Goal: Task Accomplishment & Management: Manage account settings

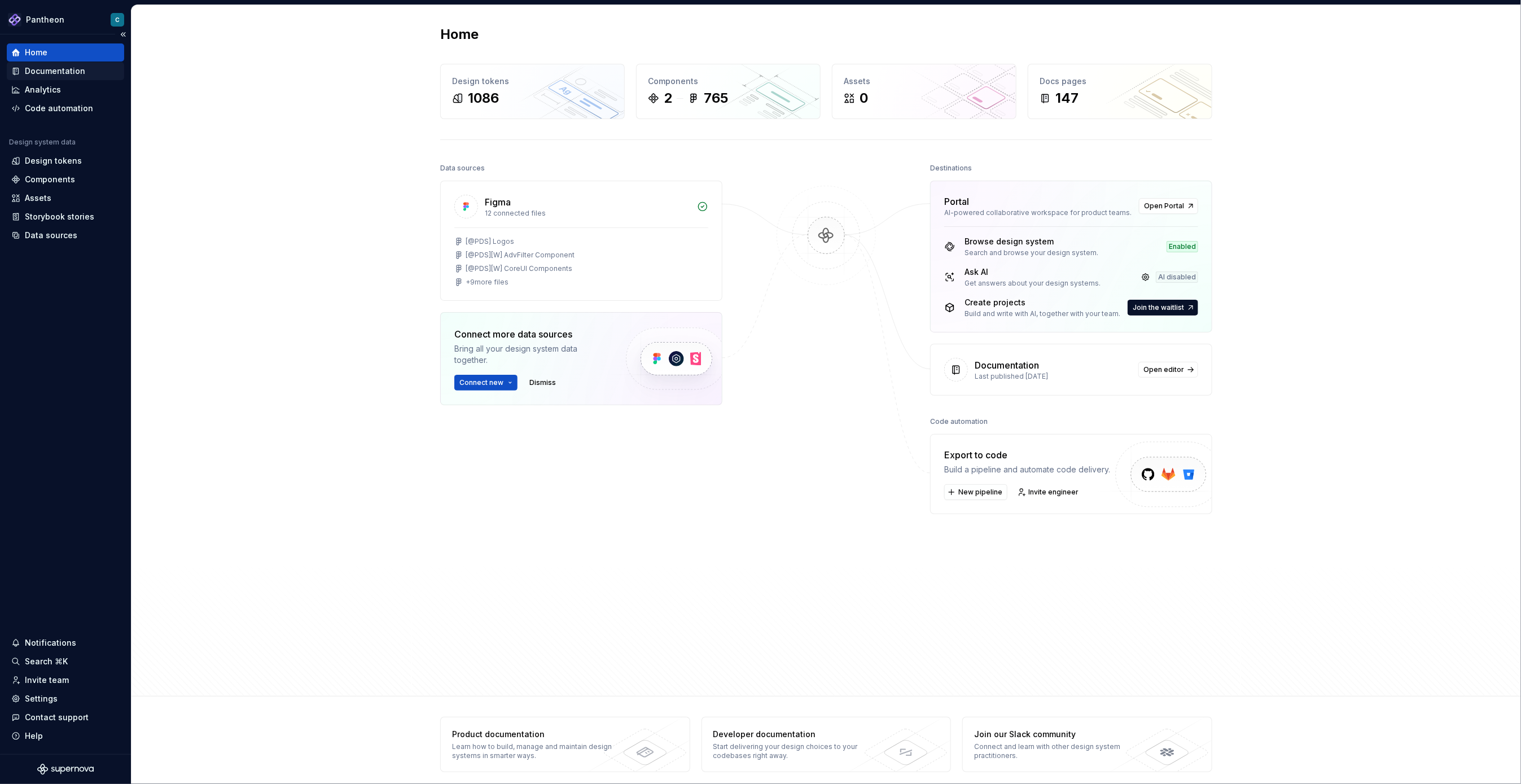
click at [36, 69] on div "Documentation" at bounding box center [55, 71] width 61 height 11
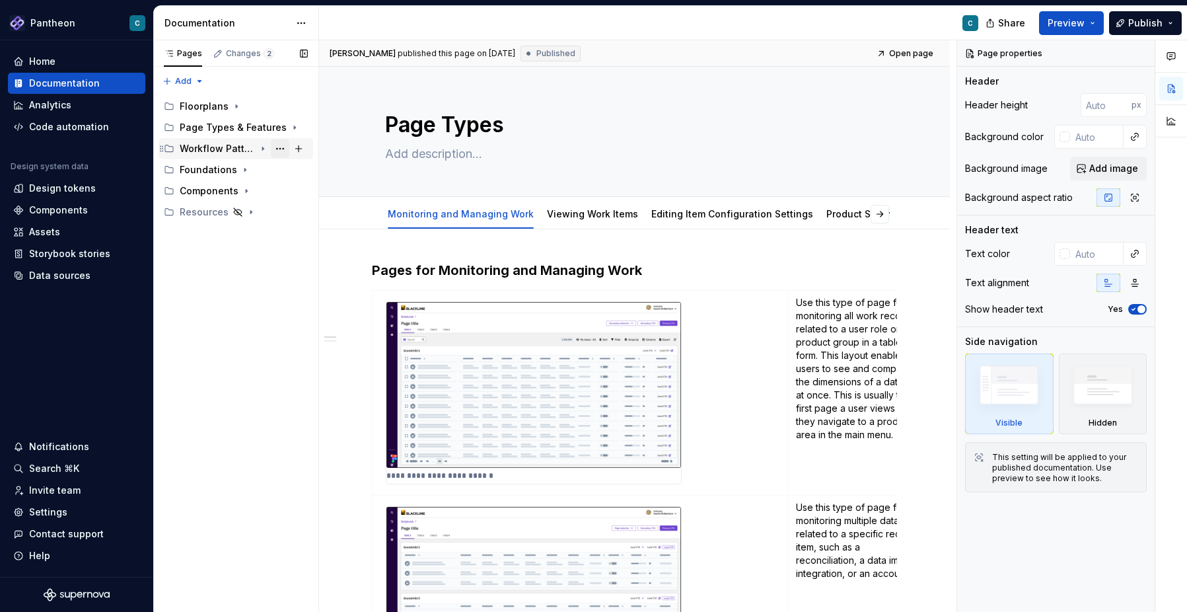
click at [279, 147] on button "Page tree" at bounding box center [280, 148] width 18 height 18
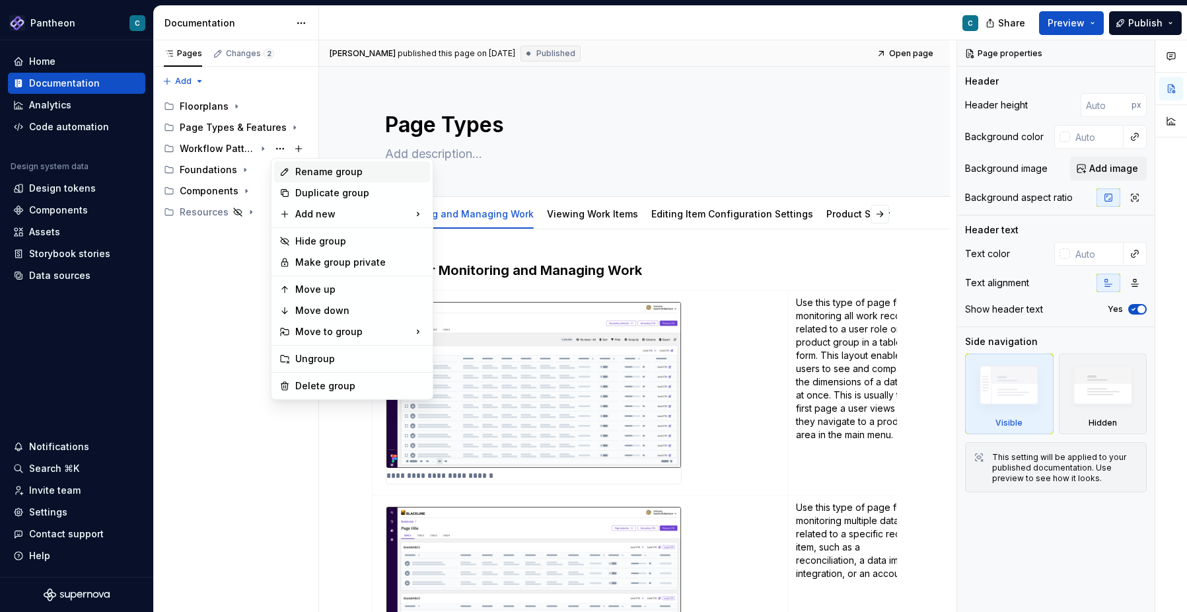
click at [299, 170] on div "Rename group" at bounding box center [359, 171] width 129 height 13
type textarea "*"
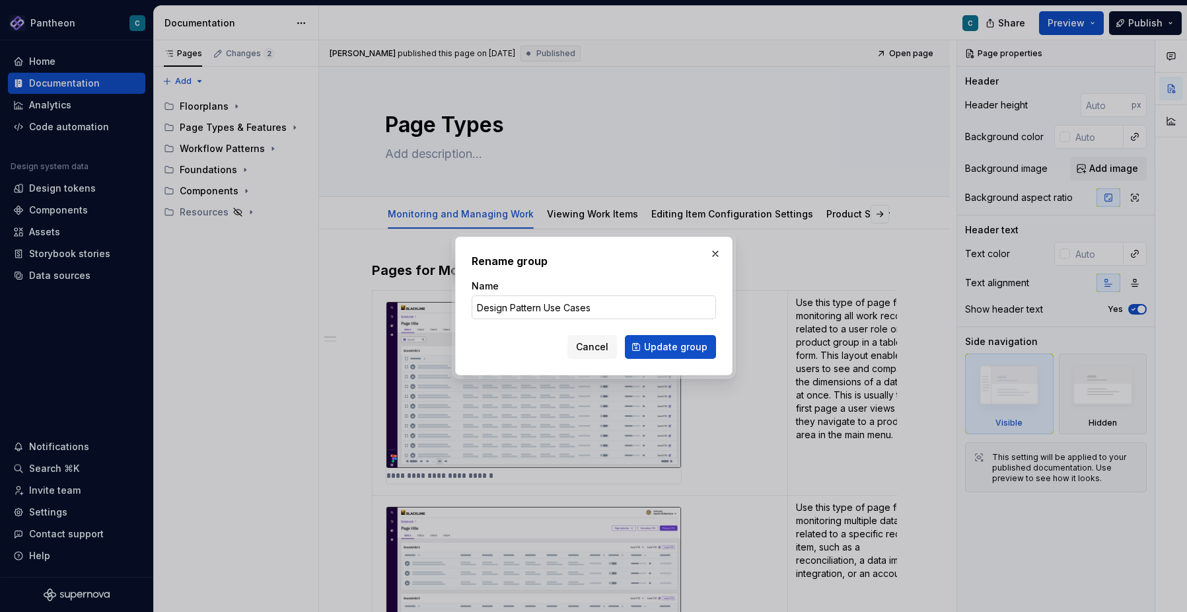
click at [477, 310] on input "Design Pattern Use Cases" at bounding box center [594, 307] width 244 height 24
drag, startPoint x: 577, startPoint y: 311, endPoint x: 653, endPoint y: 307, distance: 76.1
click at [653, 307] on input "Existing Design Pattern Use Cases" at bounding box center [594, 307] width 244 height 24
type input "Existing Design Patterns"
click at [653, 347] on span "Update group" at bounding box center [675, 346] width 63 height 13
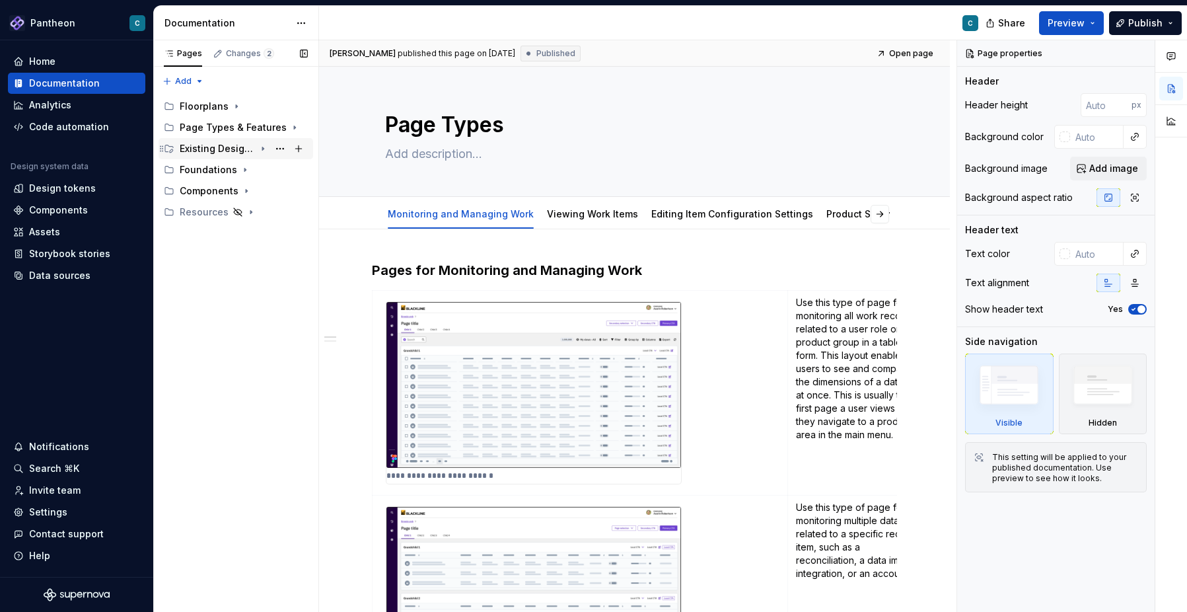
click at [262, 149] on icon "Page tree" at bounding box center [262, 148] width 1 height 3
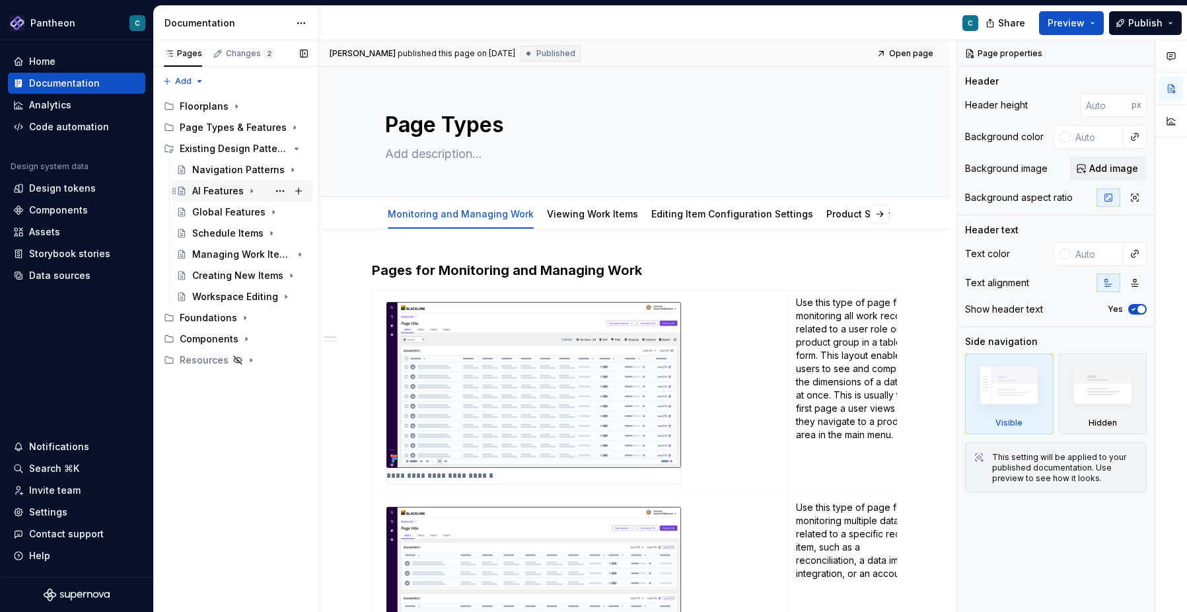
click at [235, 190] on div "AI Features" at bounding box center [218, 190] width 52 height 13
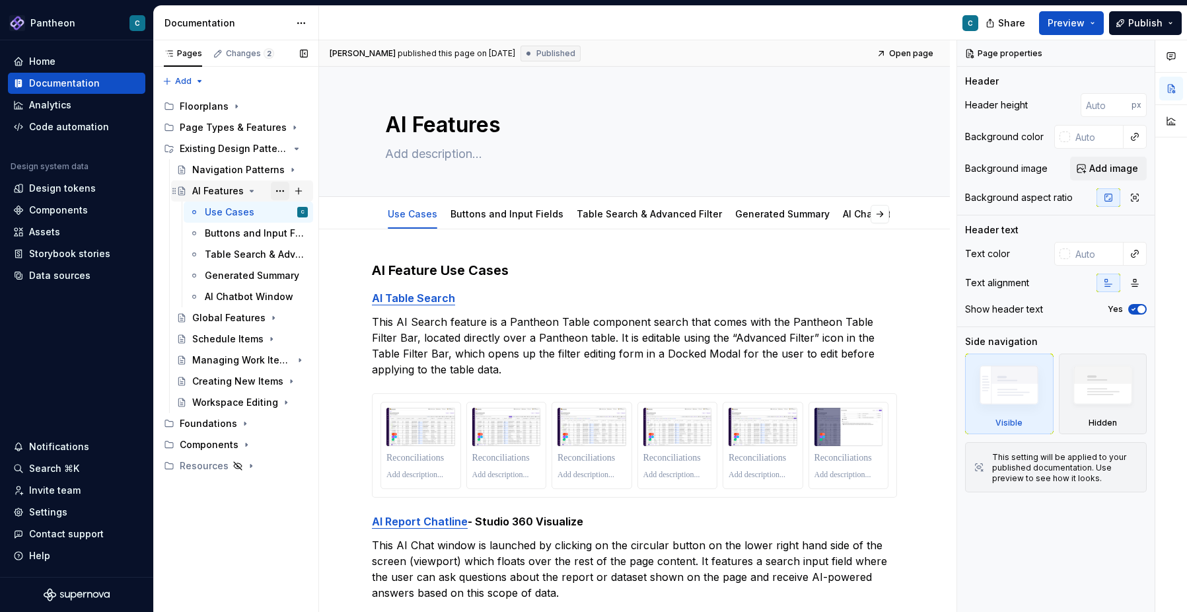
click at [281, 191] on button "Page tree" at bounding box center [280, 191] width 18 height 18
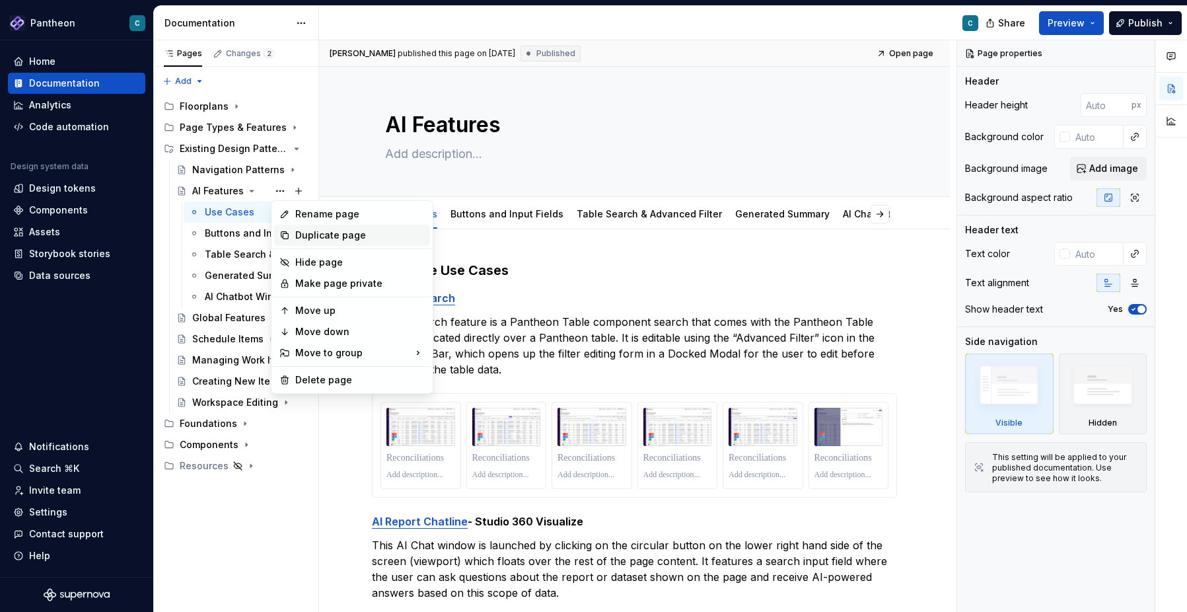
click at [310, 229] on div "Duplicate page" at bounding box center [359, 235] width 129 height 13
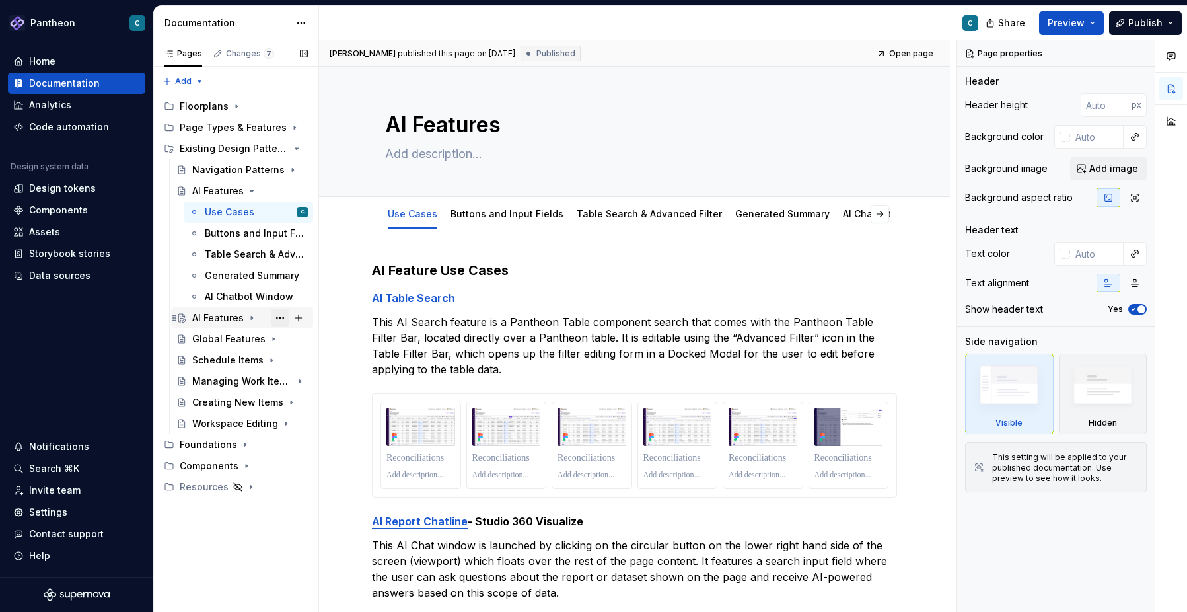
click at [279, 316] on button "Page tree" at bounding box center [280, 317] width 18 height 18
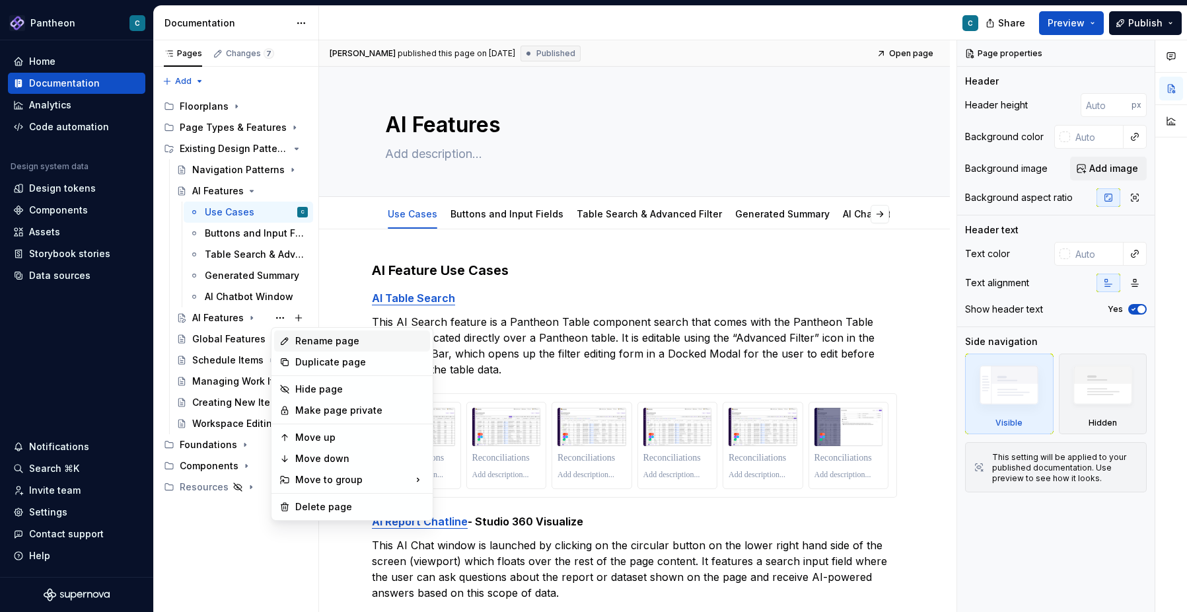
click at [309, 340] on div "Rename page" at bounding box center [359, 340] width 129 height 13
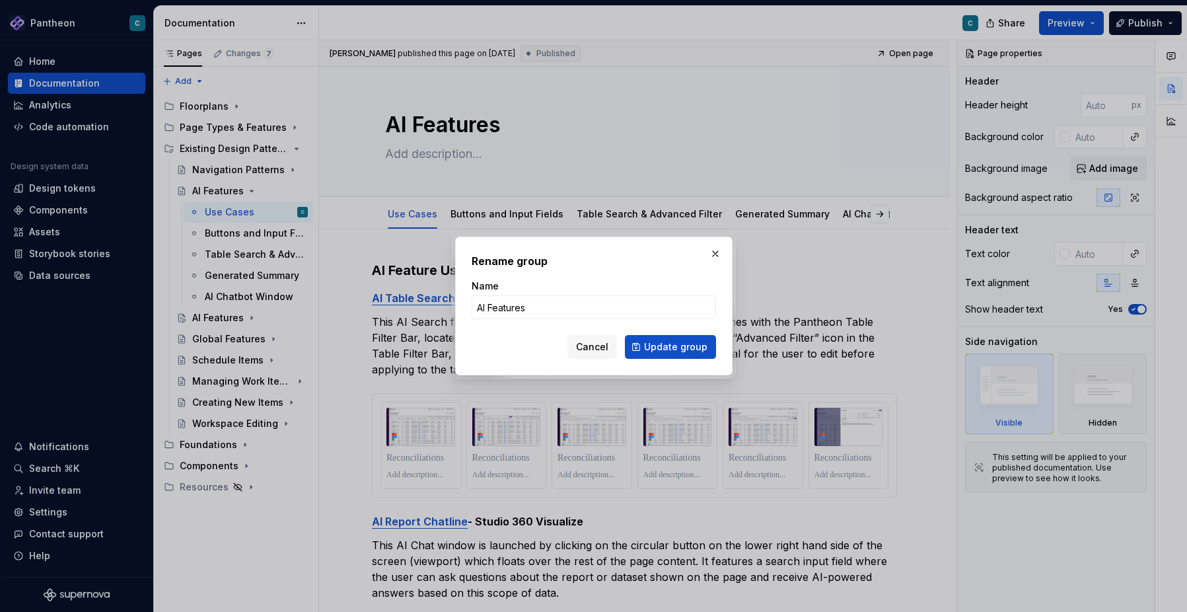
type textarea "*"
type input "Advanced Filter"
click button "Update group" at bounding box center [670, 347] width 91 height 24
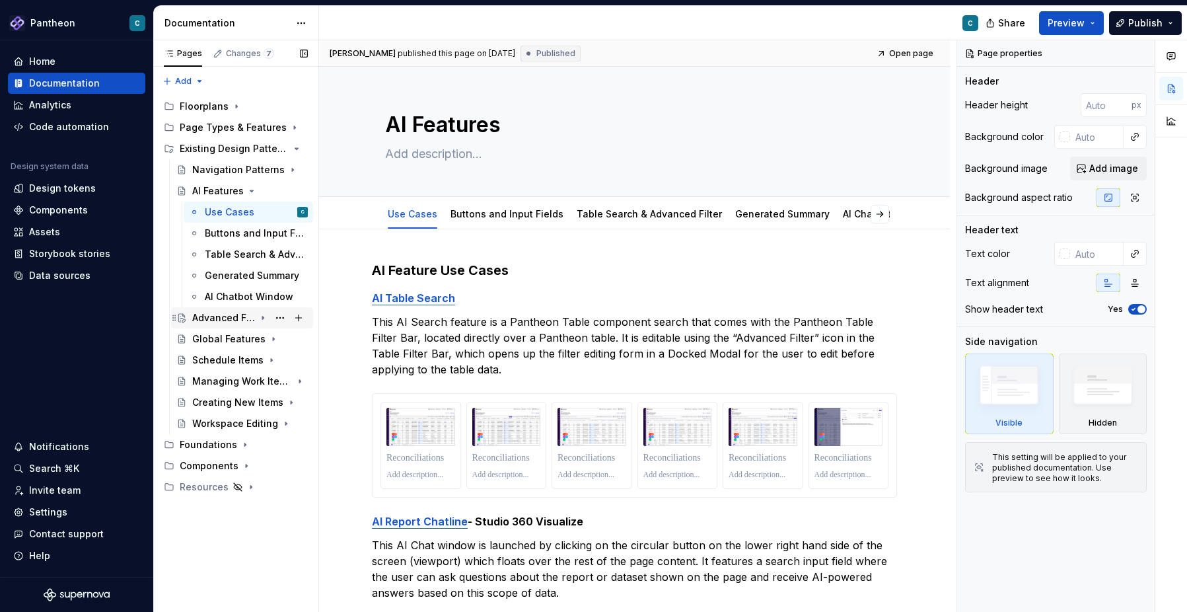
click at [263, 318] on icon "Page tree" at bounding box center [262, 317] width 1 height 3
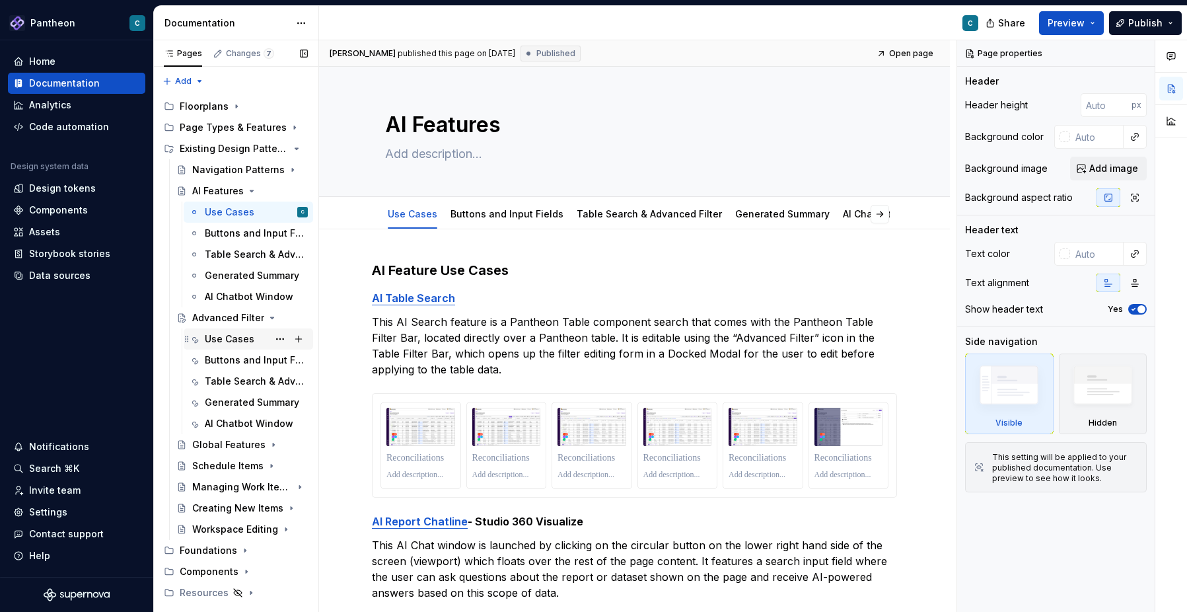
click at [230, 342] on div "Use Cases" at bounding box center [230, 338] width 50 height 13
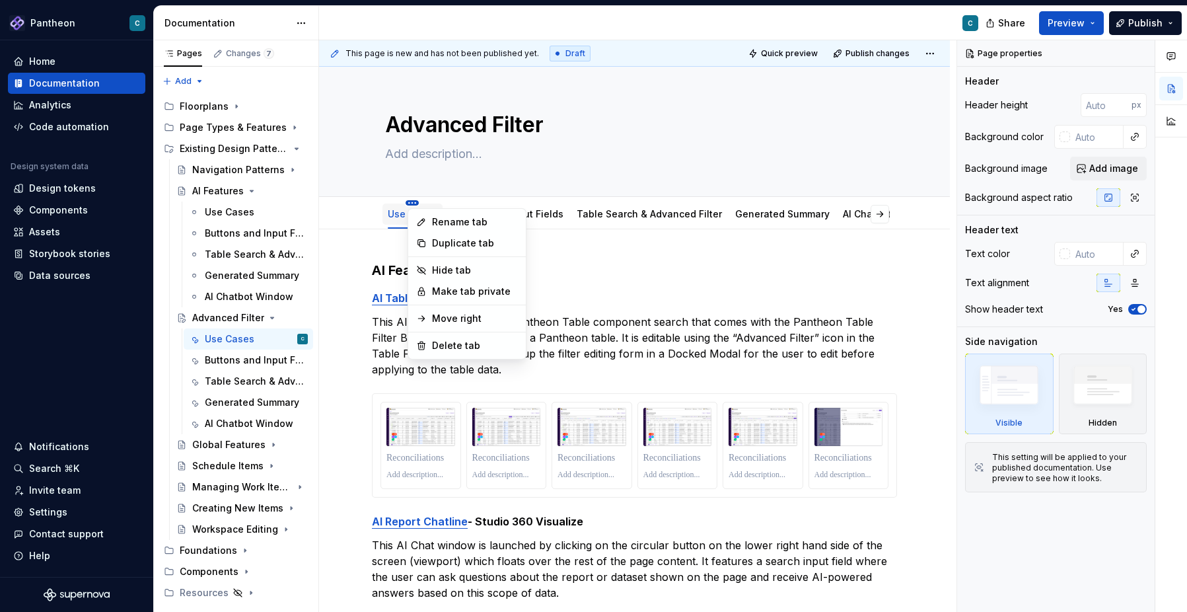
click at [413, 201] on html "Pantheon C Home Documentation Analytics Code automation Design system data Desi…" at bounding box center [593, 306] width 1187 height 612
click at [448, 349] on div "Delete tab" at bounding box center [475, 345] width 86 height 13
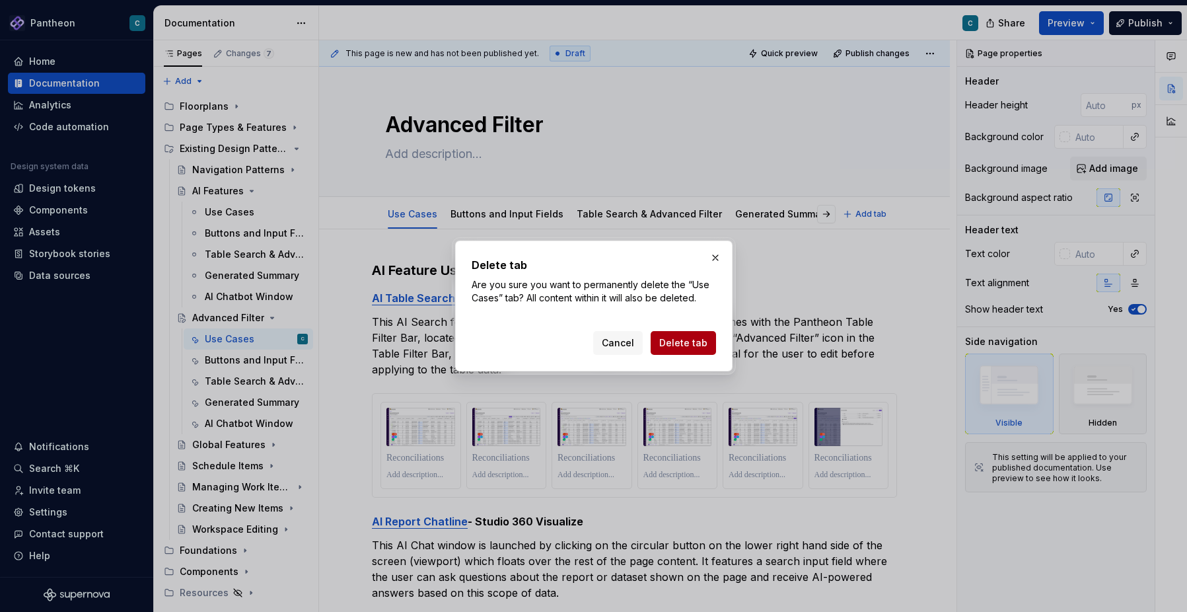
click at [690, 342] on span "Delete tab" at bounding box center [683, 342] width 48 height 13
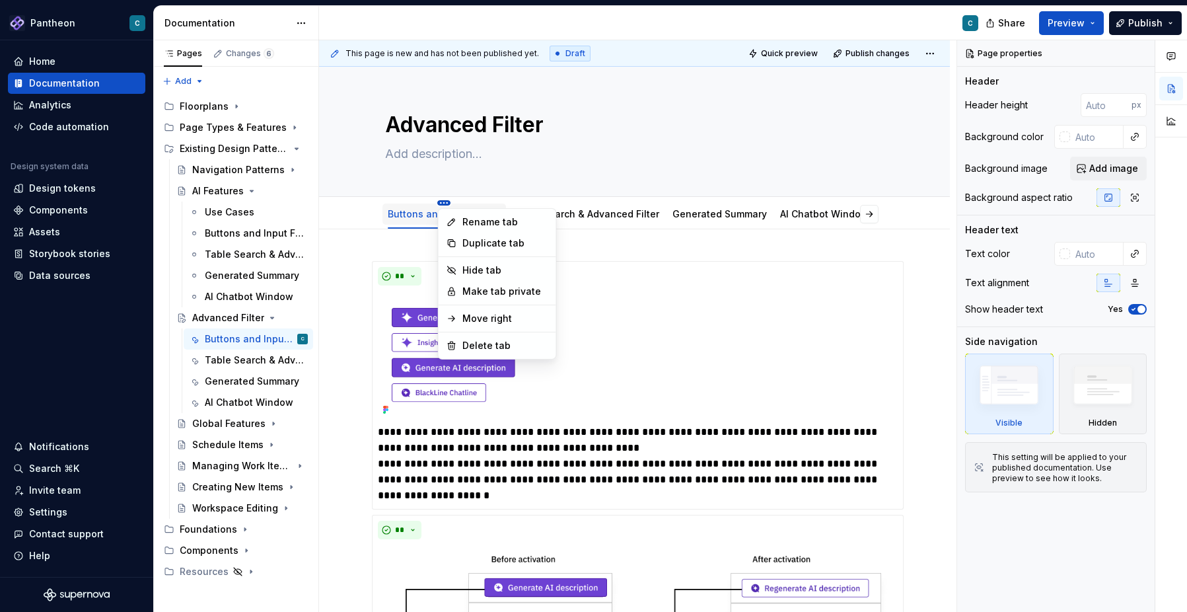
click at [445, 200] on html "Pantheon C Home Documentation Analytics Code automation Design system data Desi…" at bounding box center [593, 306] width 1187 height 612
click at [474, 340] on div "Delete tab" at bounding box center [505, 345] width 86 height 13
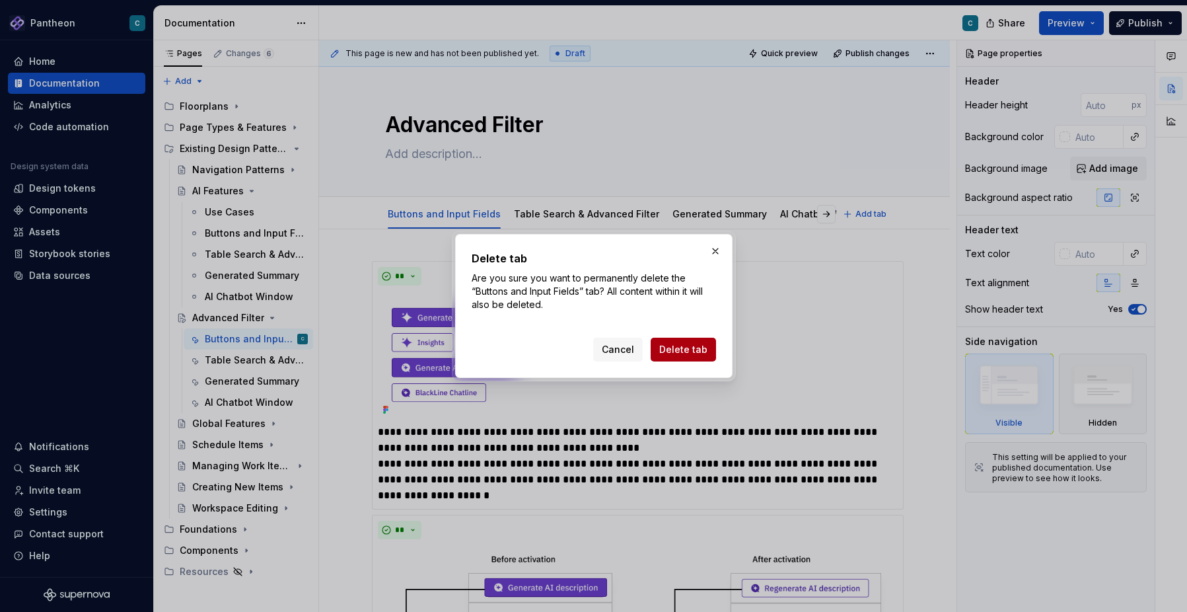
click at [702, 353] on span "Delete tab" at bounding box center [683, 349] width 48 height 13
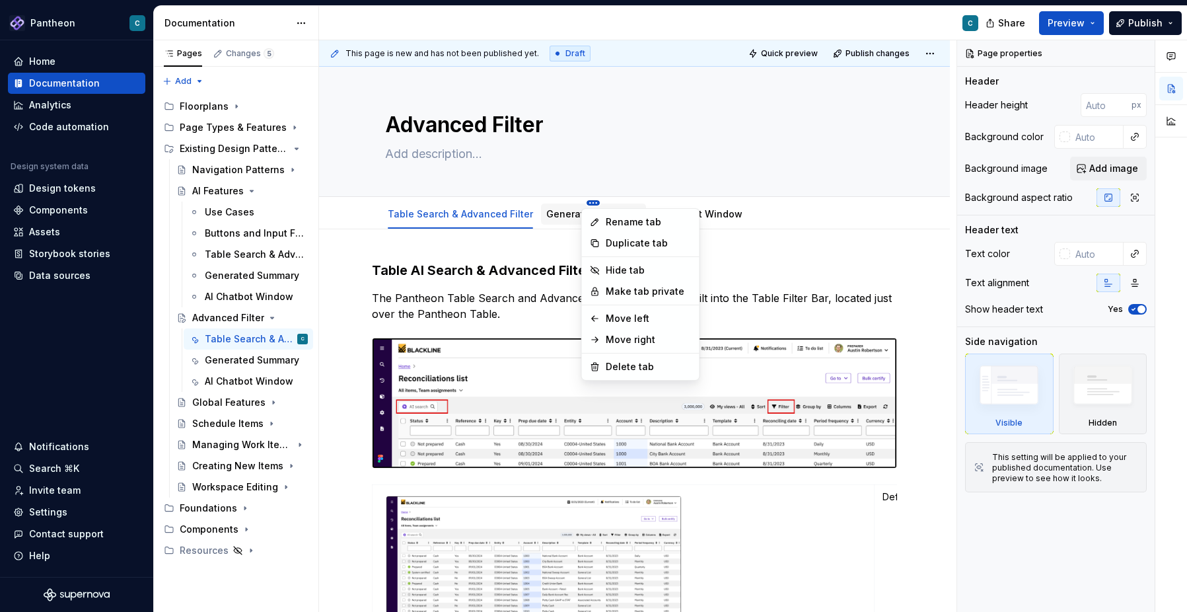
click at [590, 203] on html "Pantheon C Home Documentation Analytics Code automation Design system data Desi…" at bounding box center [593, 306] width 1187 height 612
click at [620, 366] on div "Delete tab" at bounding box center [649, 366] width 86 height 13
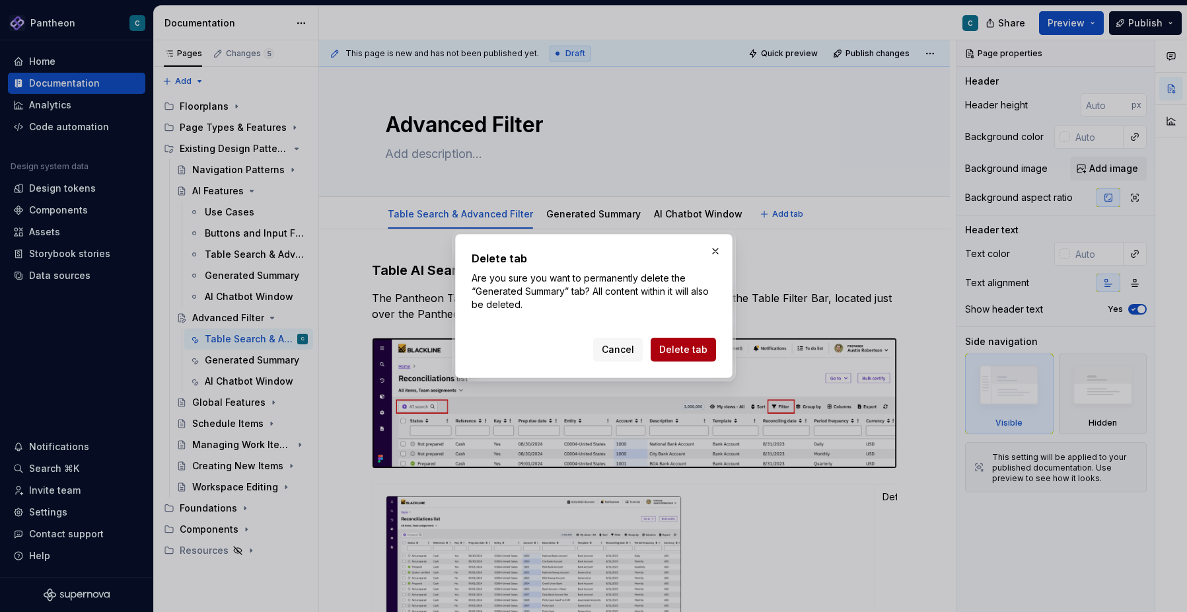
click at [690, 346] on span "Delete tab" at bounding box center [683, 349] width 48 height 13
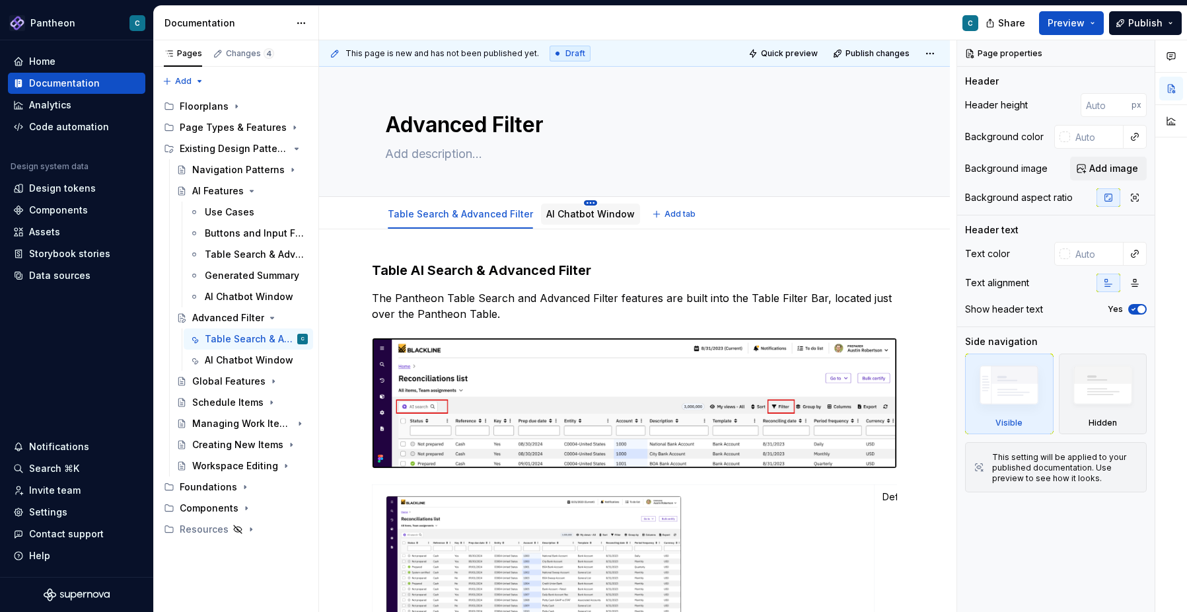
click at [585, 201] on html "Pantheon C Home Documentation Analytics Code automation Design system data Desi…" at bounding box center [593, 306] width 1187 height 612
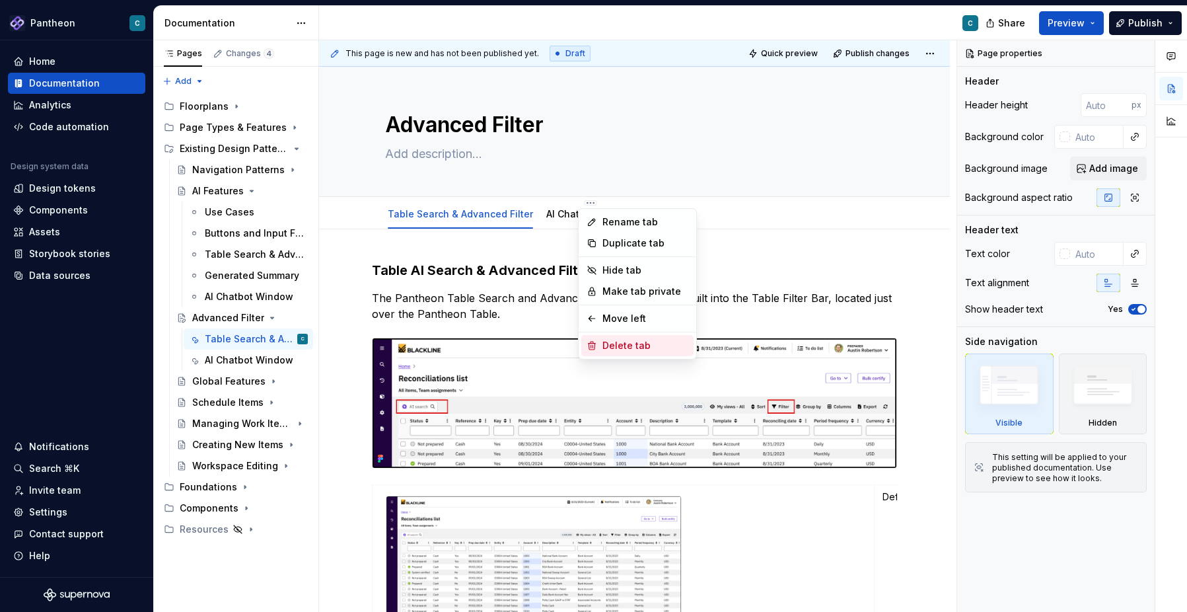
click at [615, 347] on div "Delete tab" at bounding box center [645, 345] width 86 height 13
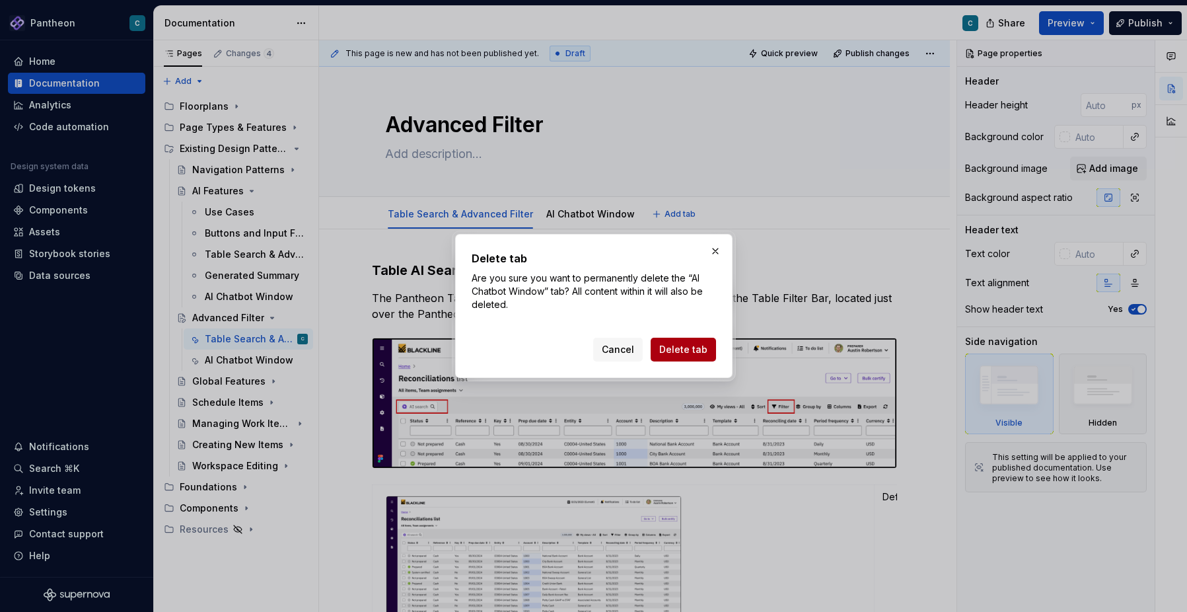
click at [680, 346] on span "Delete tab" at bounding box center [683, 349] width 48 height 13
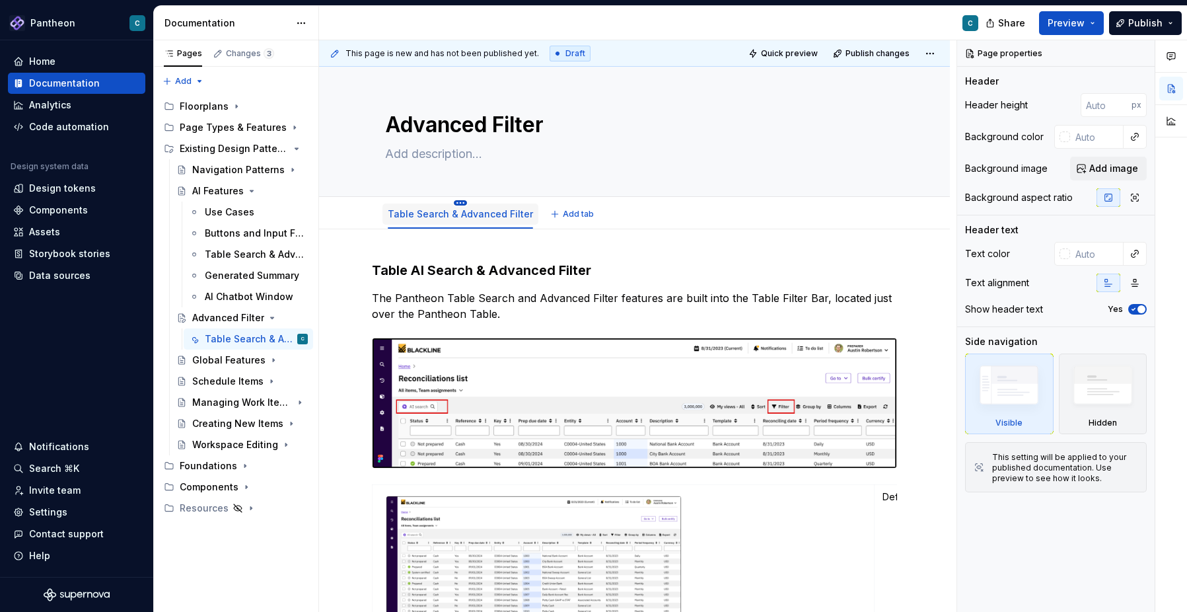
click at [462, 203] on html "Pantheon C Home Documentation Analytics Code automation Design system data Desi…" at bounding box center [593, 306] width 1187 height 612
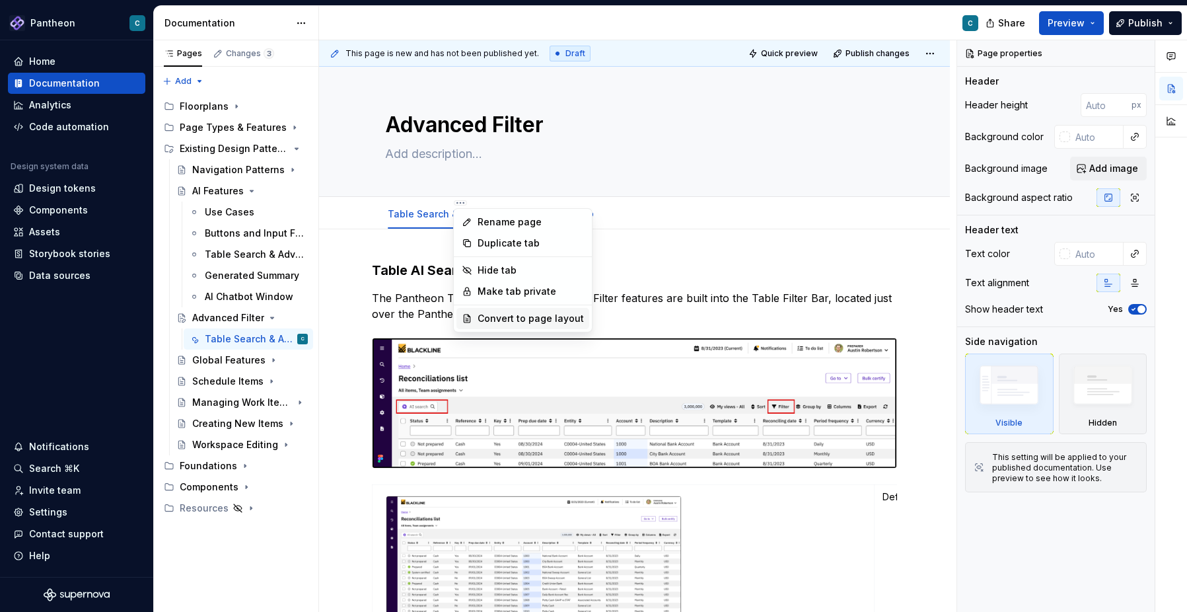
click at [484, 318] on div "Convert to page layout" at bounding box center [531, 318] width 106 height 13
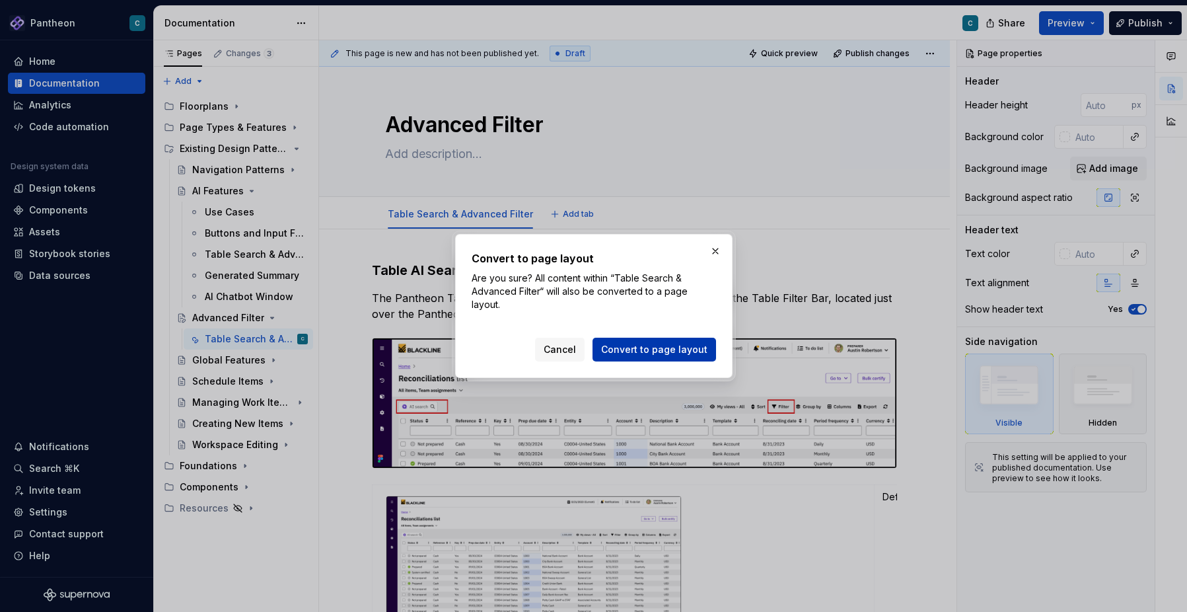
click at [638, 347] on span "Convert to page layout" at bounding box center [654, 349] width 106 height 13
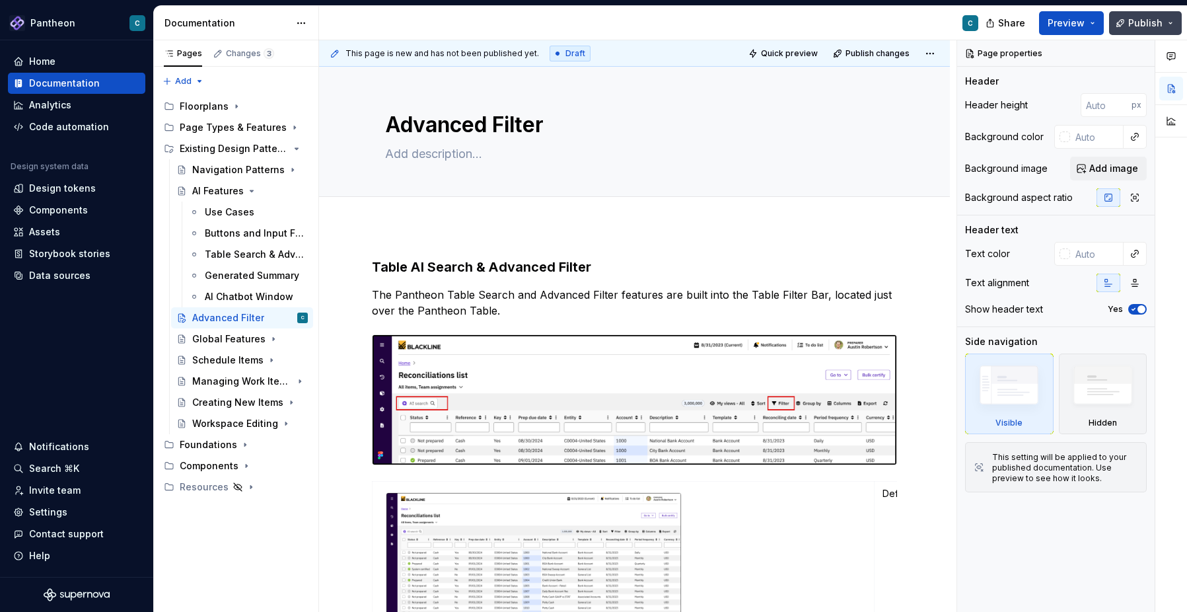
click at [1141, 22] on span "Publish" at bounding box center [1145, 23] width 34 height 13
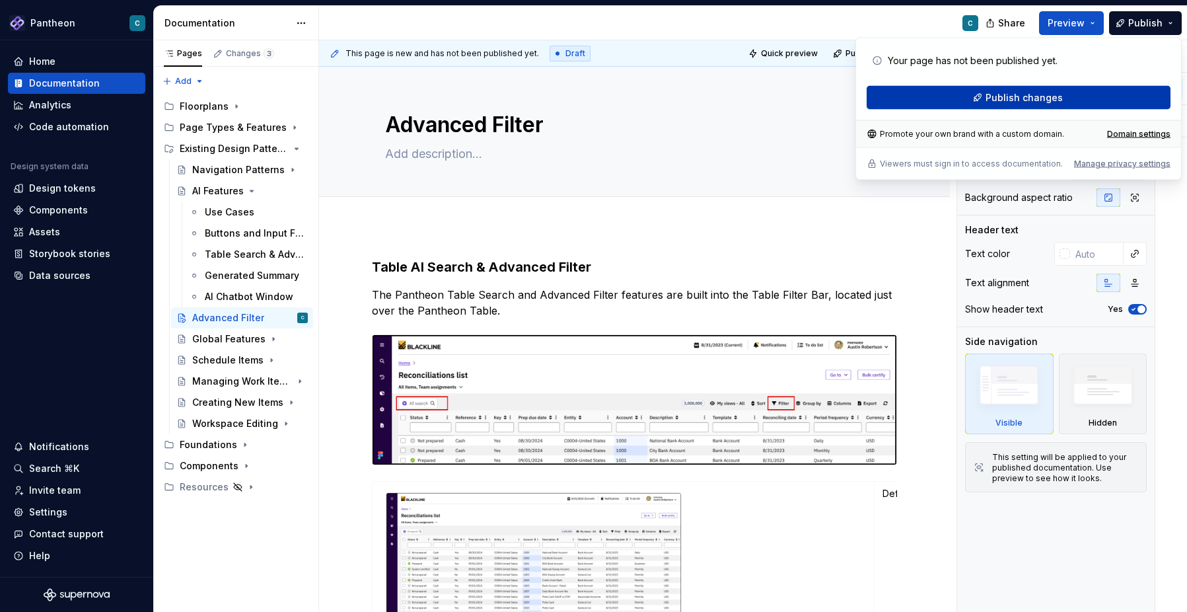
click at [1027, 97] on span "Publish changes" at bounding box center [1024, 97] width 77 height 13
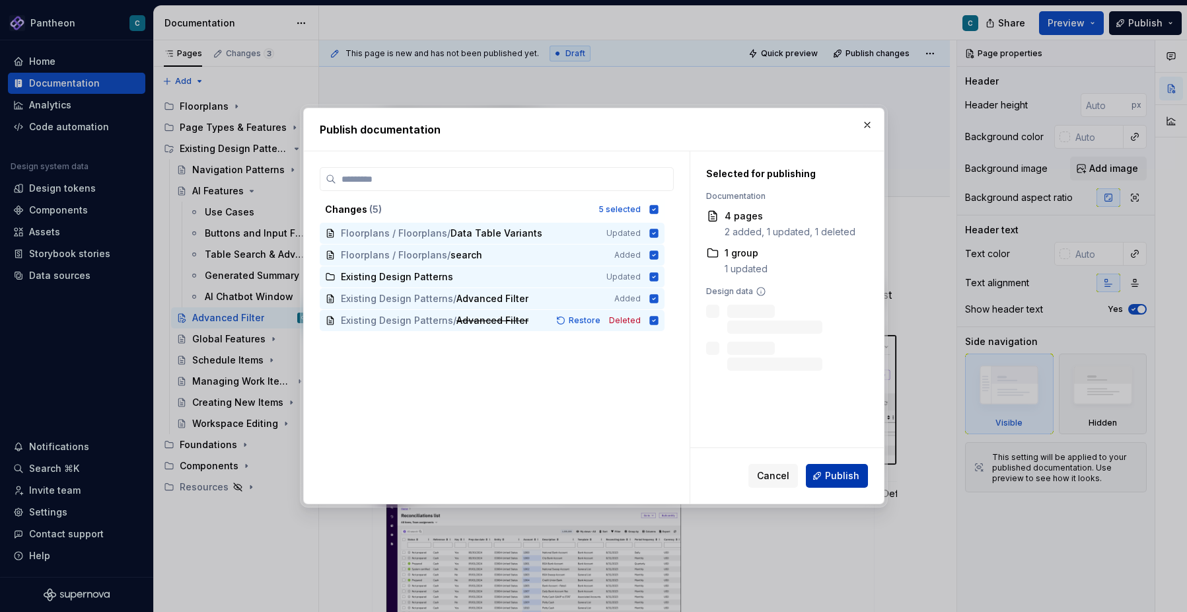
click at [832, 474] on span "Publish" at bounding box center [842, 475] width 34 height 13
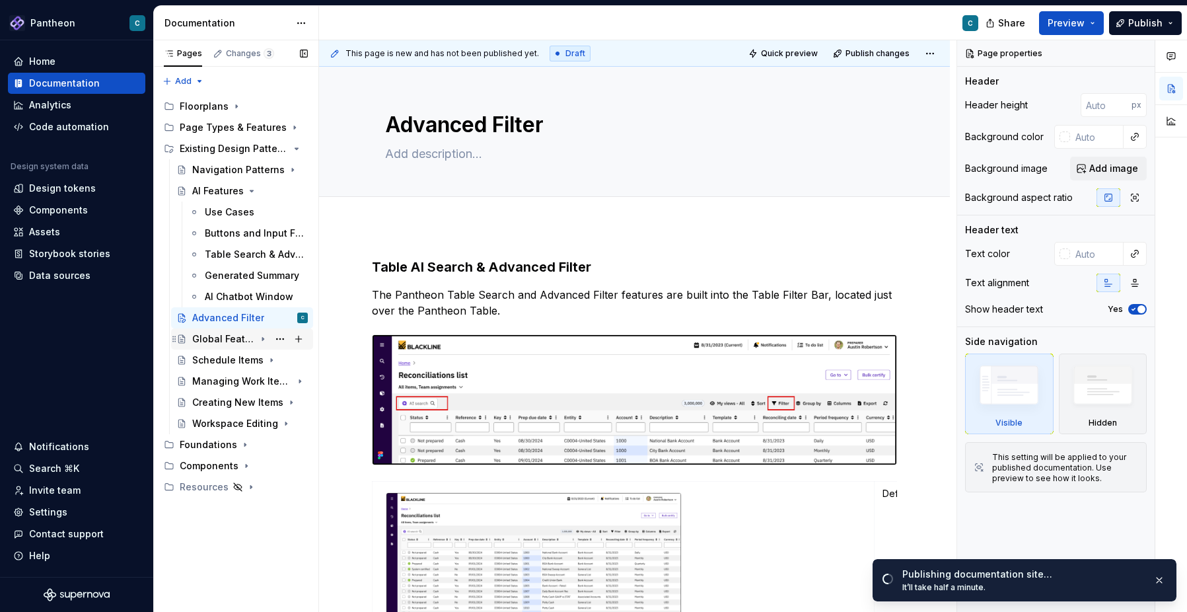
click at [263, 341] on icon "Page tree" at bounding box center [263, 339] width 11 height 11
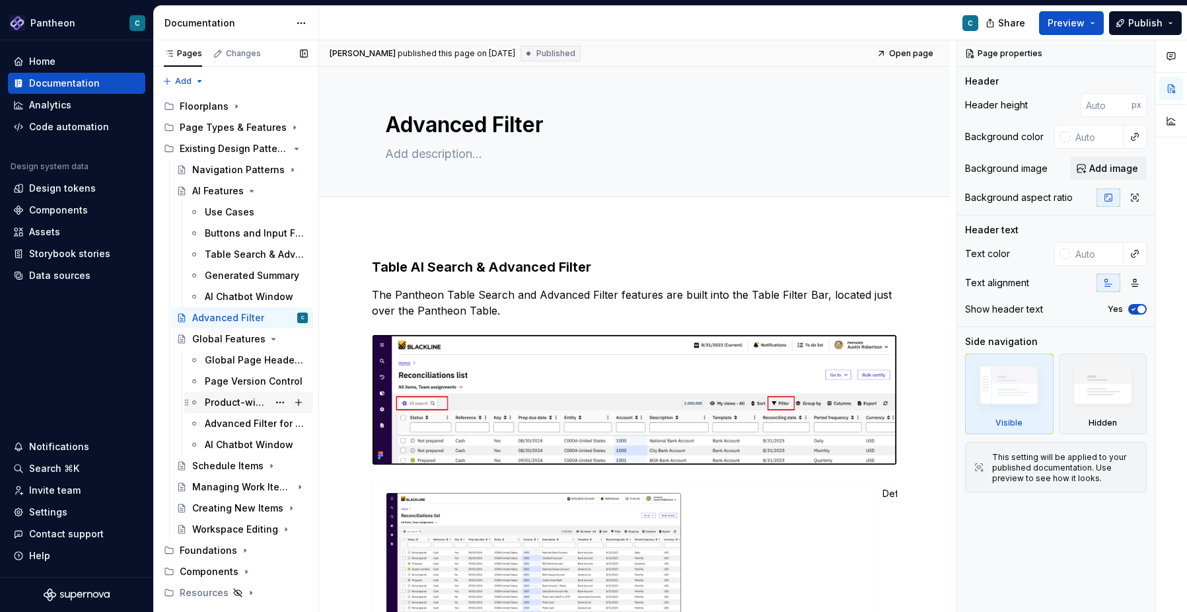
click at [234, 402] on div "Product-wide Page Searching" at bounding box center [236, 402] width 63 height 13
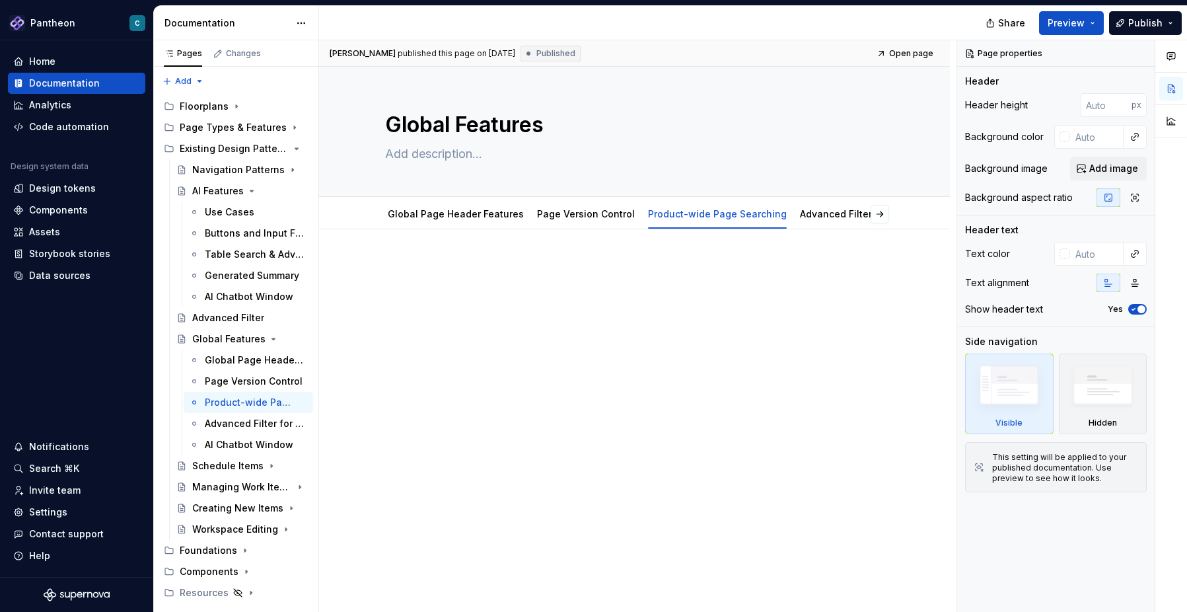
type textarea "*"
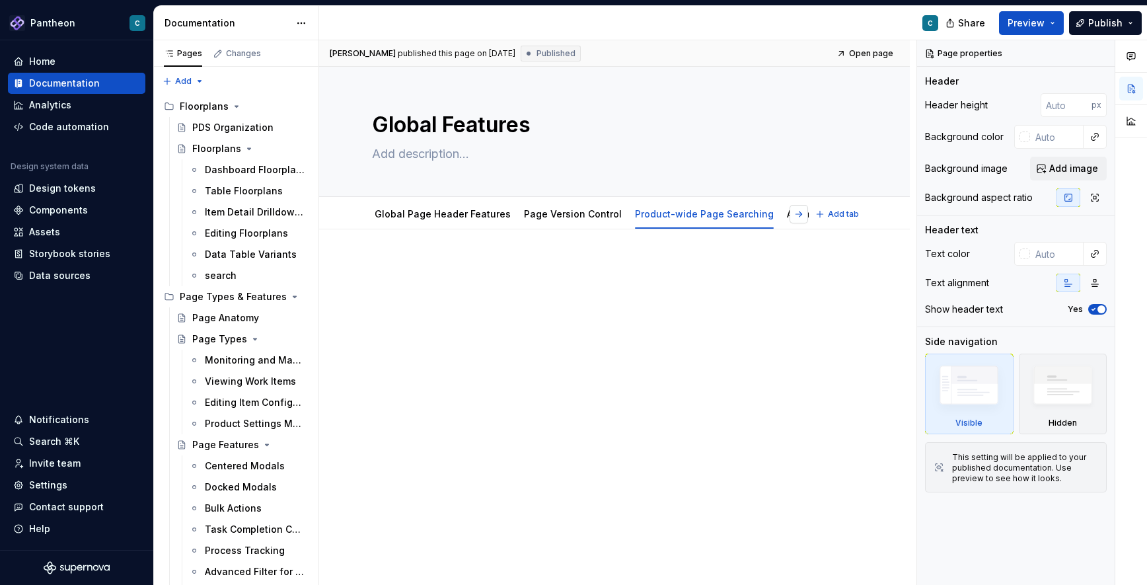
click at [805, 213] on button "button" at bounding box center [798, 214] width 18 height 18
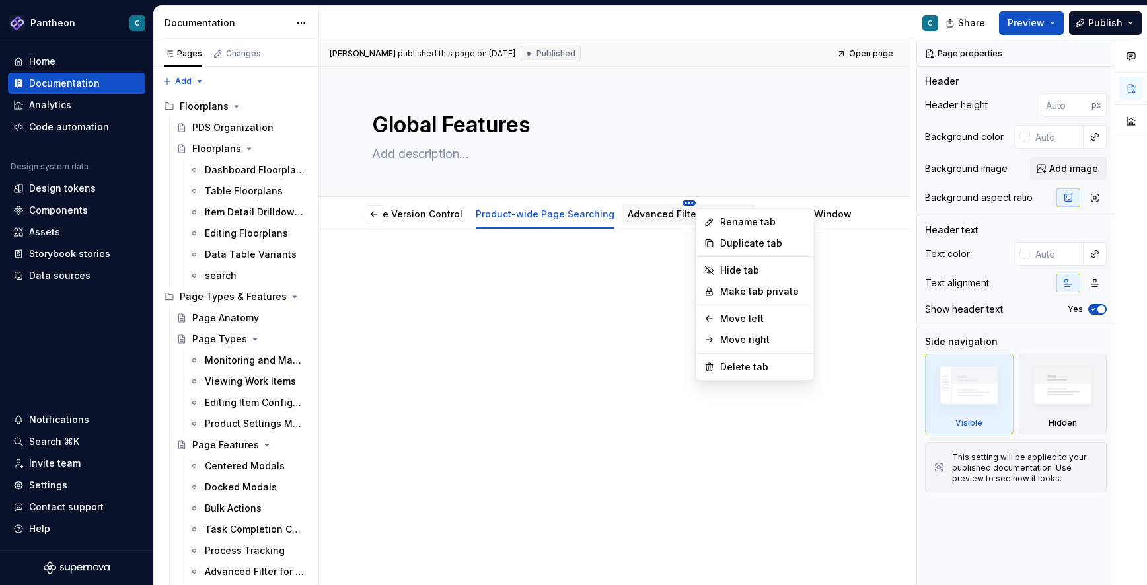
scroll to position [0, 124]
click at [651, 204] on html "Pantheon C Home Documentation Analytics Code automation Design system data Desi…" at bounding box center [573, 292] width 1147 height 585
click at [667, 260] on html "Pantheon C Home Documentation Analytics Code automation Design system data Desi…" at bounding box center [573, 292] width 1147 height 585
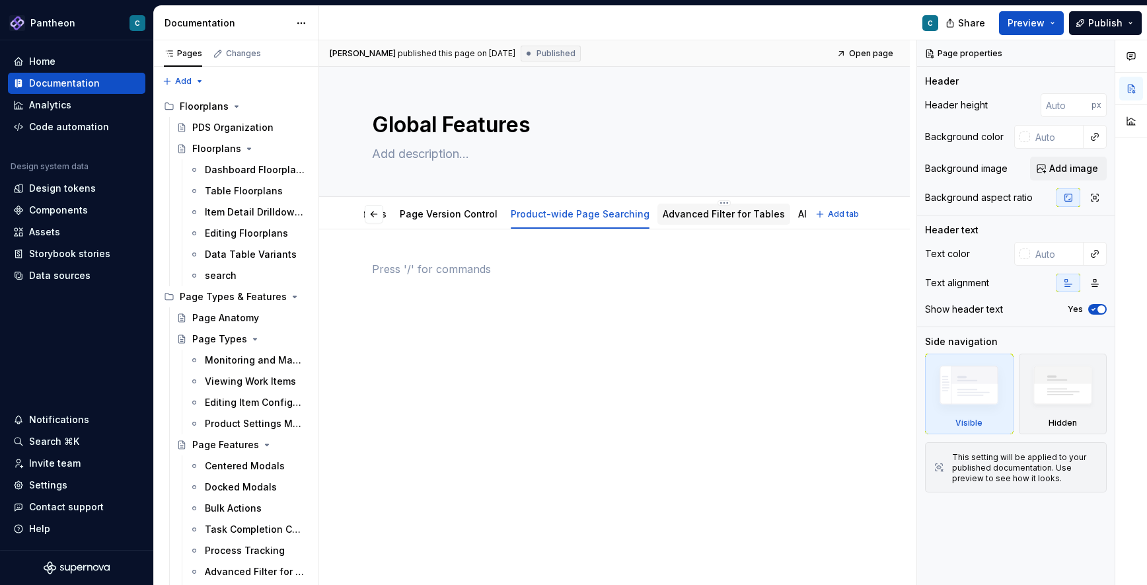
click at [693, 214] on link "Advanced Filter for Tables" at bounding box center [724, 213] width 122 height 11
click at [804, 213] on button "button" at bounding box center [798, 214] width 18 height 18
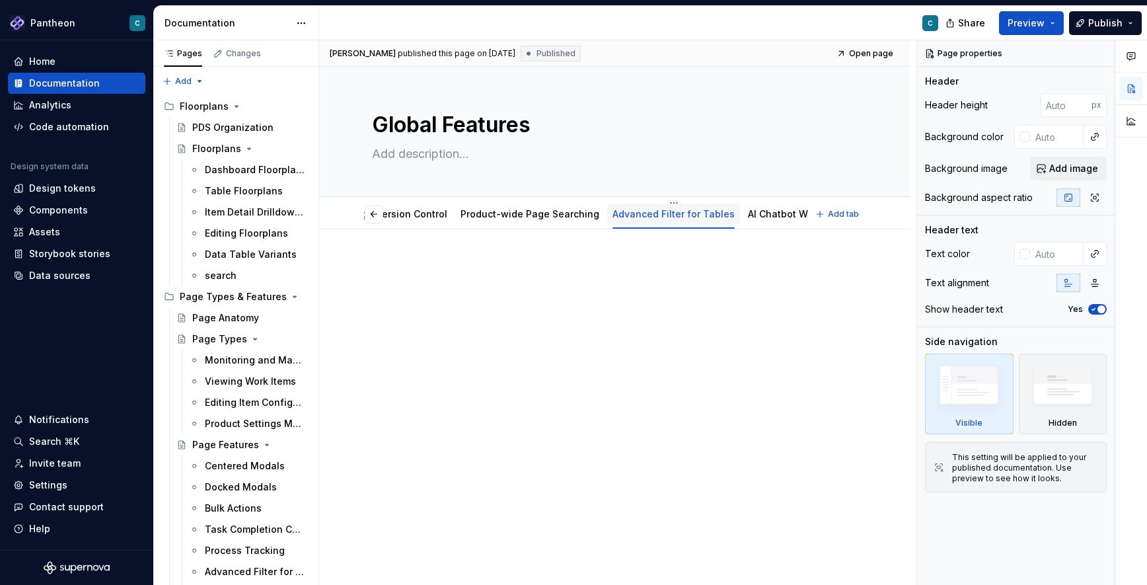
scroll to position [0, 176]
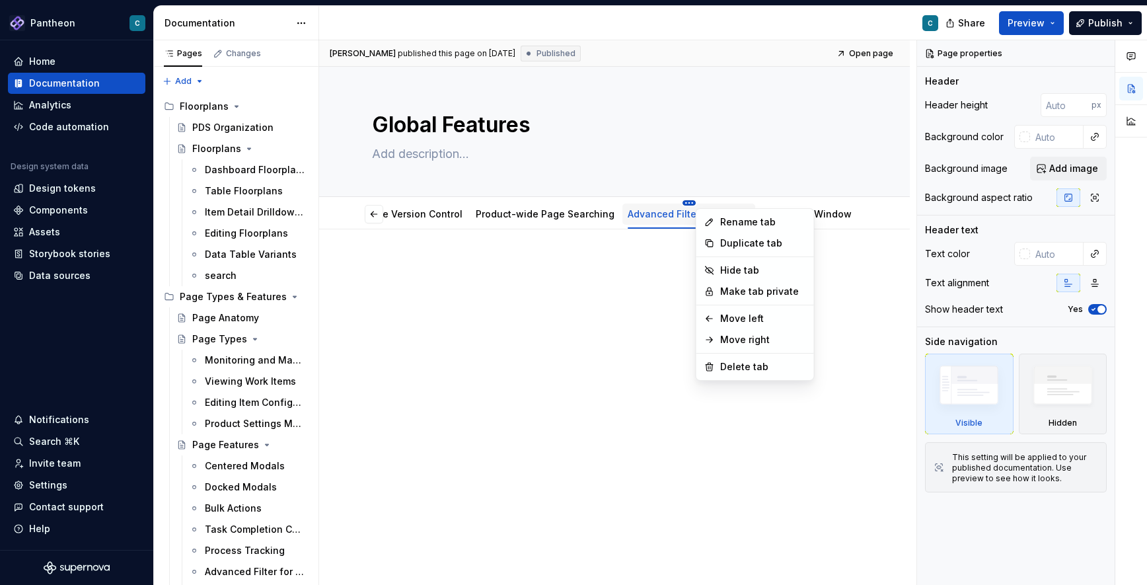
click at [651, 203] on html "Pantheon C Home Documentation Analytics Code automation Design system data Desi…" at bounding box center [573, 292] width 1147 height 585
click at [746, 370] on div "Delete tab" at bounding box center [766, 366] width 86 height 13
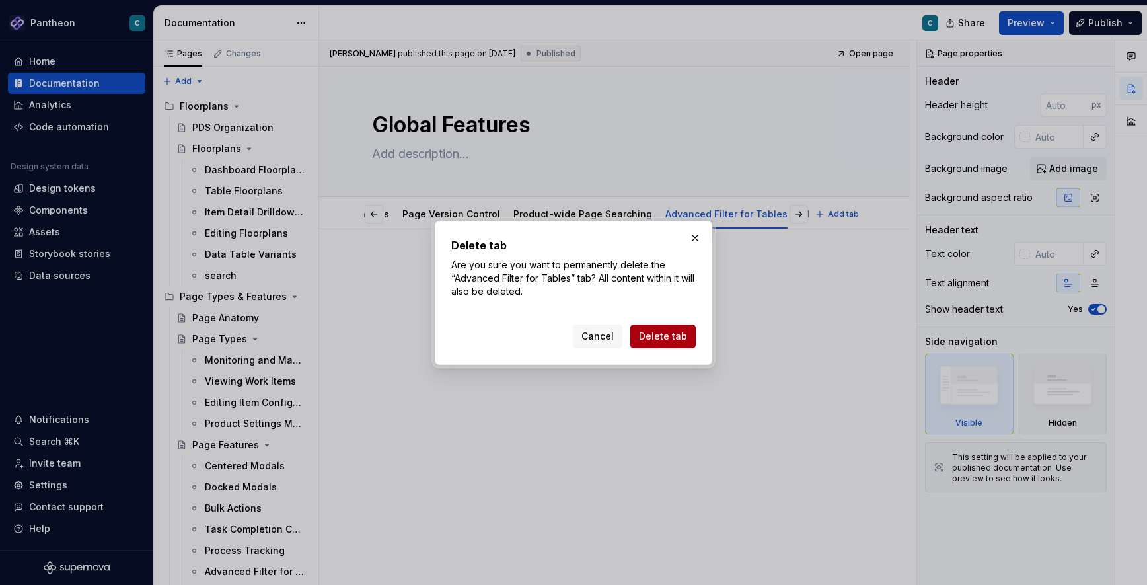
click at [672, 340] on span "Delete tab" at bounding box center [663, 336] width 48 height 13
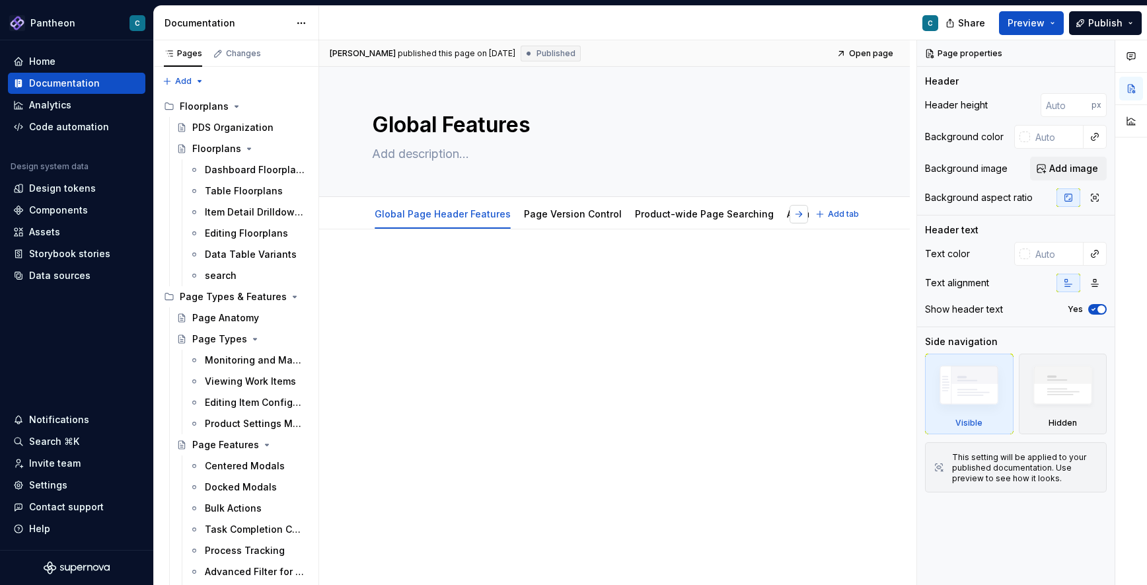
click at [808, 211] on button "button" at bounding box center [798, 214] width 18 height 18
click at [373, 213] on button "button" at bounding box center [374, 214] width 18 height 18
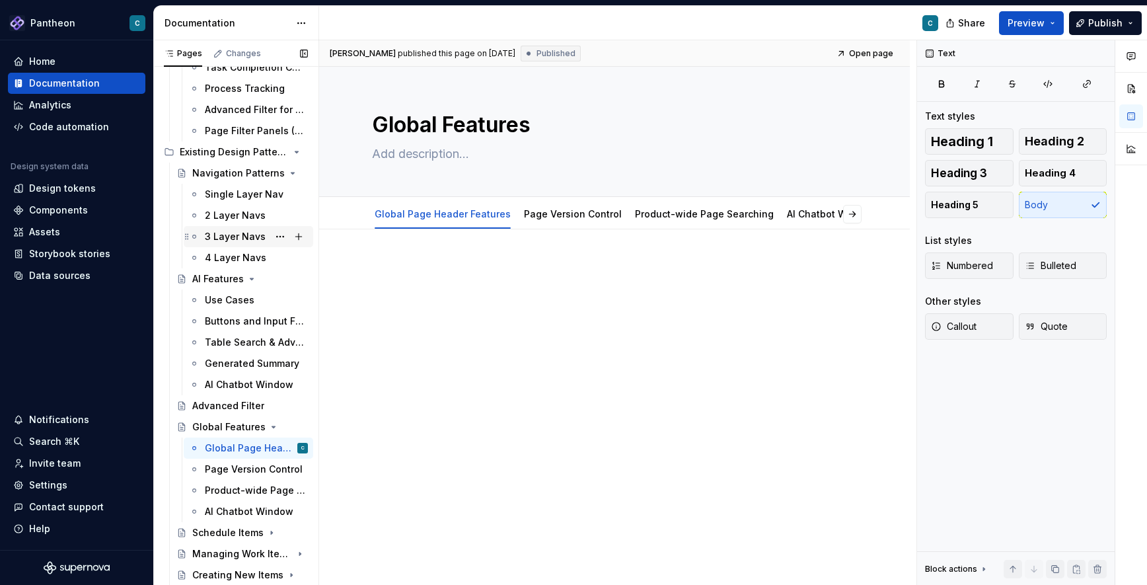
scroll to position [472, 0]
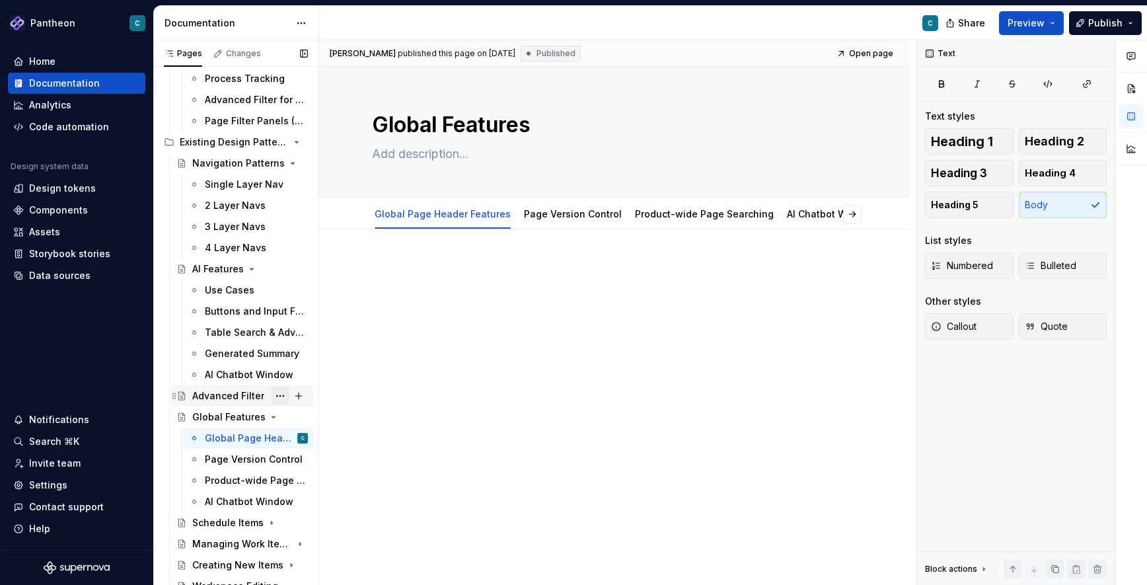
click at [280, 394] on button "Page tree" at bounding box center [280, 395] width 18 height 18
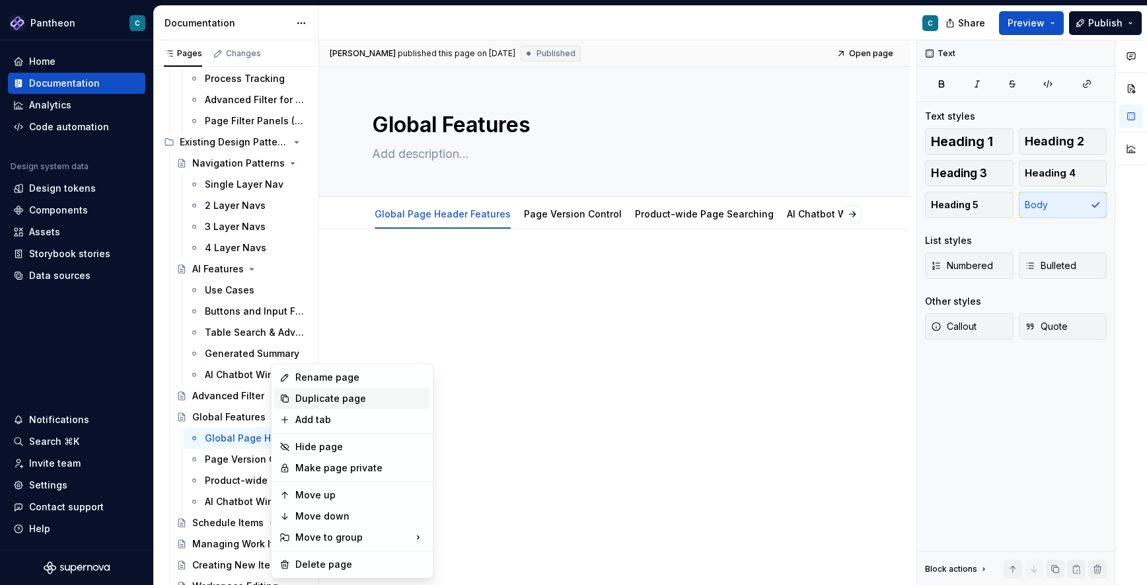
click at [301, 398] on div "Duplicate page" at bounding box center [359, 398] width 129 height 13
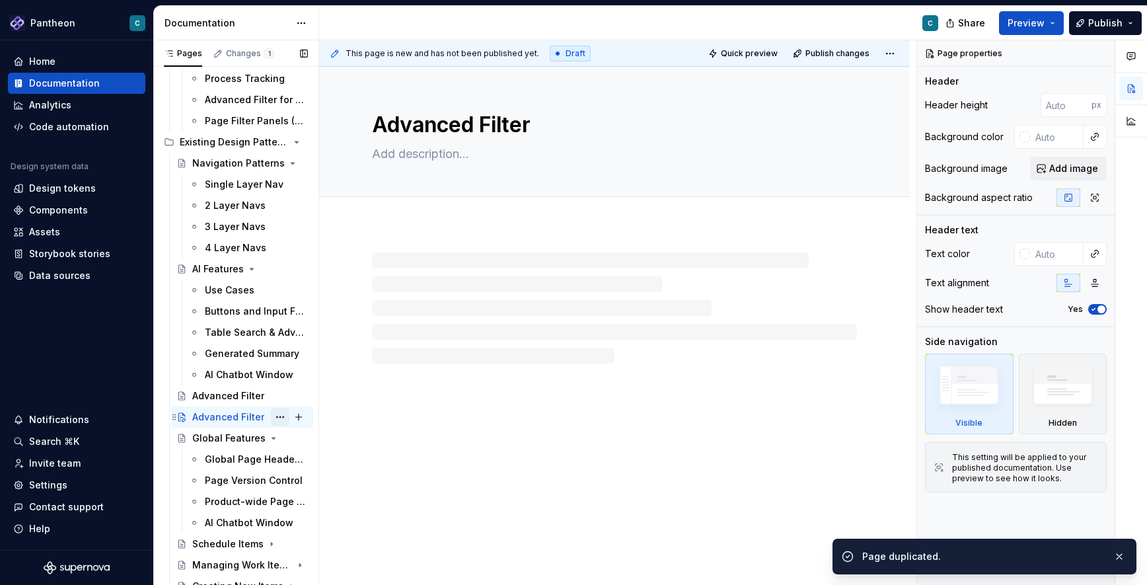
click at [276, 417] on button "Page tree" at bounding box center [280, 417] width 18 height 18
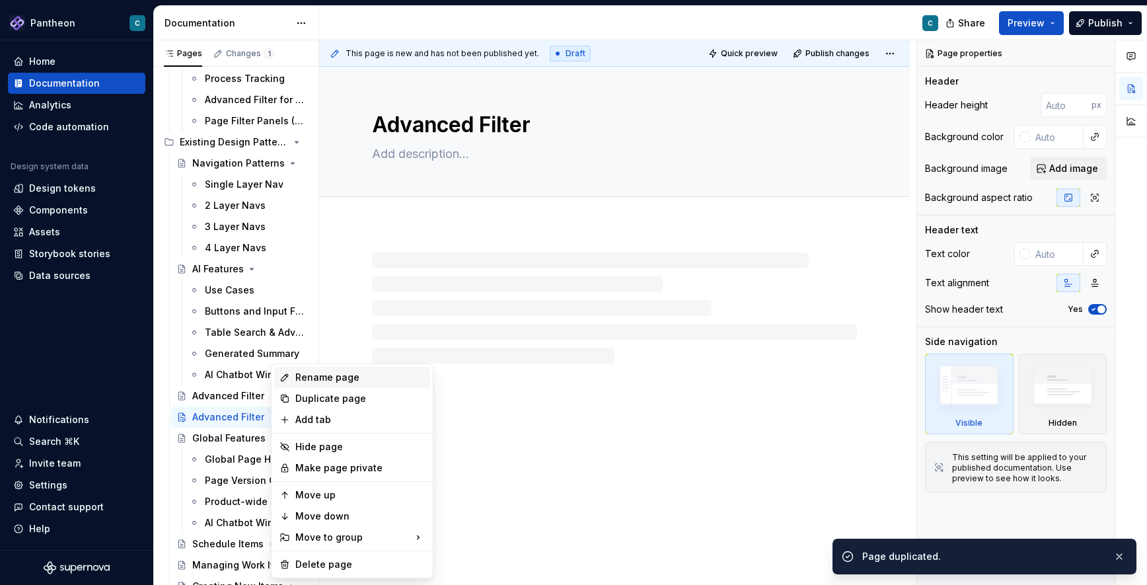
click at [303, 380] on div "Rename page" at bounding box center [359, 377] width 129 height 13
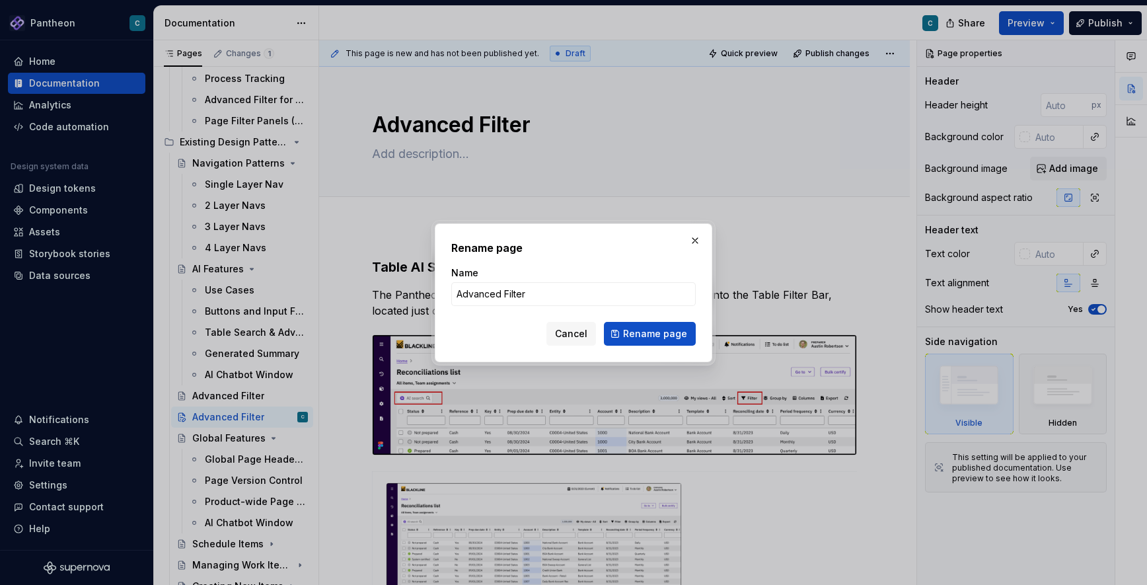
type textarea "*"
type input "Product-wide Page Searching"
click button "Rename page" at bounding box center [650, 334] width 92 height 24
type textarea "*"
type textarea "Product-wide Page Searching"
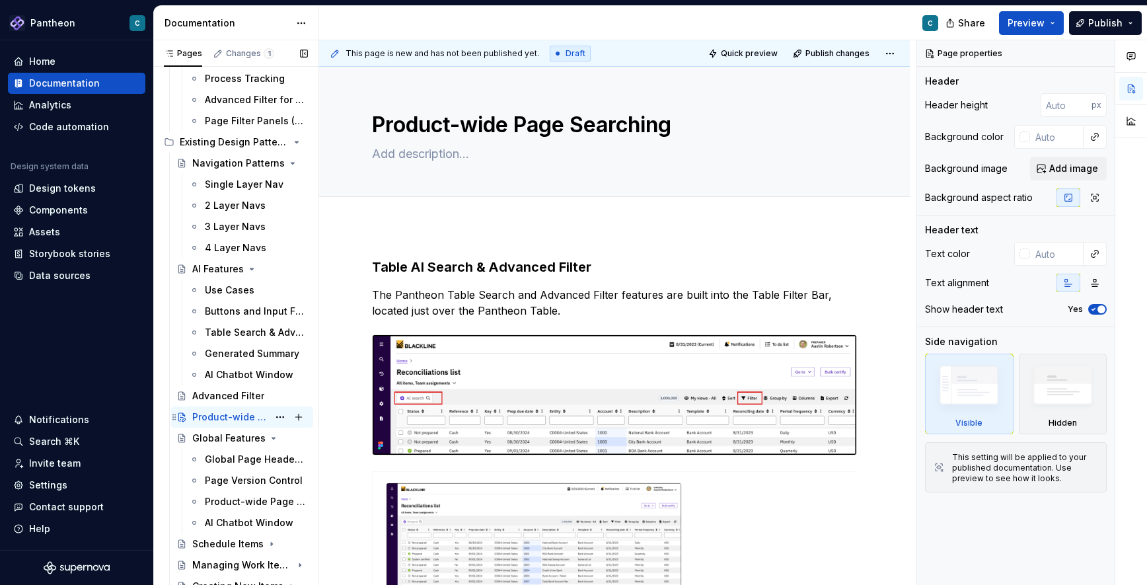
click at [217, 413] on div "Product-wide Page Searching" at bounding box center [230, 416] width 76 height 13
type textarea "*"
click at [458, 266] on h3 "Table AI Search & Advanced Filter" at bounding box center [614, 267] width 485 height 18
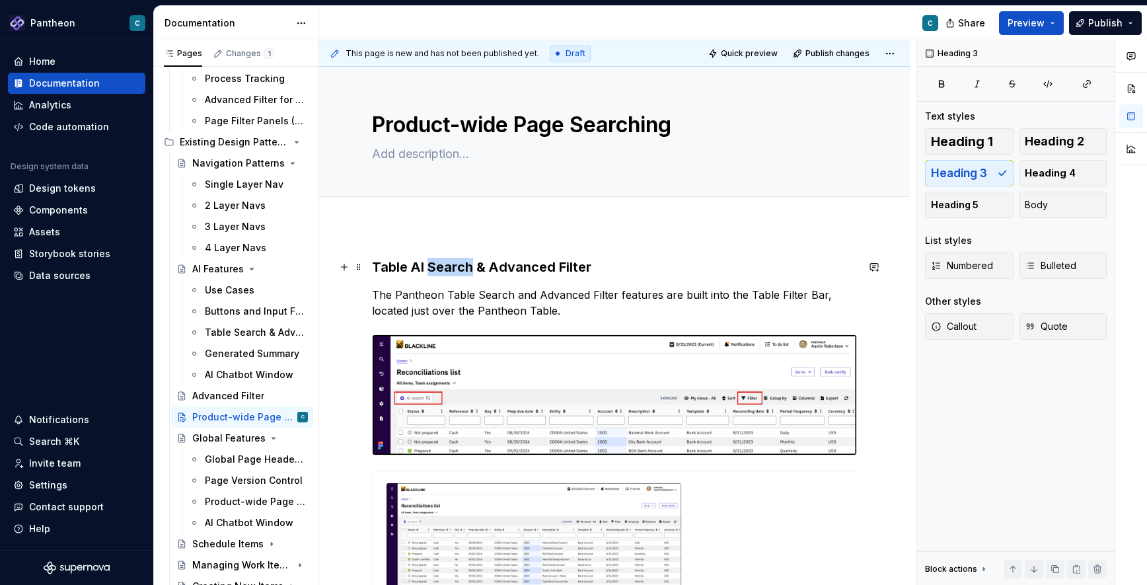
click at [458, 266] on h3 "Table AI Search & Advanced Filter" at bounding box center [614, 267] width 485 height 18
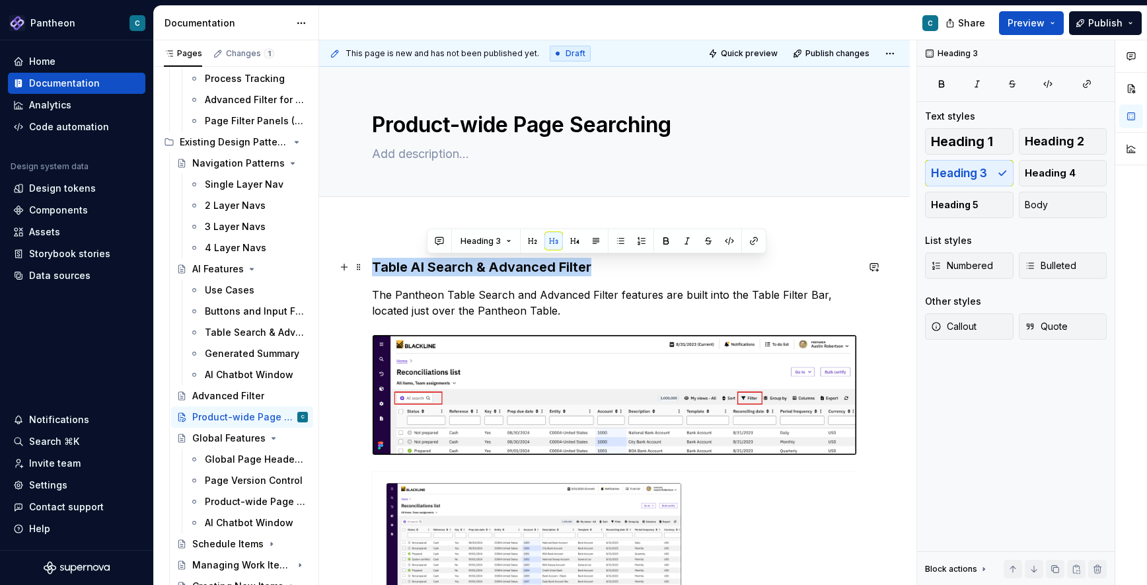
click at [458, 266] on h3 "Table AI Search & Advanced Filter" at bounding box center [614, 267] width 485 height 18
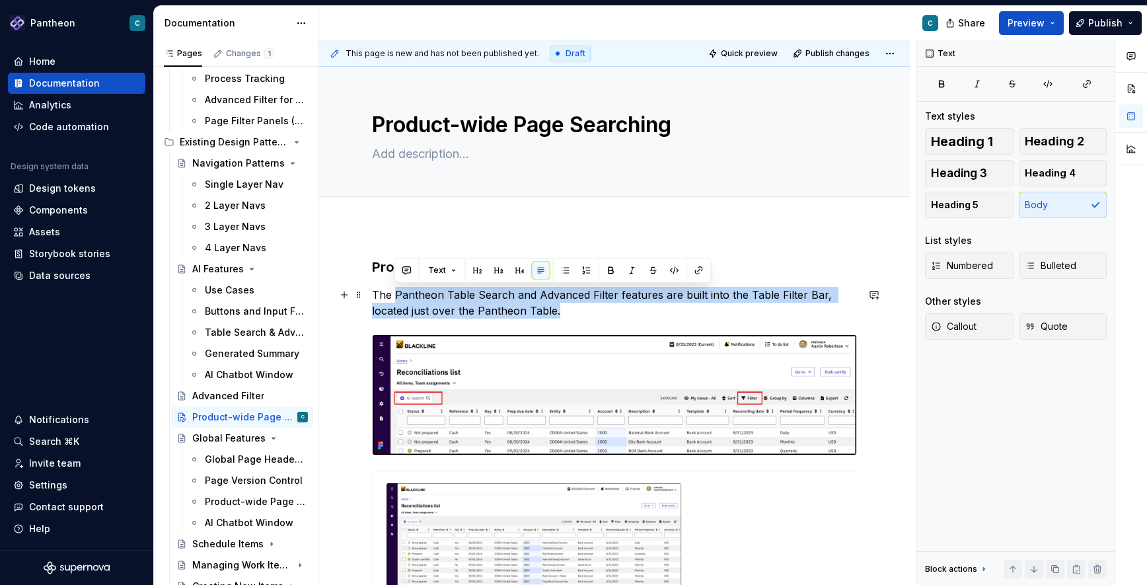
drag, startPoint x: 558, startPoint y: 310, endPoint x: 395, endPoint y: 295, distance: 163.9
click at [395, 295] on p "The Pantheon Table Search and Advanced Filter features are built into the Table…" at bounding box center [614, 303] width 485 height 32
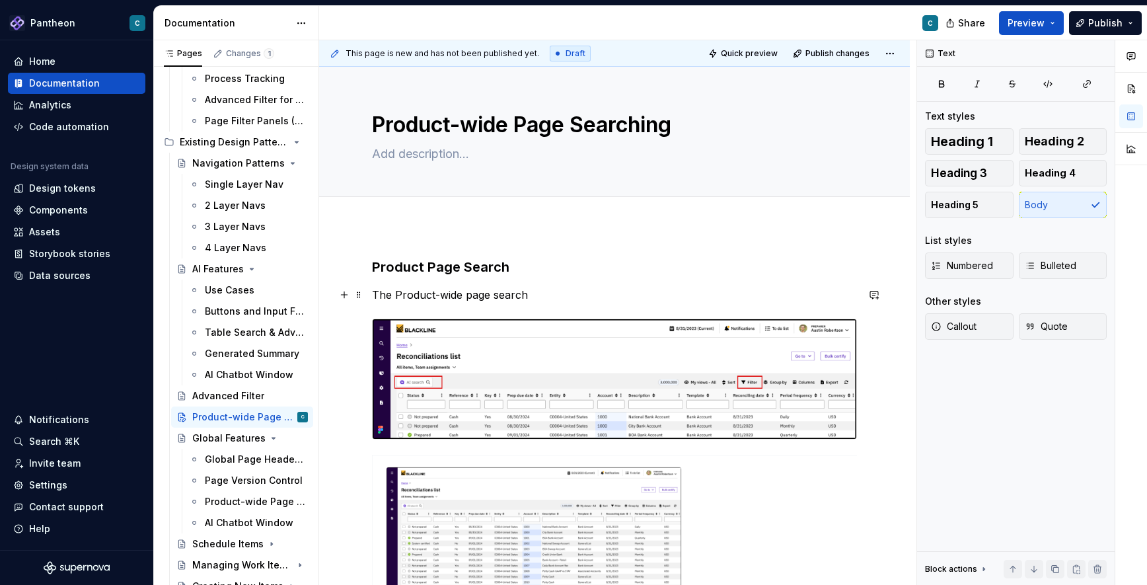
click at [400, 295] on p "The Product-wide page search" at bounding box center [614, 295] width 485 height 16
click at [528, 296] on p "The product-wide page search" at bounding box center [614, 295] width 485 height 16
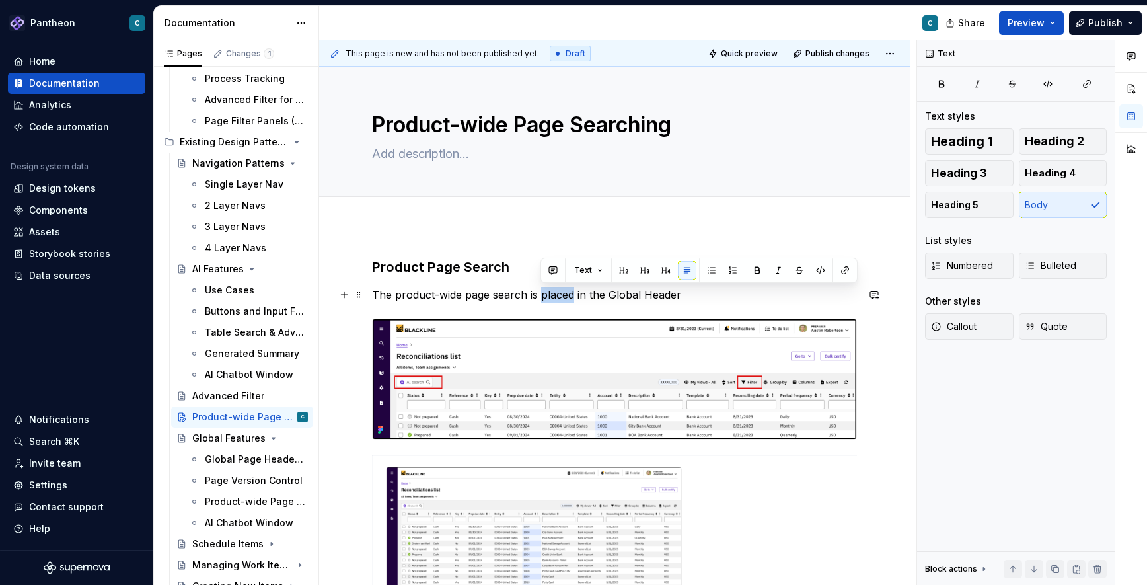
drag, startPoint x: 540, startPoint y: 296, endPoint x: 575, endPoint y: 294, distance: 35.1
click at [575, 294] on p "The product-wide page search is placed in the Global Header" at bounding box center [614, 295] width 485 height 16
click at [375, 294] on p "The product-wide page search is located in the Global Header" at bounding box center [614, 295] width 485 height 16
click at [390, 297] on p "The product-wide page search is located in the Global Header" at bounding box center [614, 295] width 485 height 16
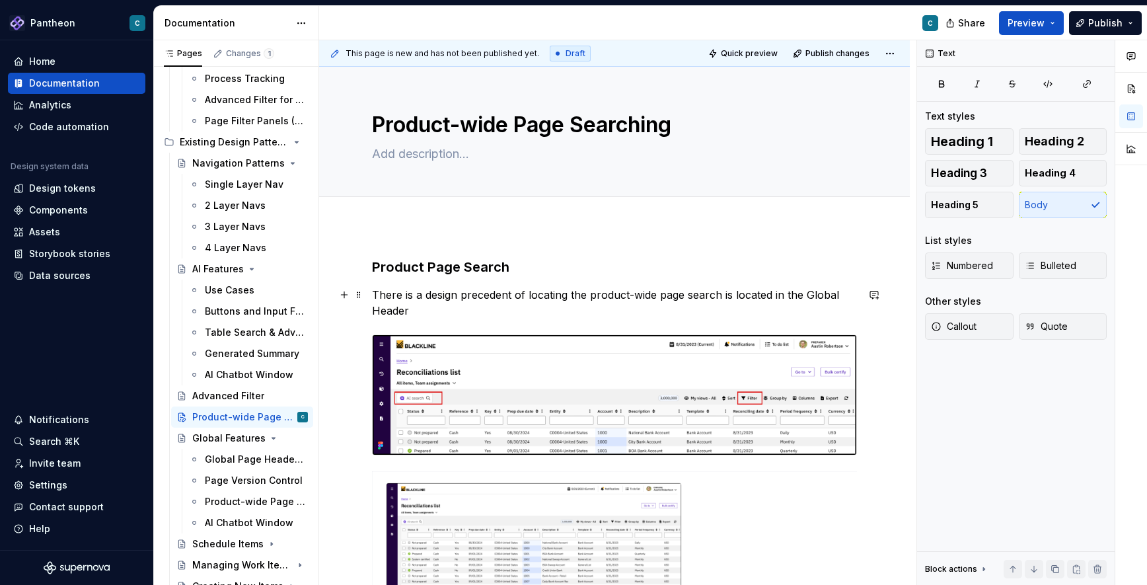
drag, startPoint x: 723, startPoint y: 296, endPoint x: 769, endPoint y: 295, distance: 46.3
click at [769, 295] on p "There is a design precedent of locating the product-wide page search is located…" at bounding box center [614, 303] width 485 height 32
drag, startPoint x: 768, startPoint y: 295, endPoint x: 723, endPoint y: 297, distance: 45.0
click at [723, 297] on p "There is a design precedent of locating the product-wide page search is located…" at bounding box center [614, 303] width 485 height 32
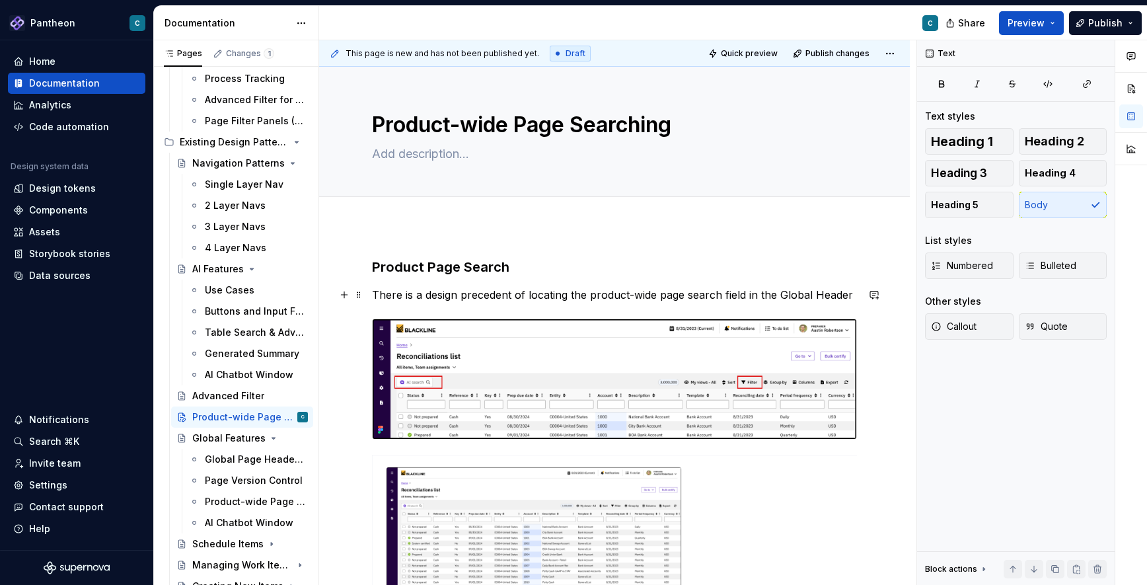
click at [851, 294] on p "There is a design precedent of locating the product-wide page search field in t…" at bounding box center [614, 295] width 485 height 16
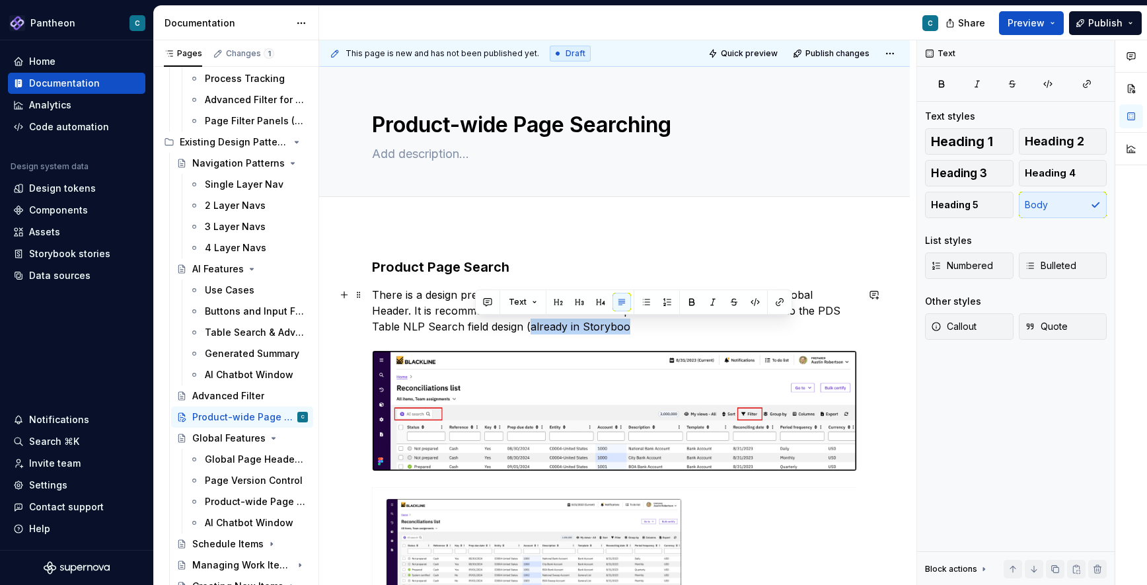
drag, startPoint x: 583, startPoint y: 328, endPoint x: 477, endPoint y: 331, distance: 105.7
click at [477, 331] on p "There is a design precedent of locating the product-wide page search field in t…" at bounding box center [614, 311] width 485 height 48
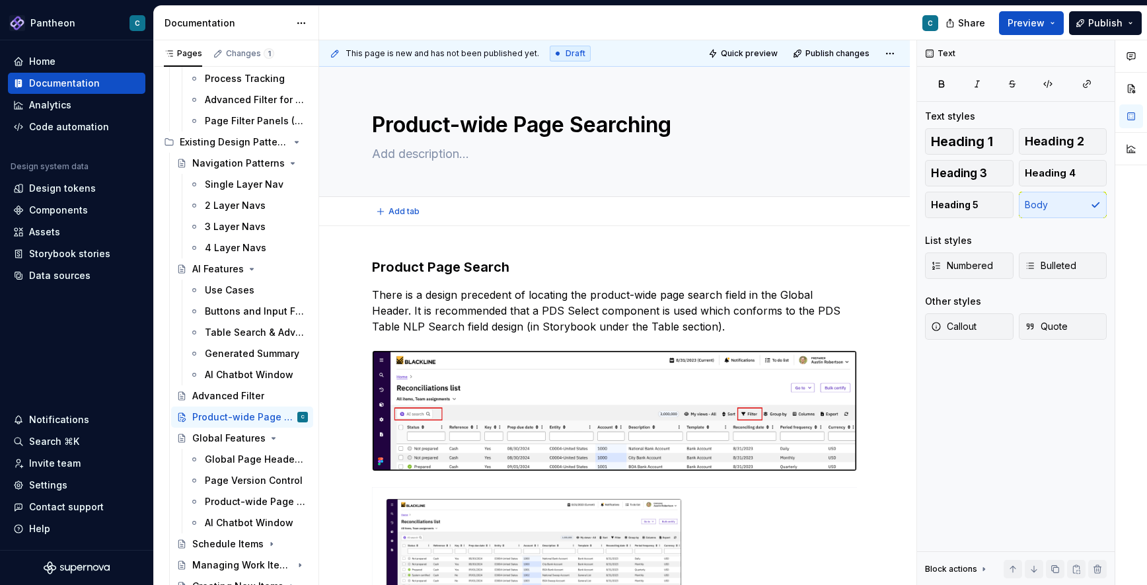
type textarea "*"
drag, startPoint x: 523, startPoint y: 311, endPoint x: 554, endPoint y: 313, distance: 31.1
click at [554, 313] on p "There is a design precedent of locating the product-wide page search field in t…" at bounding box center [614, 311] width 485 height 48
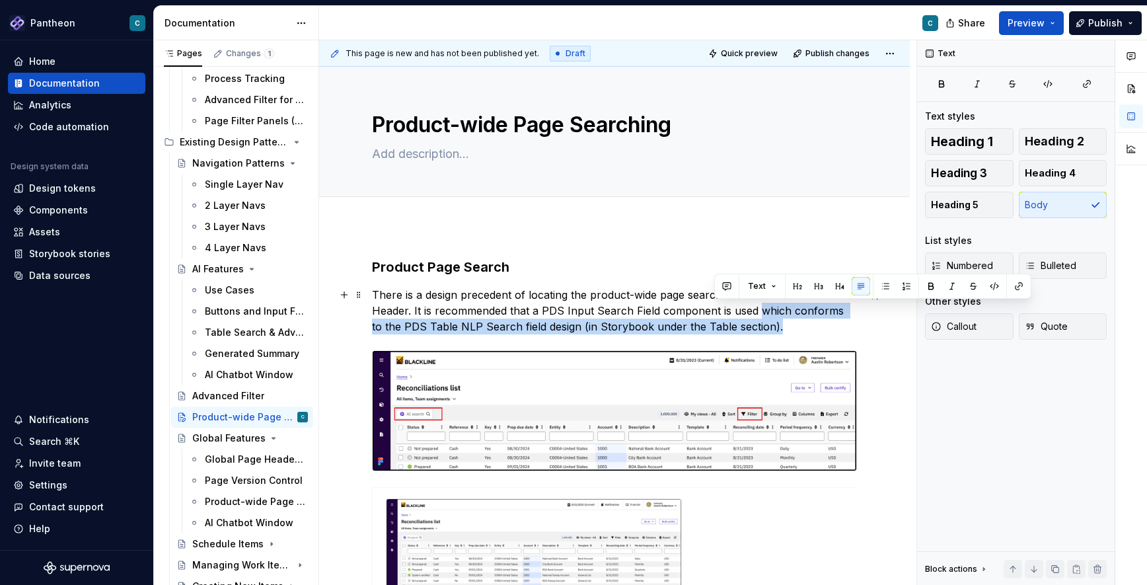
drag, startPoint x: 721, startPoint y: 322, endPoint x: 715, endPoint y: 310, distance: 13.0
click at [715, 310] on p "There is a design precedent of locating the product-wide page search field in t…" at bounding box center [614, 311] width 485 height 48
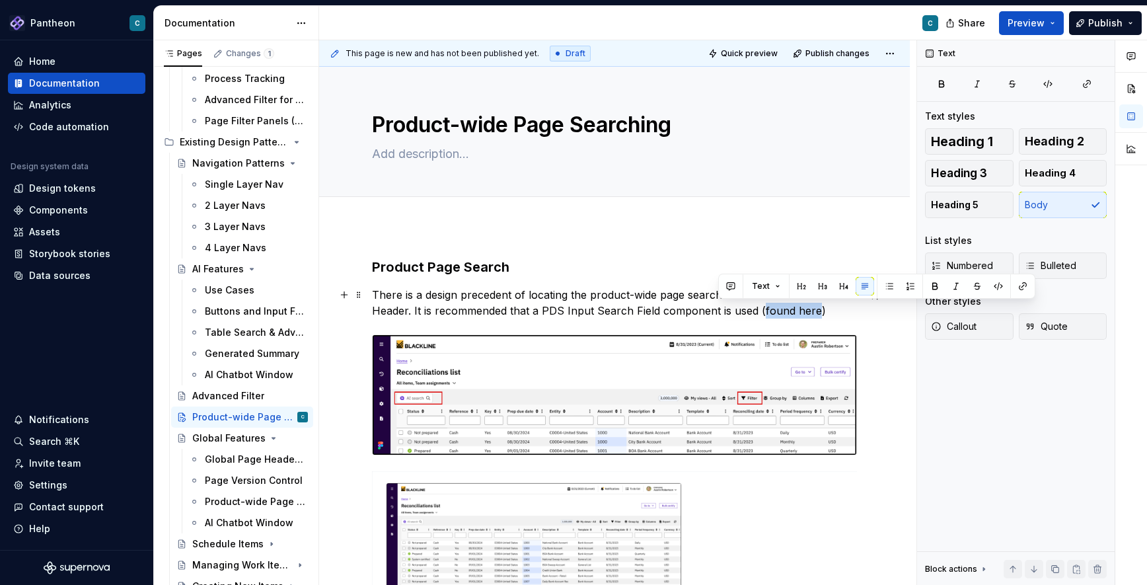
drag, startPoint x: 771, startPoint y: 312, endPoint x: 717, endPoint y: 312, distance: 53.5
click at [717, 312] on p "There is a design precedent of locating the product-wide page search field in t…" at bounding box center [614, 303] width 485 height 32
click at [1021, 287] on button "button" at bounding box center [1022, 286] width 18 height 18
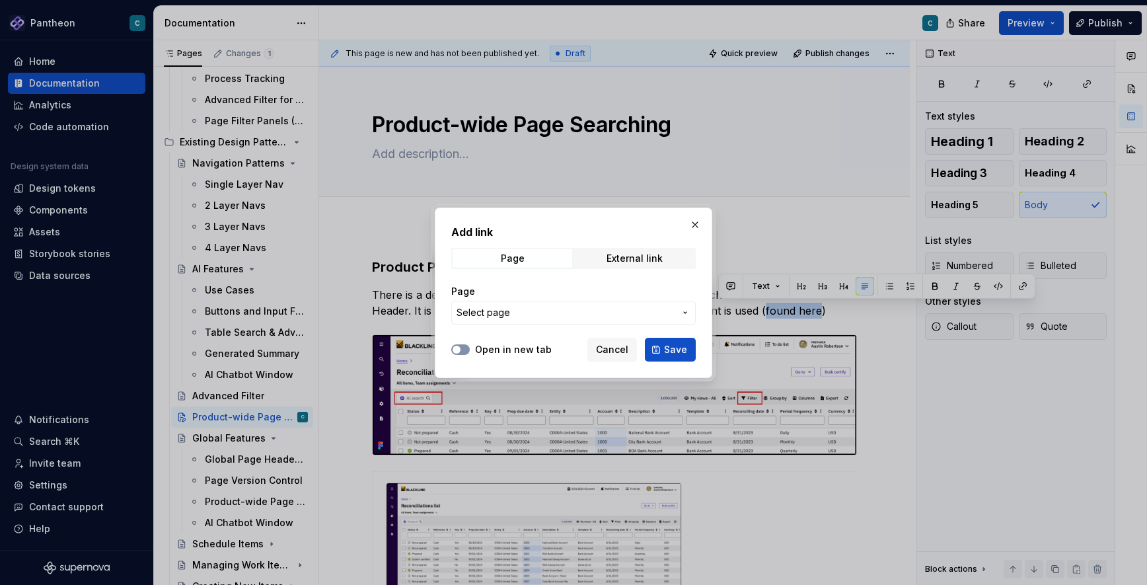
click at [468, 349] on button "Open in new tab" at bounding box center [460, 349] width 18 height 11
click at [560, 256] on span "Page" at bounding box center [512, 258] width 120 height 18
click at [622, 258] on div "External link" at bounding box center [634, 258] width 56 height 11
click at [475, 307] on input "URL" at bounding box center [573, 313] width 244 height 24
paste input "[URL]"
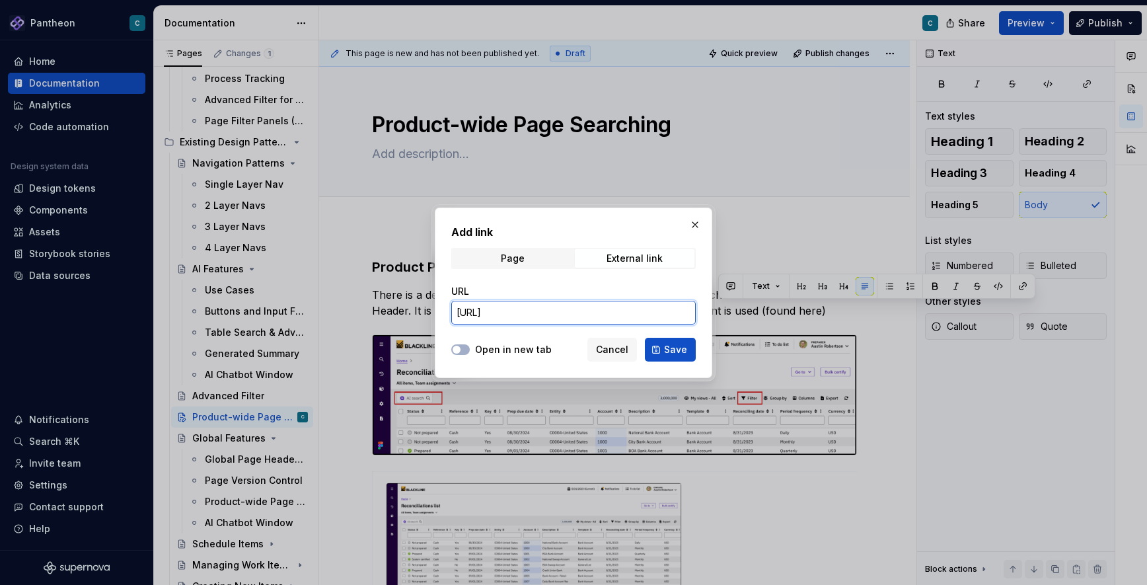
scroll to position [0, 214]
type input "[URL]"
click at [681, 349] on span "Save" at bounding box center [675, 349] width 23 height 13
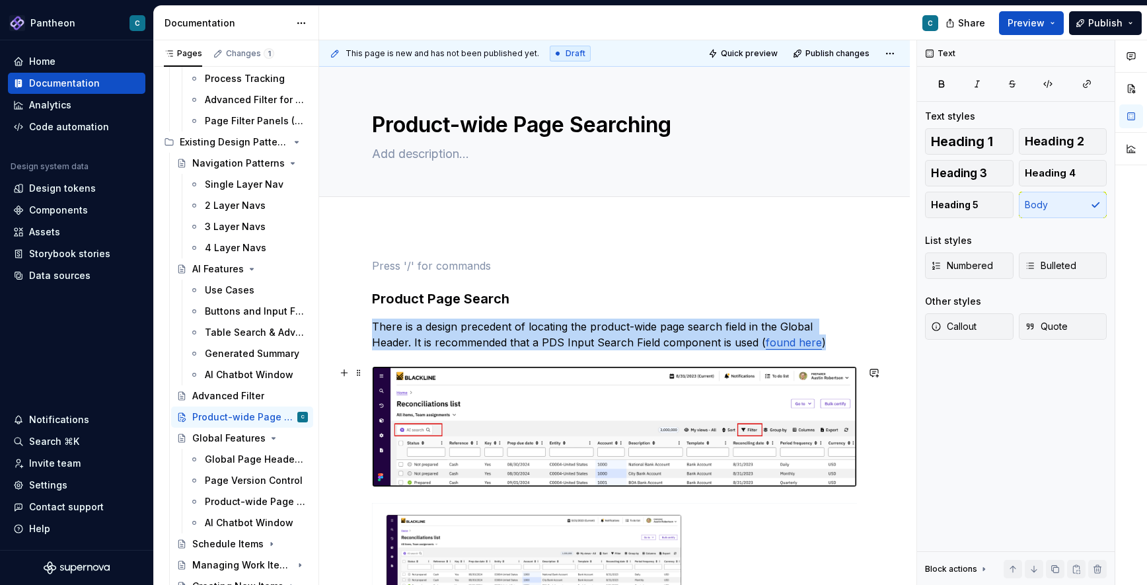
click at [544, 422] on img at bounding box center [615, 427] width 484 height 120
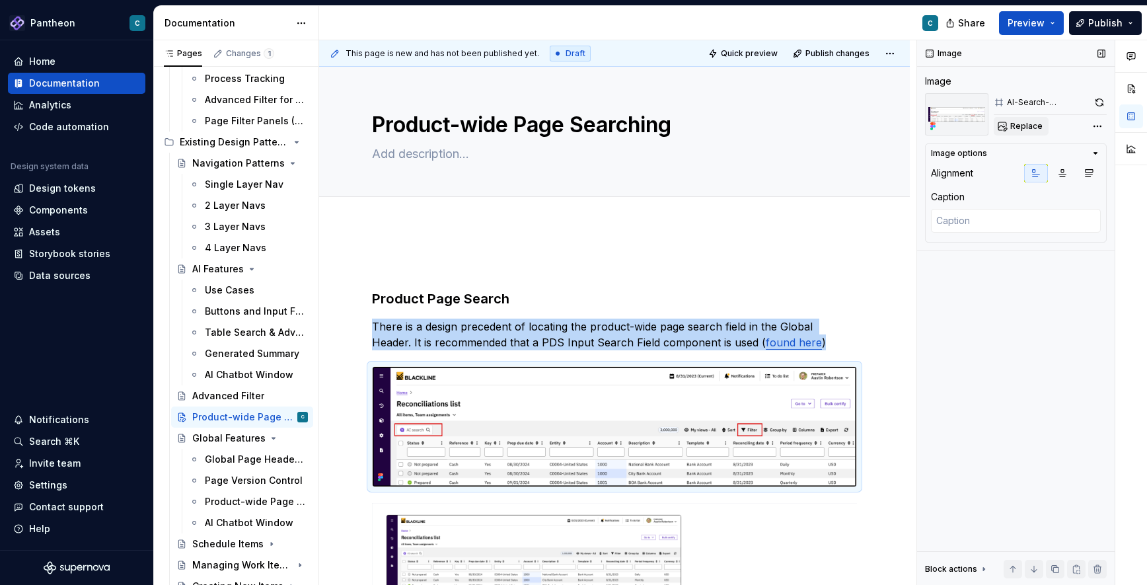
click at [1032, 126] on span "Replace" at bounding box center [1026, 126] width 32 height 11
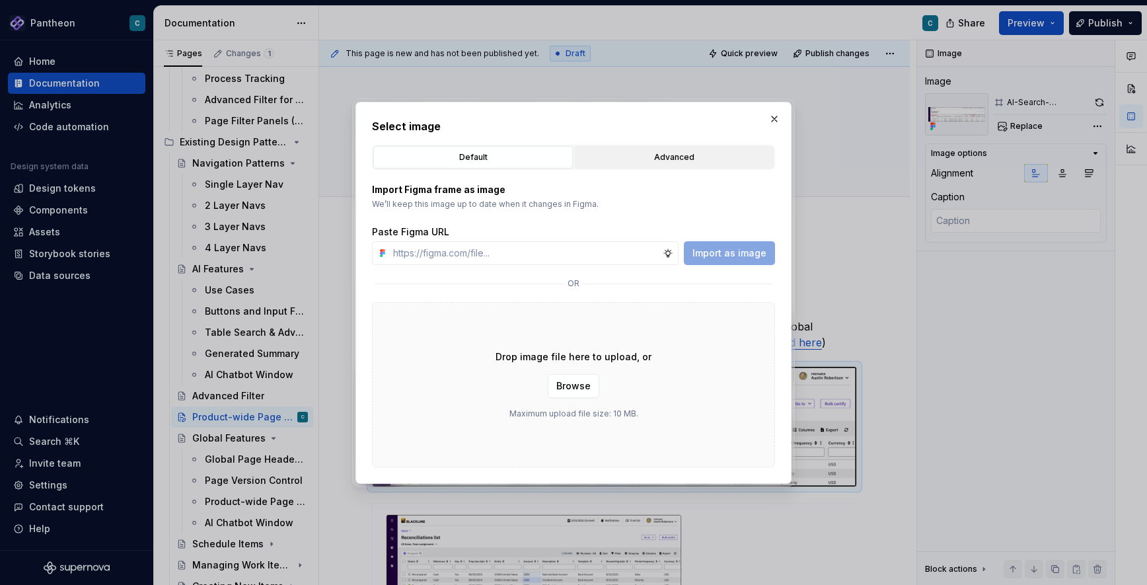
click at [672, 154] on div "Advanced" at bounding box center [674, 157] width 190 height 13
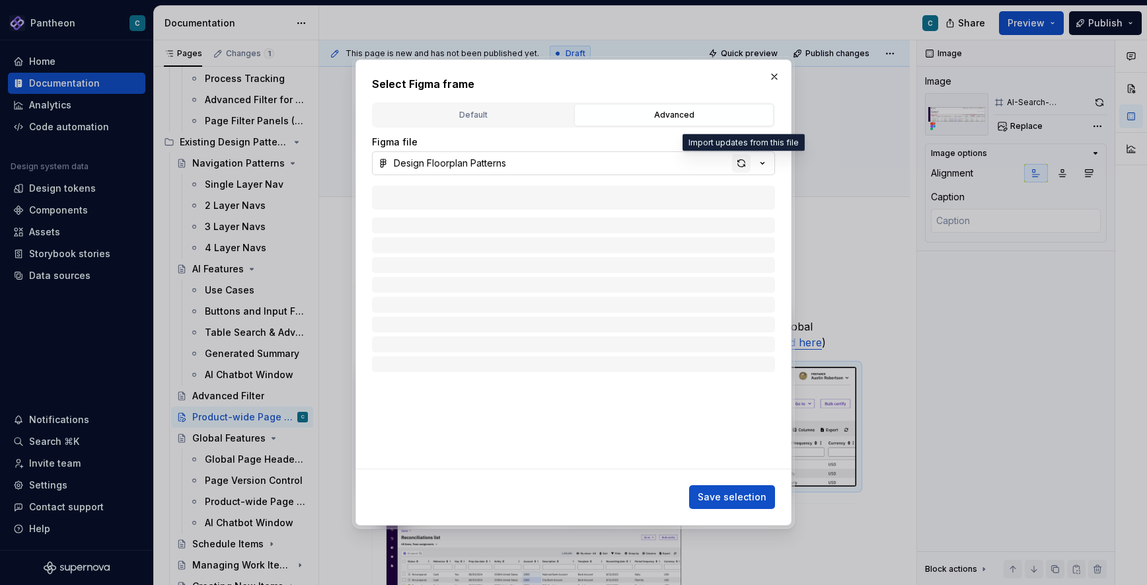
click at [741, 163] on div "button" at bounding box center [741, 163] width 18 height 18
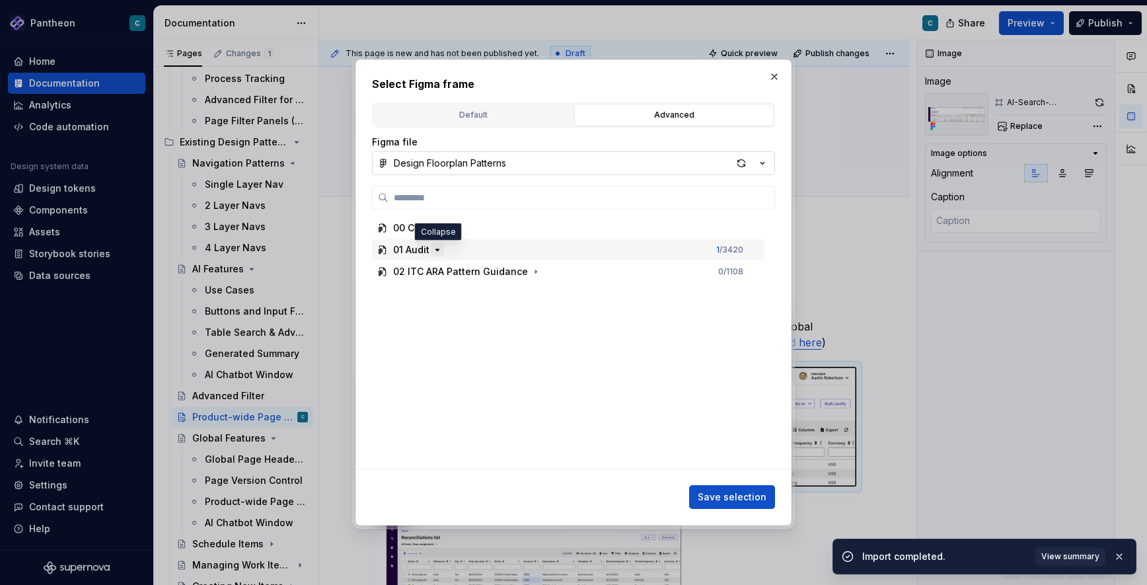
click at [436, 251] on icon "button" at bounding box center [437, 249] width 11 height 11
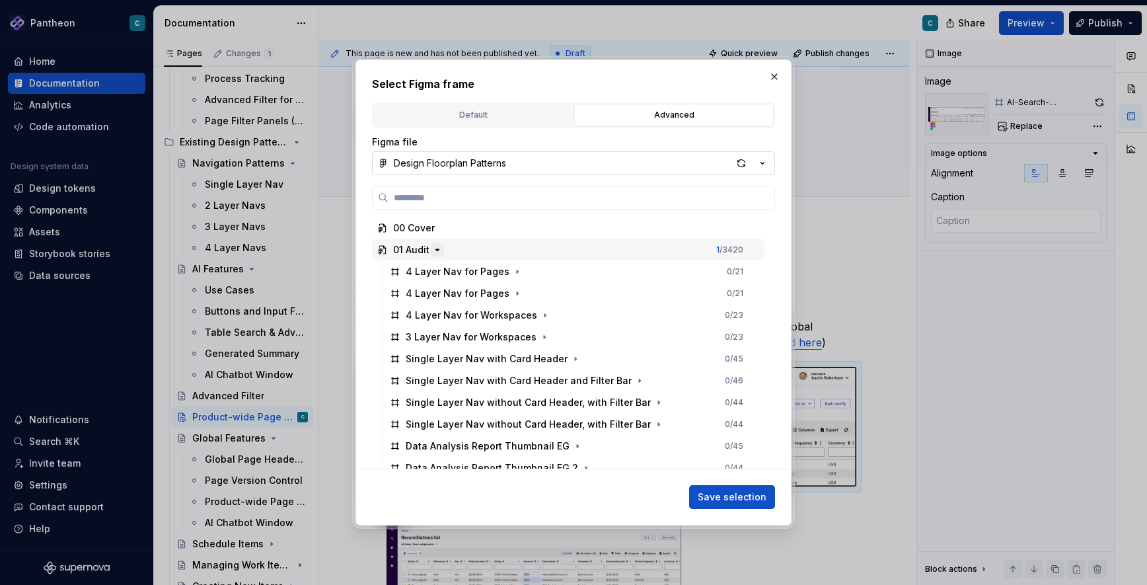
type textarea "*"
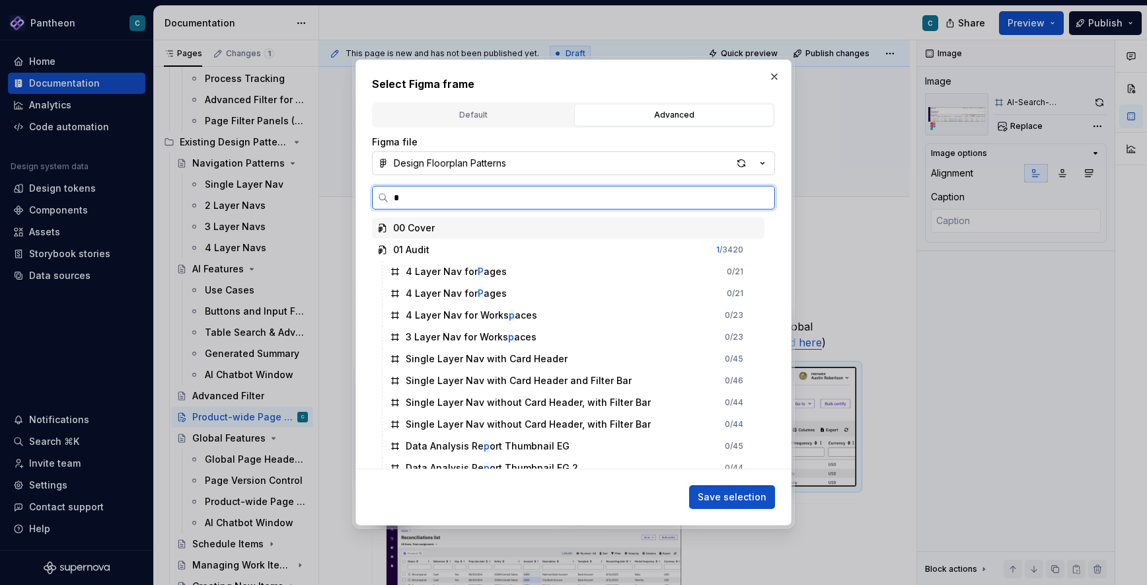
scroll to position [0, 3]
type input "*******"
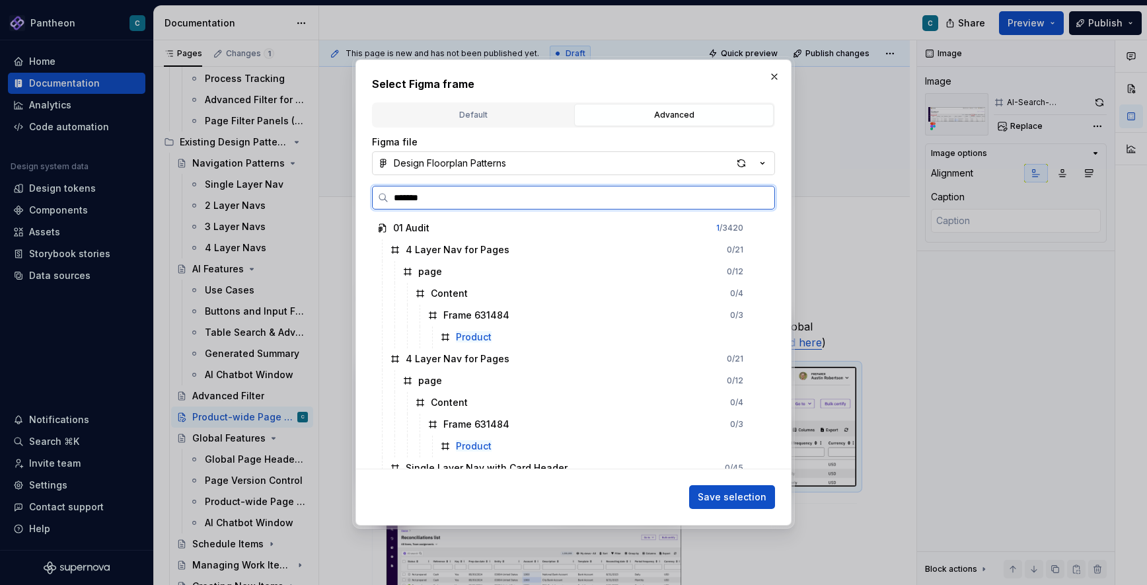
type textarea "*"
type input "*"
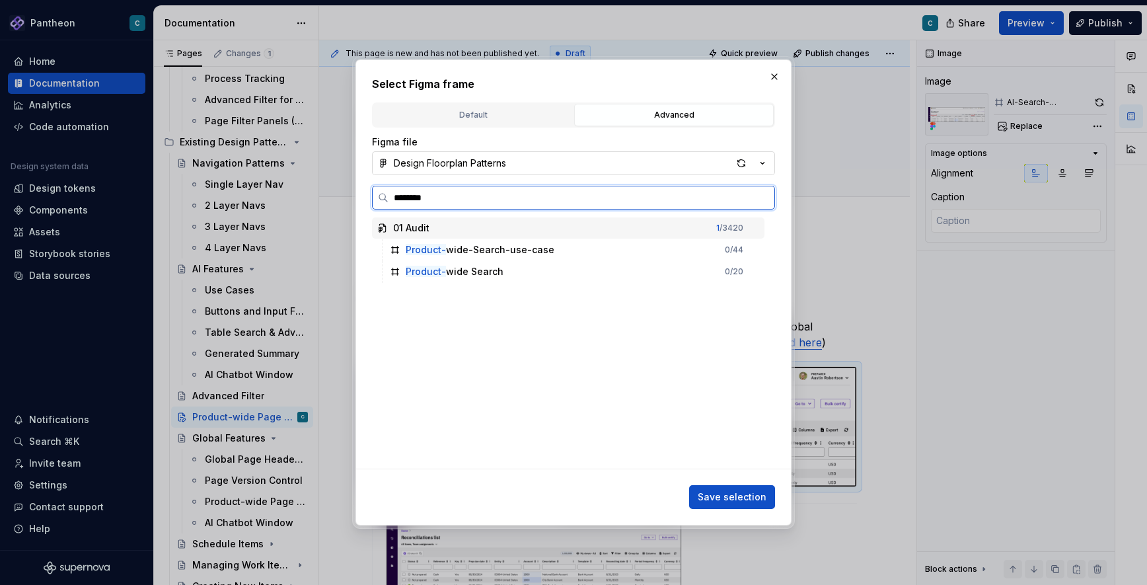
type input "*********"
click at [459, 270] on div "Product-w ide Search" at bounding box center [455, 271] width 98 height 13
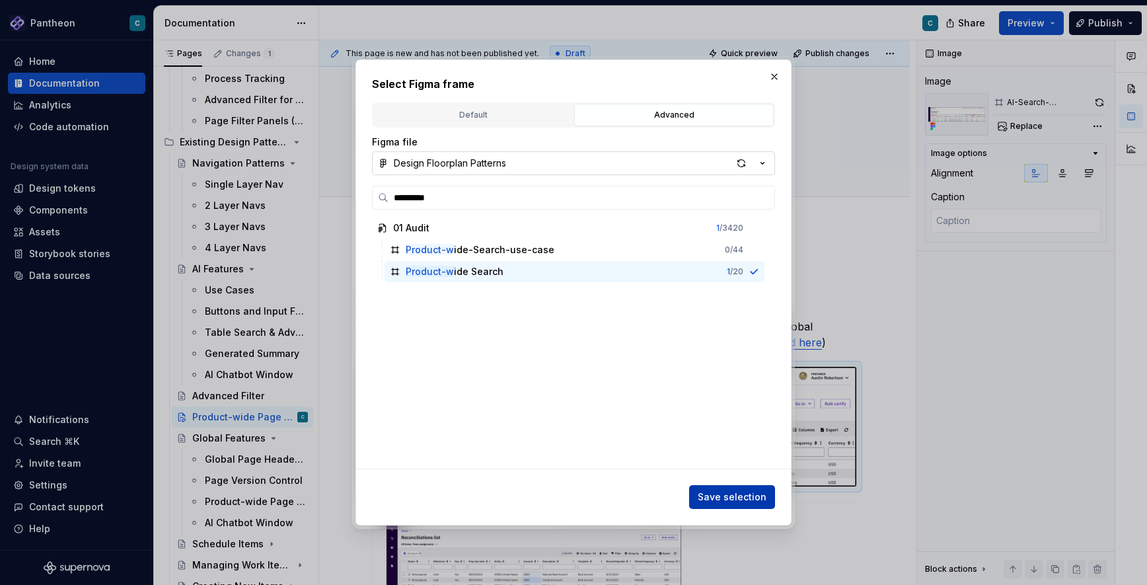
click at [746, 494] on span "Save selection" at bounding box center [732, 496] width 69 height 13
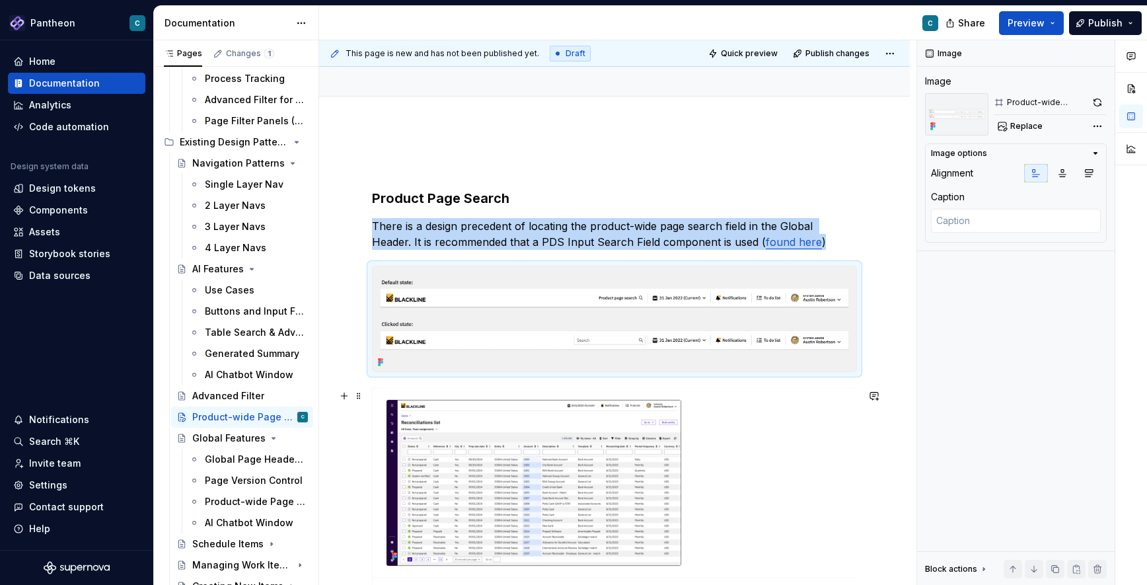
scroll to position [106, 0]
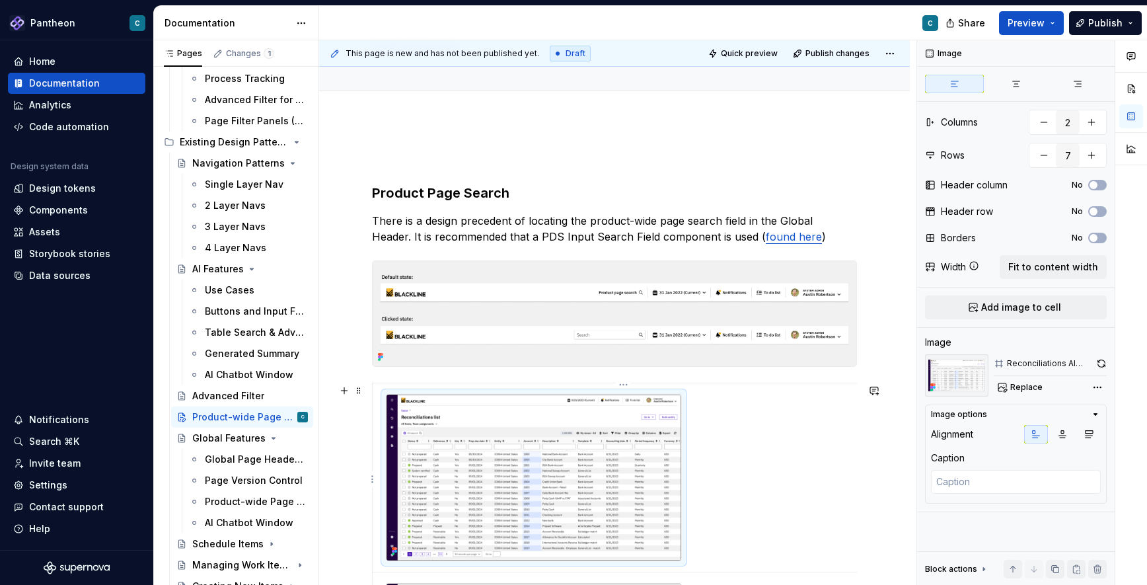
click at [552, 428] on img at bounding box center [533, 477] width 295 height 166
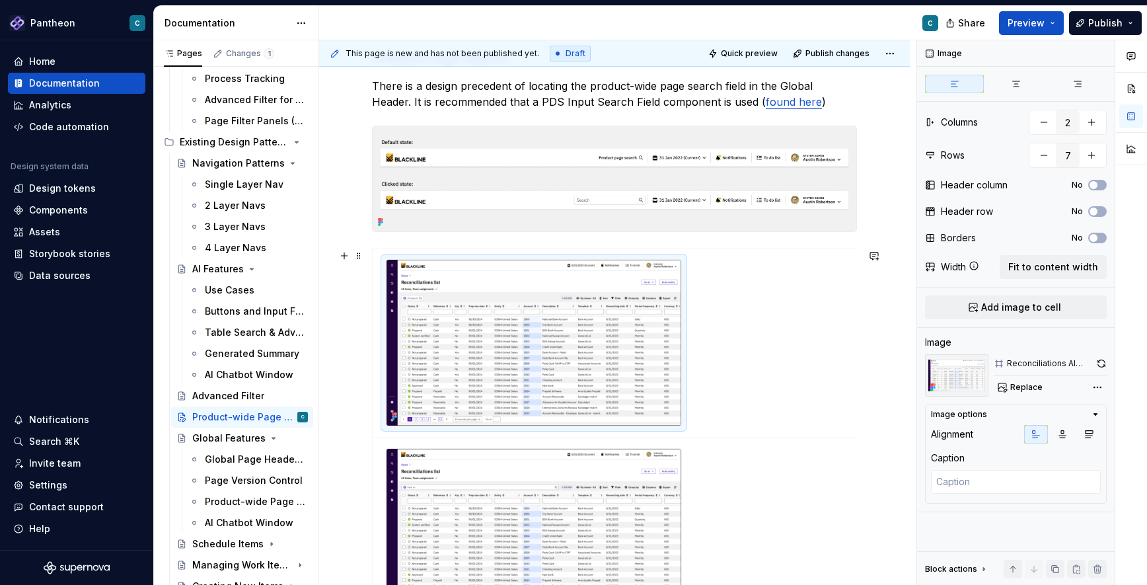
scroll to position [243, 0]
click at [360, 133] on span at bounding box center [358, 129] width 11 height 18
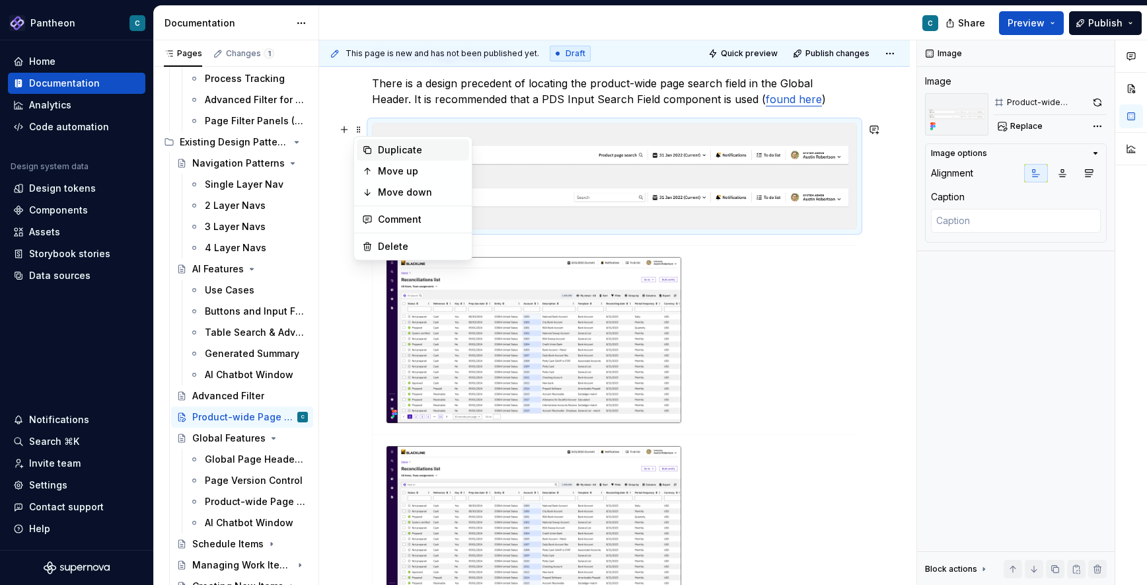
click at [384, 150] on div "Duplicate" at bounding box center [421, 149] width 86 height 13
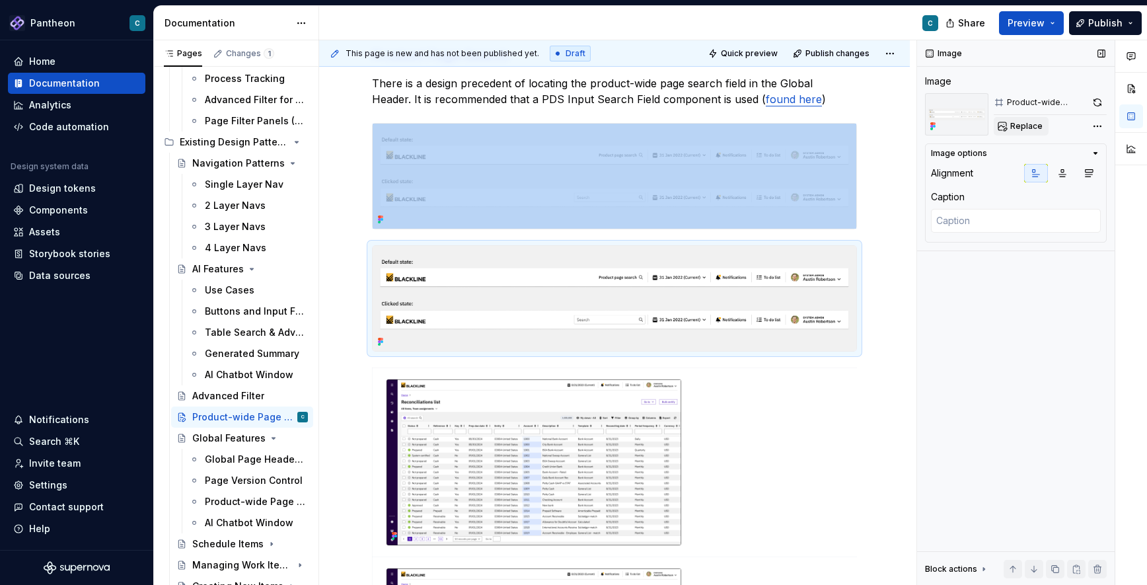
click at [1021, 127] on span "Replace" at bounding box center [1026, 126] width 32 height 11
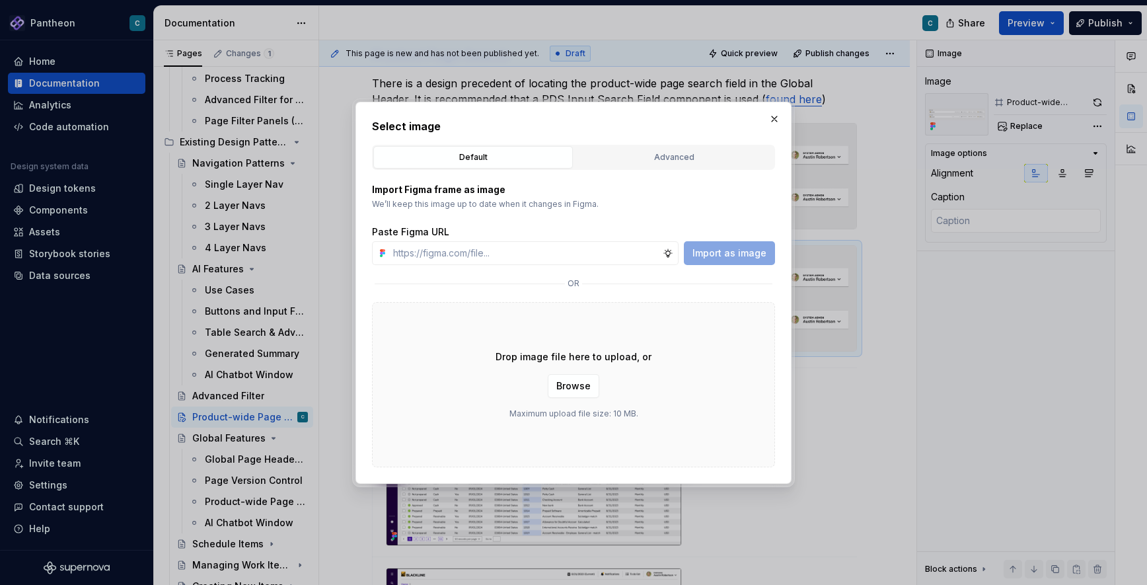
type textarea "*"
click at [692, 155] on div "Advanced" at bounding box center [674, 157] width 190 height 13
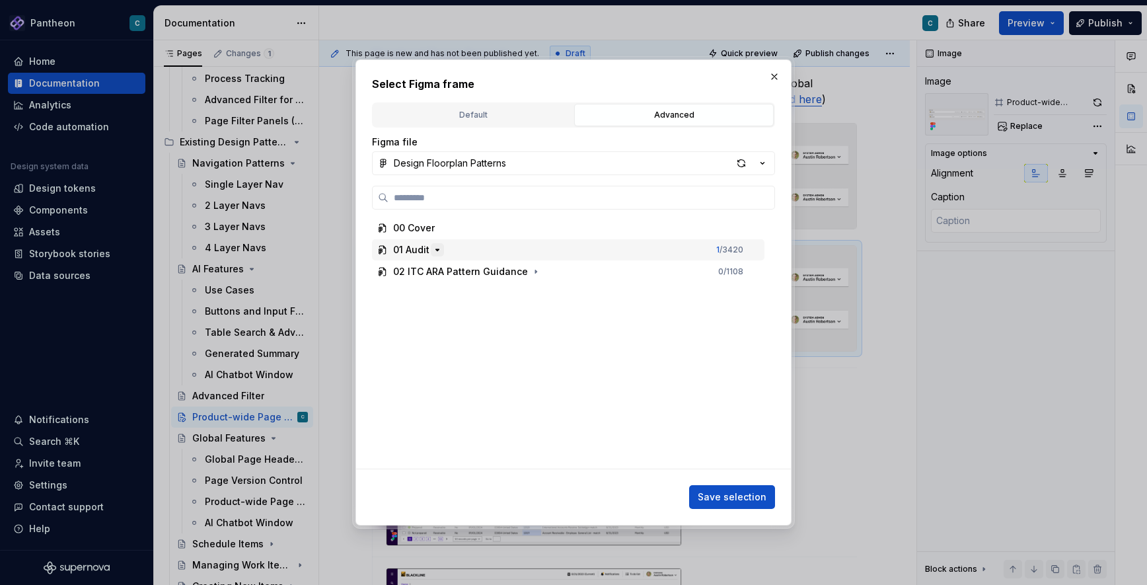
click at [433, 254] on icon "button" at bounding box center [437, 249] width 11 height 11
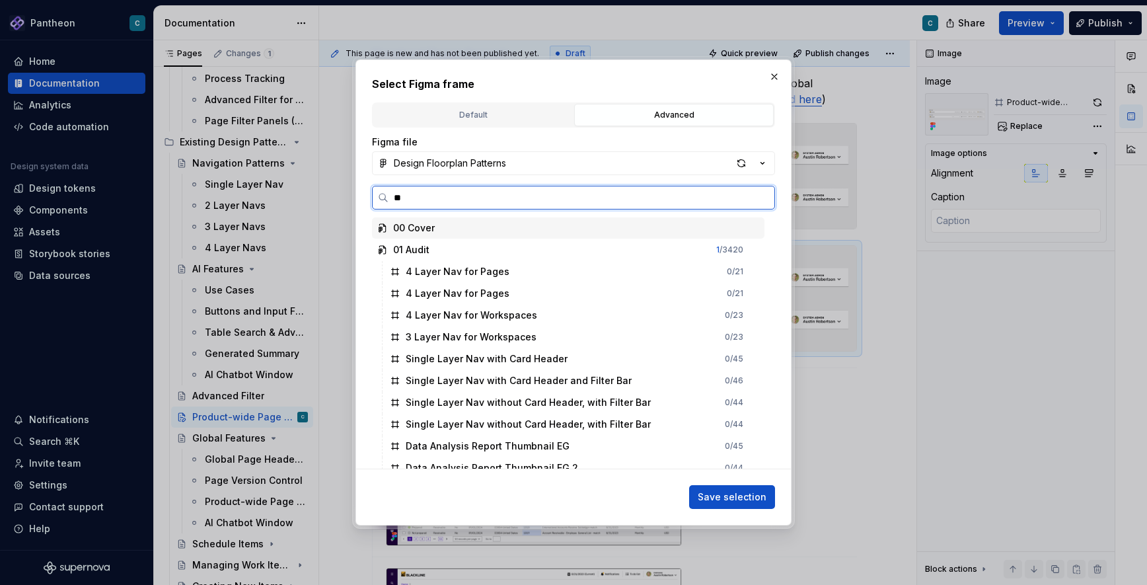
type input "*"
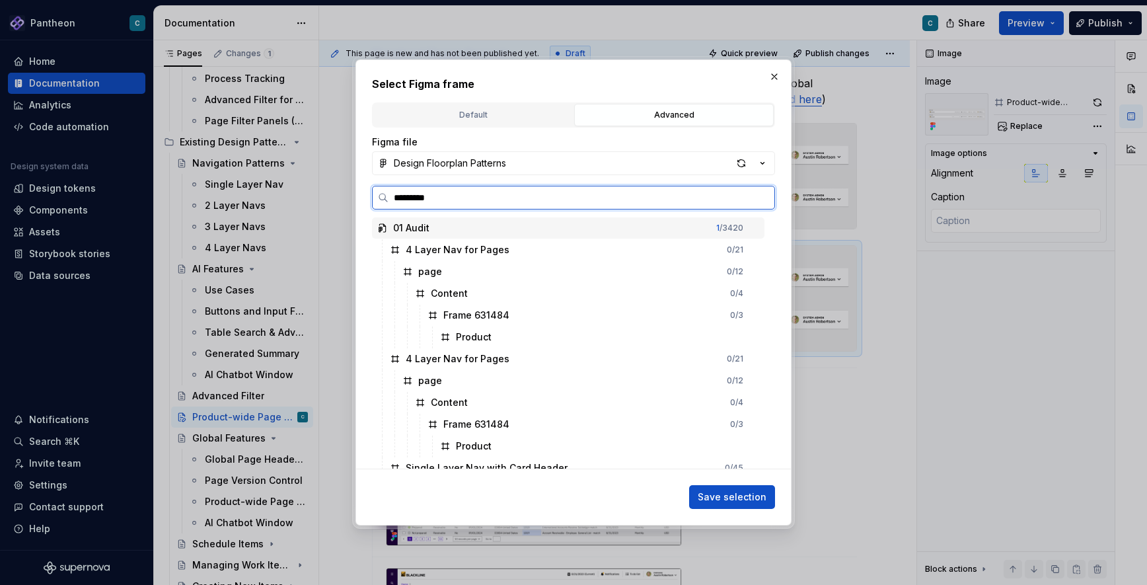
type input "**********"
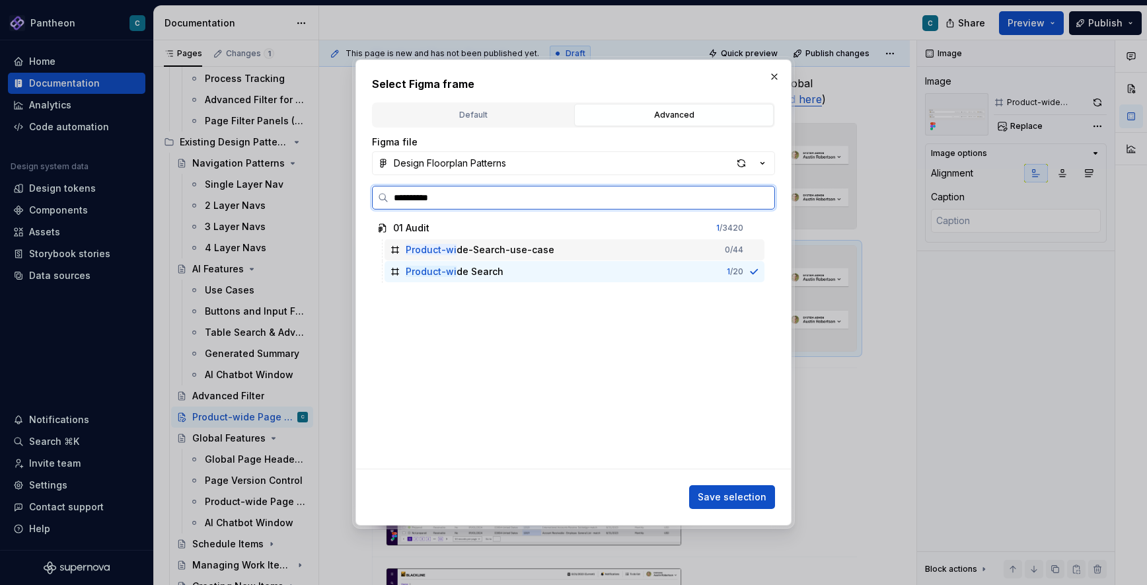
click at [458, 250] on div "Product-wi de-Search-use-case" at bounding box center [480, 249] width 149 height 13
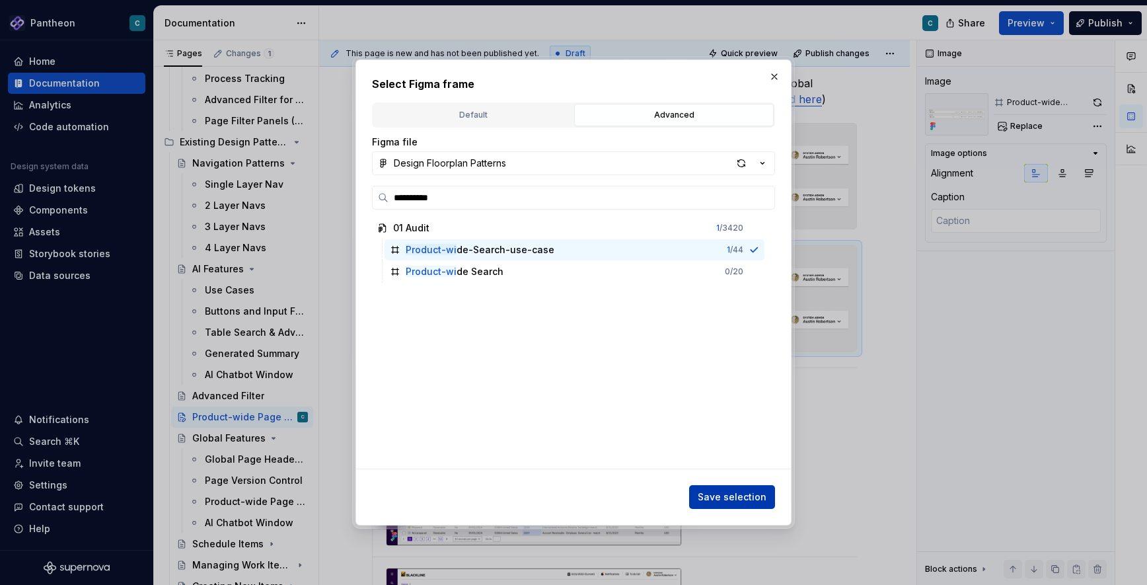
click at [739, 494] on span "Save selection" at bounding box center [732, 496] width 69 height 13
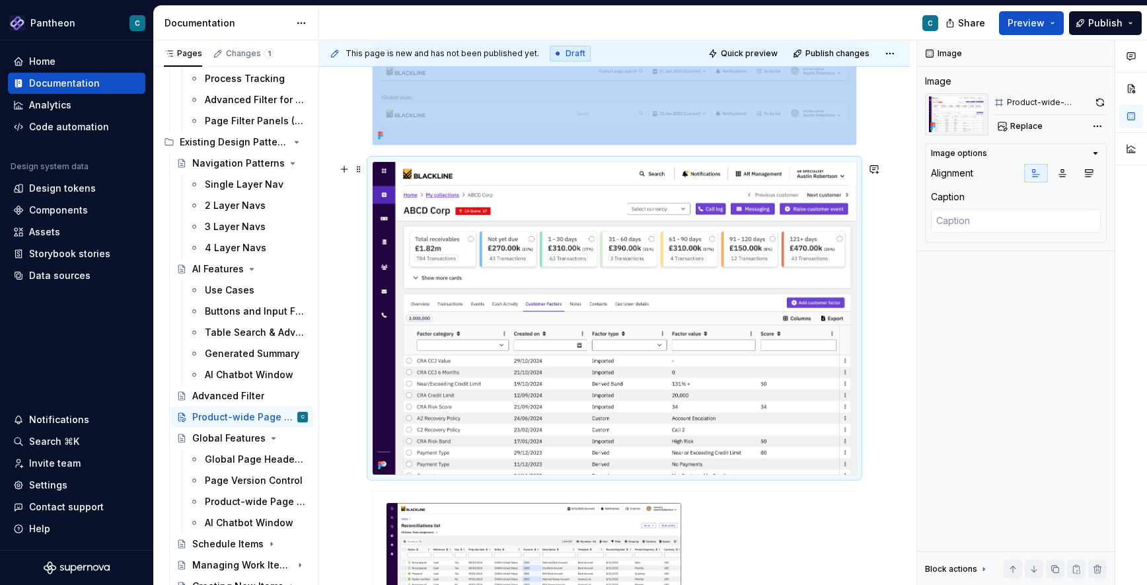
scroll to position [342, 0]
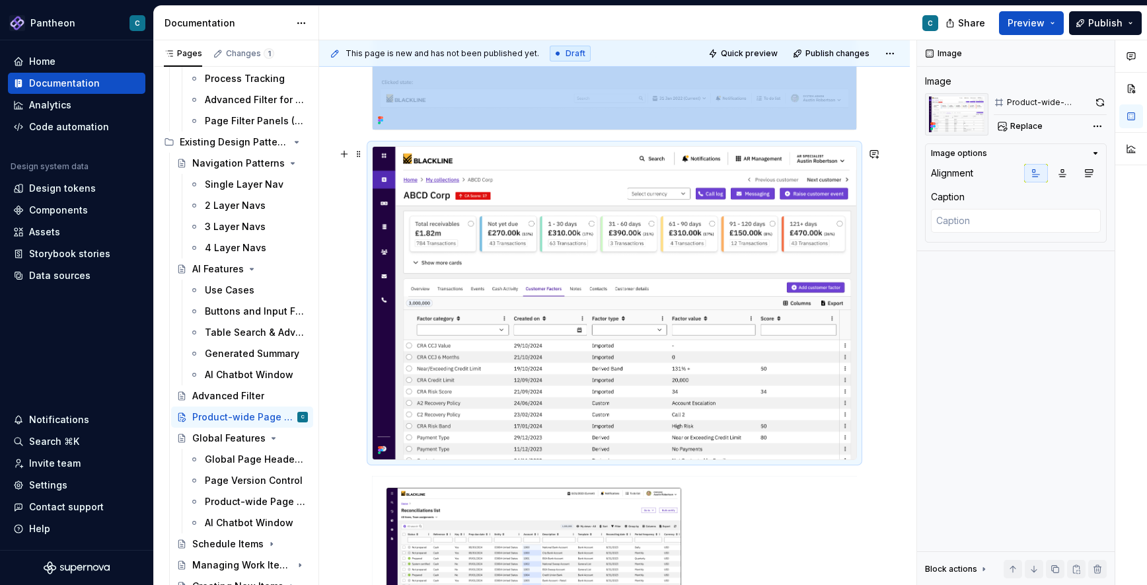
click at [507, 398] on img at bounding box center [615, 303] width 484 height 312
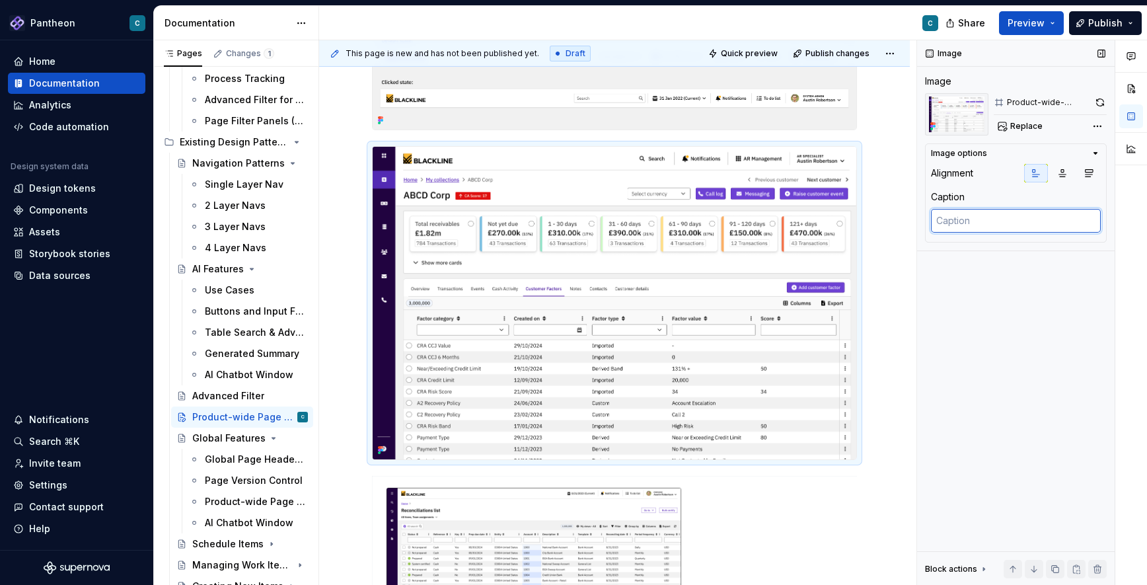
click at [962, 215] on textarea at bounding box center [1016, 221] width 170 height 24
type textarea "*"
type textarea "E"
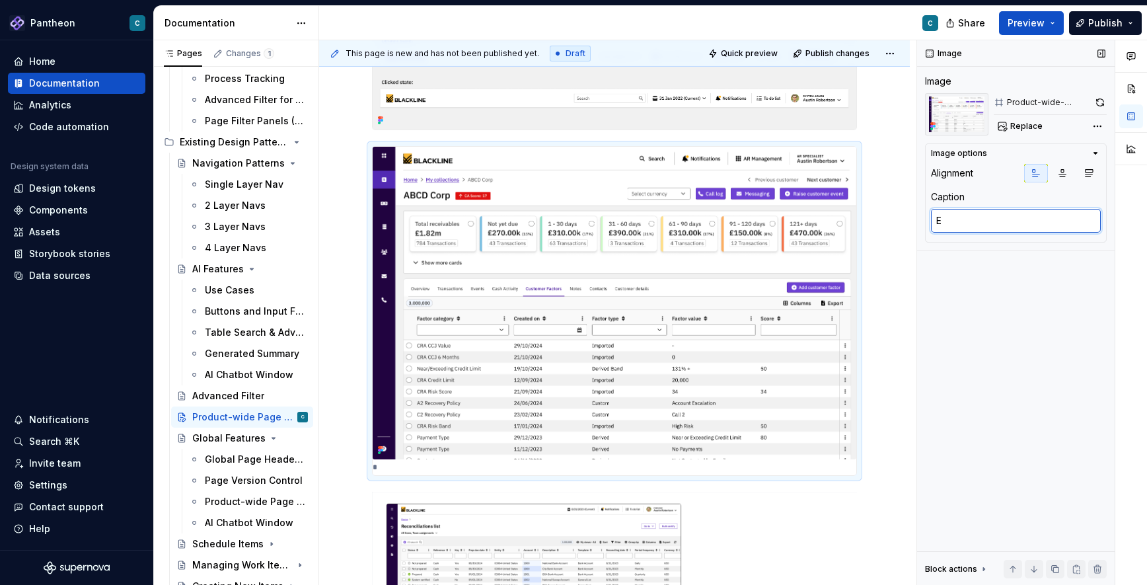
type textarea "*"
type textarea "Ex"
type textarea "*"
type textarea "Exa"
type textarea "*"
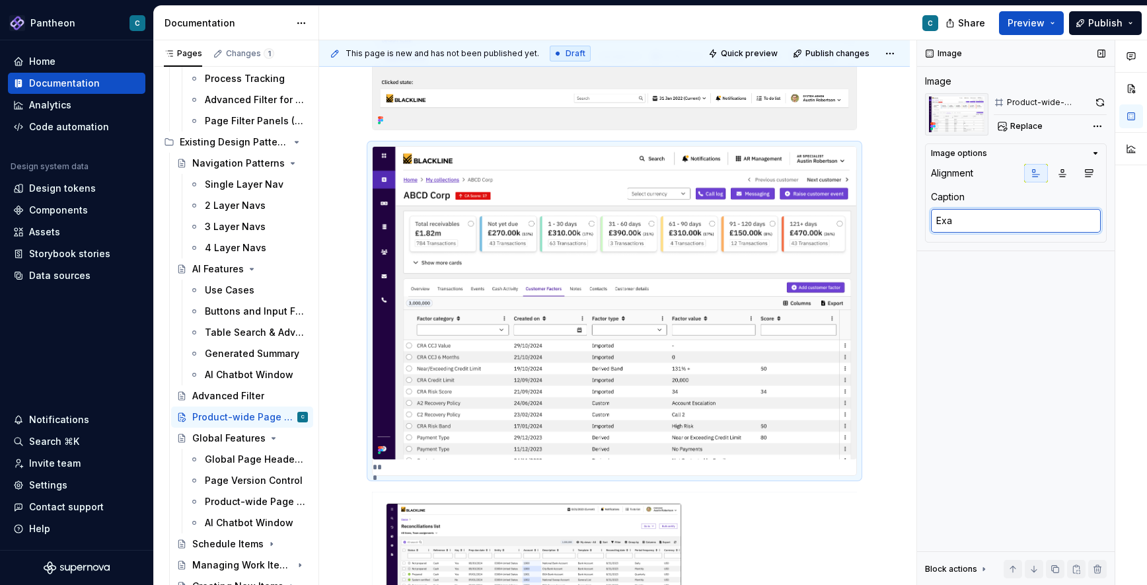
type textarea "Exam"
type textarea "*"
type textarea "Examp"
type textarea "*"
type textarea "Exampl"
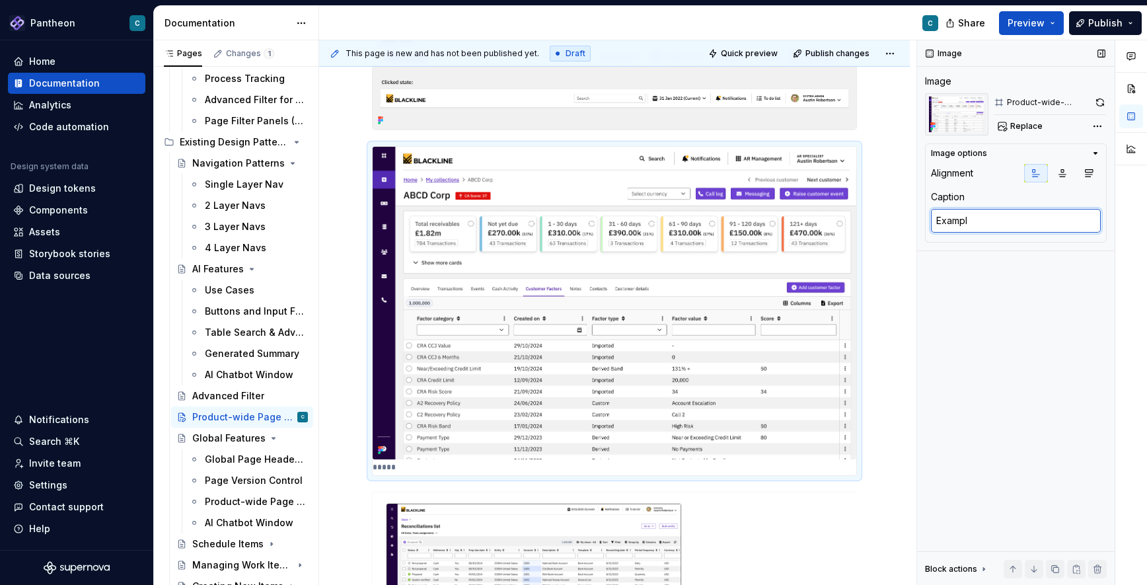
type textarea "*"
type textarea "Example"
type textarea "*"
type textarea "Example"
type textarea "*"
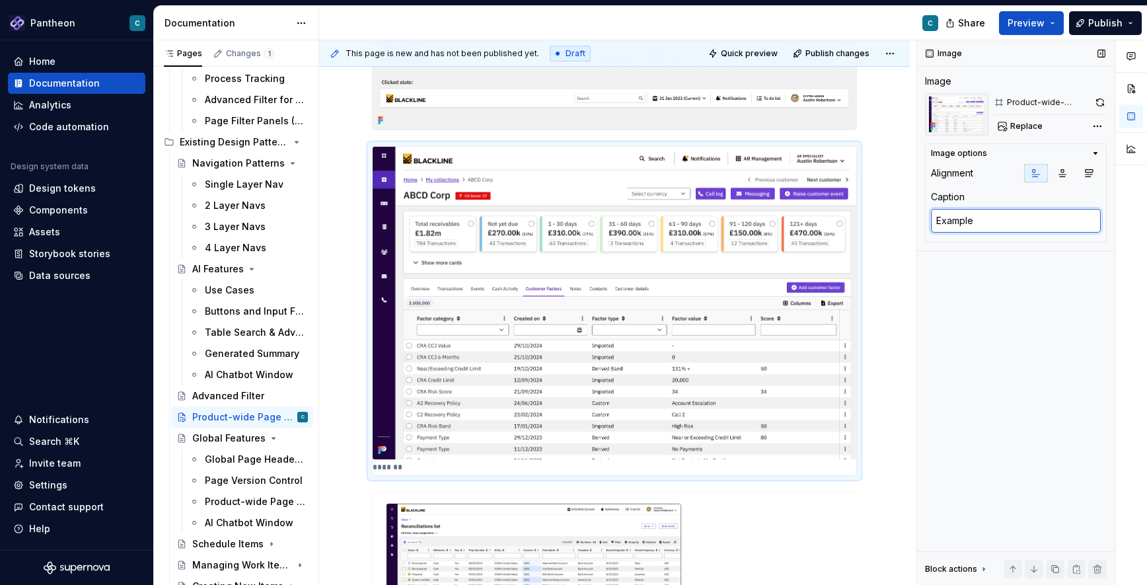
type textarea "Example u"
type textarea "*"
type textarea "Example U"
type textarea "*"
type textarea "Example Us"
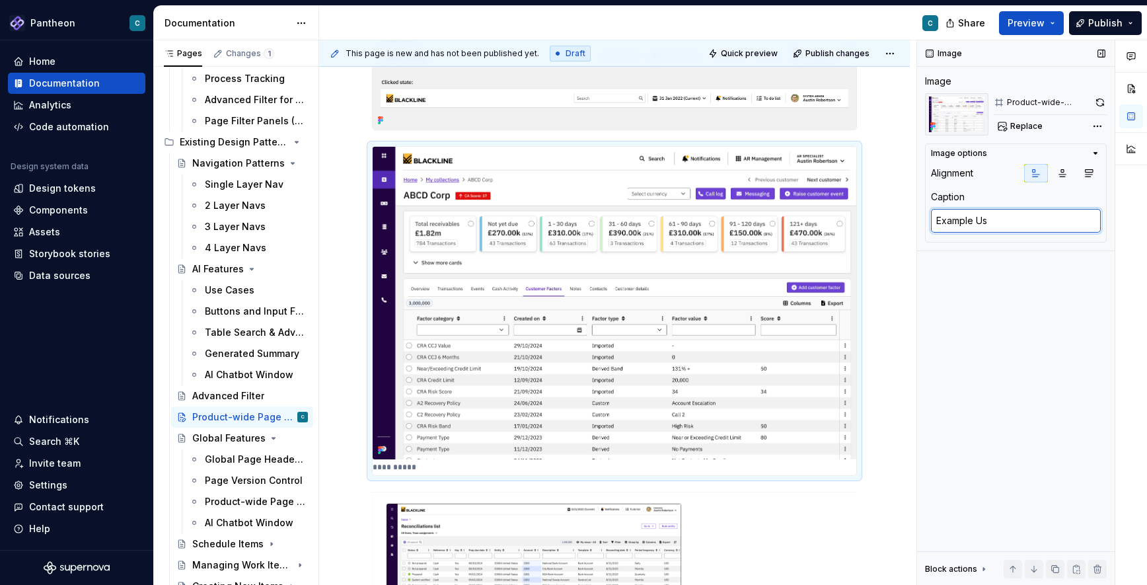
type textarea "*"
type textarea "Example Use"
type textarea "*"
type textarea "Example Use"
type textarea "*"
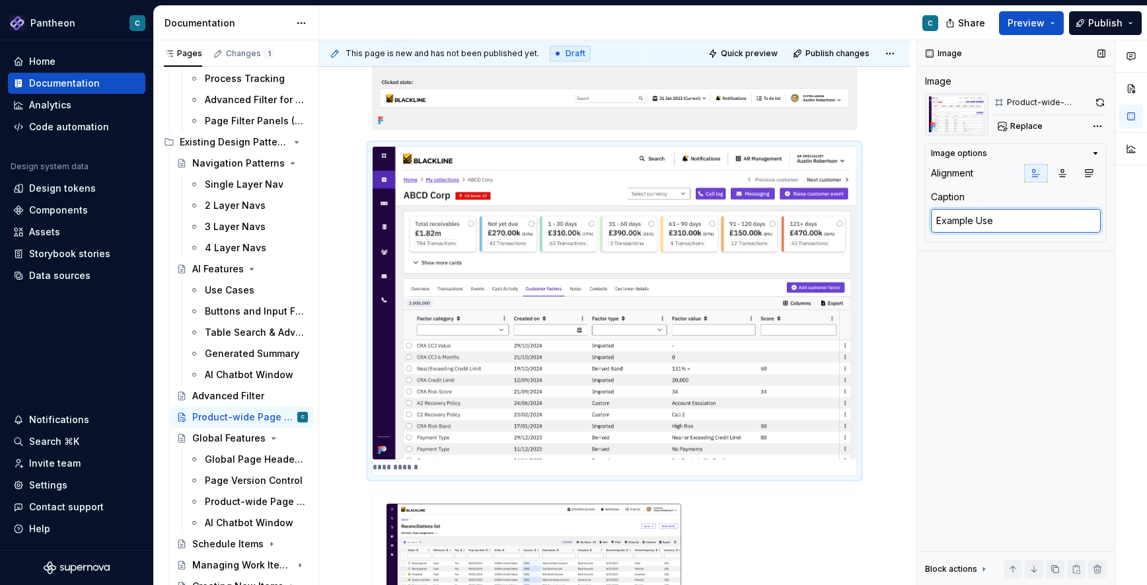
type textarea "Example Use C"
type textarea "*"
type textarea "Example Use Ca"
type textarea "*"
type textarea "Example Use Cas"
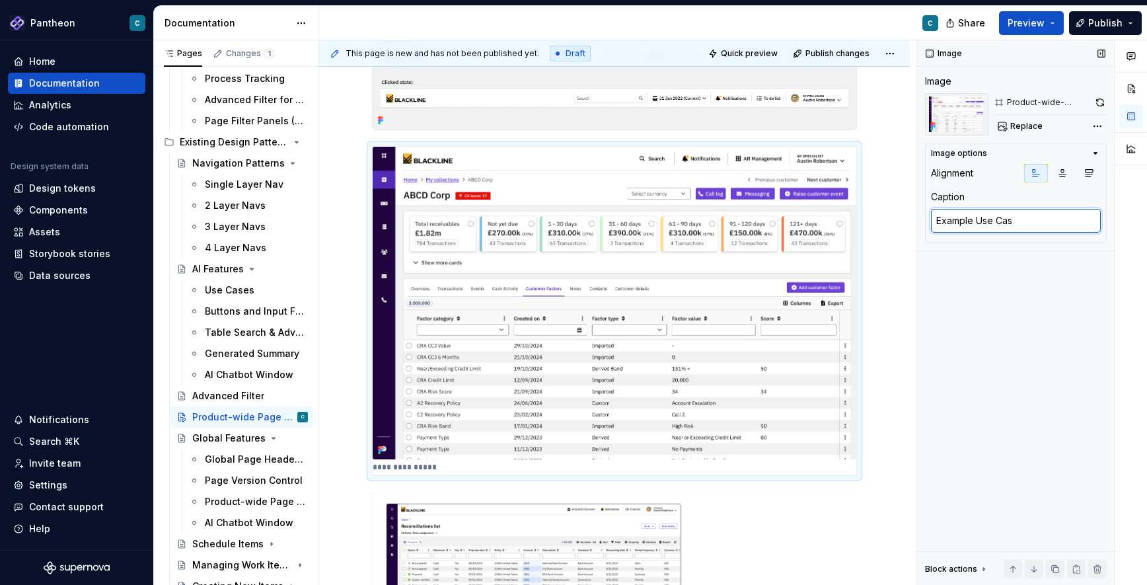
type textarea "*"
type textarea "Example Use Case"
type textarea "*"
type textarea "Example Use Case:"
type textarea "*"
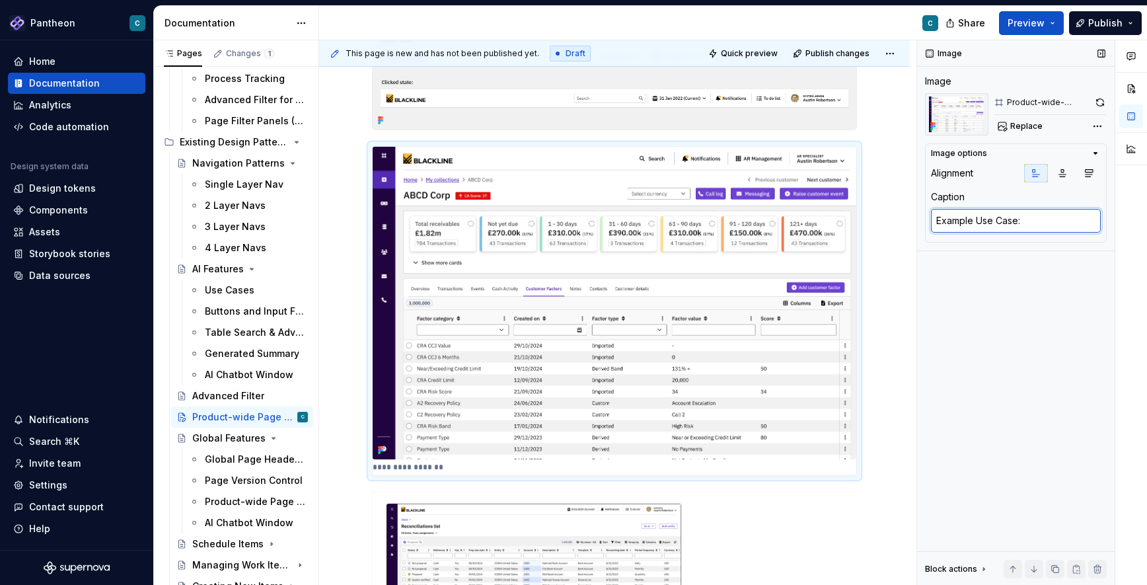
type textarea "Example Use Case:"
type textarea "*"
type textarea "Example Use Case: A"
type textarea "*"
type textarea "Example Use Case: AR"
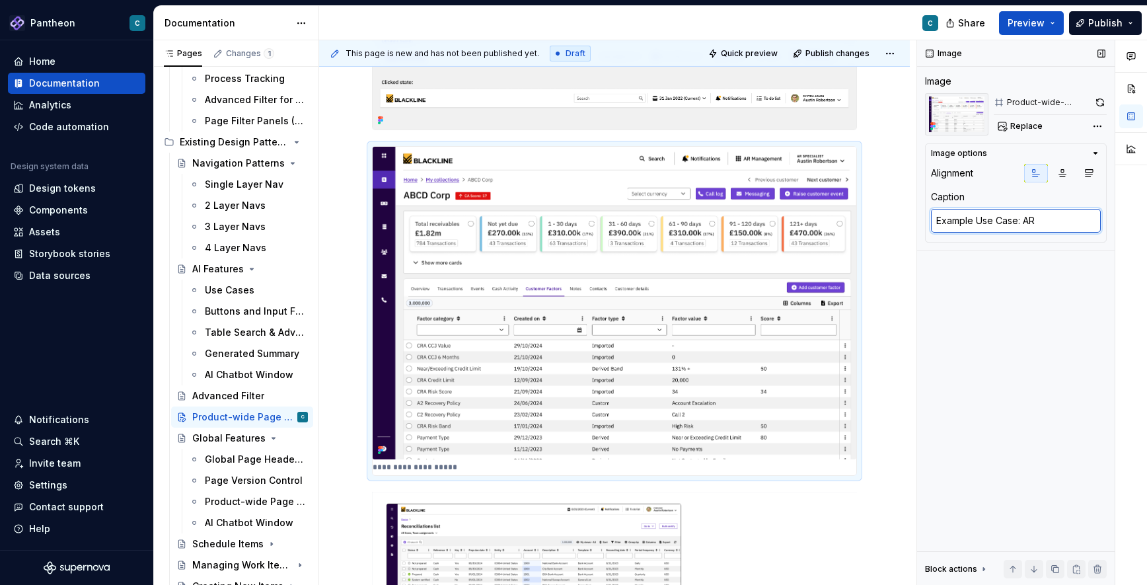
type textarea "*"
type textarea "Example Use Case: AR"
type textarea "*"
type textarea "Example Use Case: AR M"
type textarea "*"
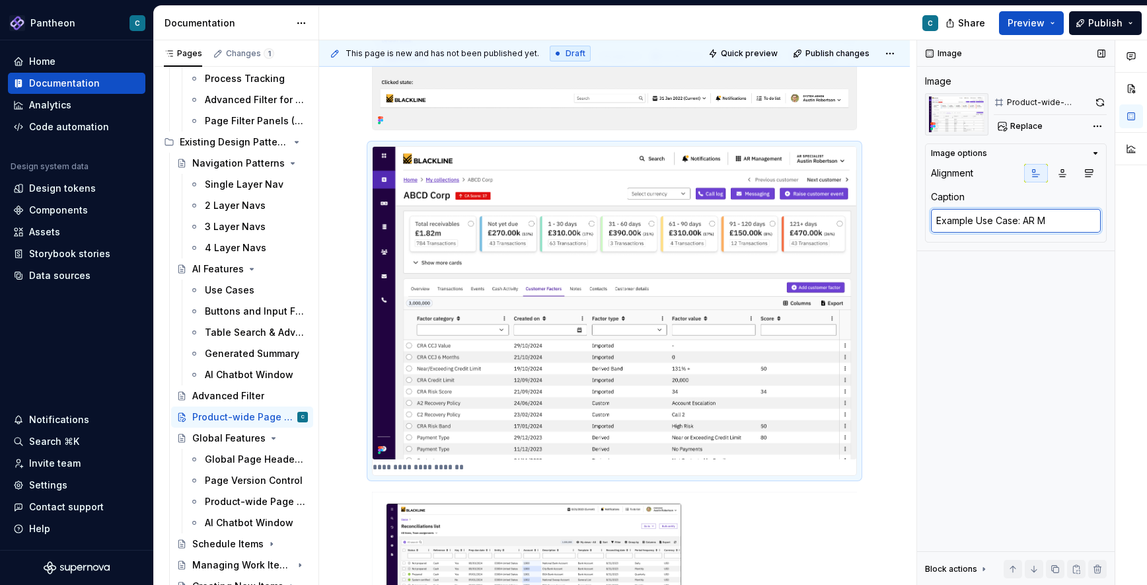
type textarea "Example Use Case: AR Ma"
type textarea "*"
type textarea "Example Use Case: AR Man"
type textarea "*"
type textarea "Example Use Case: AR Manag"
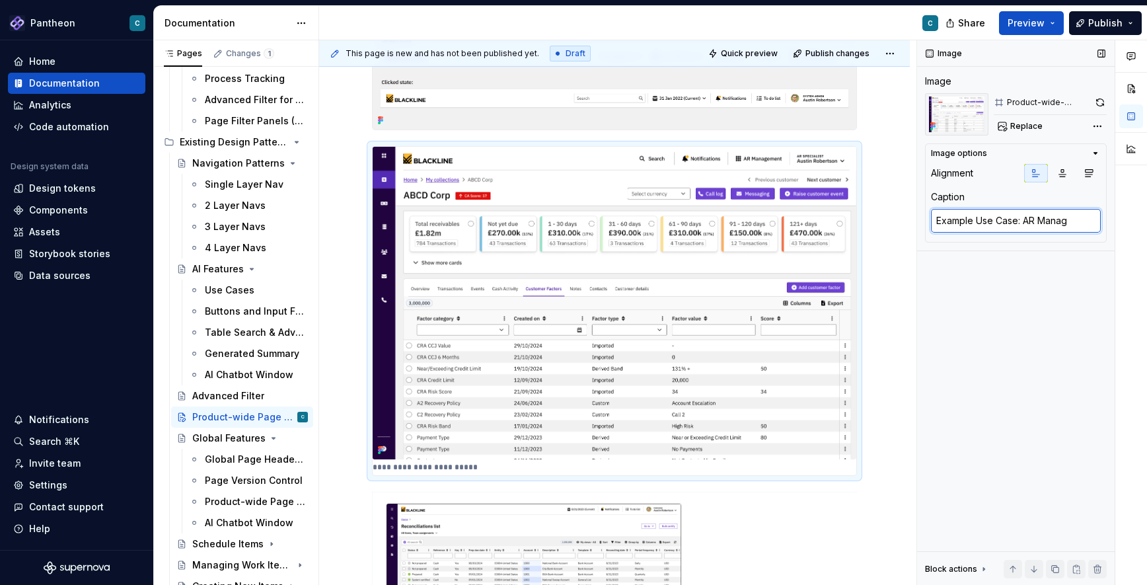
type textarea "*"
type textarea "Example Use Case: AR Manage"
type textarea "*"
type textarea "Example Use Case: AR Manageme"
type textarea "*"
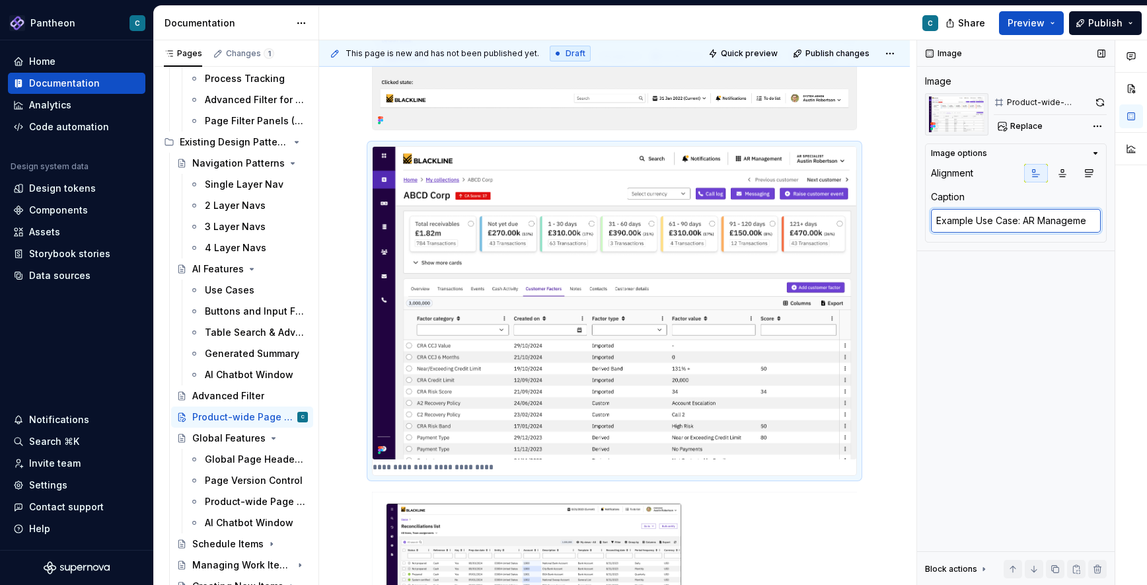
type textarea "Example Use Case: AR Managemen"
type textarea "*"
type textarea "Example Use Case: AR Management"
type textarea "*"
type textarea "Example Use Case: AR Management"
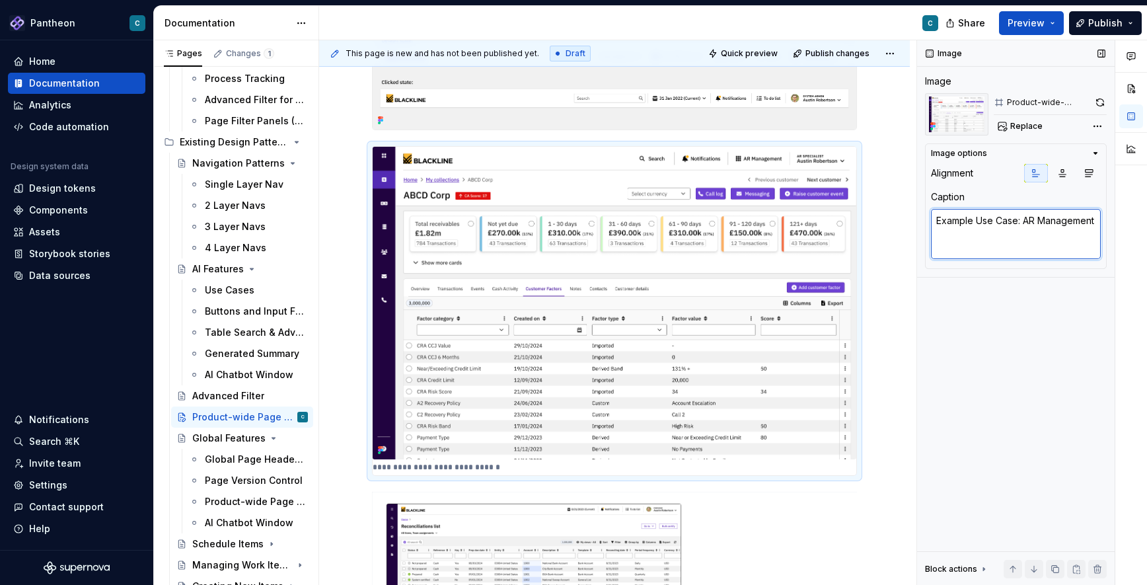
type textarea "*"
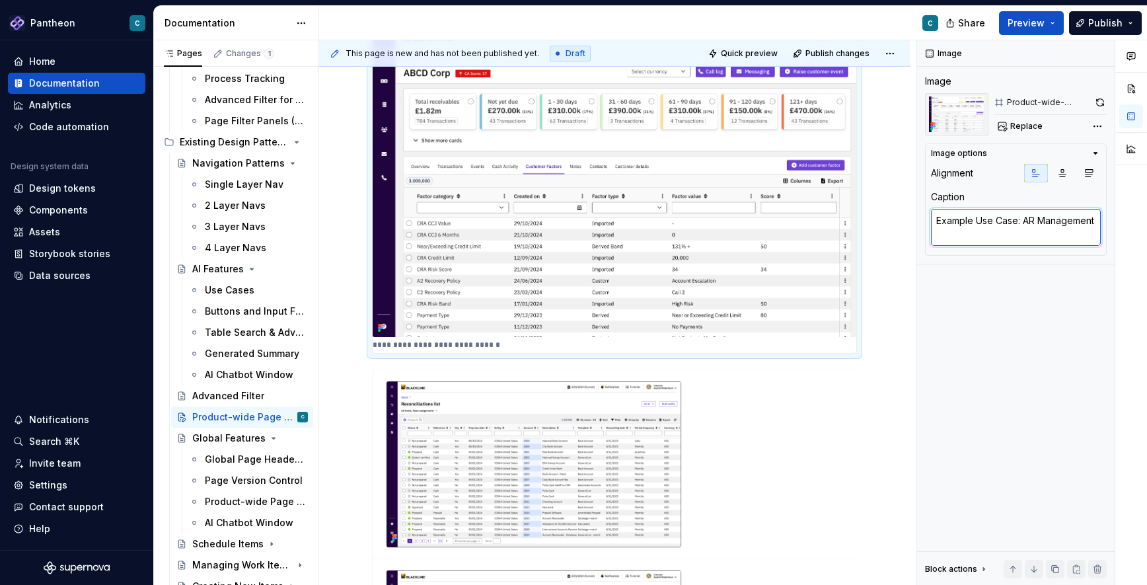
scroll to position [589, 0]
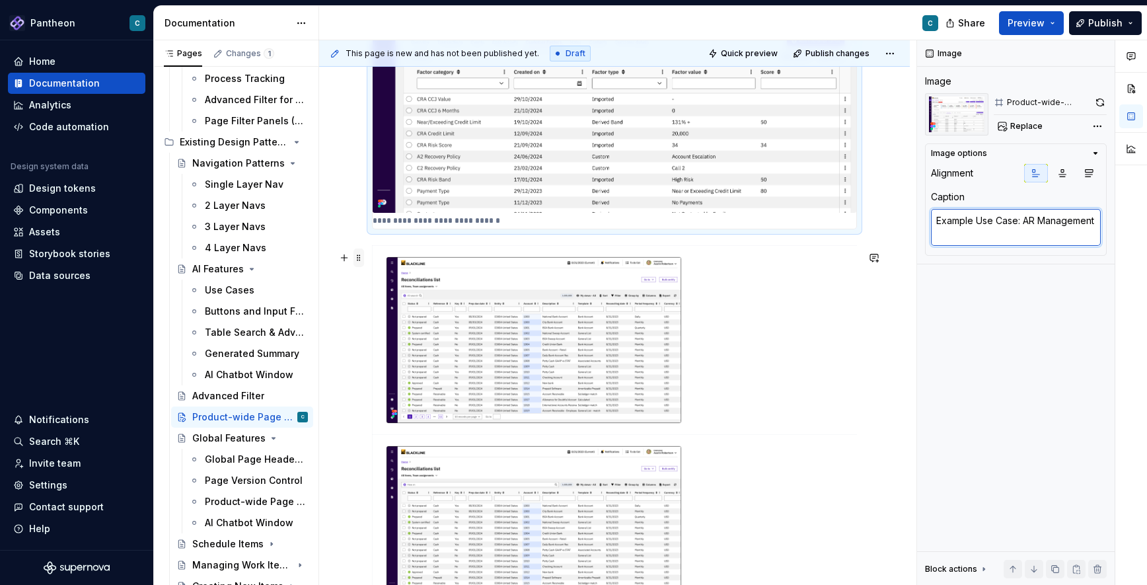
type textarea "Example Use Case: AR Management"
click at [357, 262] on span at bounding box center [358, 257] width 11 height 18
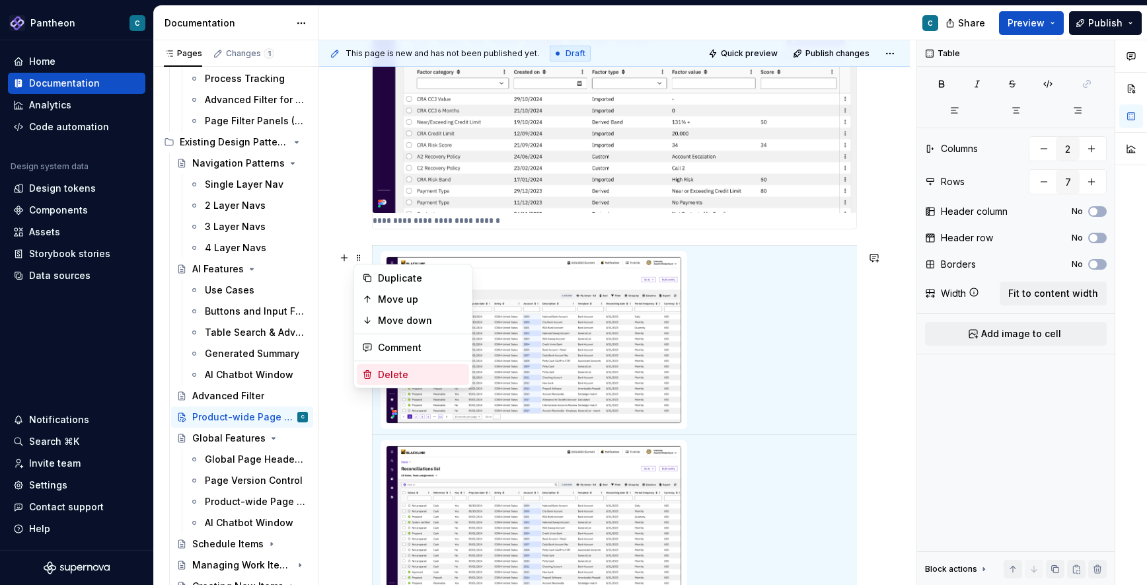
click at [387, 371] on div "Delete" at bounding box center [421, 374] width 86 height 13
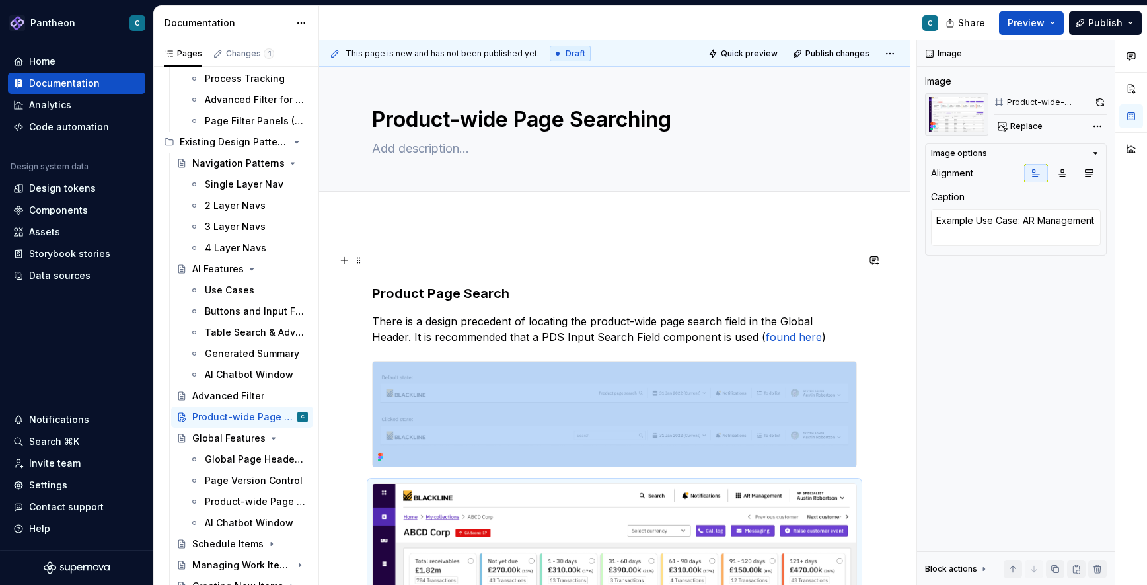
scroll to position [0, 0]
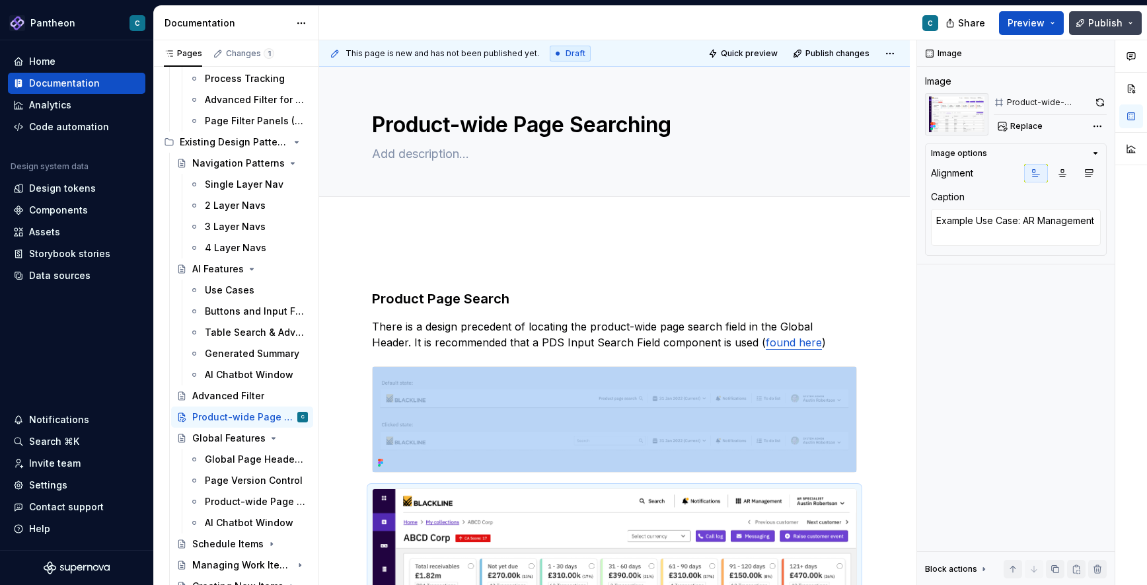
click at [1101, 26] on span "Publish" at bounding box center [1105, 23] width 34 height 13
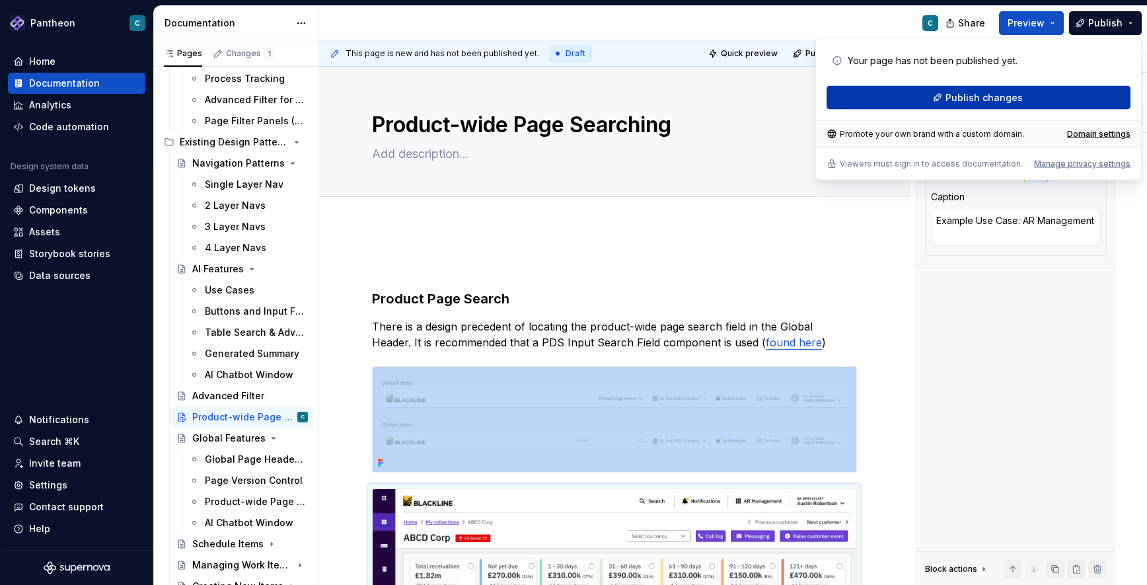
click at [1021, 98] on button "Publish changes" at bounding box center [978, 98] width 304 height 24
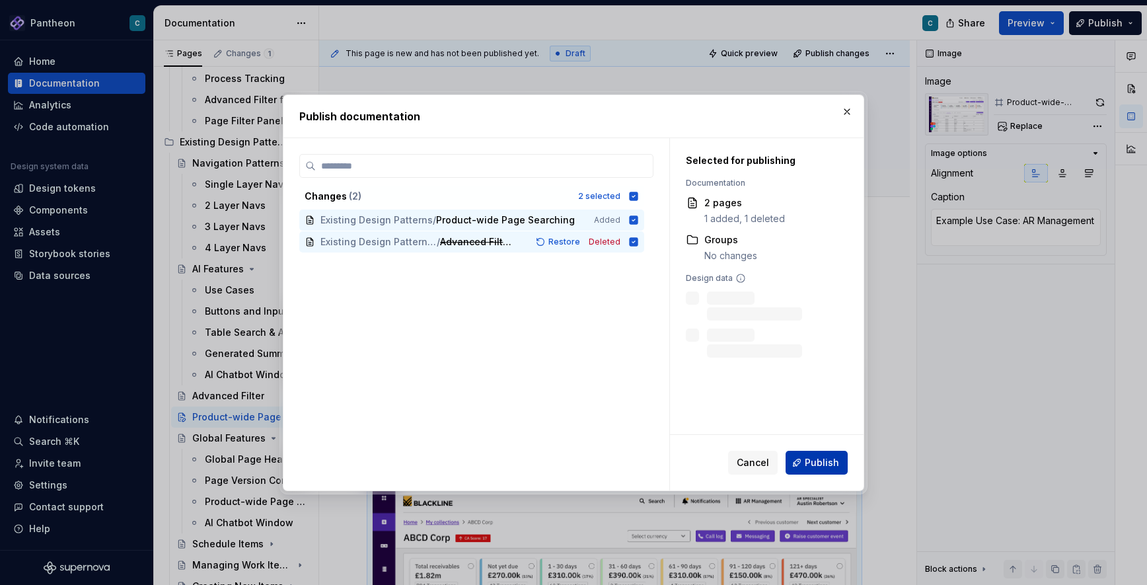
click at [818, 458] on span "Publish" at bounding box center [822, 462] width 34 height 13
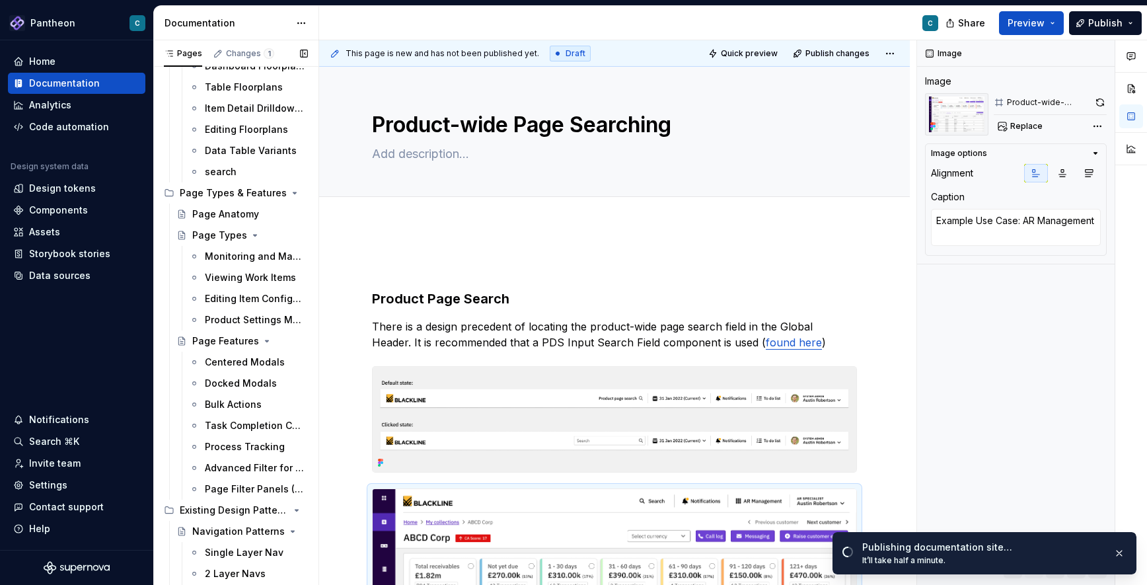
scroll to position [103, 0]
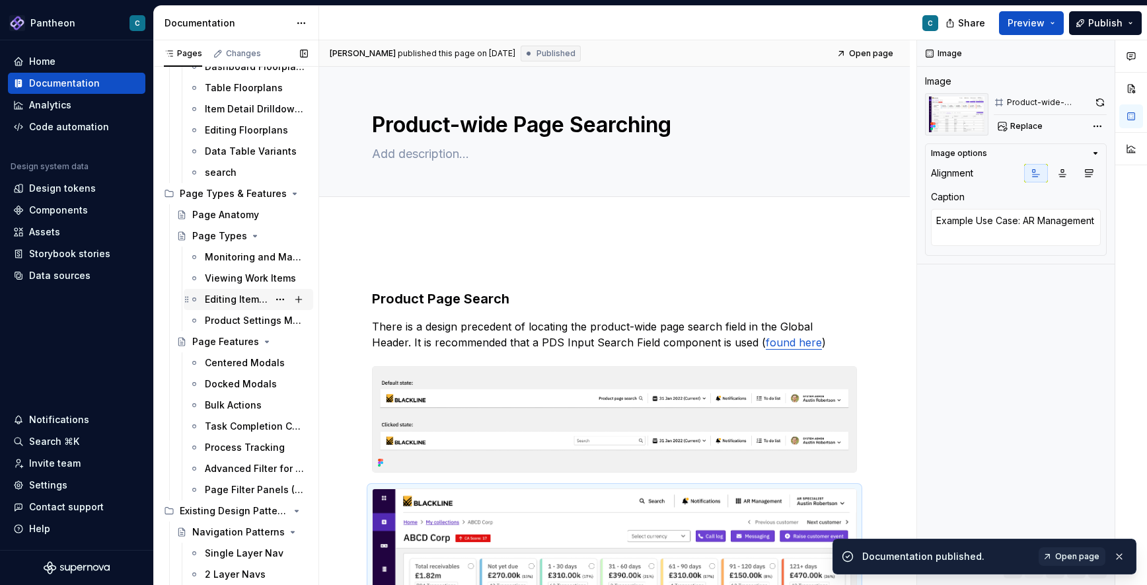
click at [214, 299] on div "Editing Item Configuration Settings" at bounding box center [236, 299] width 63 height 13
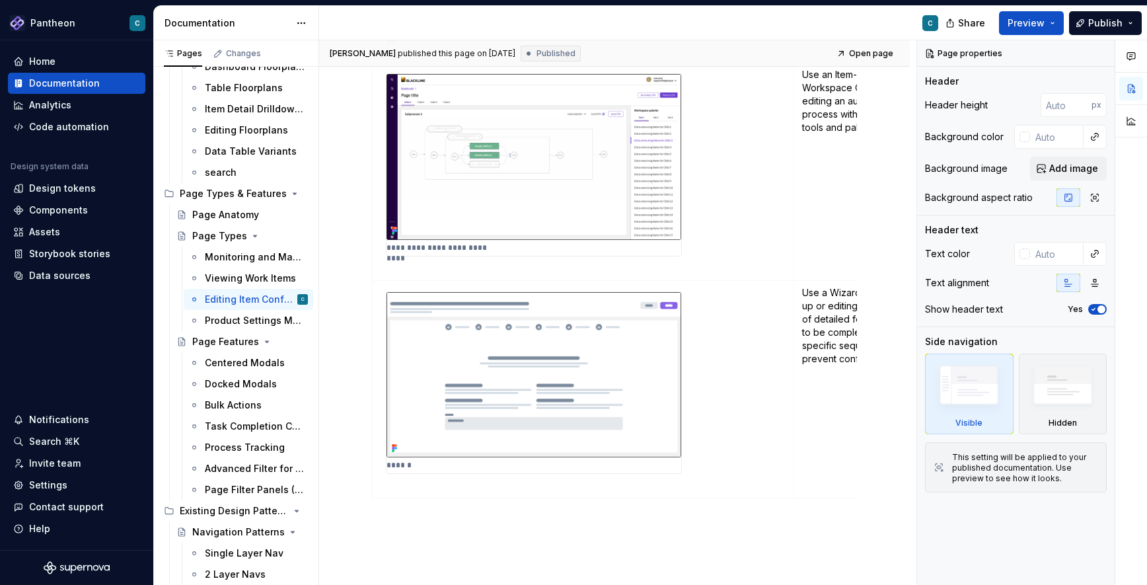
scroll to position [1076, 0]
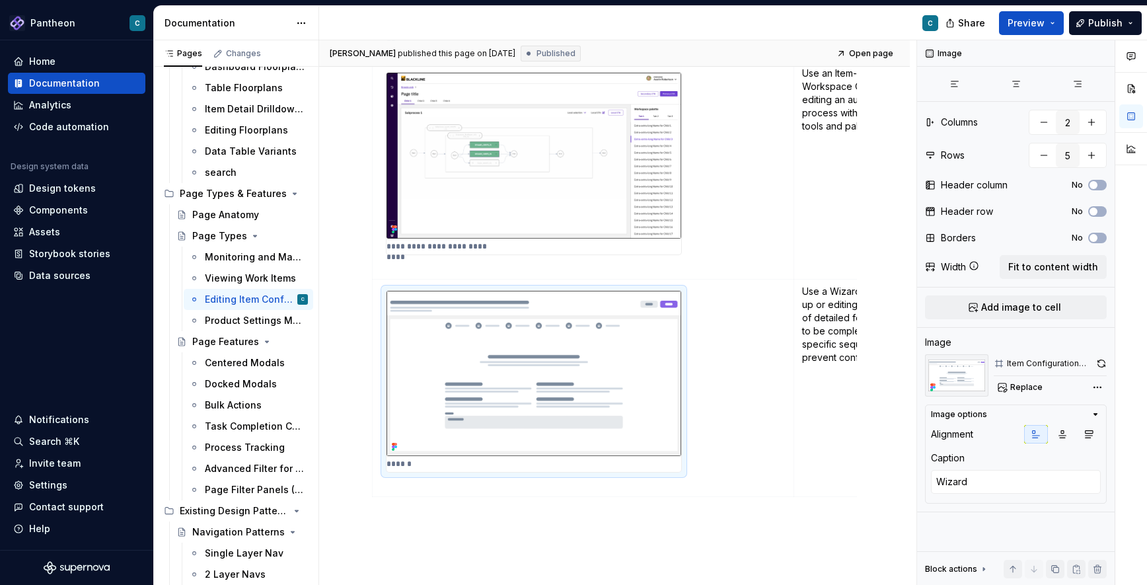
click at [452, 338] on img at bounding box center [533, 374] width 295 height 166
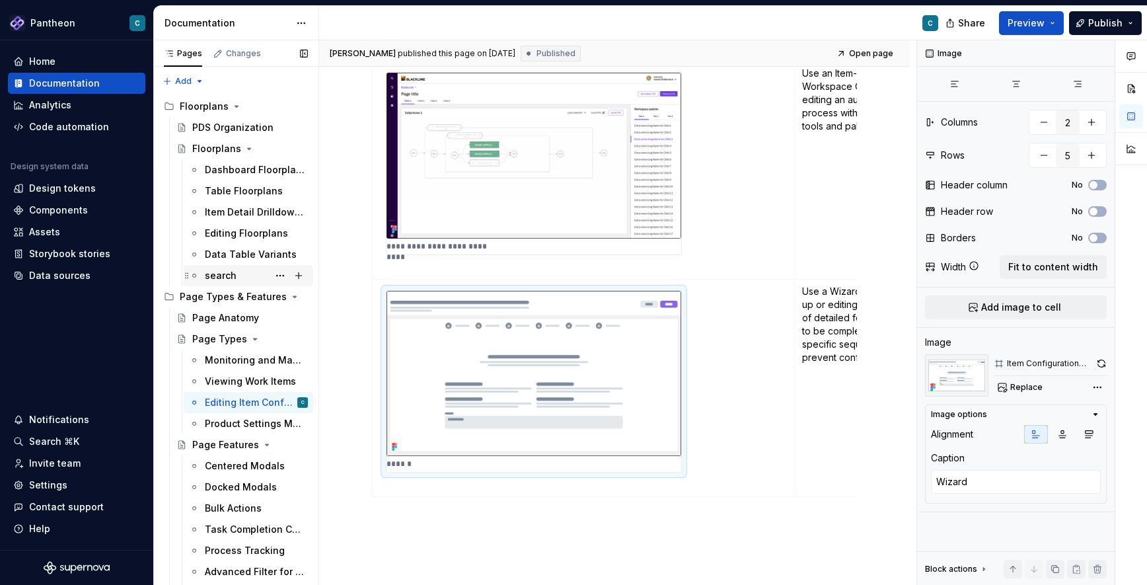
click at [228, 271] on div "search" at bounding box center [221, 275] width 32 height 13
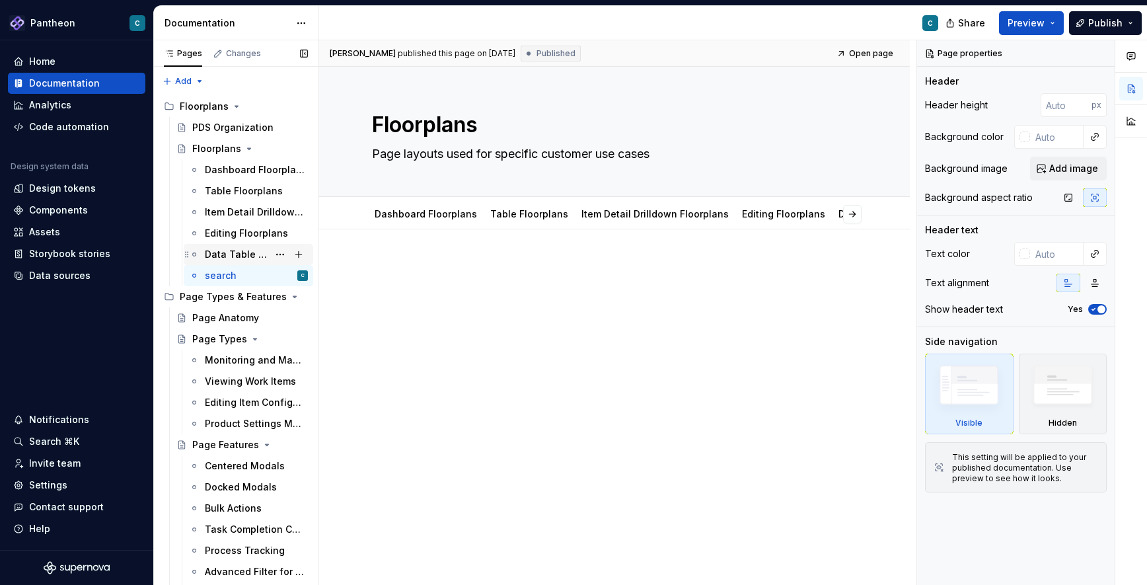
click at [238, 251] on div "Data Table Variants" at bounding box center [236, 254] width 63 height 13
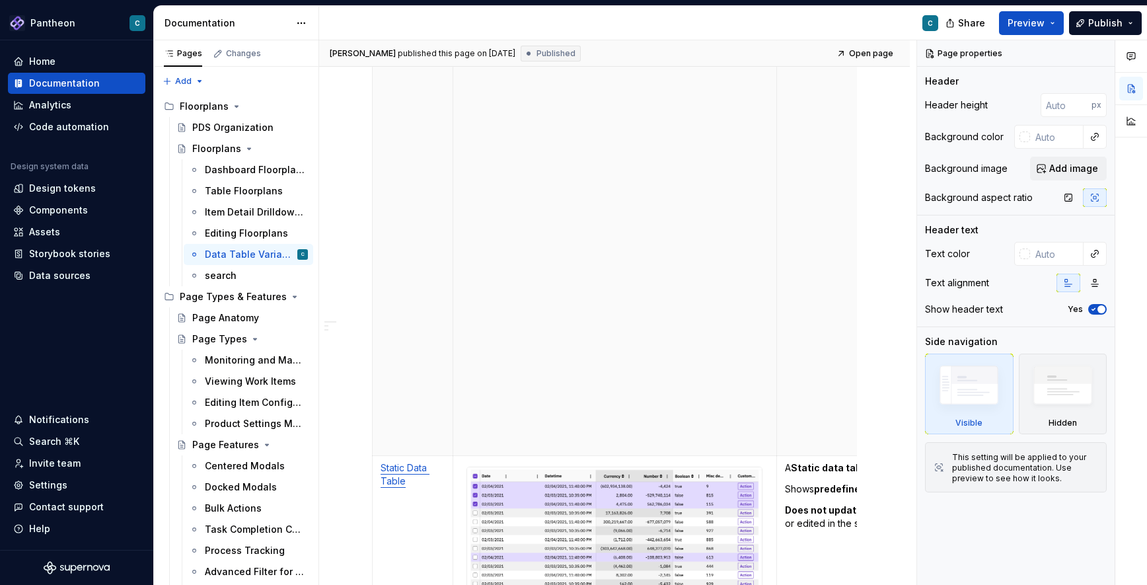
scroll to position [986, 0]
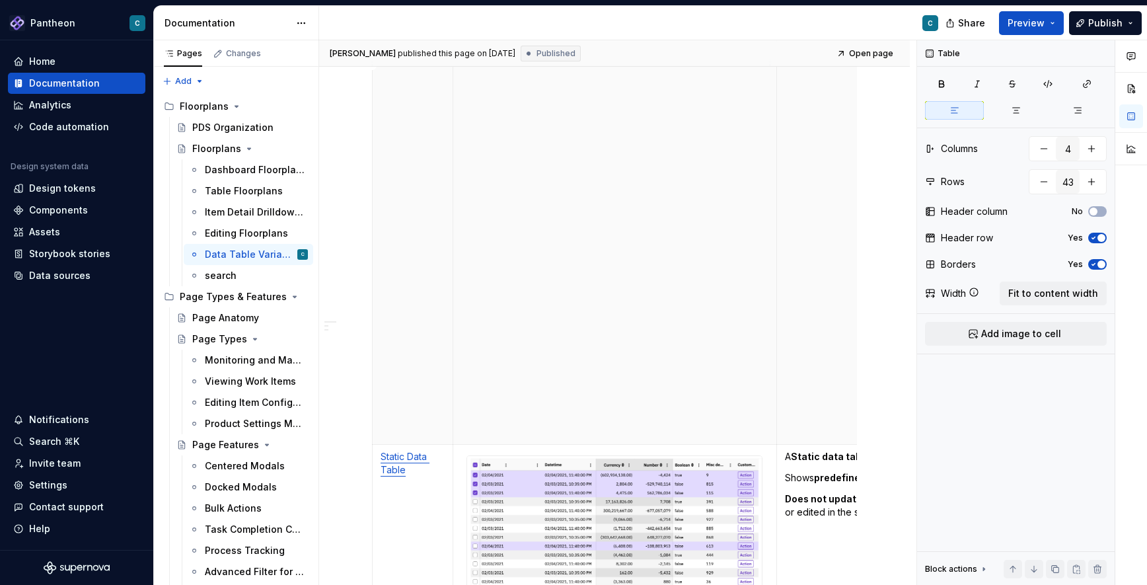
click at [532, 317] on th "Table Page visual" at bounding box center [615, 82] width 324 height 725
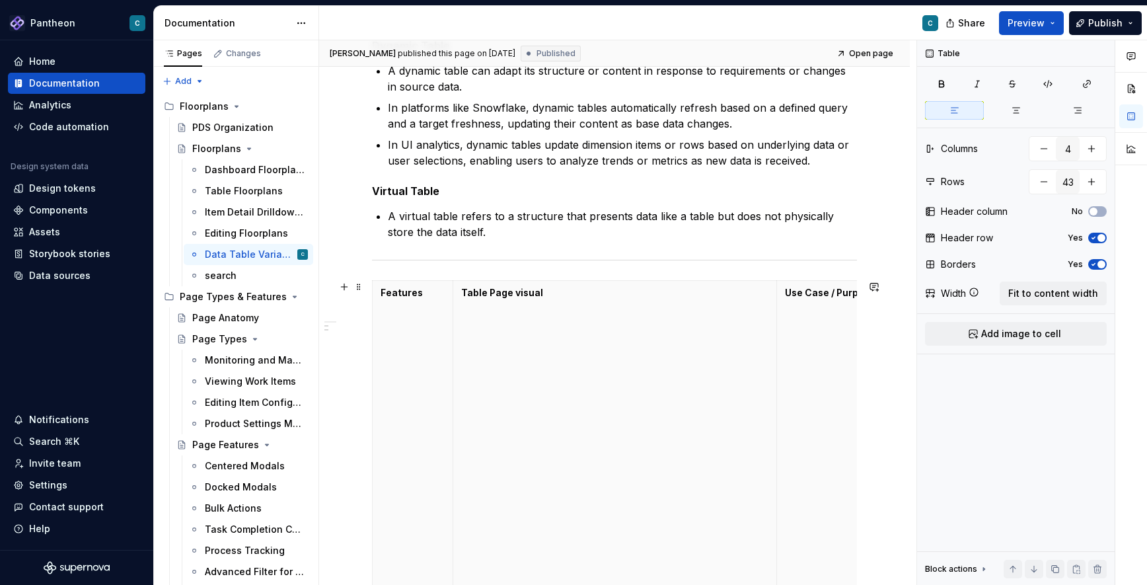
scroll to position [389, 0]
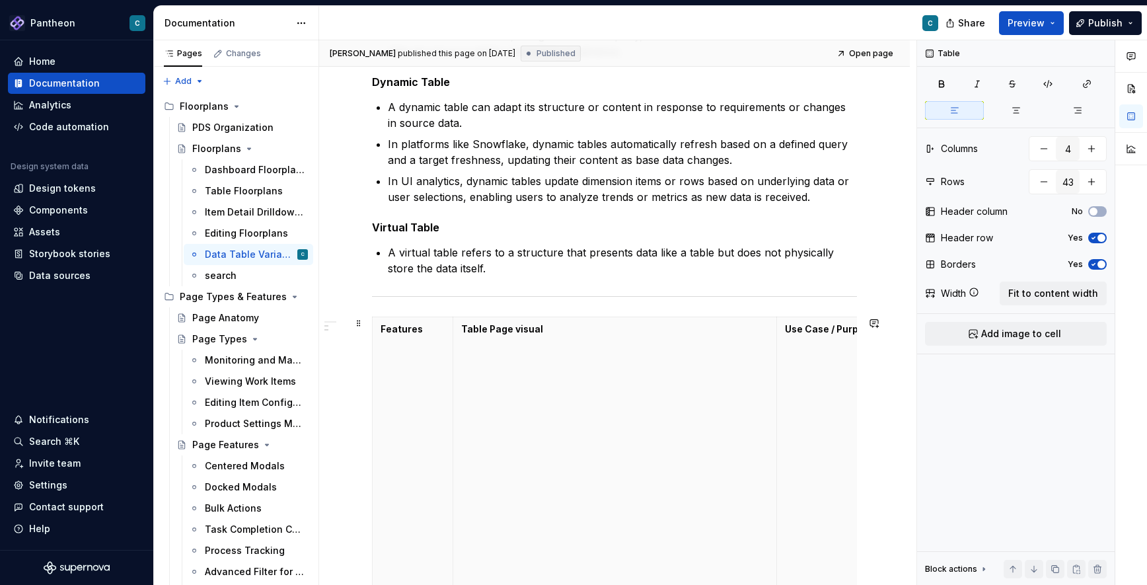
click at [228, 228] on div "Editing Floorplans" at bounding box center [236, 233] width 63 height 13
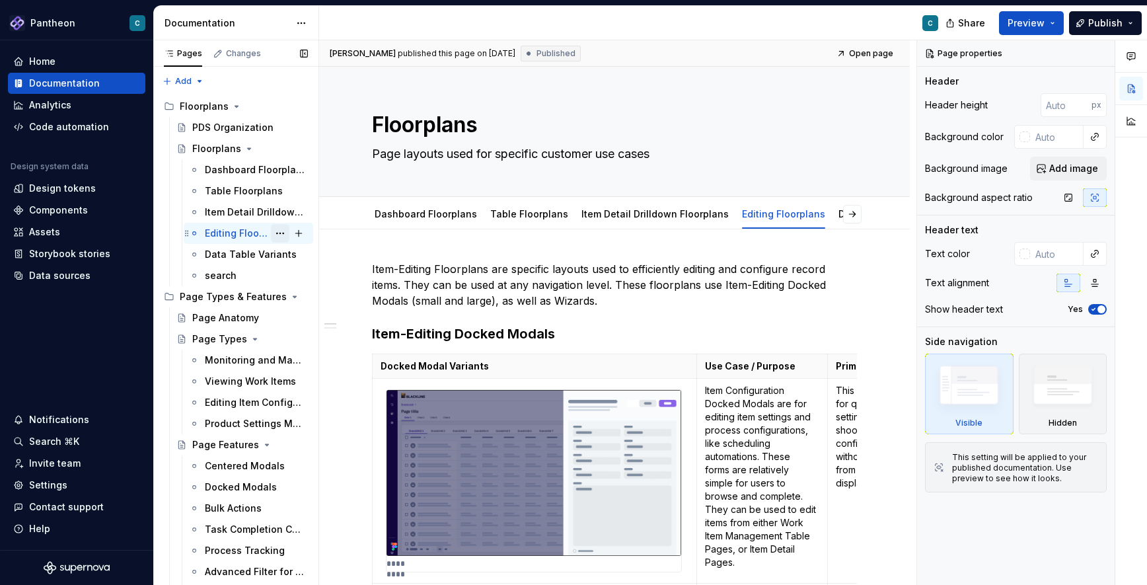
click at [283, 234] on button "Page tree" at bounding box center [280, 233] width 18 height 18
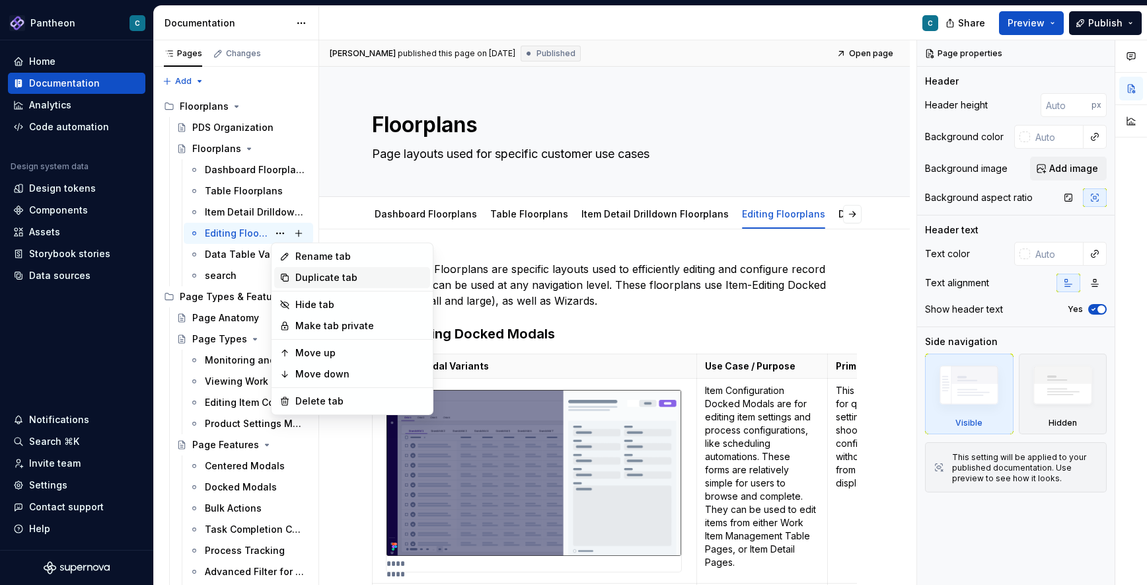
click at [305, 279] on div "Duplicate tab" at bounding box center [359, 277] width 129 height 13
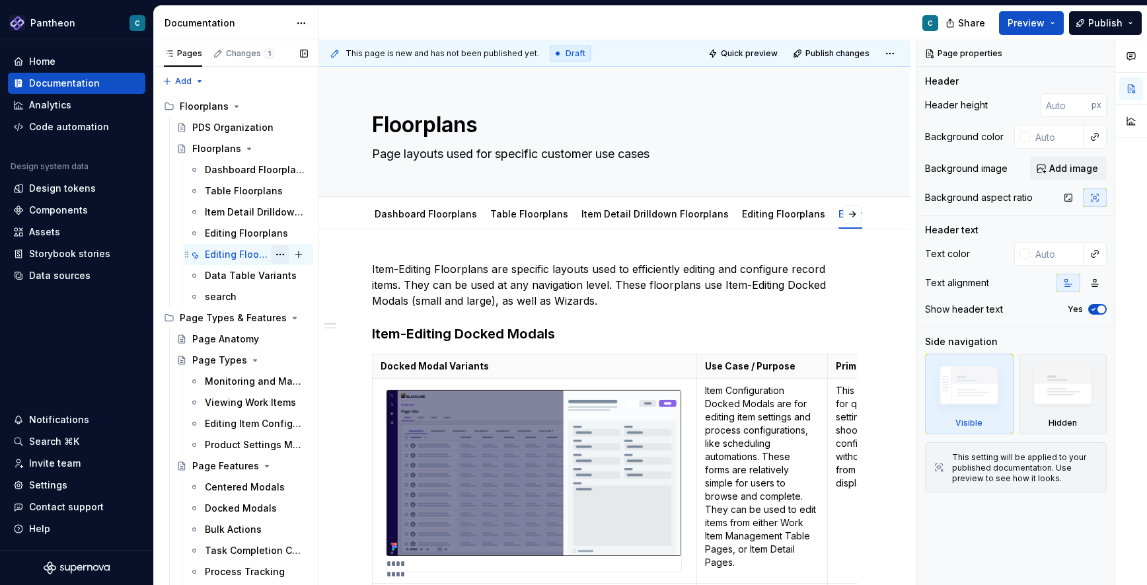
click at [282, 254] on button "Page tree" at bounding box center [280, 254] width 18 height 18
type textarea "*"
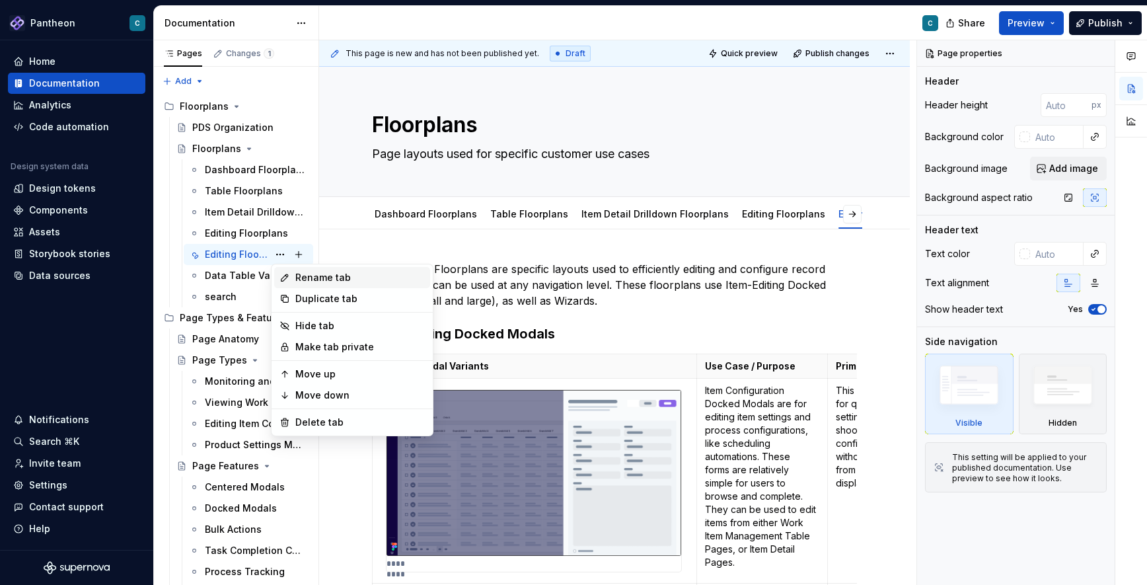
click at [308, 279] on div "Rename tab" at bounding box center [359, 277] width 129 height 13
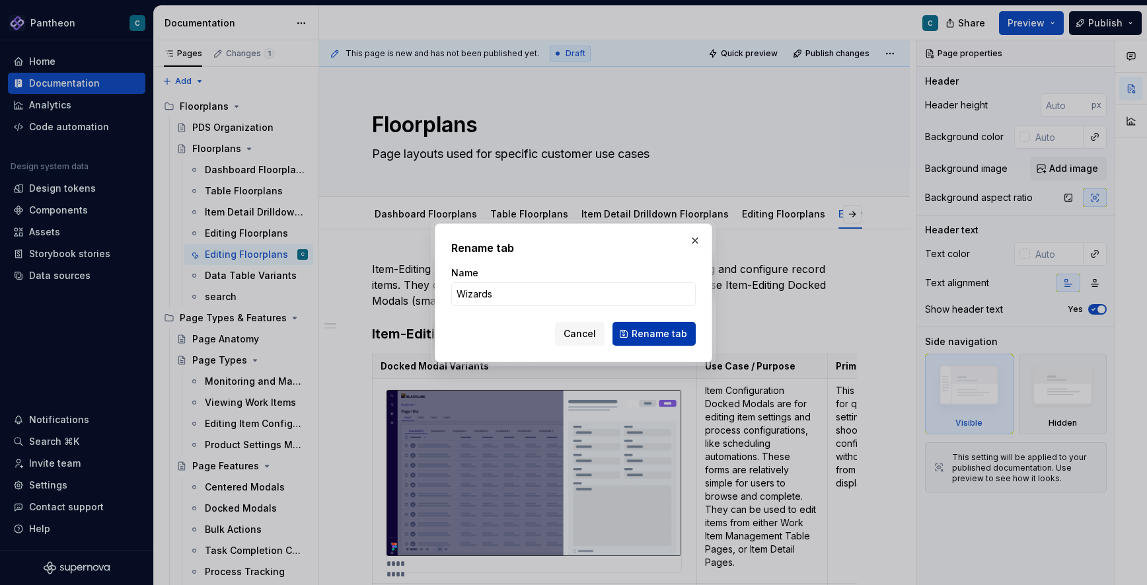
type input "Wizards"
click at [660, 335] on span "Rename tab" at bounding box center [659, 333] width 55 height 13
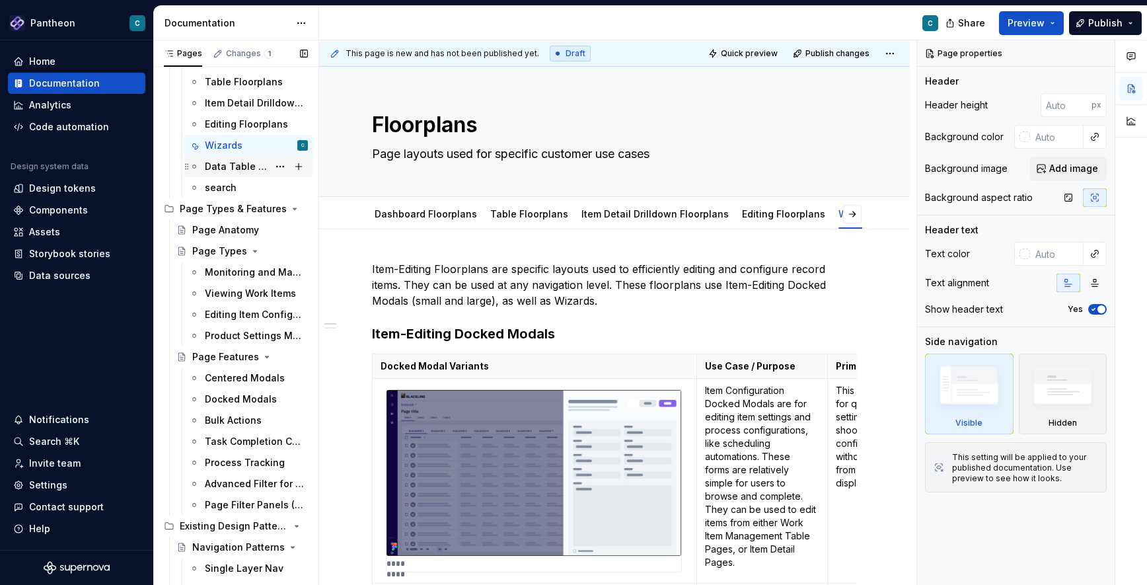
scroll to position [123, 0]
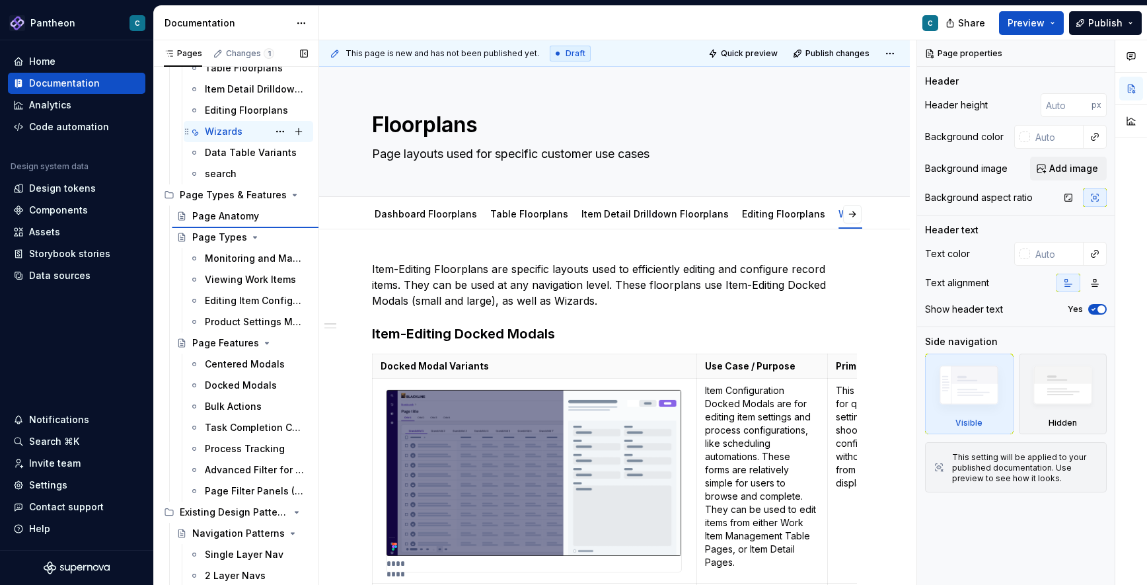
type textarea "*"
type textarea "Wizards"
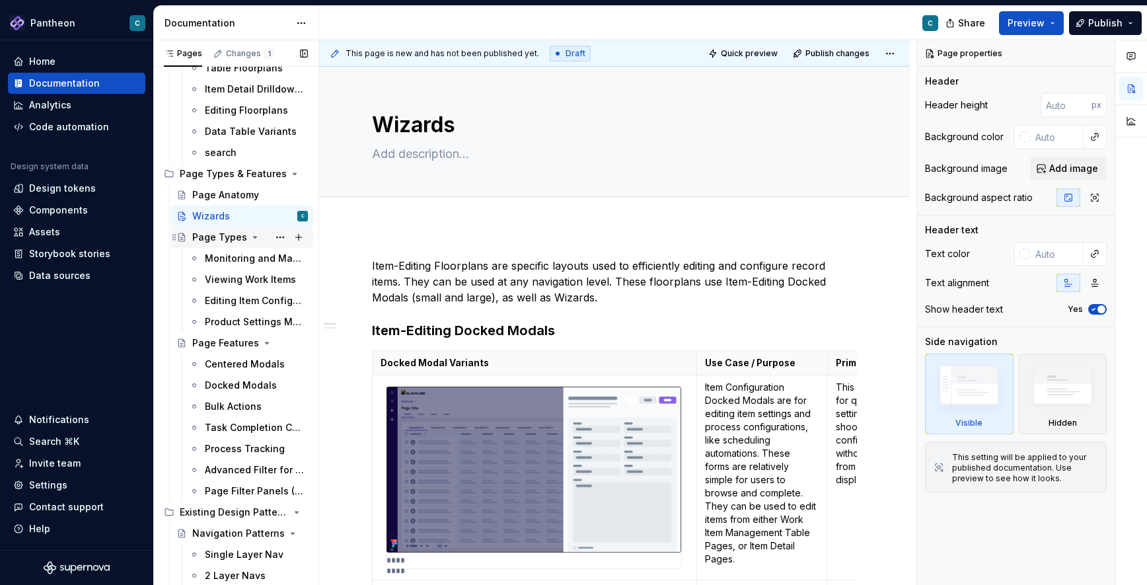
click at [250, 238] on icon "Page tree" at bounding box center [255, 237] width 11 height 11
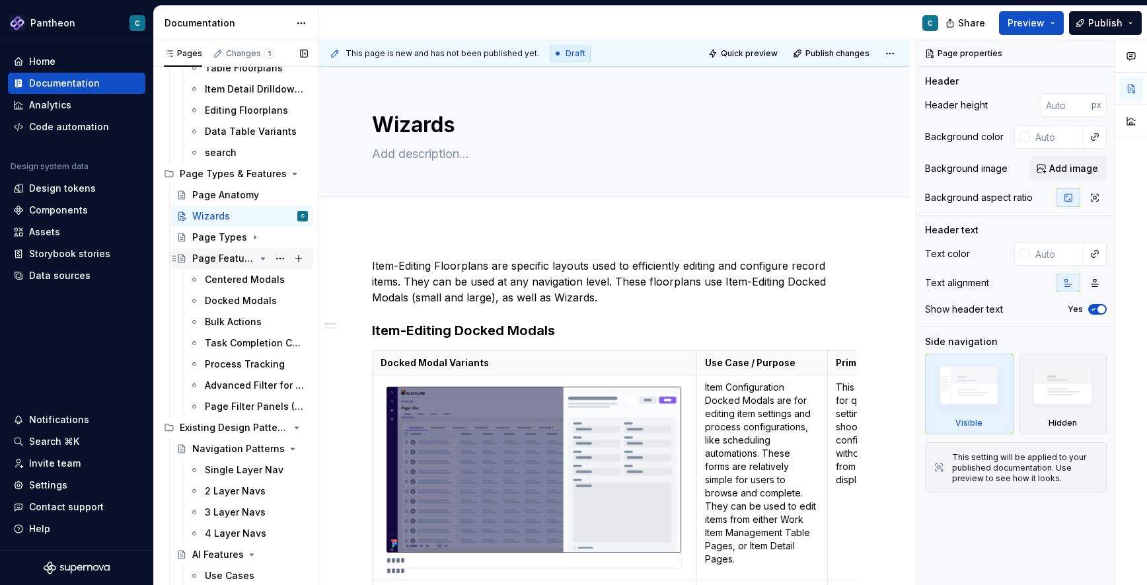
click at [261, 256] on icon "Page tree" at bounding box center [263, 258] width 11 height 11
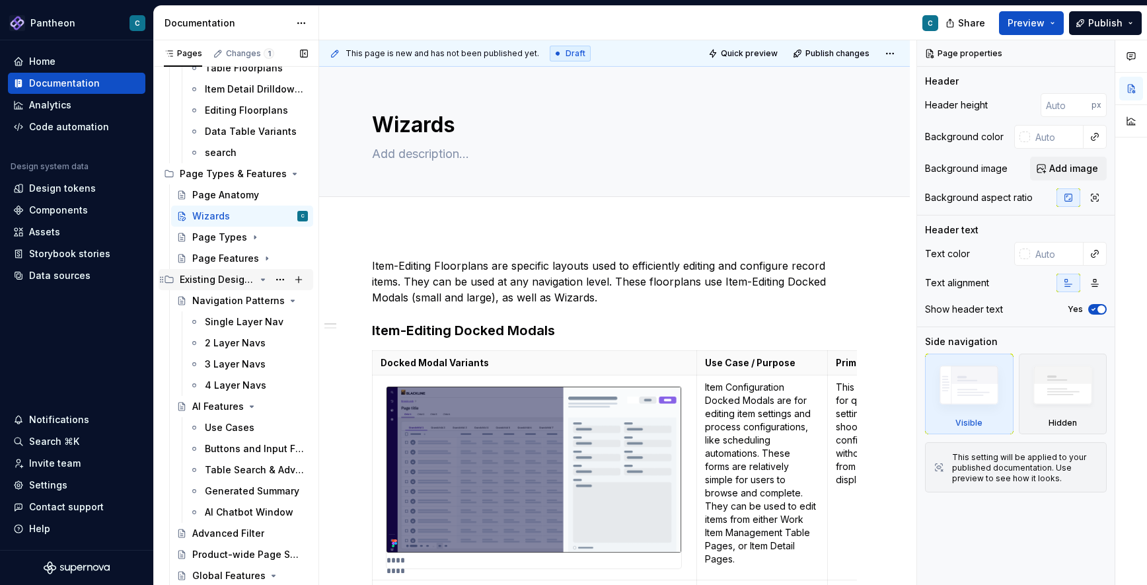
click at [266, 277] on icon "Page tree" at bounding box center [263, 279] width 11 height 11
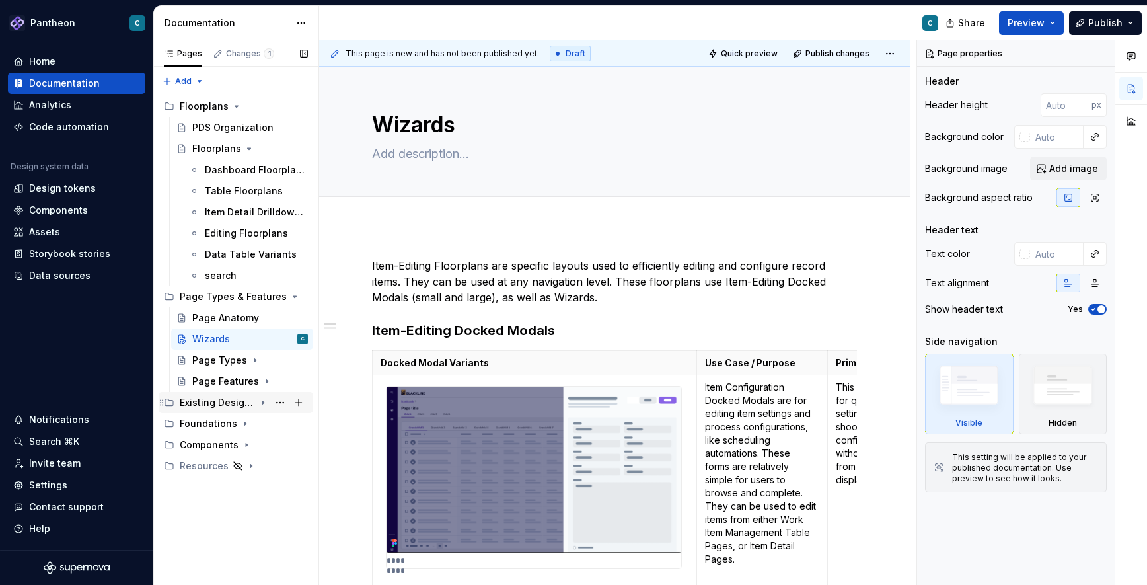
scroll to position [0, 0]
click at [264, 379] on icon "Page tree" at bounding box center [263, 381] width 11 height 11
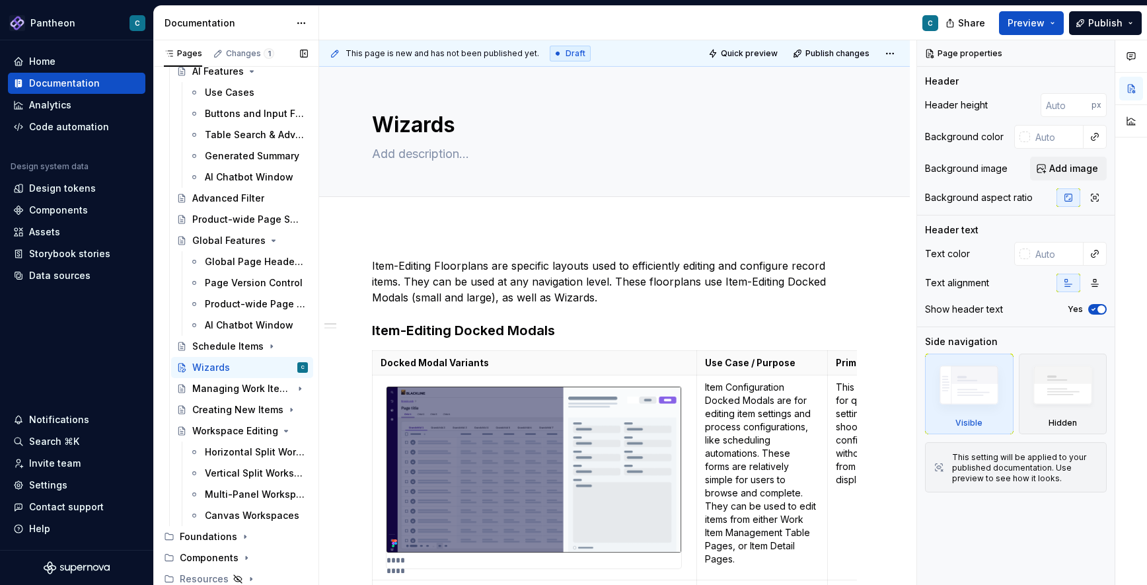
scroll to position [438, 0]
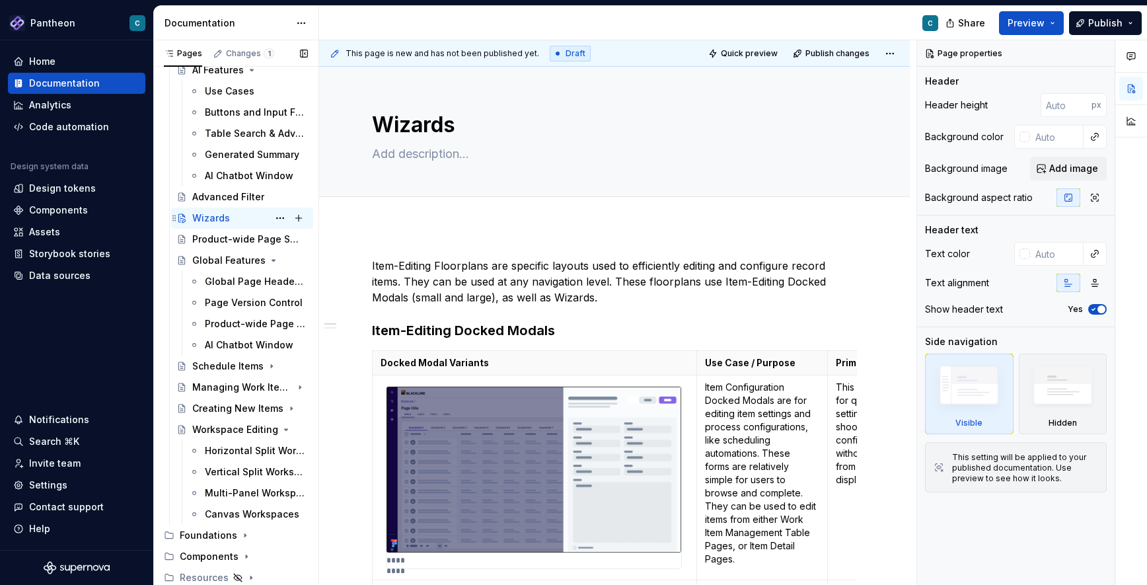
click at [222, 214] on div "Wizards" at bounding box center [211, 217] width 38 height 13
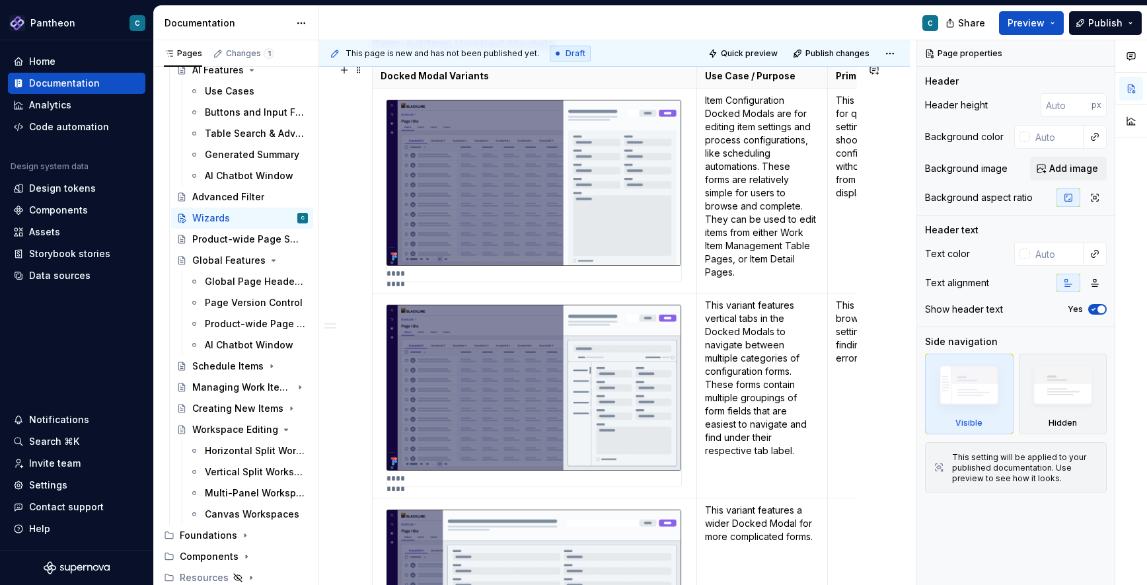
scroll to position [0, 0]
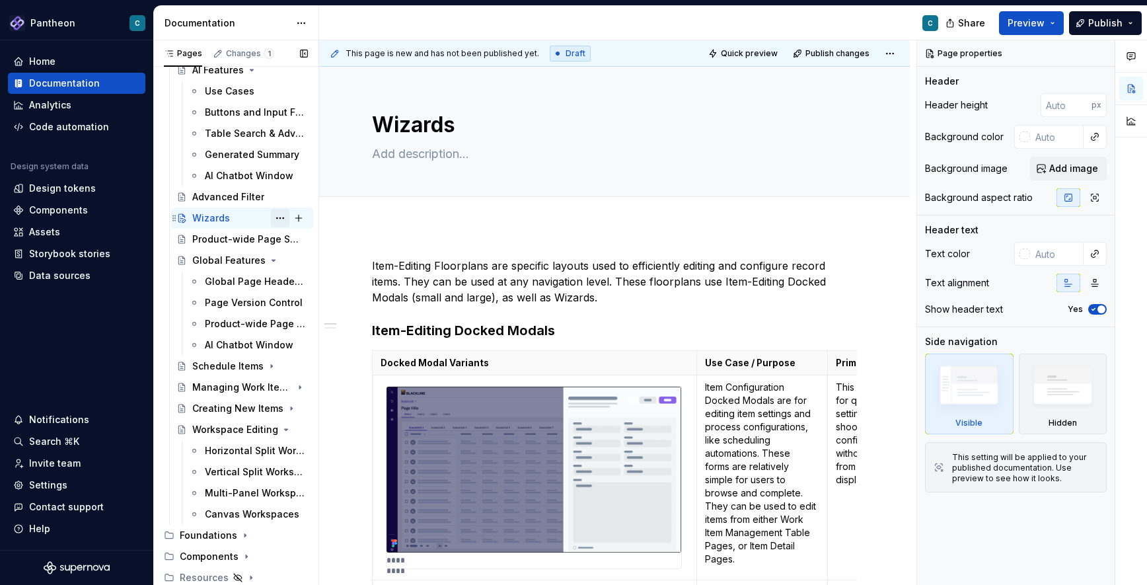
click at [280, 218] on button "Page tree" at bounding box center [280, 218] width 18 height 18
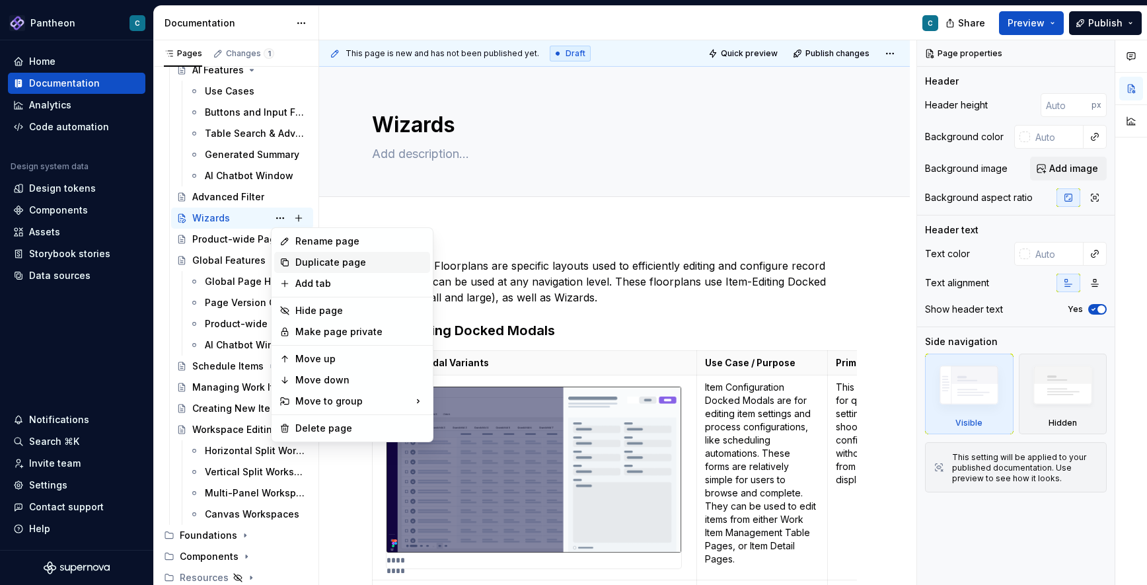
click at [306, 260] on div "Duplicate page" at bounding box center [359, 262] width 129 height 13
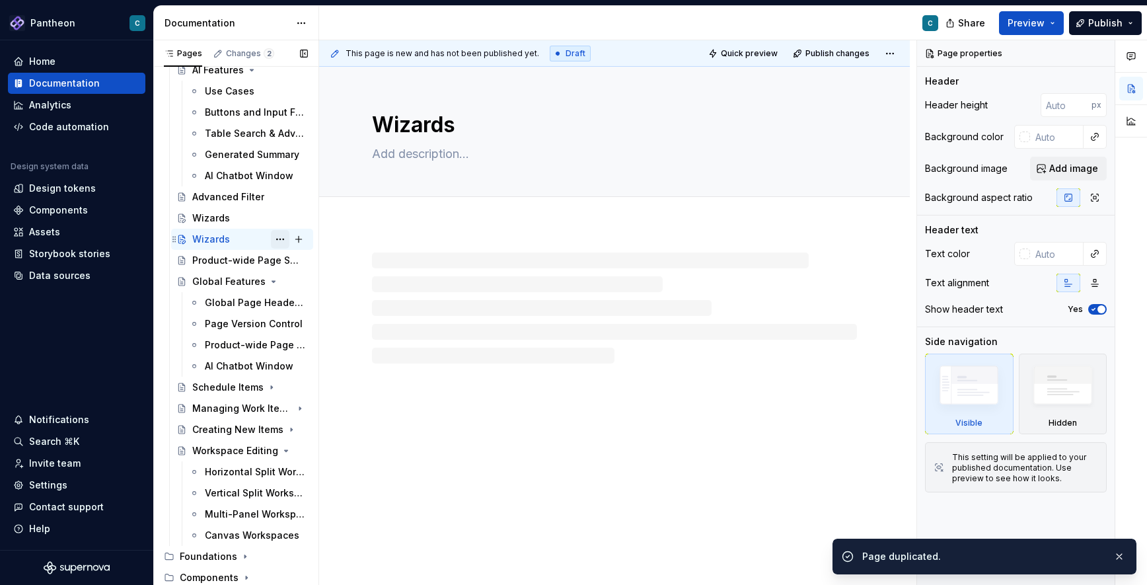
click at [276, 242] on button "Page tree" at bounding box center [280, 239] width 18 height 18
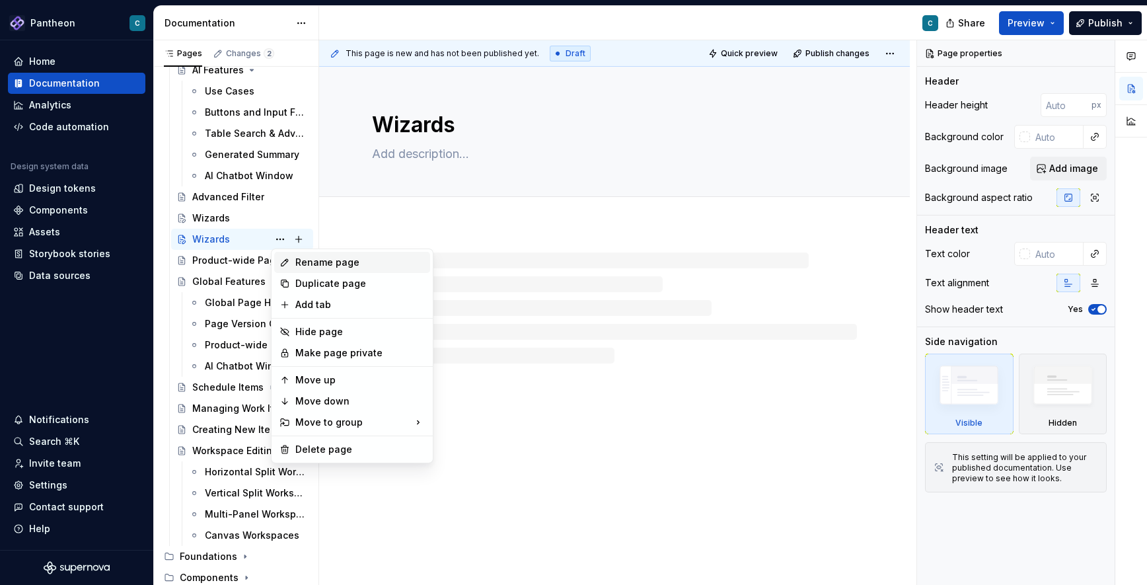
type textarea "*"
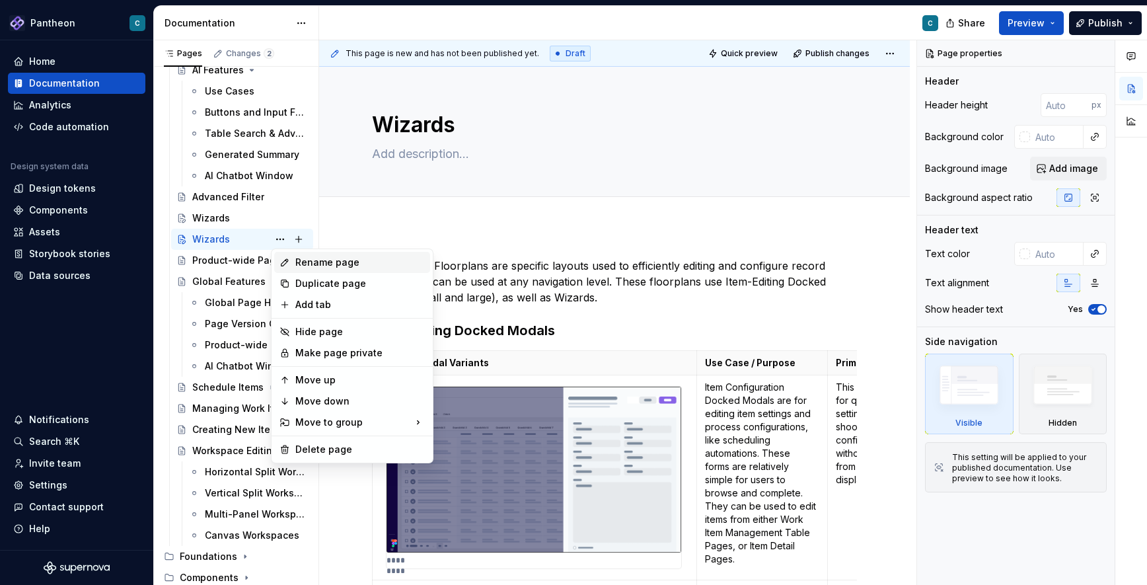
click at [303, 264] on div "Rename page" at bounding box center [359, 262] width 129 height 13
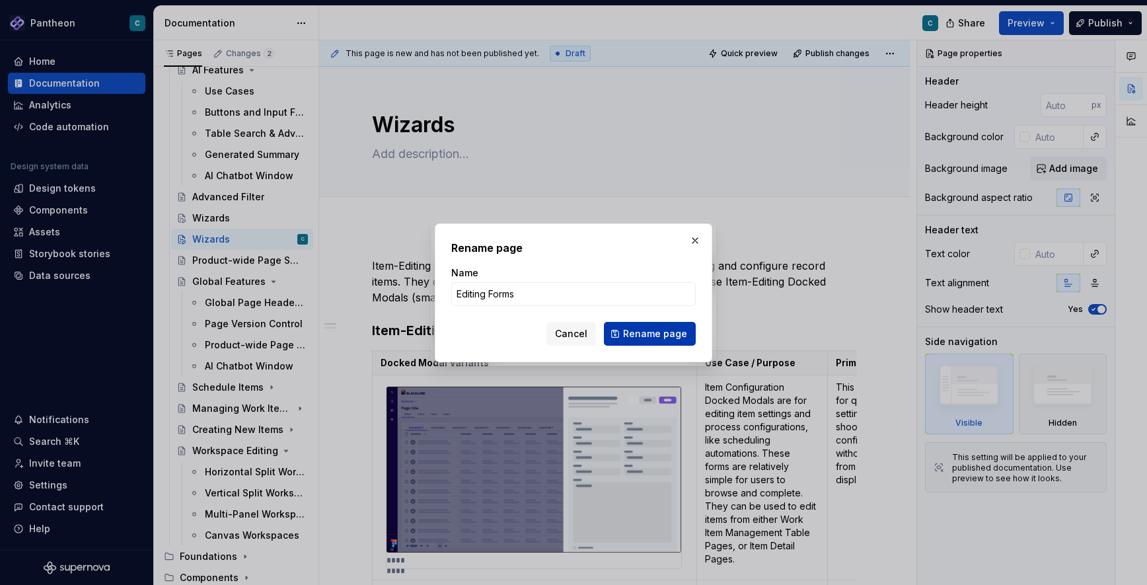
type input "Editing Forms"
click at [667, 331] on span "Rename page" at bounding box center [655, 333] width 64 height 13
type textarea "*"
type textarea "Editing Forms"
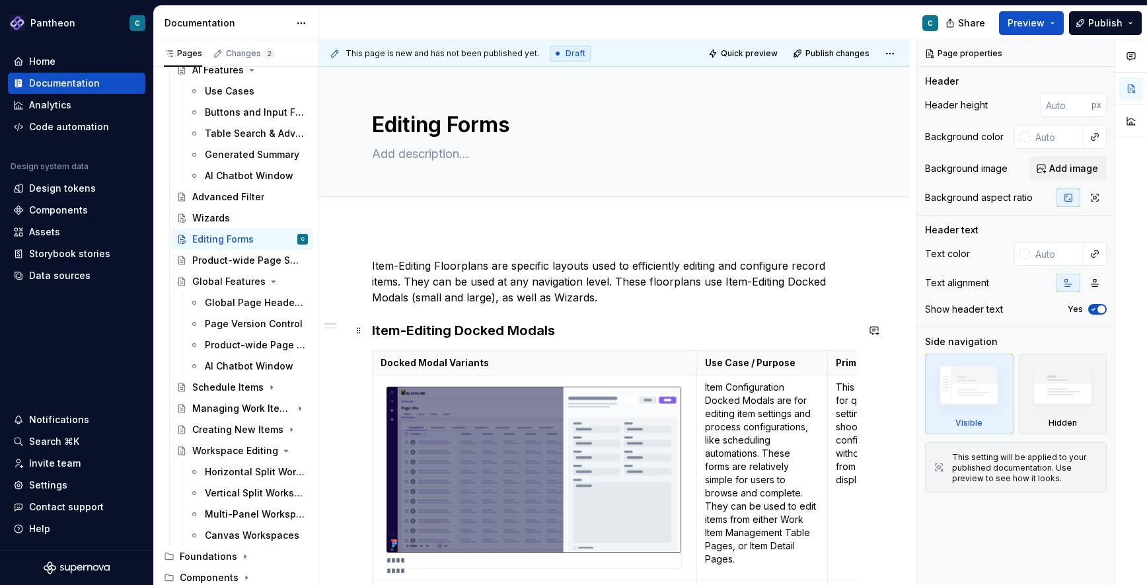
type textarea "*"
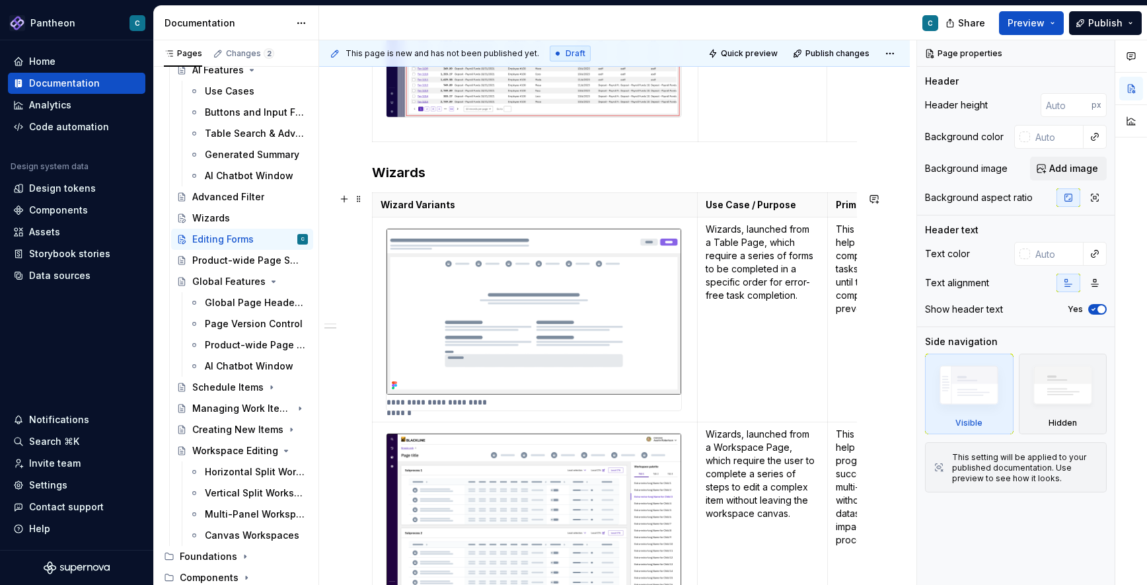
scroll to position [2557, 0]
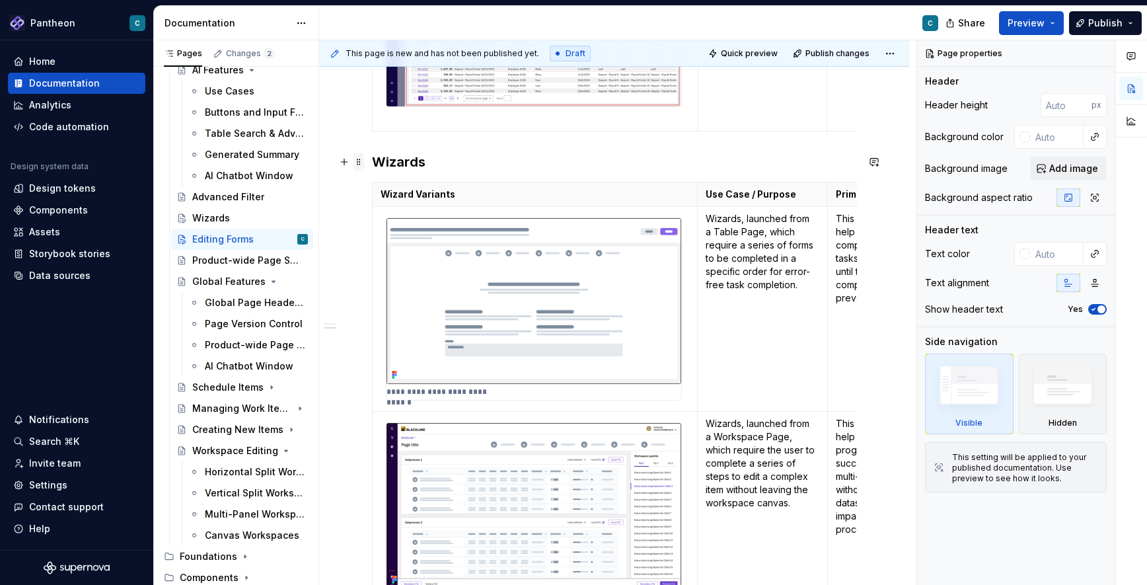
click at [361, 164] on span at bounding box center [358, 162] width 11 height 18
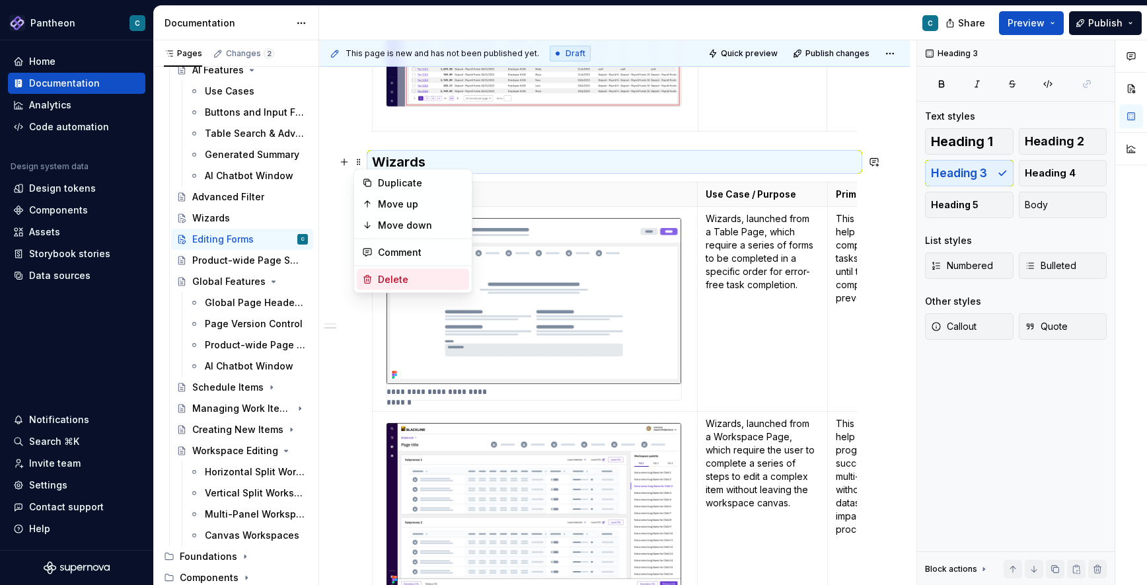
click at [385, 283] on div "Delete" at bounding box center [421, 279] width 86 height 13
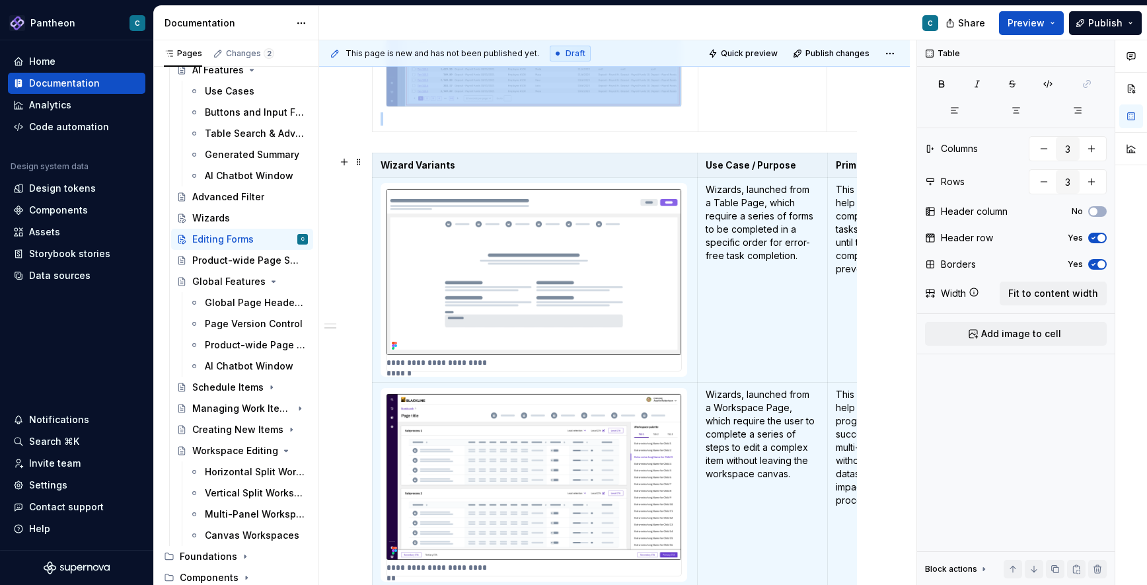
scroll to position [2564, 0]
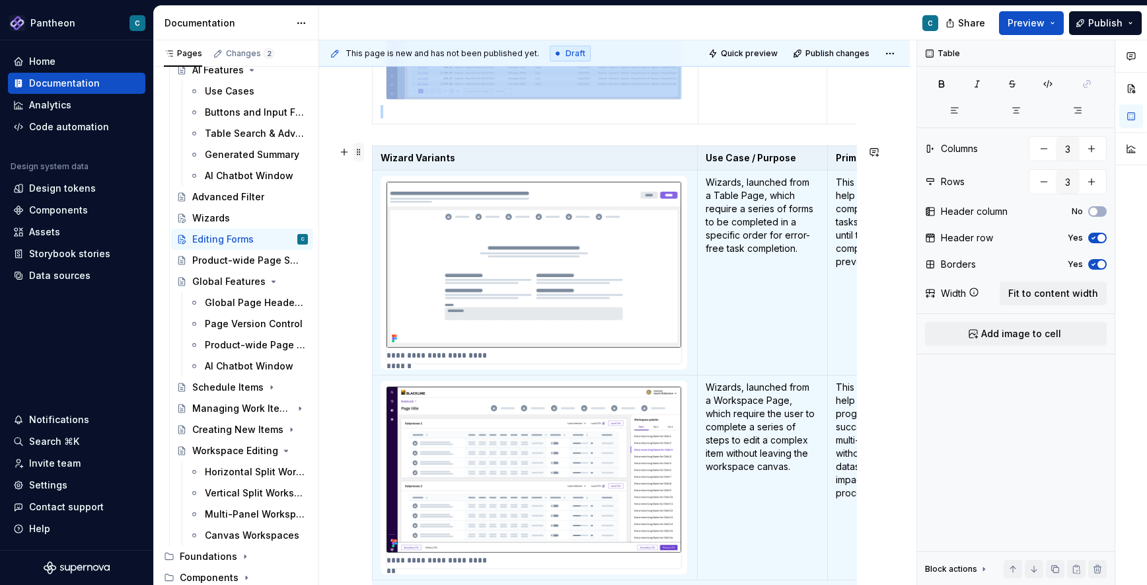
click at [360, 154] on span at bounding box center [358, 152] width 11 height 18
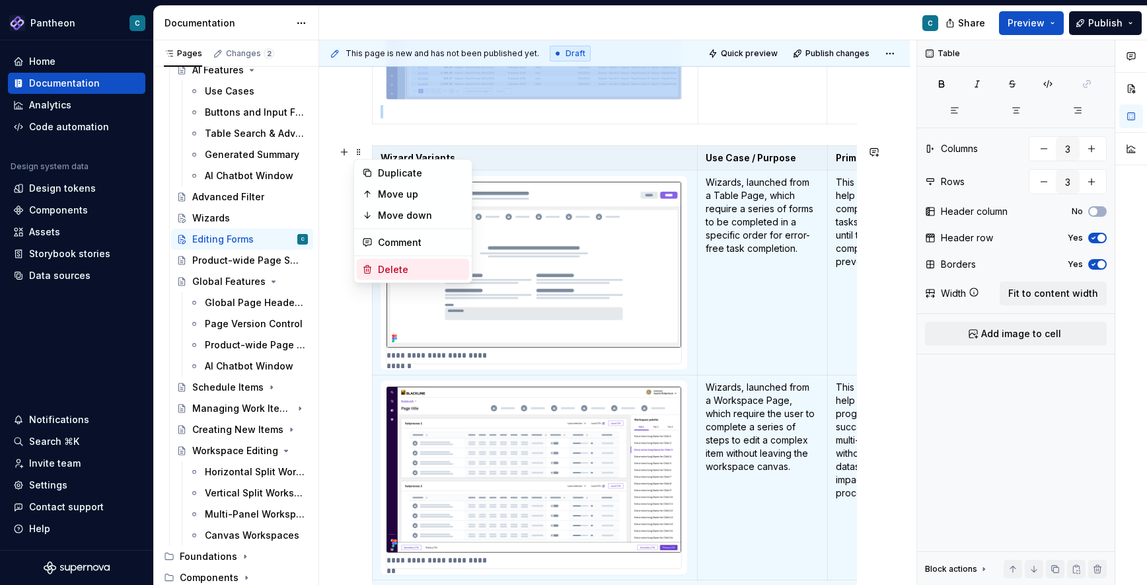
click at [382, 267] on div "Delete" at bounding box center [421, 269] width 86 height 13
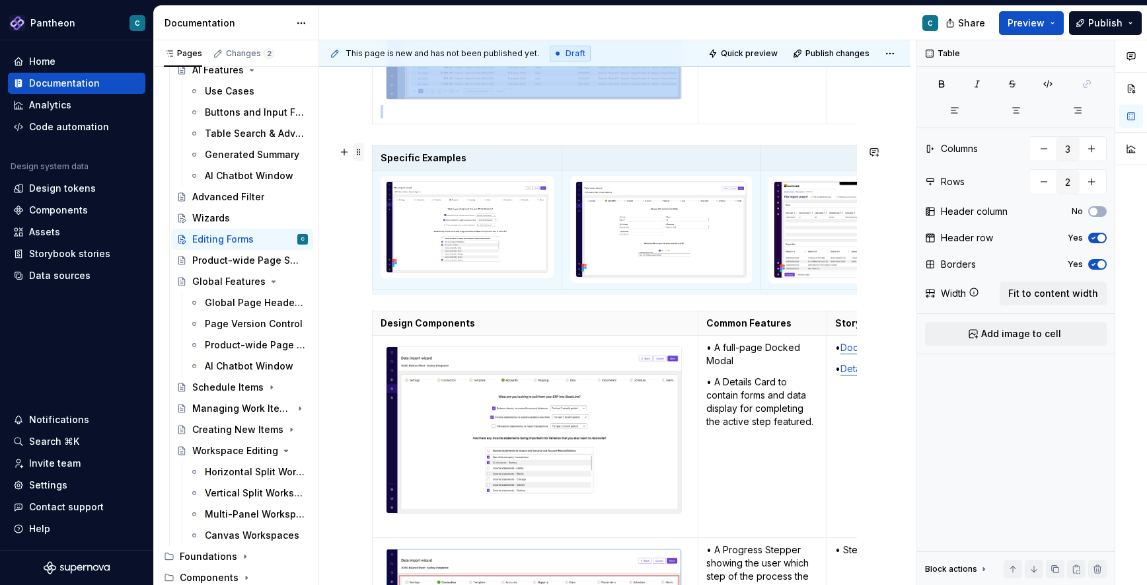
click at [360, 153] on span at bounding box center [358, 152] width 11 height 18
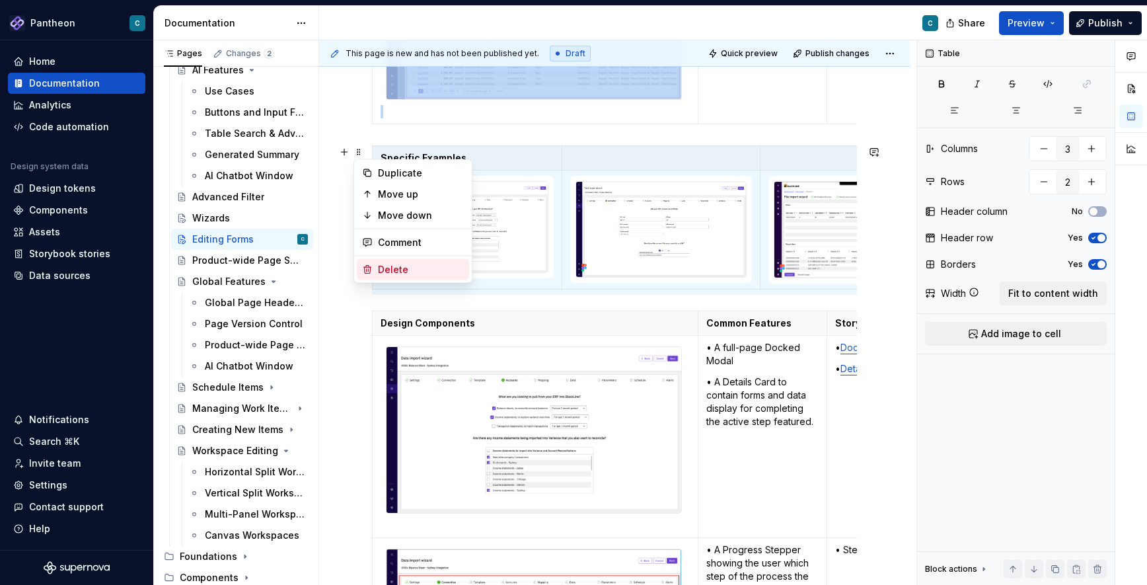
click at [384, 268] on div "Delete" at bounding box center [421, 269] width 86 height 13
type input "5"
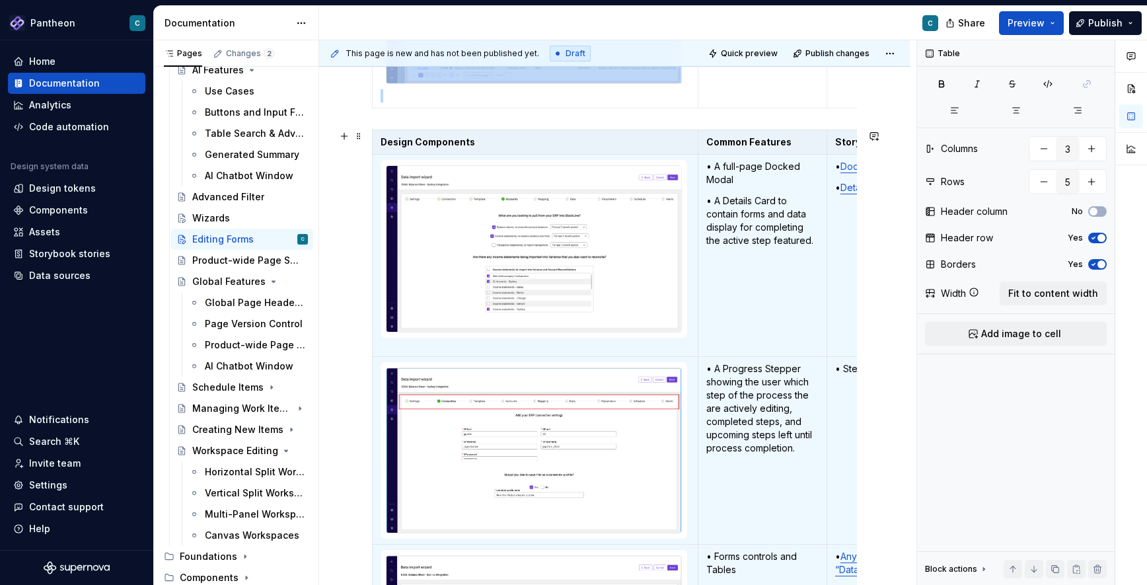
scroll to position [2547, 0]
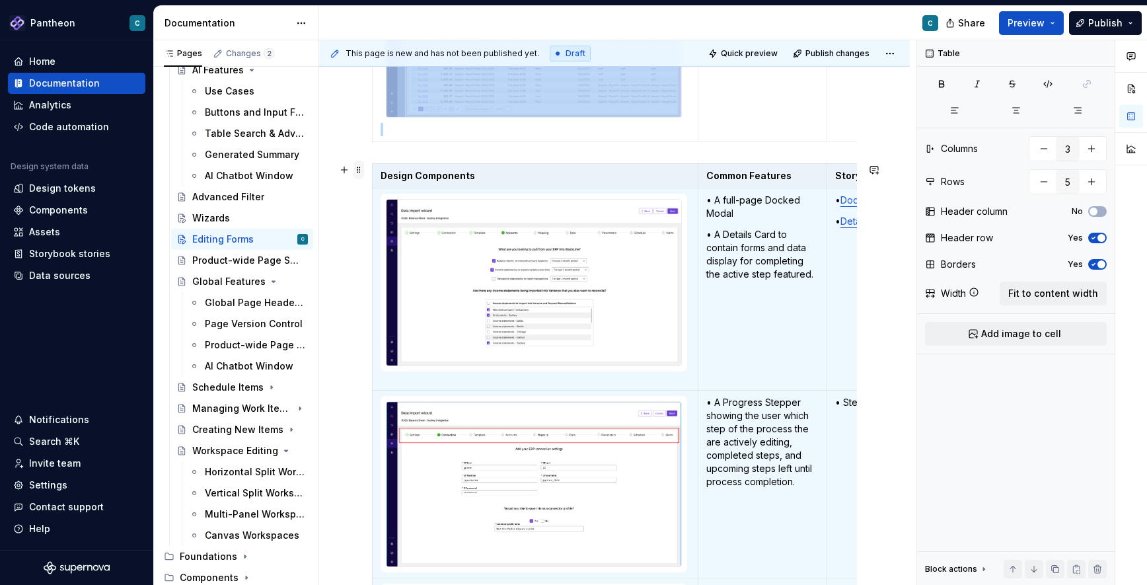
click at [356, 171] on span at bounding box center [358, 170] width 11 height 18
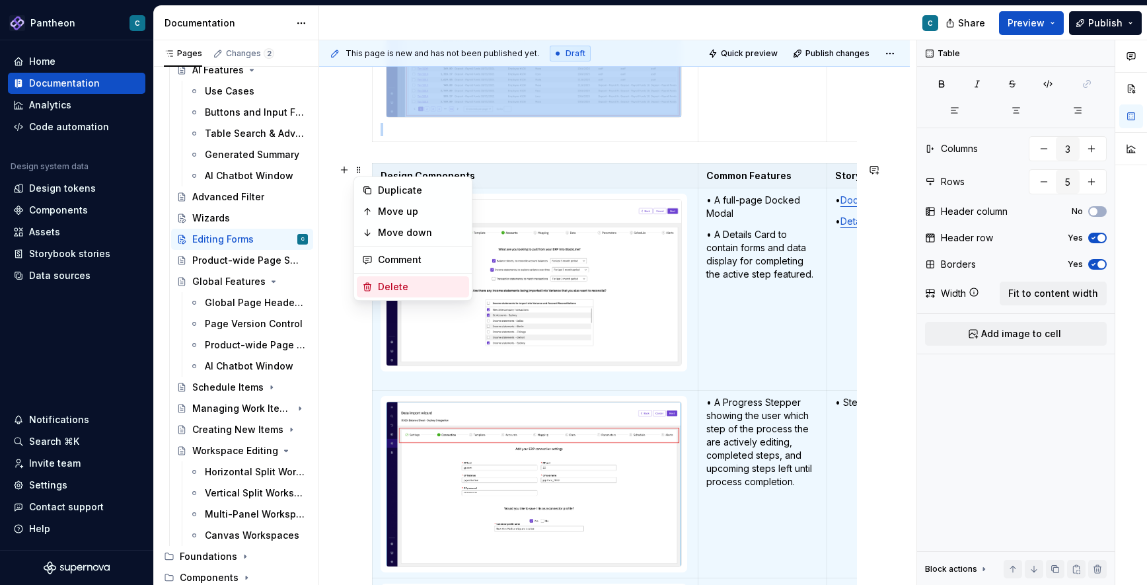
click at [385, 285] on div "Delete" at bounding box center [421, 286] width 86 height 13
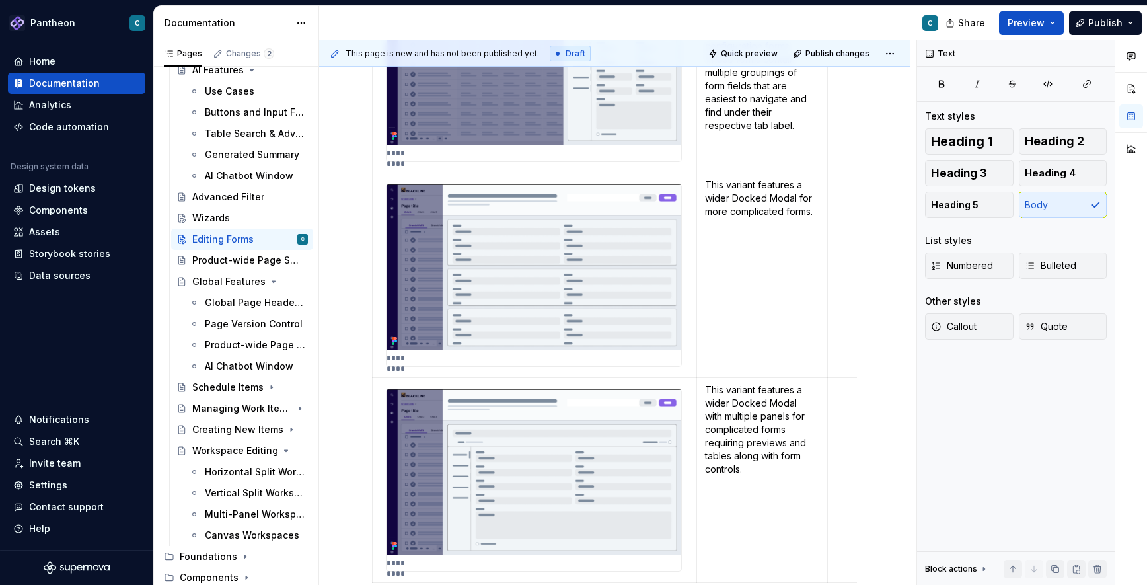
scroll to position [0, 0]
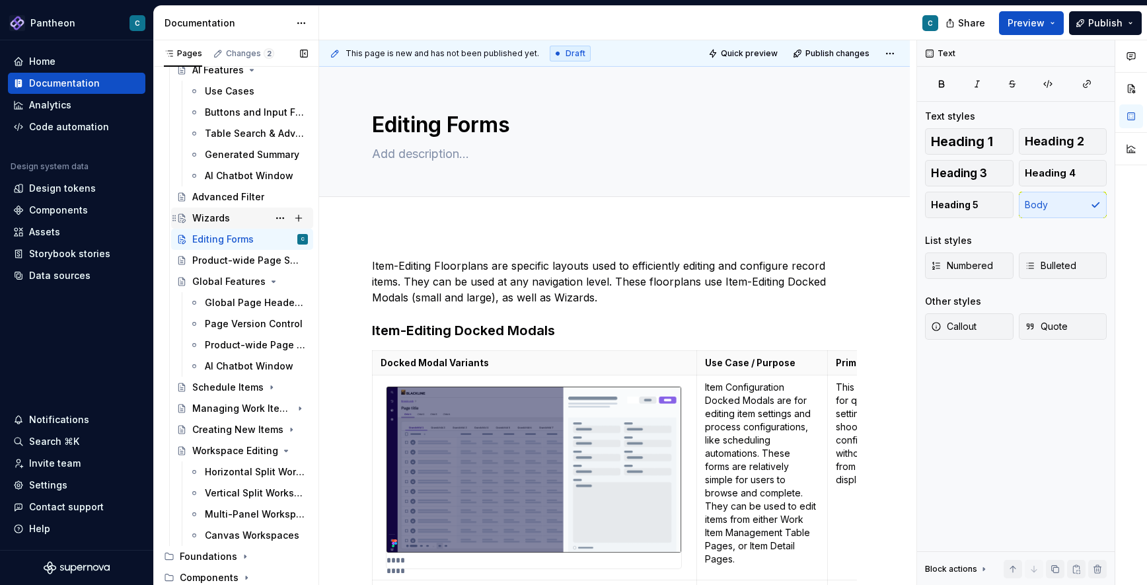
click at [216, 221] on div "Wizards" at bounding box center [211, 217] width 38 height 13
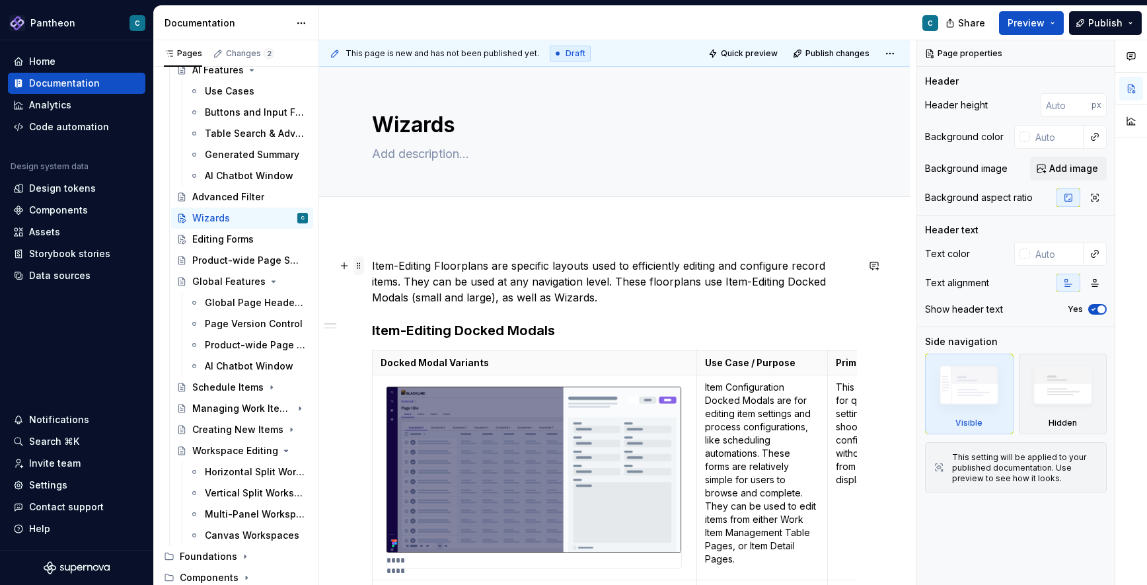
click at [357, 265] on span at bounding box center [358, 265] width 11 height 18
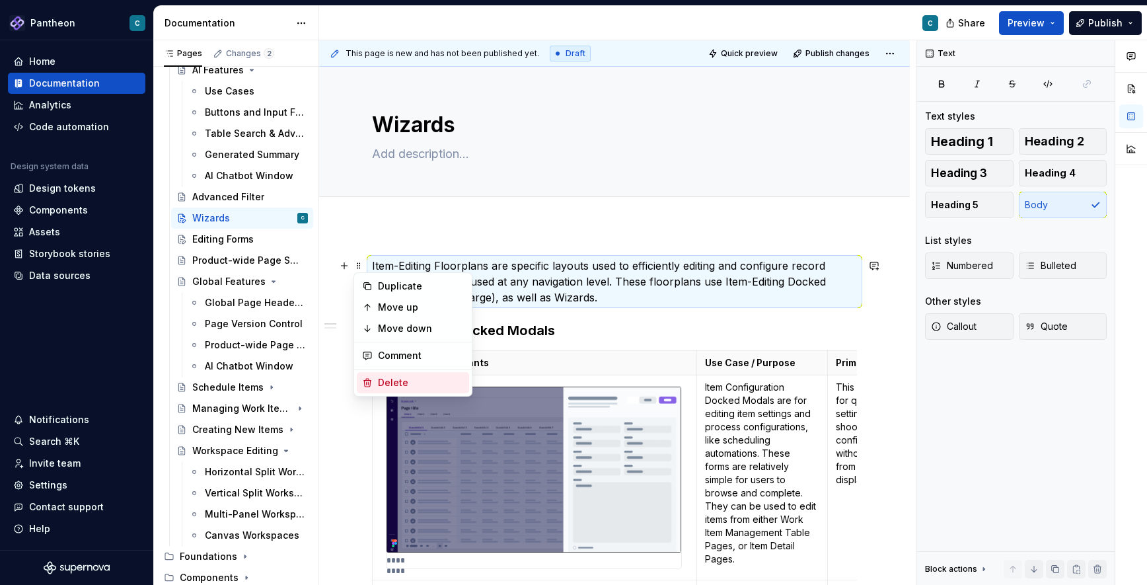
click at [386, 380] on div "Delete" at bounding box center [421, 382] width 86 height 13
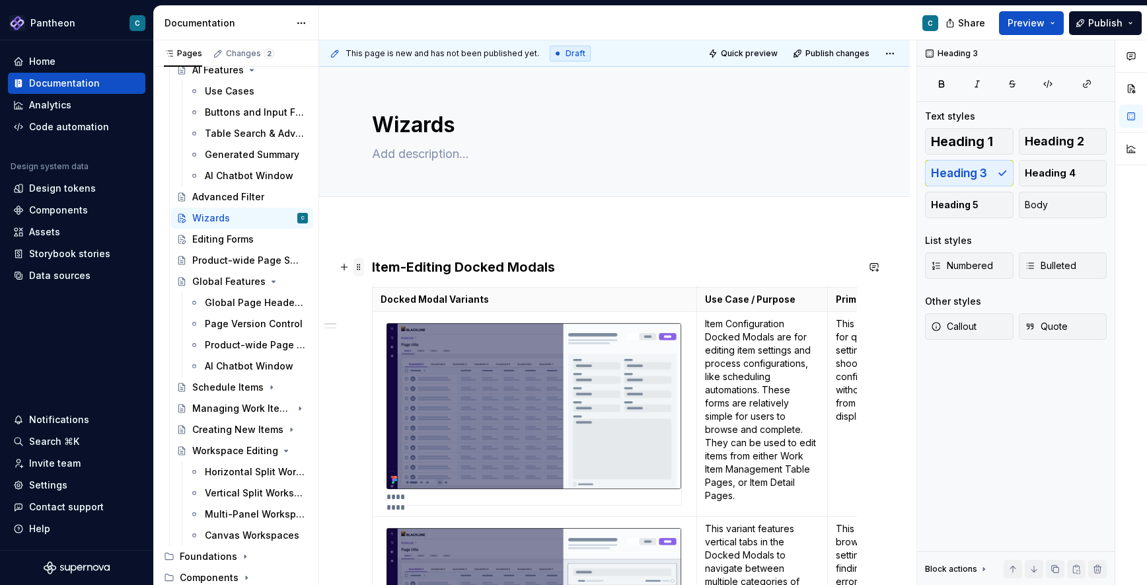
click at [361, 268] on span at bounding box center [358, 267] width 11 height 18
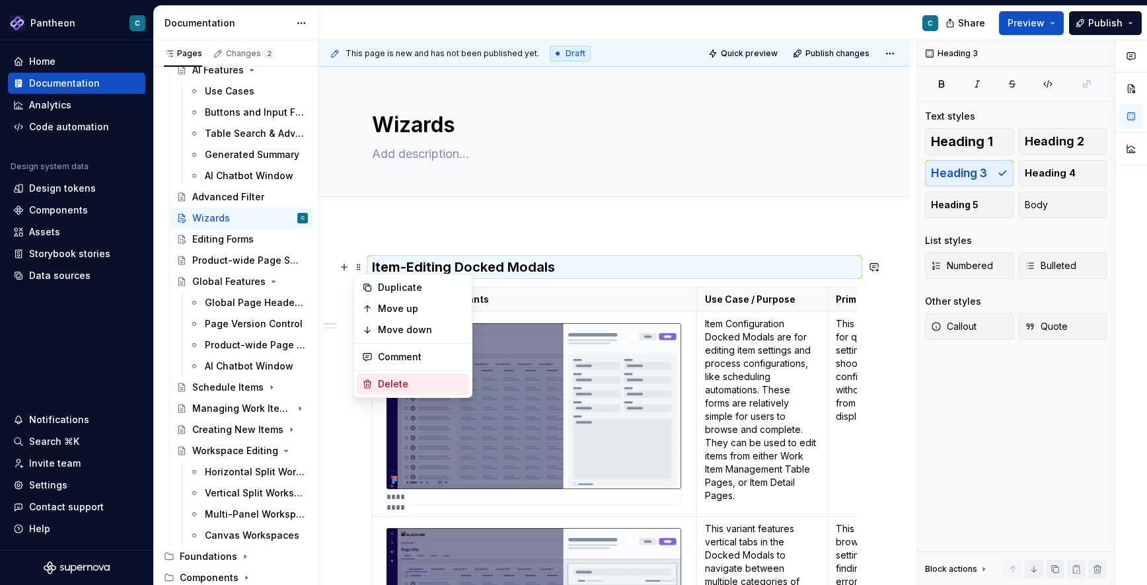
click at [389, 381] on div "Delete" at bounding box center [421, 383] width 86 height 13
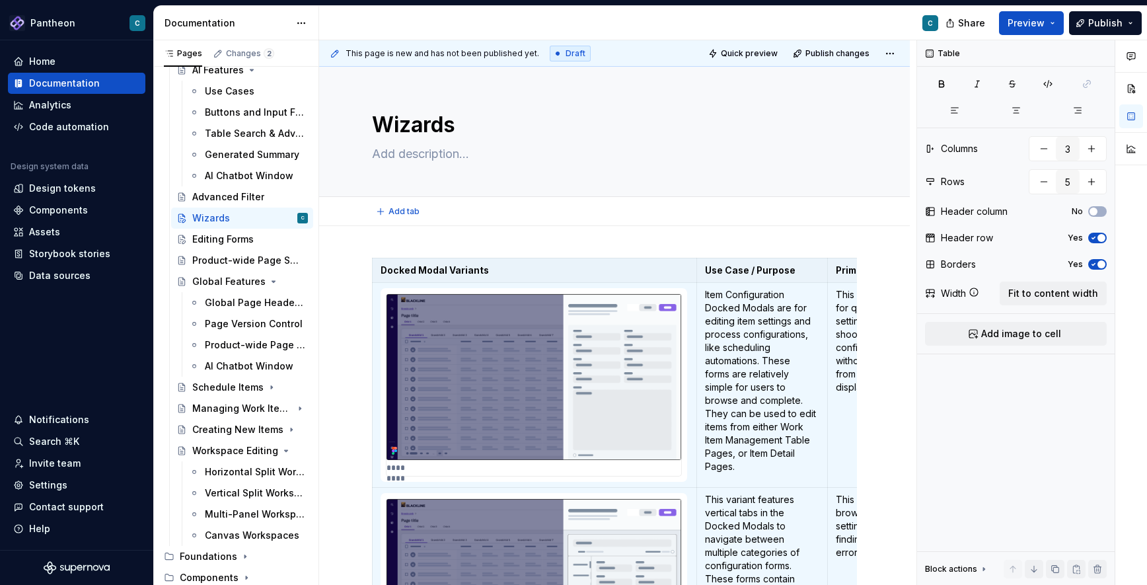
type textarea "*"
click at [359, 264] on span at bounding box center [358, 264] width 11 height 18
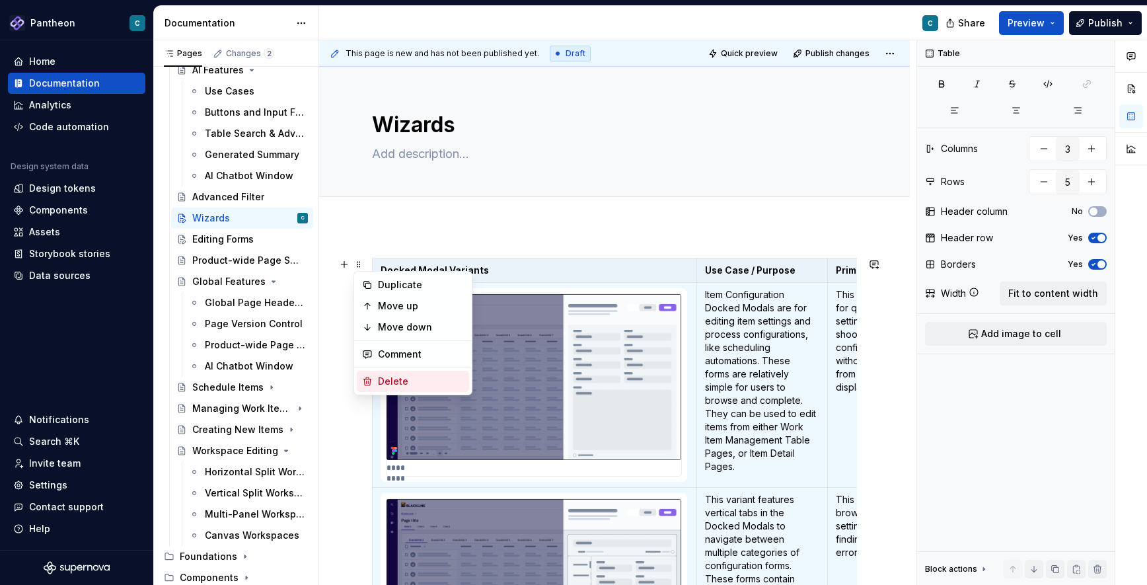
click at [380, 380] on div "Delete" at bounding box center [421, 381] width 86 height 13
type input "2"
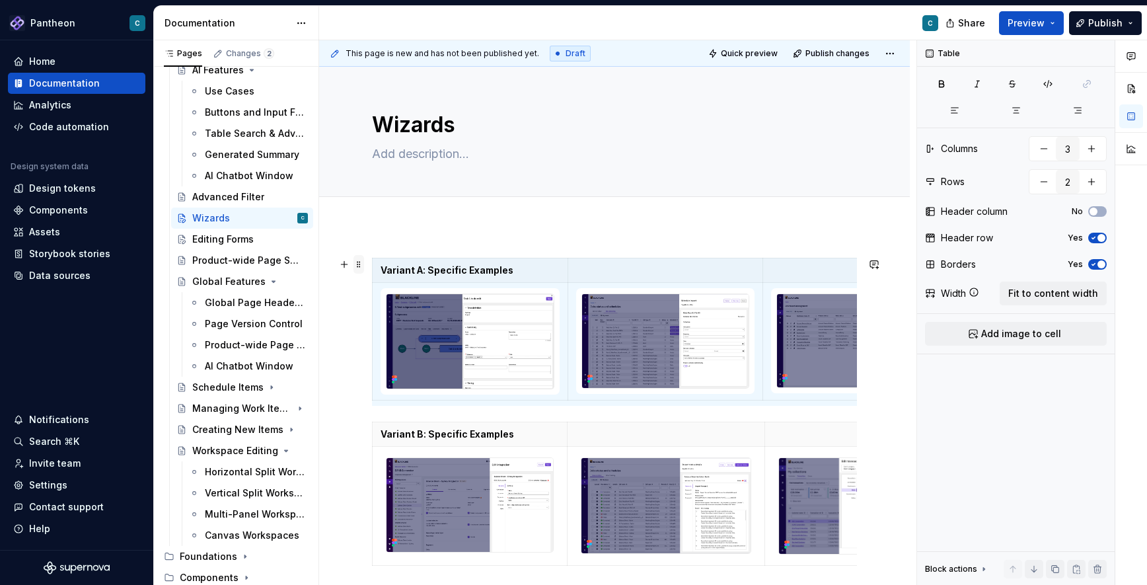
click at [357, 267] on span at bounding box center [358, 264] width 11 height 18
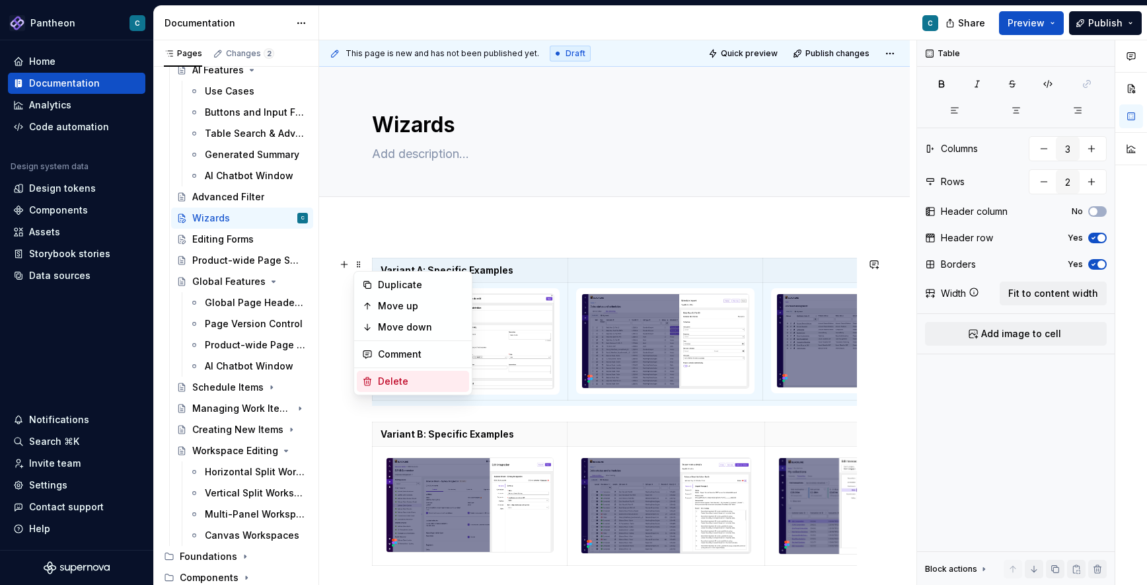
click at [378, 379] on div "Delete" at bounding box center [421, 381] width 86 height 13
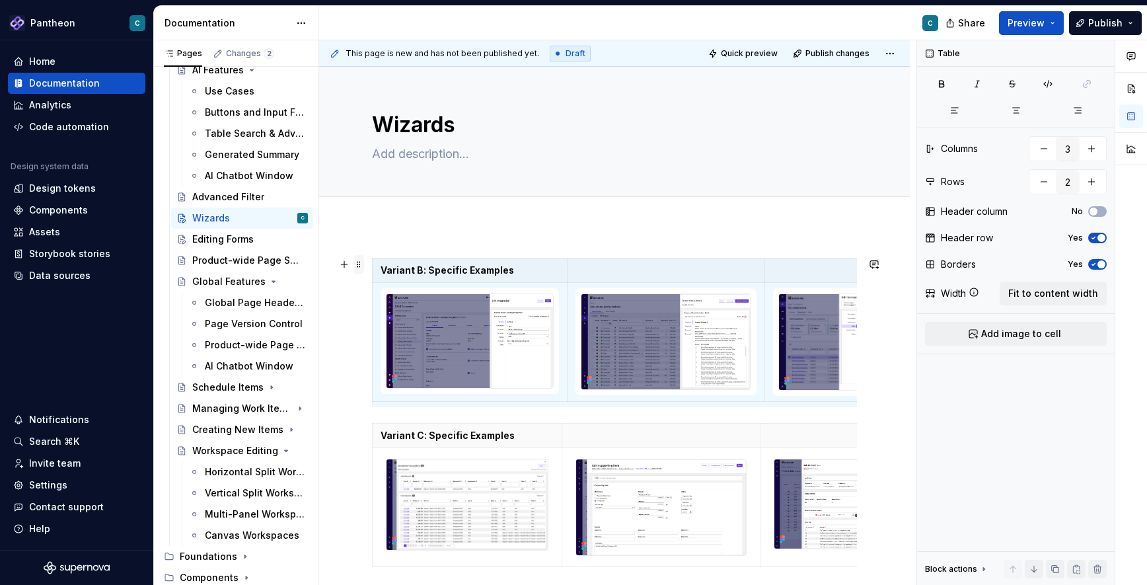
click at [359, 268] on span at bounding box center [358, 264] width 11 height 18
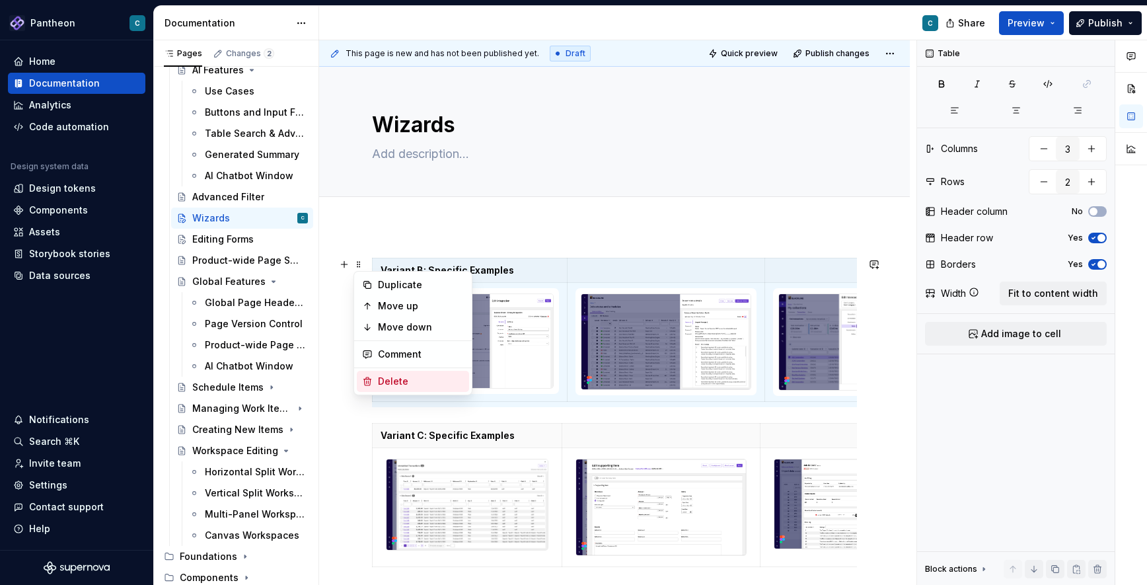
click at [383, 382] on div "Delete" at bounding box center [421, 381] width 86 height 13
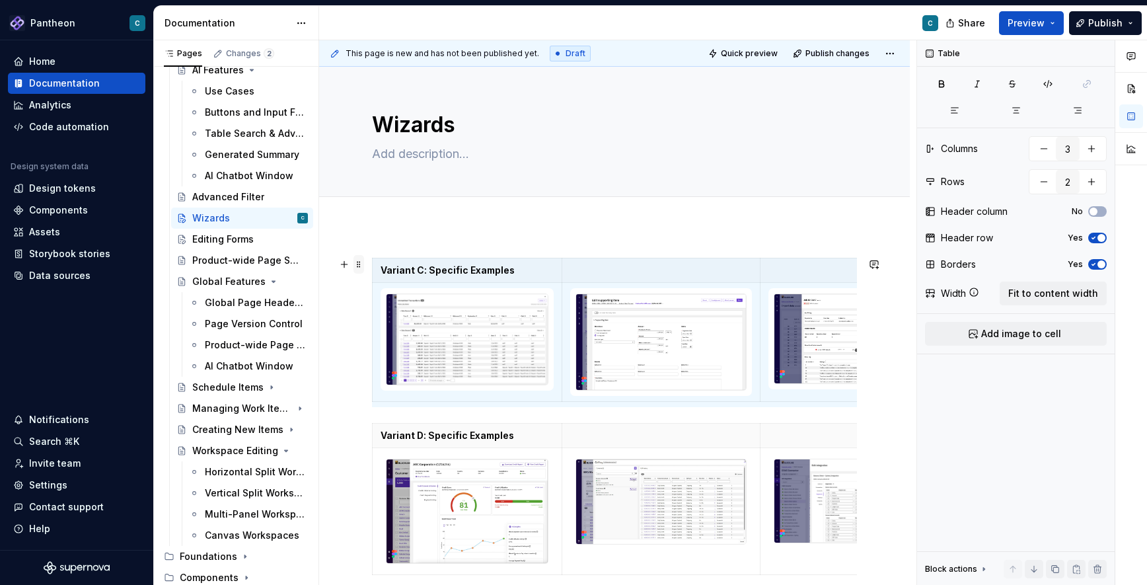
click at [358, 269] on span at bounding box center [358, 264] width 11 height 18
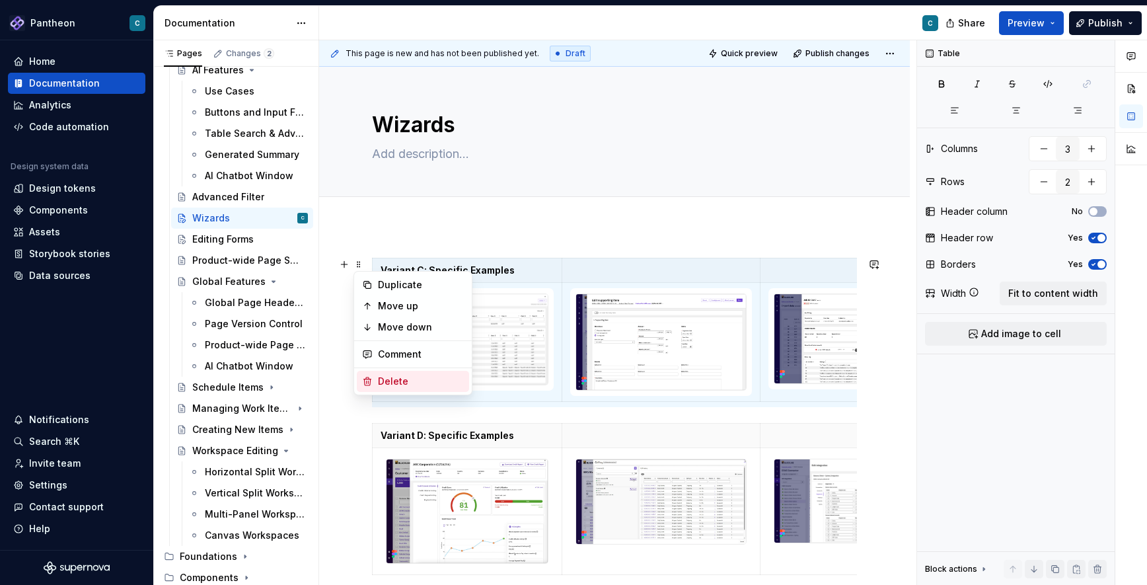
click at [374, 380] on div "Delete" at bounding box center [413, 381] width 112 height 21
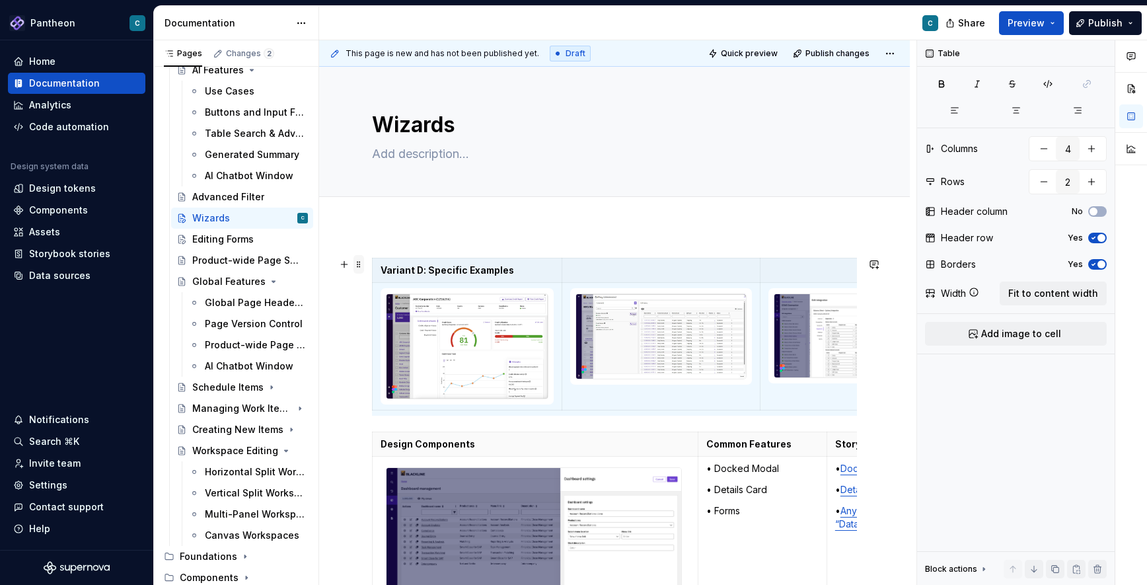
click at [360, 268] on span at bounding box center [358, 264] width 11 height 18
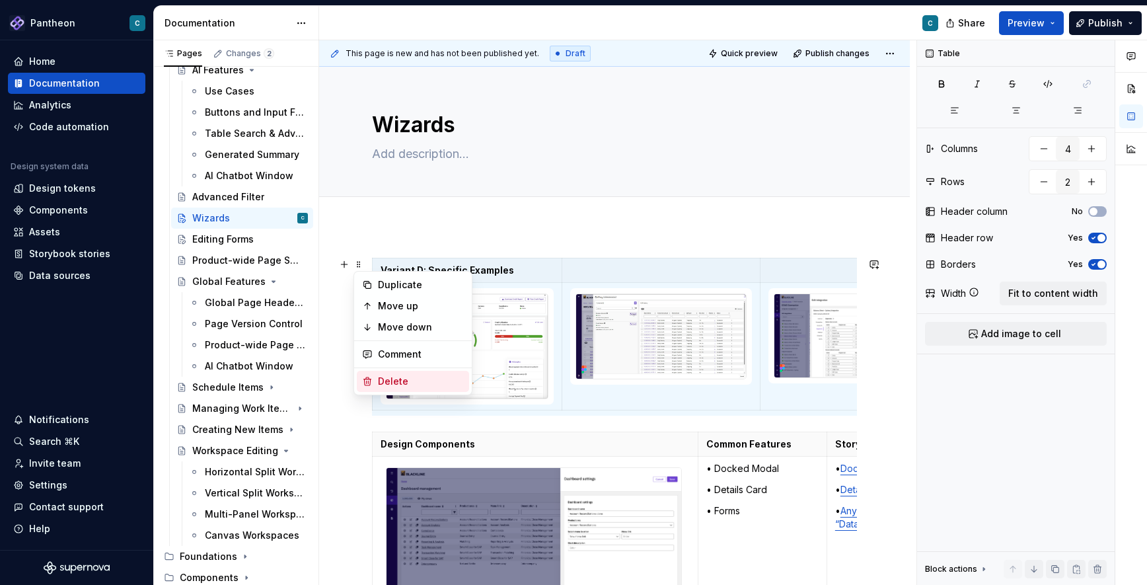
click at [379, 381] on div "Delete" at bounding box center [421, 381] width 86 height 13
type input "3"
type input "5"
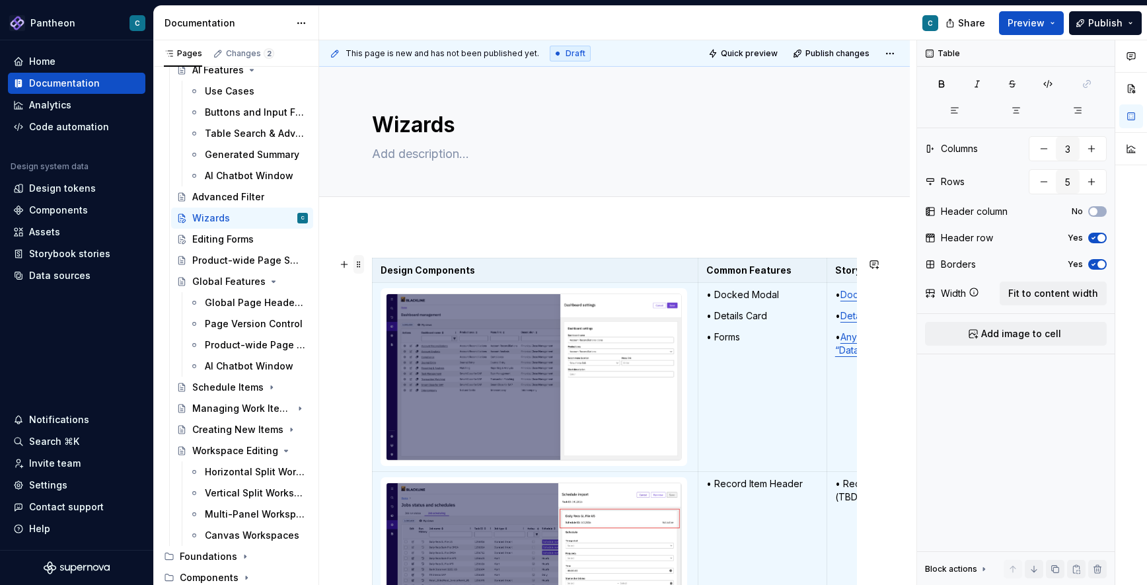
click at [363, 266] on span at bounding box center [358, 264] width 11 height 18
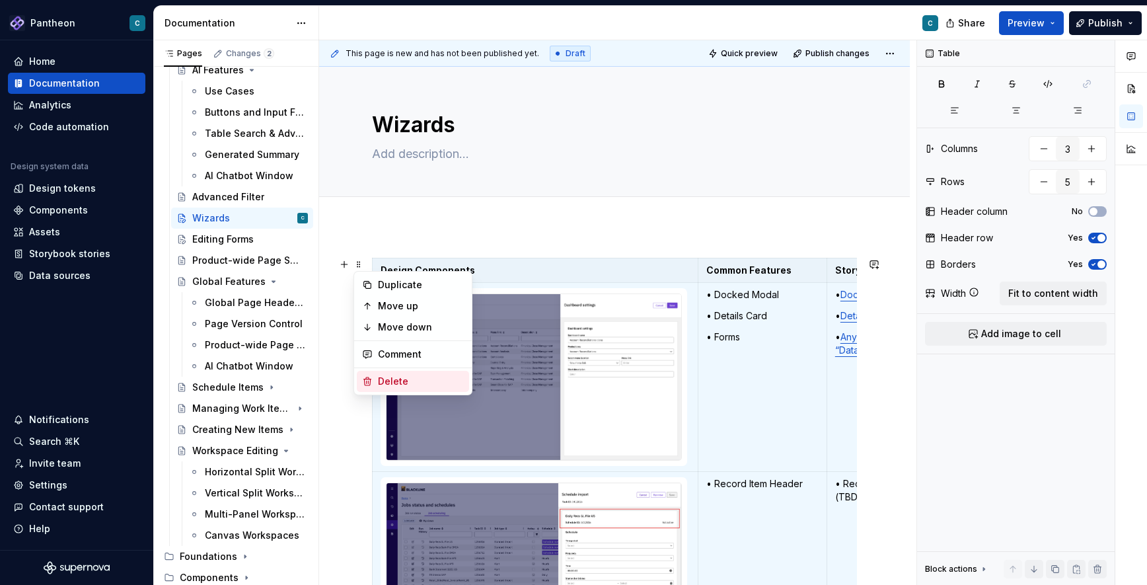
click at [386, 379] on div "Delete" at bounding box center [421, 381] width 86 height 13
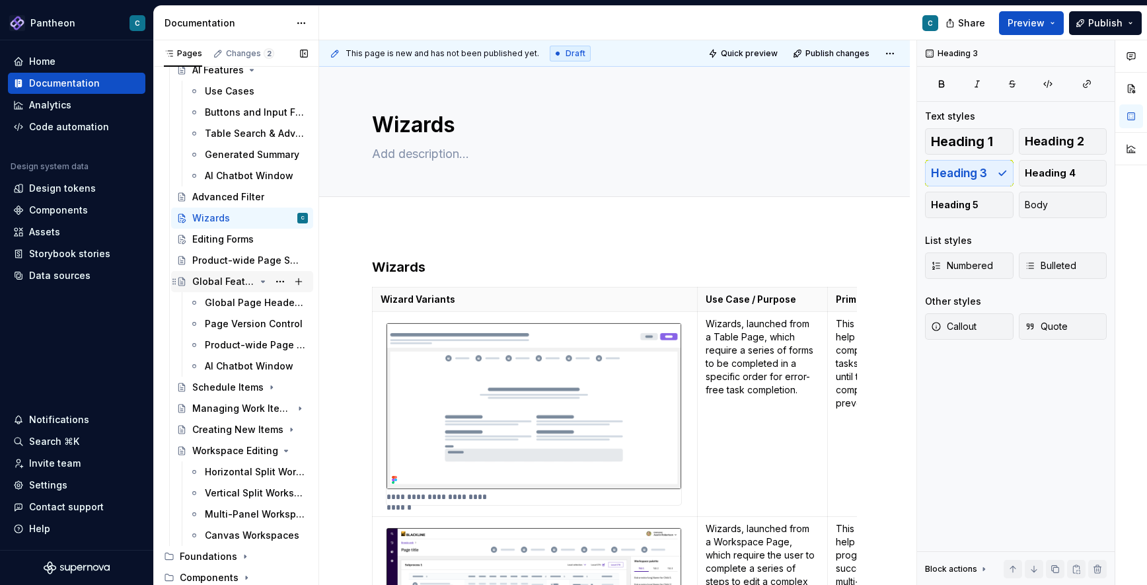
click at [264, 281] on icon "Page tree" at bounding box center [263, 281] width 11 height 11
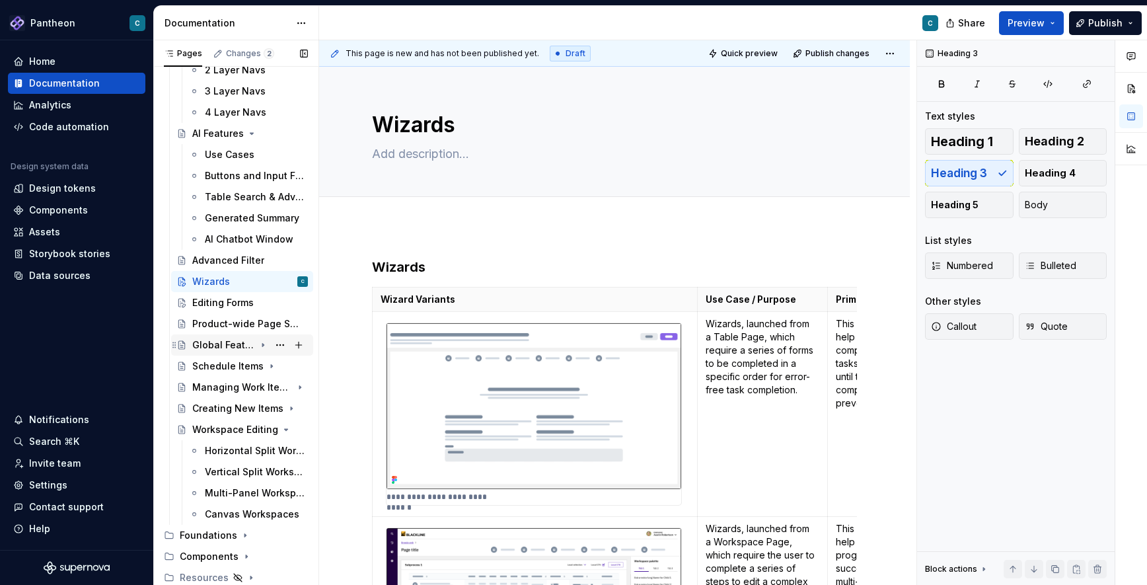
scroll to position [375, 0]
click at [262, 345] on icon "Page tree" at bounding box center [263, 345] width 11 height 11
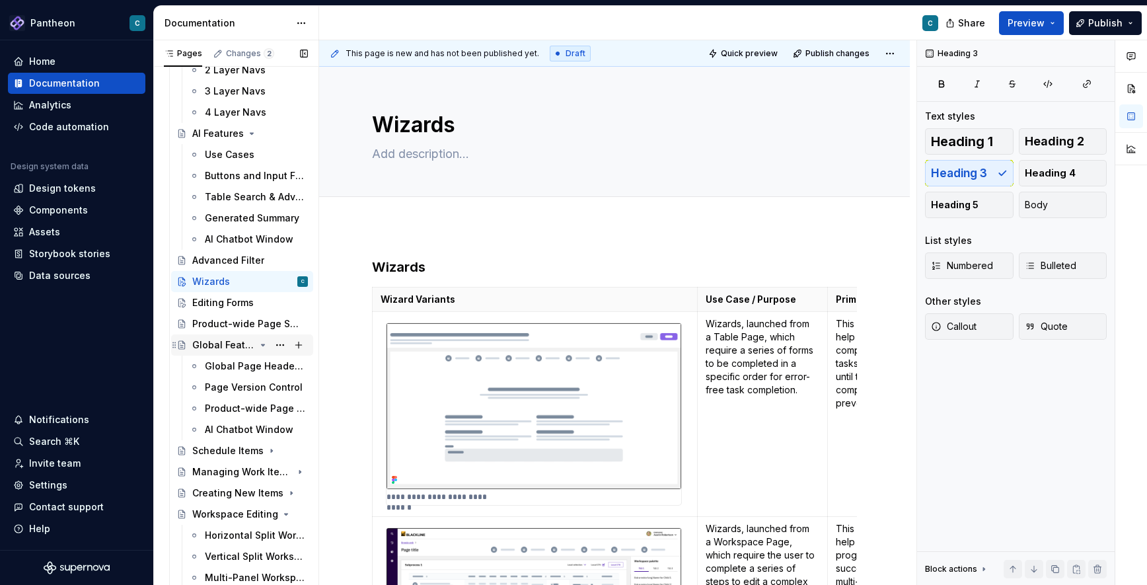
click at [263, 343] on icon "Page tree" at bounding box center [263, 345] width 11 height 11
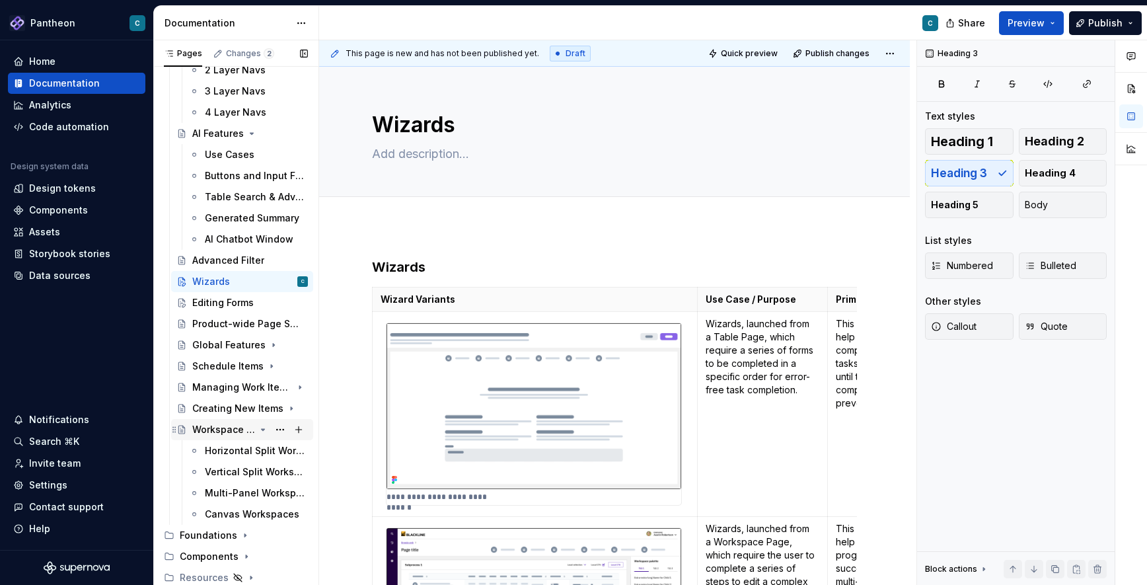
click at [262, 427] on icon "Page tree" at bounding box center [263, 429] width 11 height 11
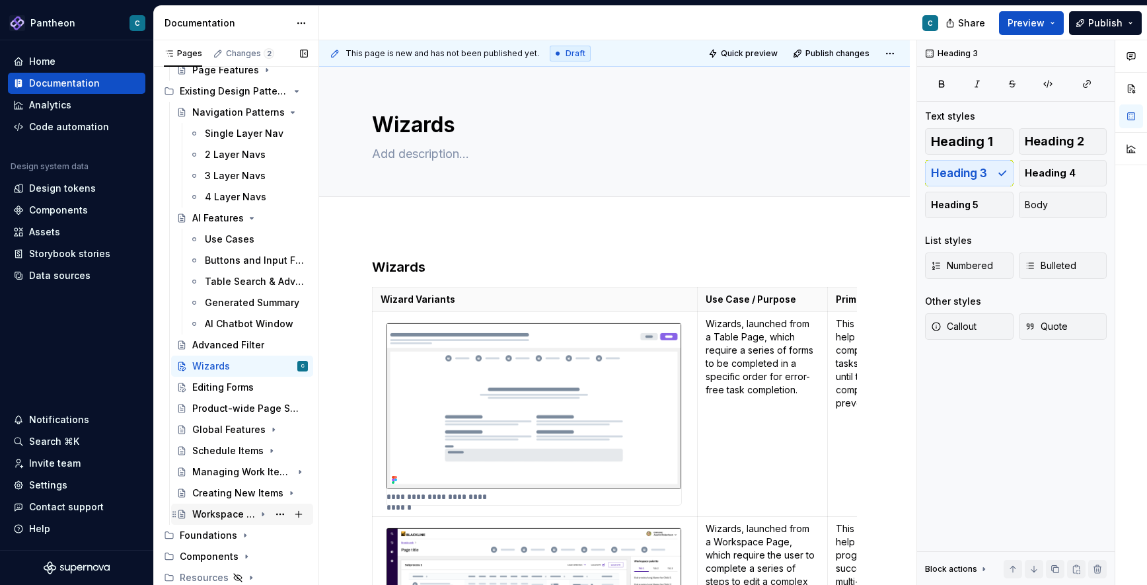
scroll to position [290, 0]
click at [279, 514] on button "Page tree" at bounding box center [280, 514] width 18 height 18
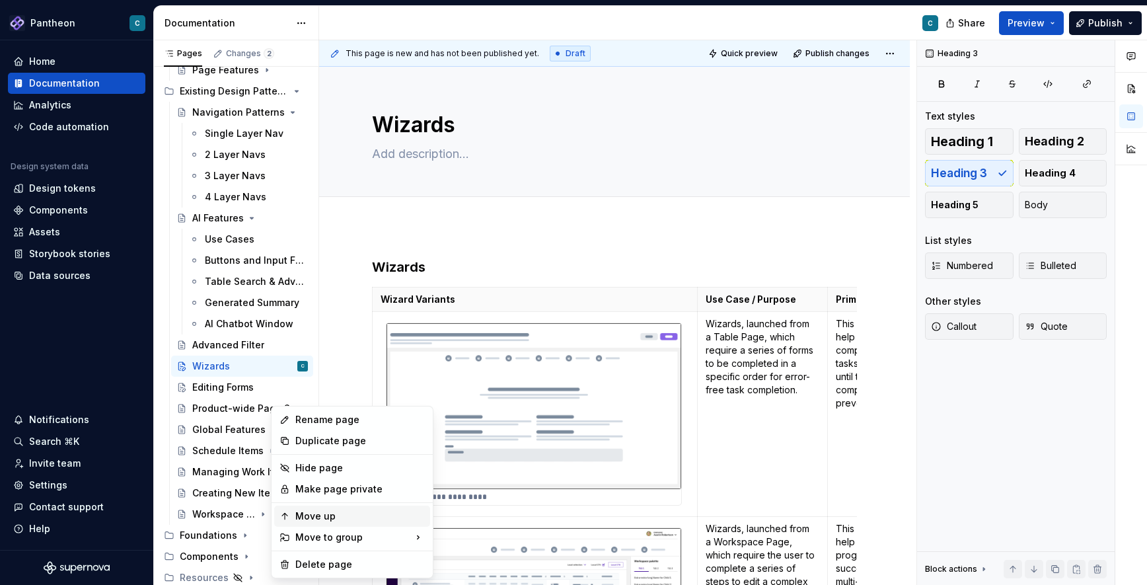
type textarea "*"
click at [305, 421] on div "Rename page" at bounding box center [359, 419] width 129 height 13
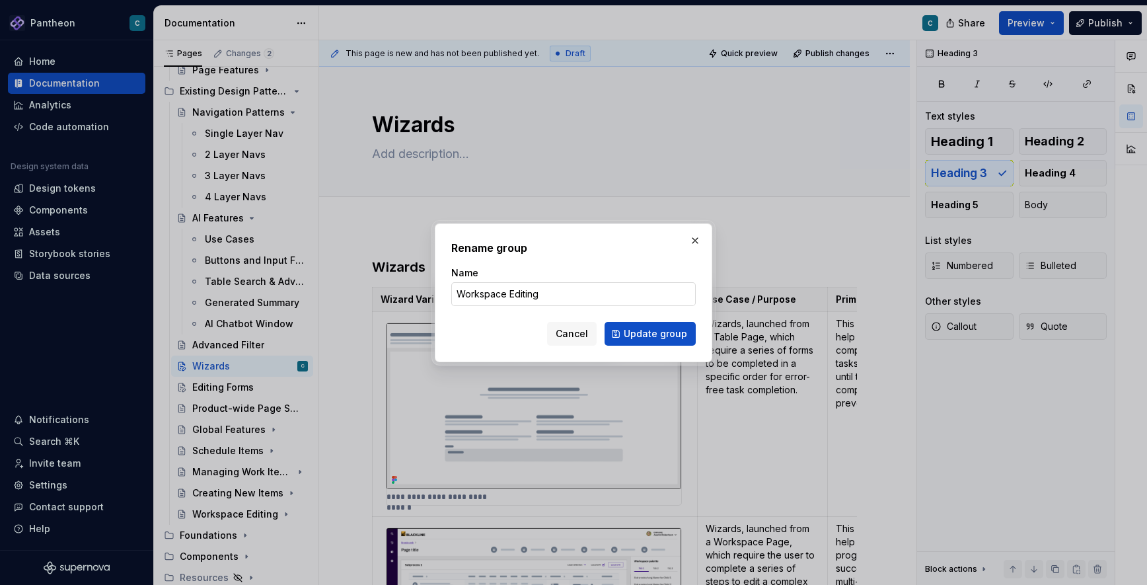
click at [509, 295] on input "Workspace Editing" at bounding box center [573, 294] width 244 height 24
drag, startPoint x: 509, startPoint y: 295, endPoint x: 441, endPoint y: 293, distance: 68.1
click at [441, 293] on div "Rename group Name Workspace Editing Cancel Update group" at bounding box center [573, 292] width 277 height 139
click at [490, 296] on input "Editing" at bounding box center [573, 294] width 244 height 24
click at [488, 294] on input "Editing in Workspaces" at bounding box center [573, 294] width 244 height 24
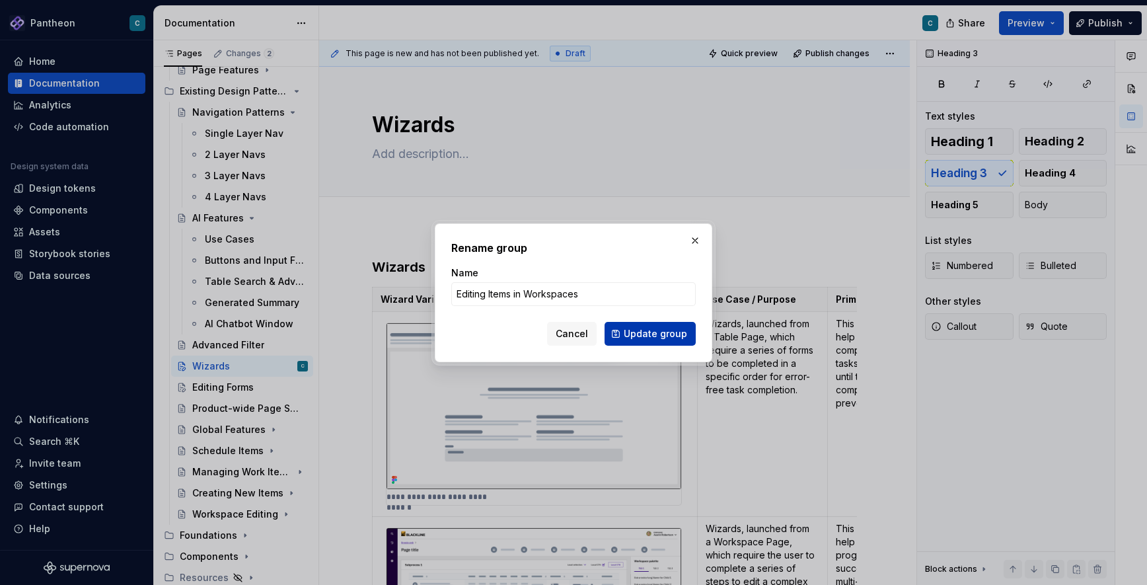
type input "Editing Items in Workspaces"
click at [669, 333] on span "Update group" at bounding box center [655, 333] width 63 height 13
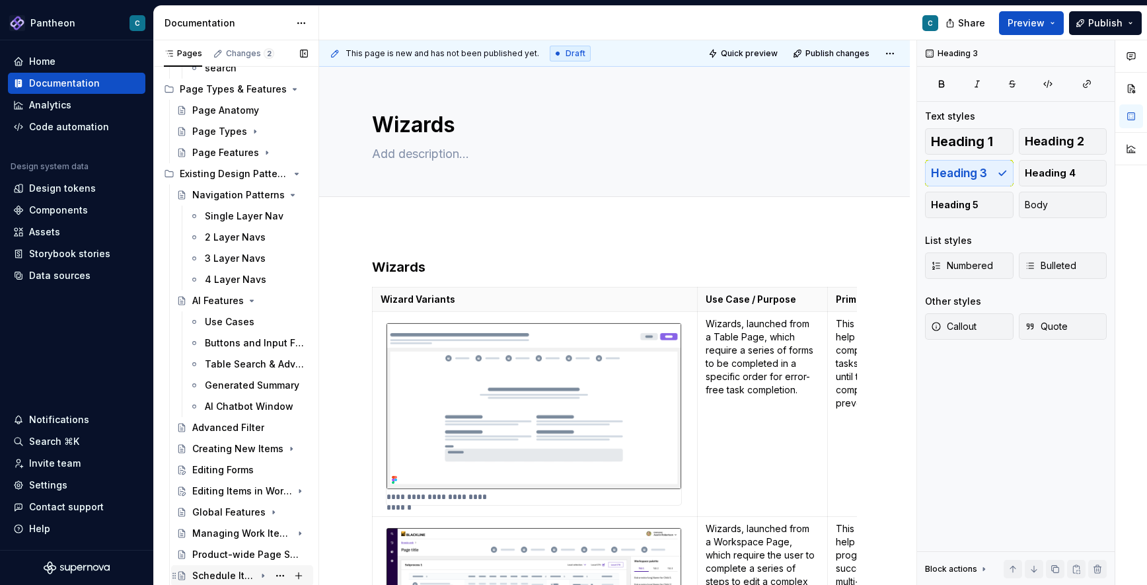
scroll to position [206, 0]
click at [250, 301] on icon "Page tree" at bounding box center [251, 301] width 3 height 1
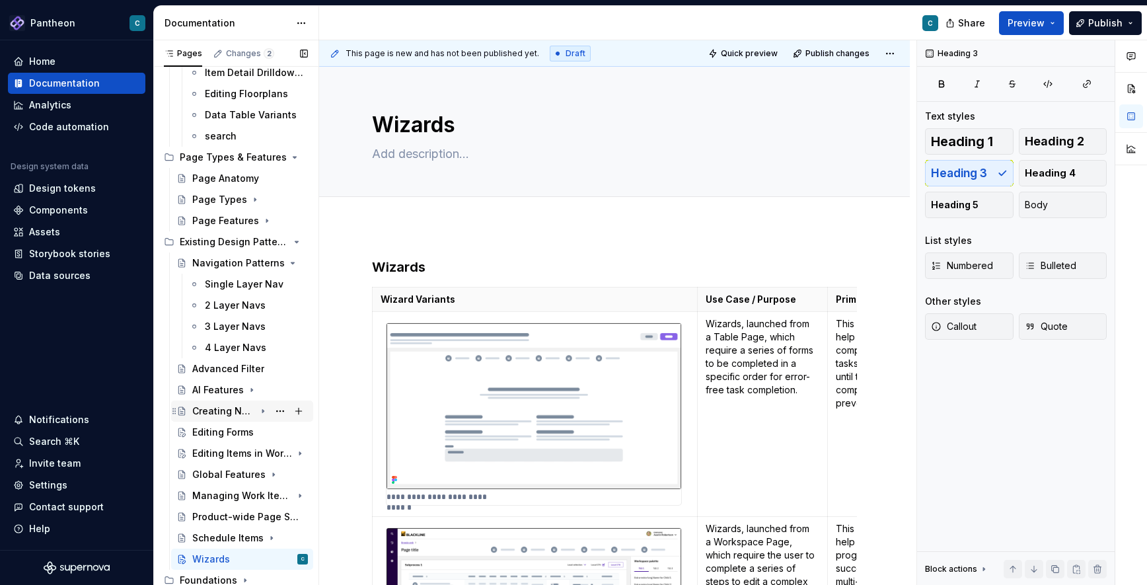
scroll to position [105, 0]
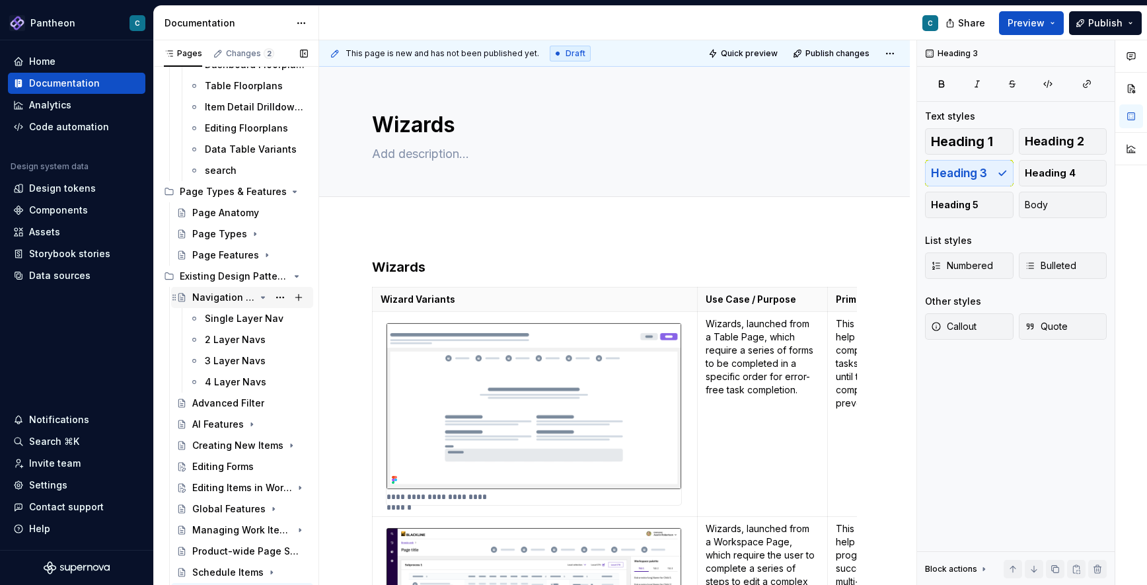
click at [262, 297] on icon "Page tree" at bounding box center [263, 297] width 3 height 1
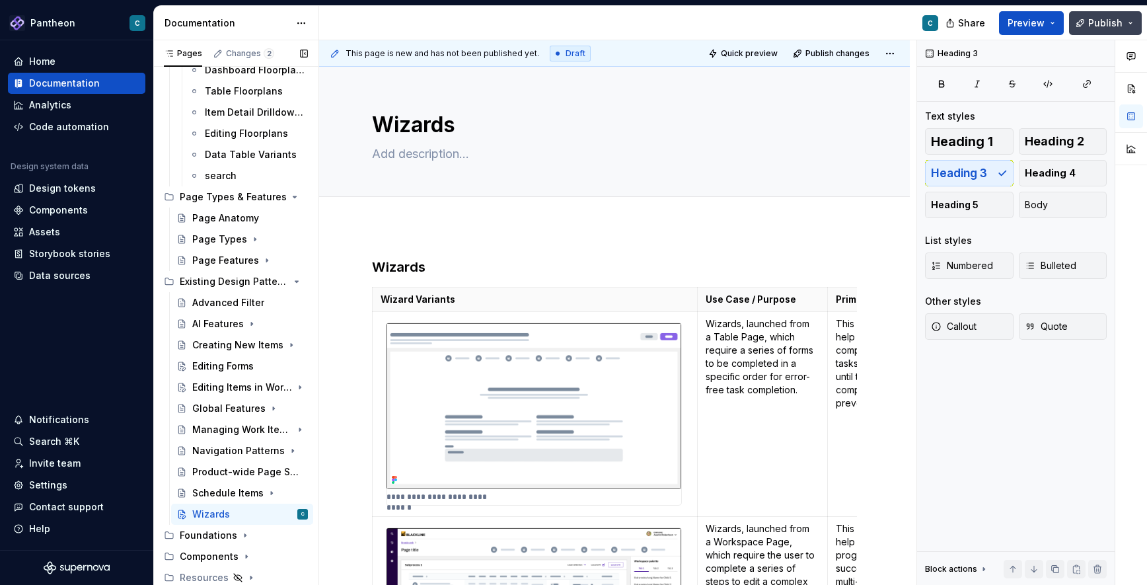
click at [1108, 24] on span "Publish" at bounding box center [1105, 23] width 34 height 13
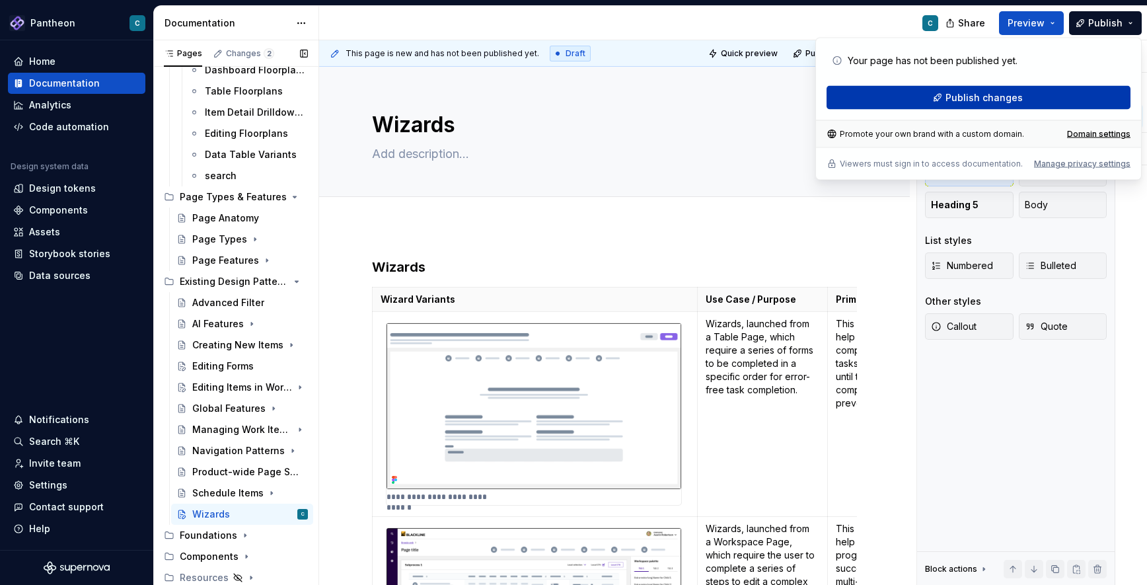
click at [1010, 96] on span "Publish changes" at bounding box center [983, 97] width 77 height 13
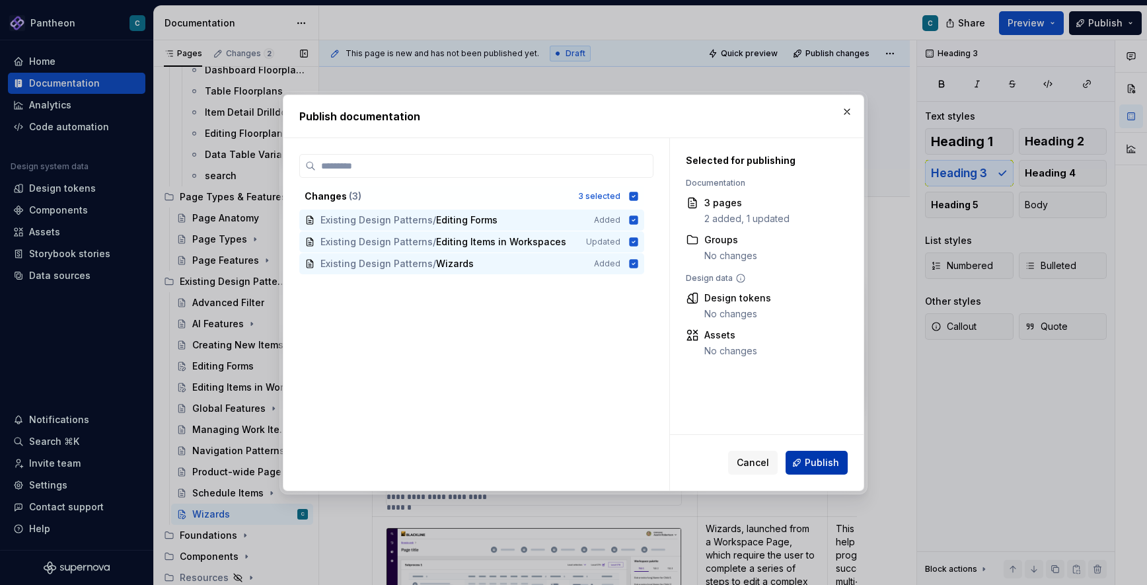
click at [814, 466] on span "Publish" at bounding box center [822, 462] width 34 height 13
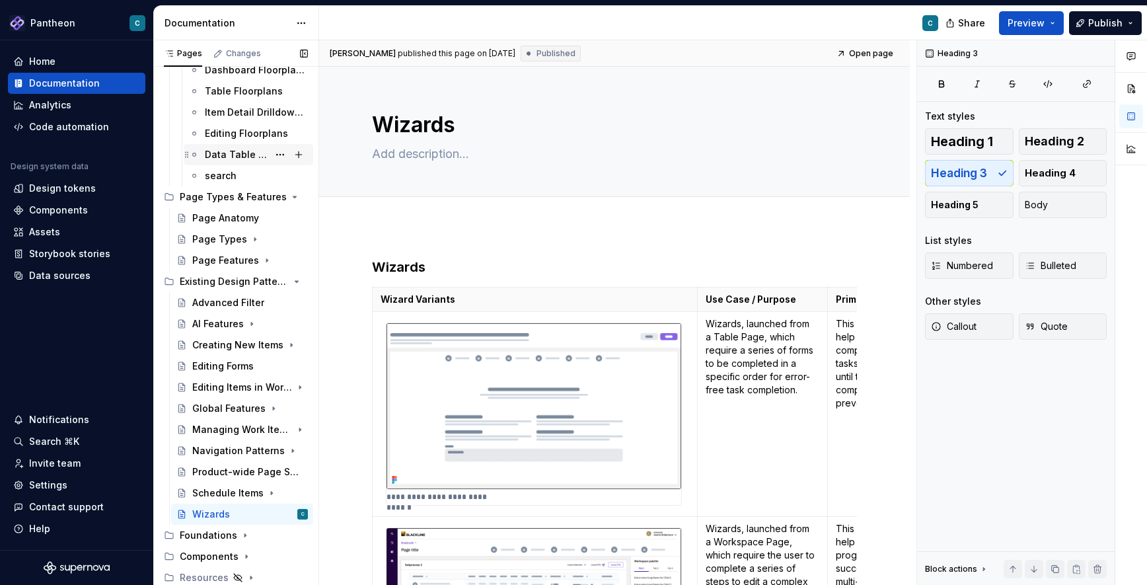
click at [214, 157] on div "Data Table Variants" at bounding box center [236, 154] width 63 height 13
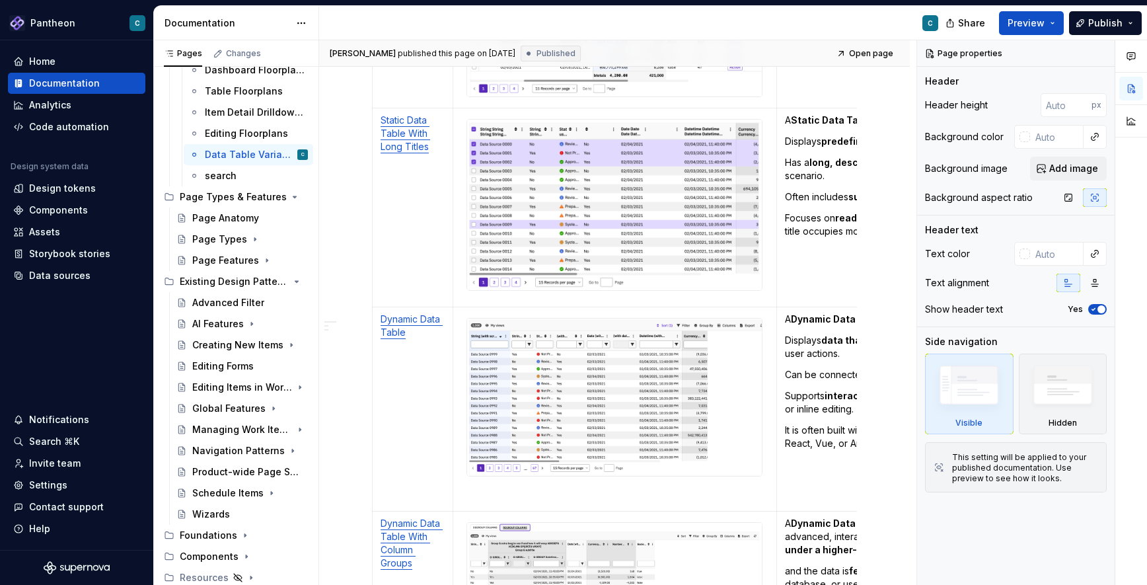
scroll to position [1729, 0]
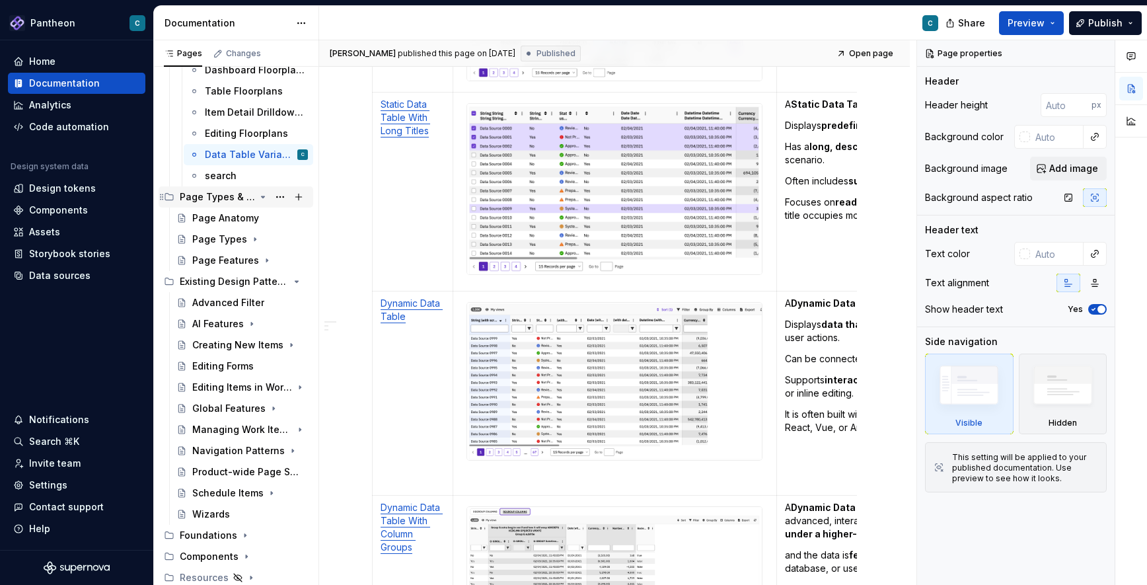
click at [262, 196] on icon "Page tree" at bounding box center [263, 197] width 11 height 11
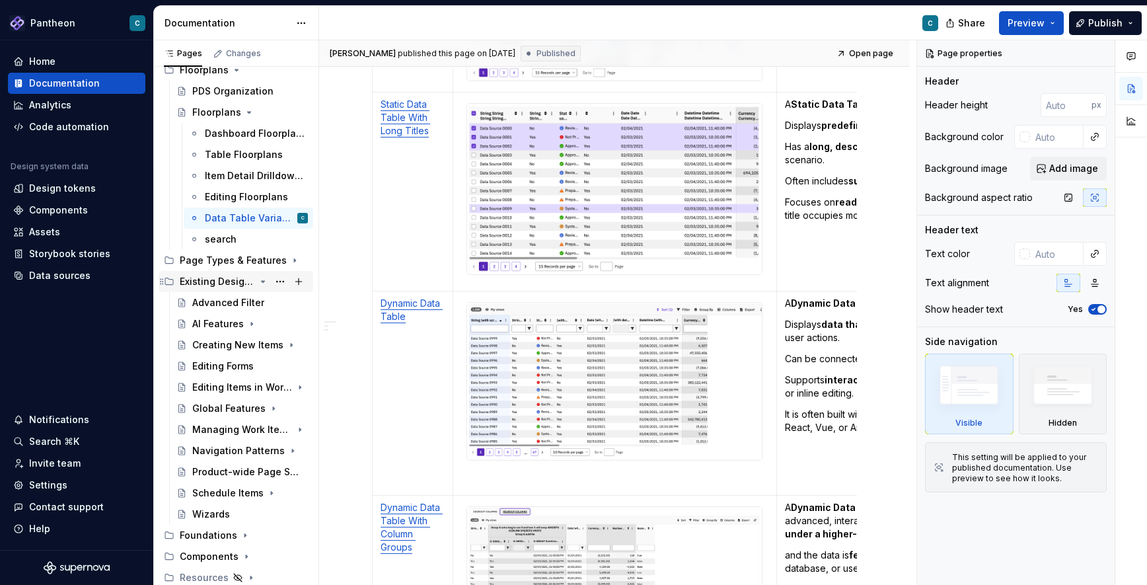
click at [263, 281] on icon "Page tree" at bounding box center [263, 281] width 3 height 1
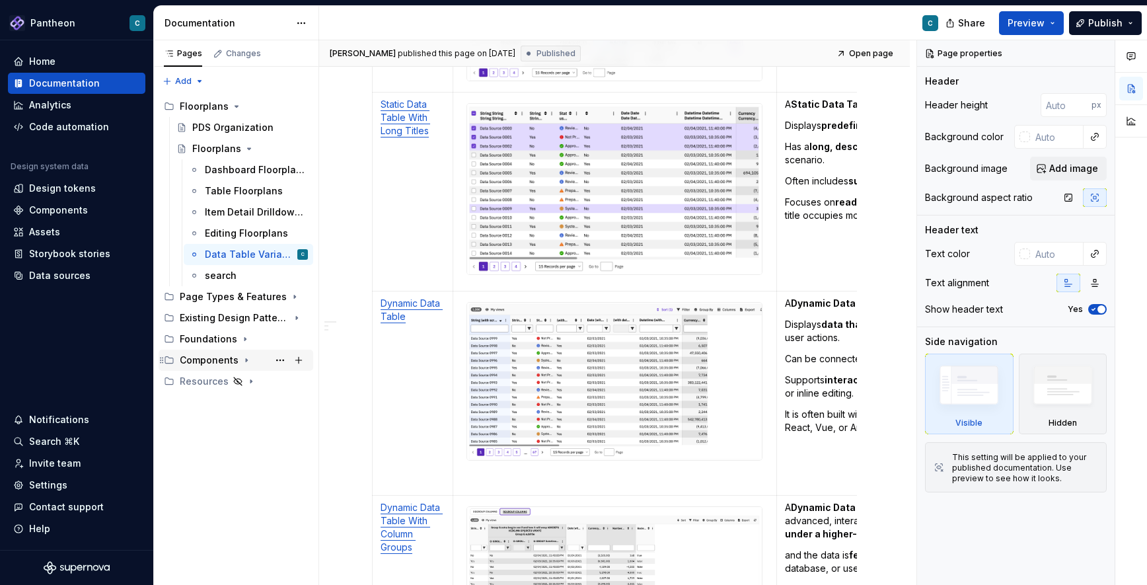
click at [241, 357] on icon "Page tree" at bounding box center [246, 360] width 11 height 11
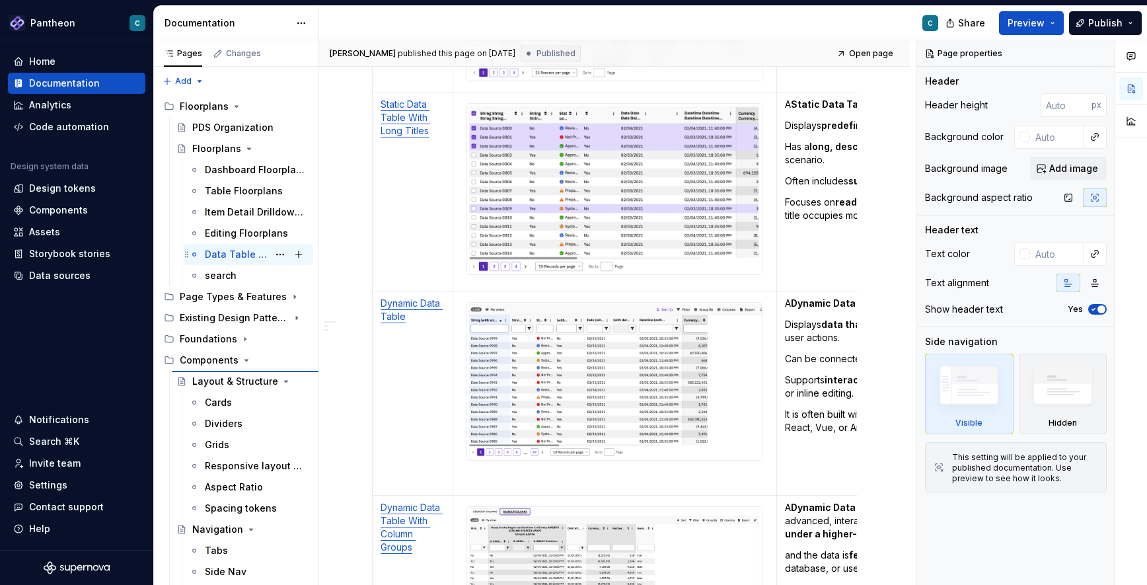
type textarea "*"
type textarea "Data Table Variants"
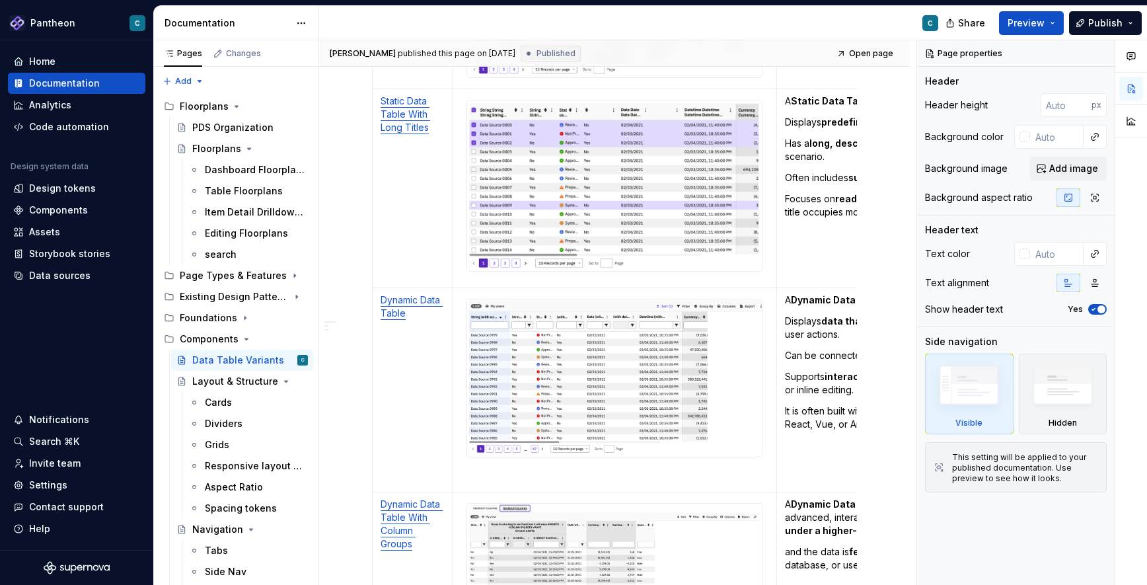
scroll to position [1725, 0]
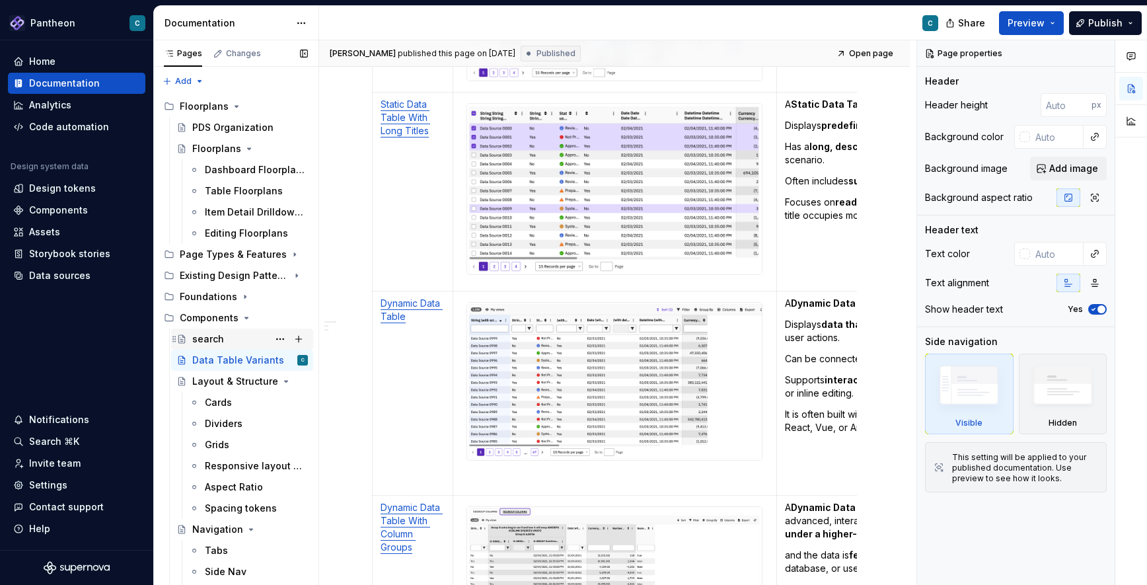
click at [205, 343] on div "search" at bounding box center [208, 338] width 32 height 13
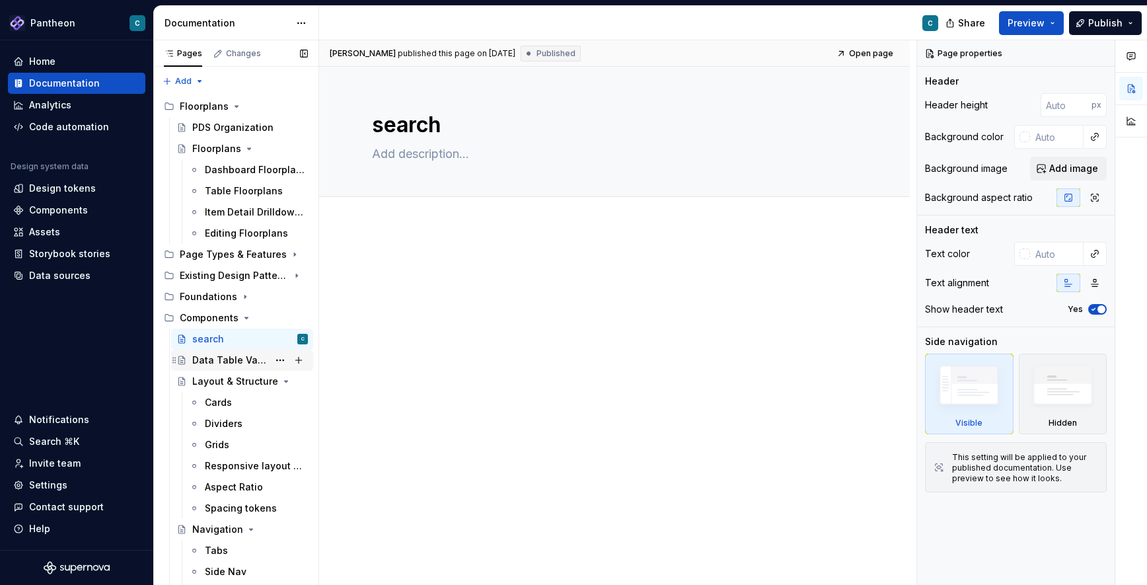
click at [209, 354] on div "Data Table Variants" at bounding box center [230, 359] width 76 height 13
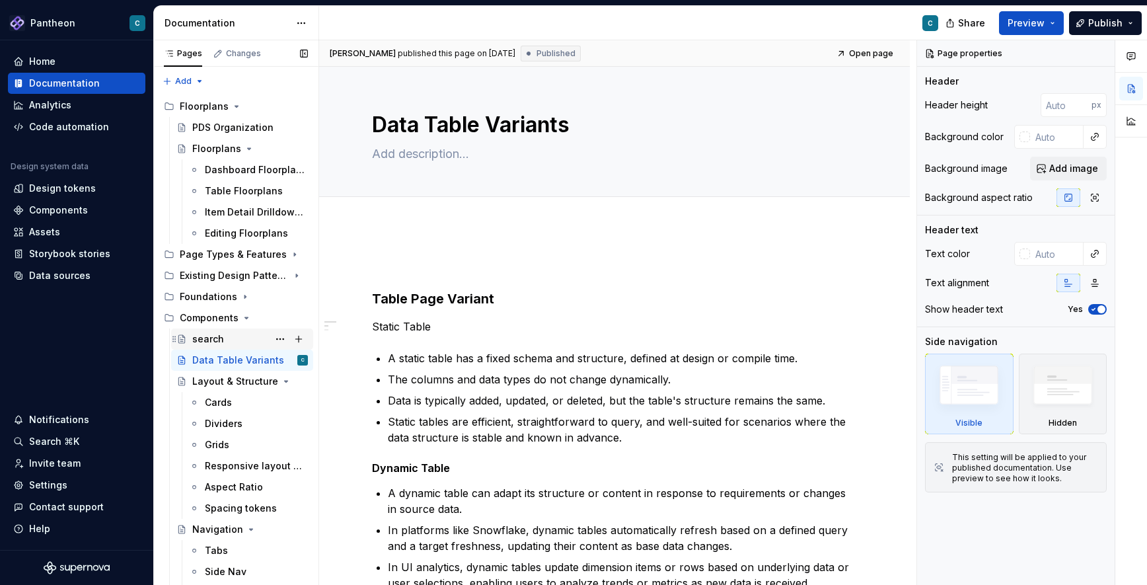
click at [215, 340] on div "search" at bounding box center [208, 338] width 32 height 13
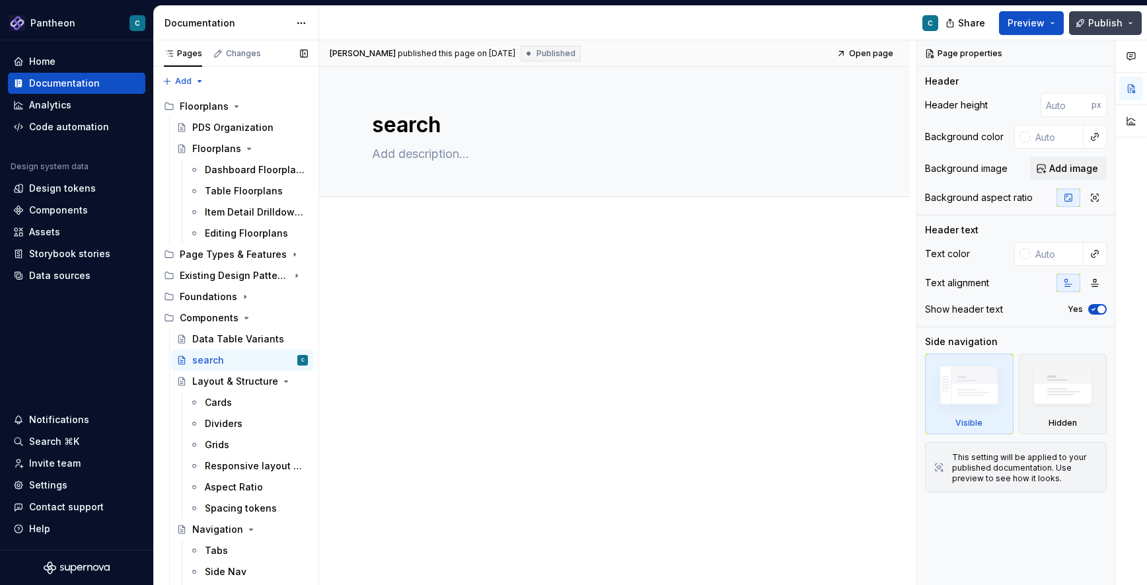
click at [1100, 21] on span "Publish" at bounding box center [1105, 23] width 34 height 13
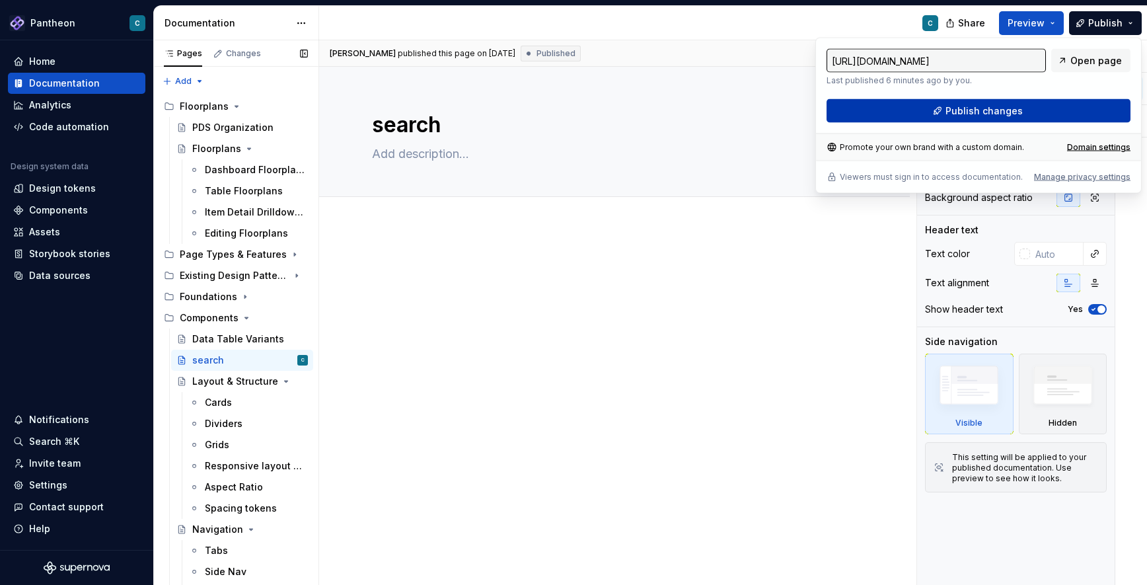
click at [987, 111] on span "Publish changes" at bounding box center [983, 110] width 77 height 13
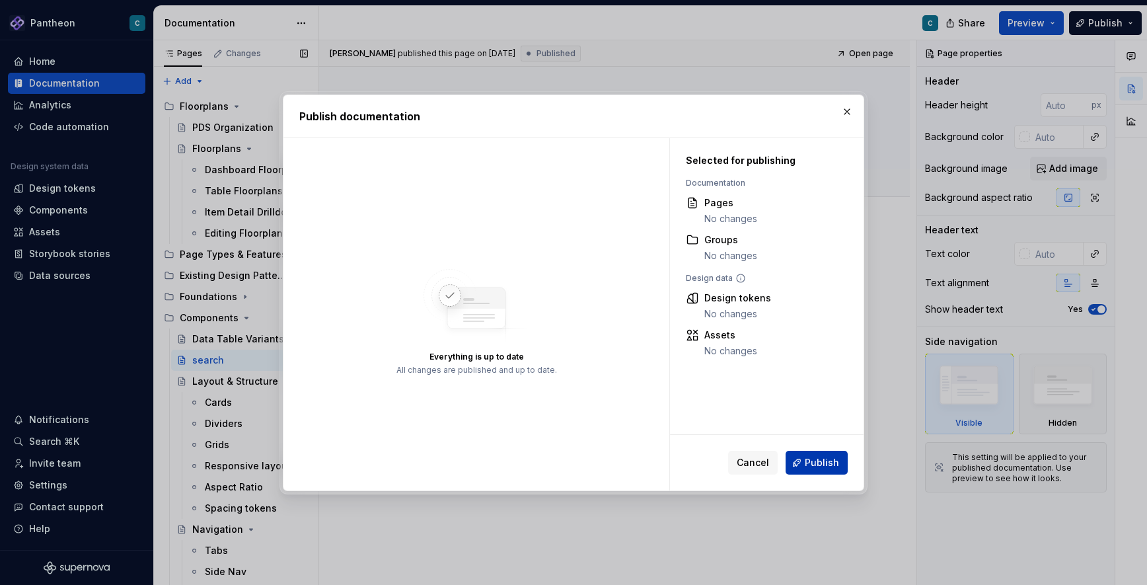
click at [818, 460] on span "Publish" at bounding box center [822, 462] width 34 height 13
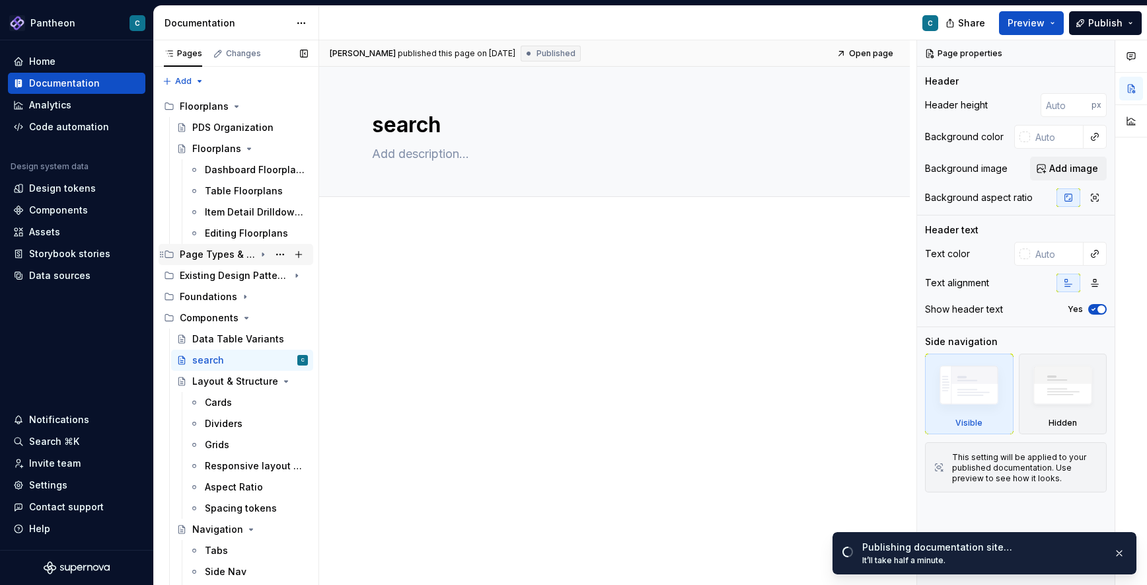
click at [261, 254] on icon "Page tree" at bounding box center [263, 254] width 11 height 11
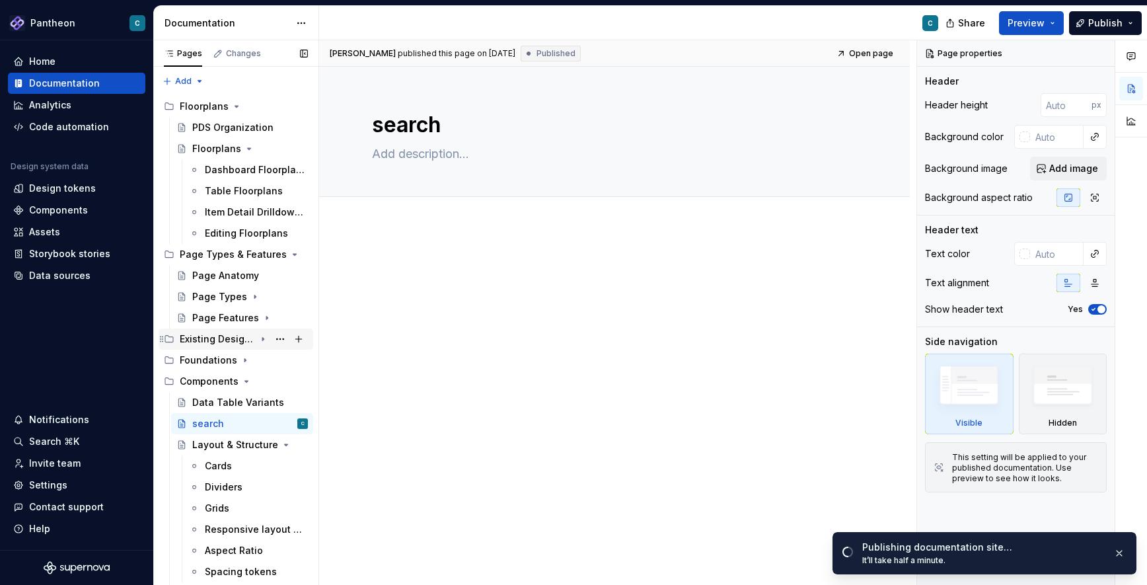
click at [262, 339] on icon "Page tree" at bounding box center [263, 339] width 11 height 11
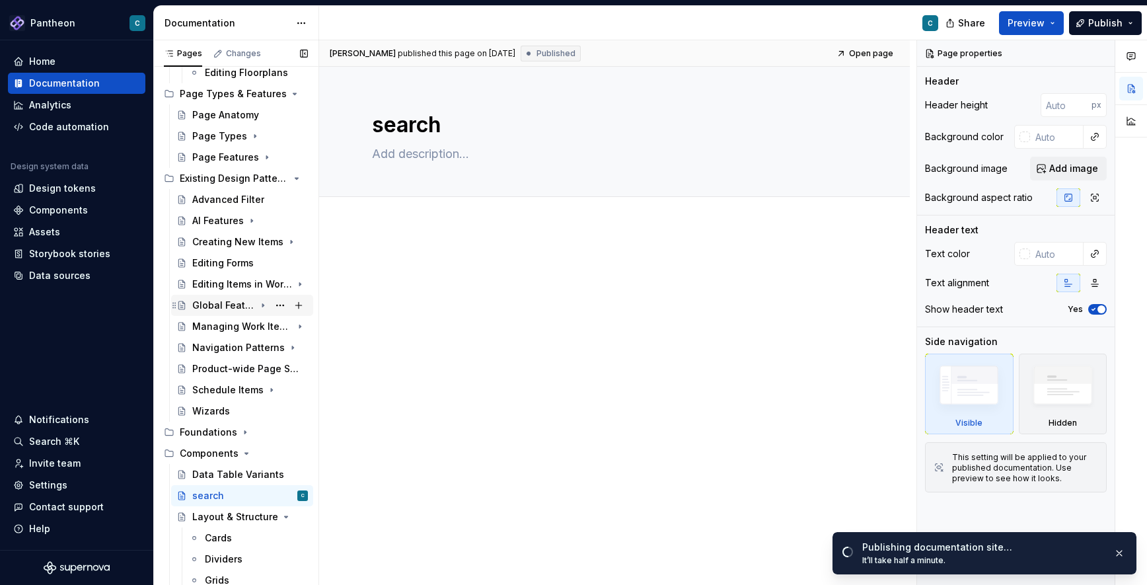
scroll to position [160, 0]
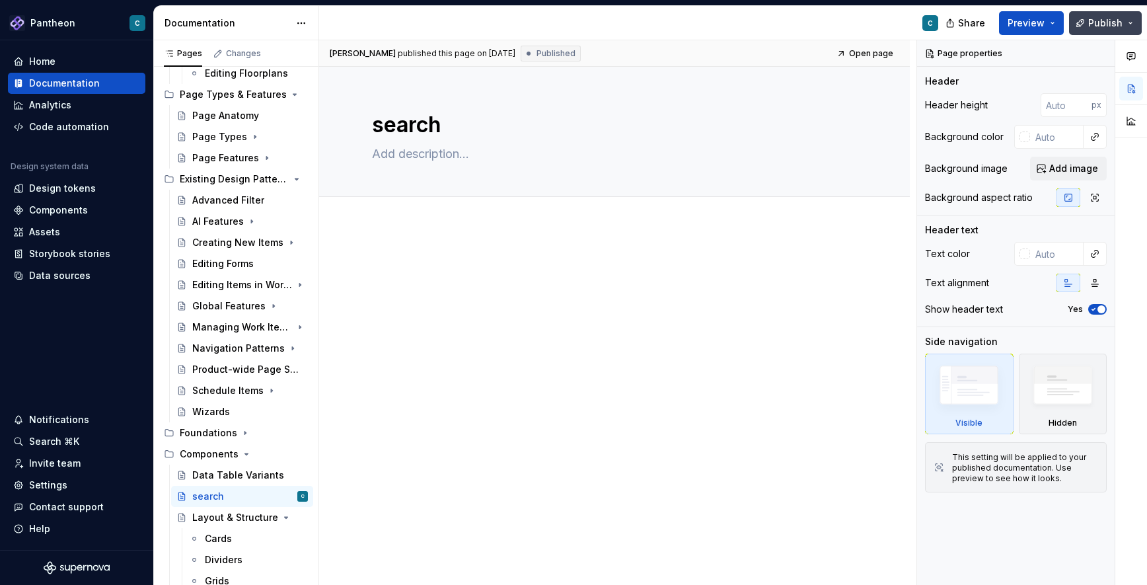
click at [1098, 25] on span "Publish" at bounding box center [1105, 23] width 34 height 13
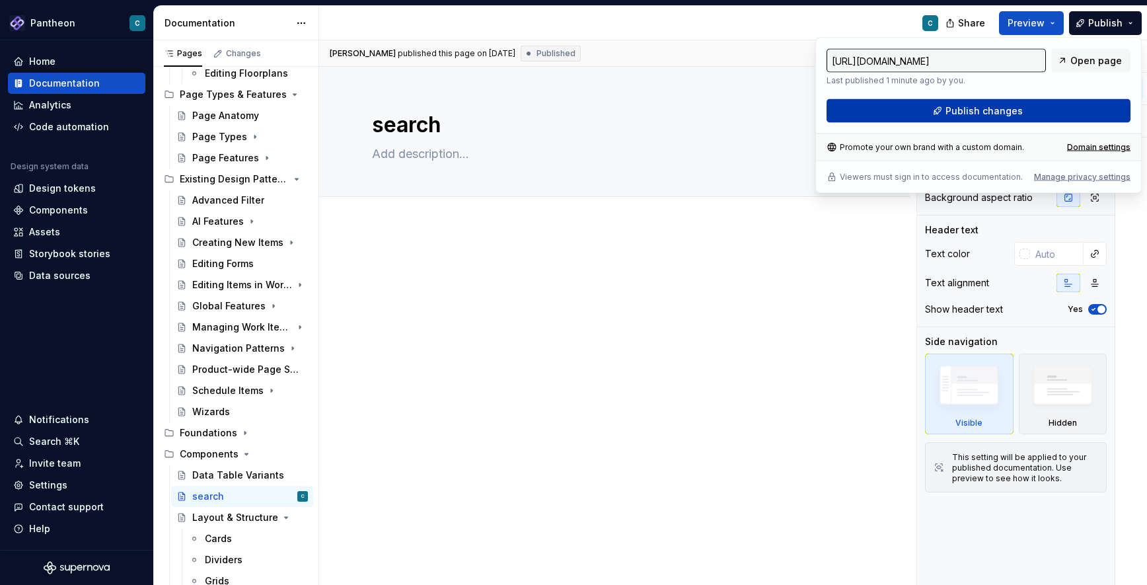
click at [970, 112] on span "Publish changes" at bounding box center [983, 110] width 77 height 13
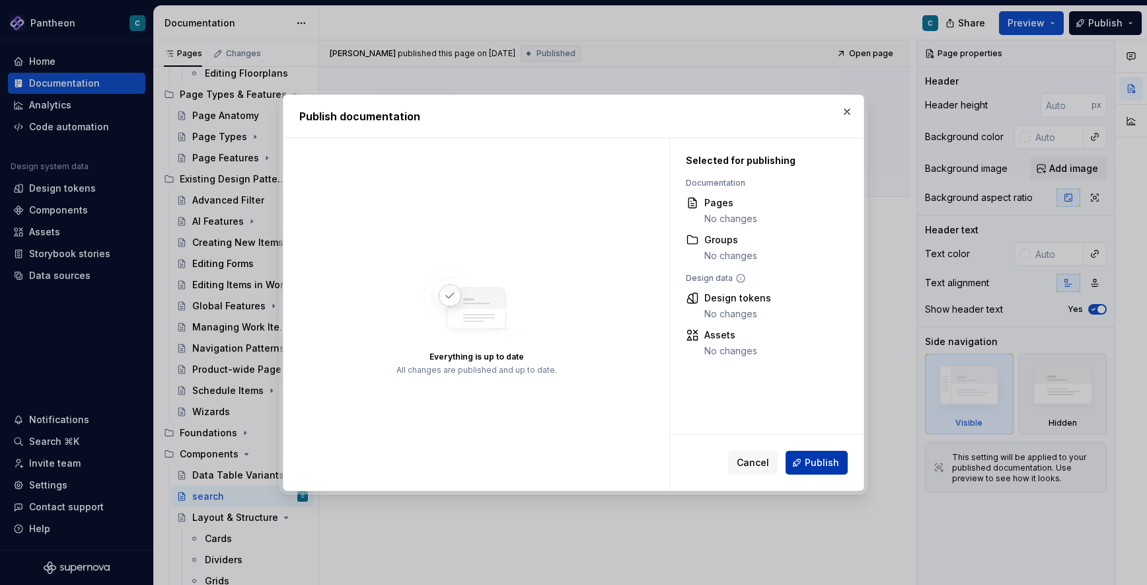
click at [817, 466] on span "Publish" at bounding box center [822, 462] width 34 height 13
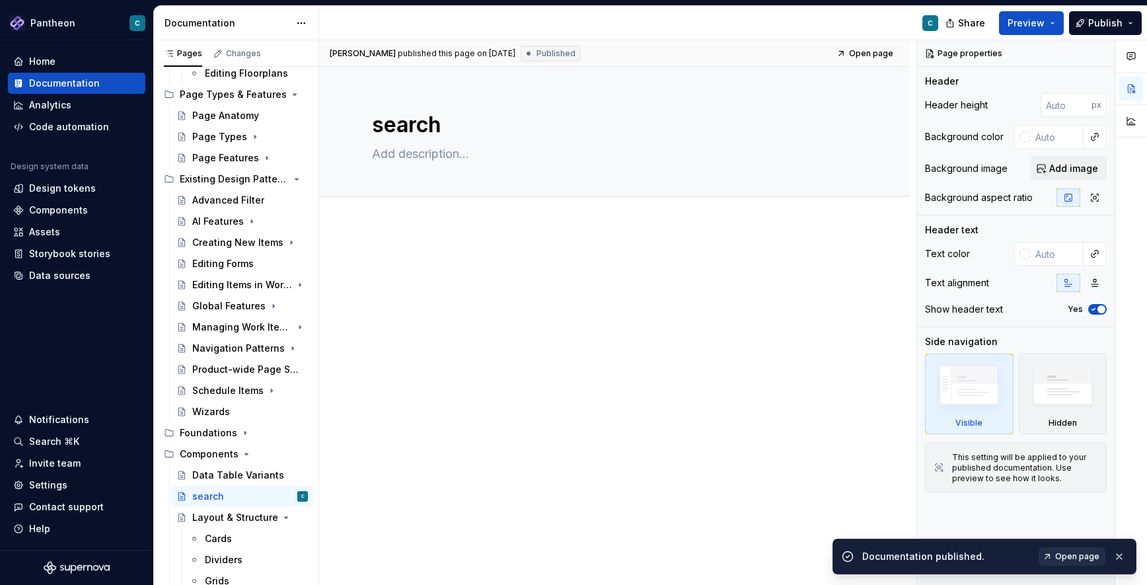
click at [1090, 557] on span "Open page" at bounding box center [1077, 556] width 44 height 11
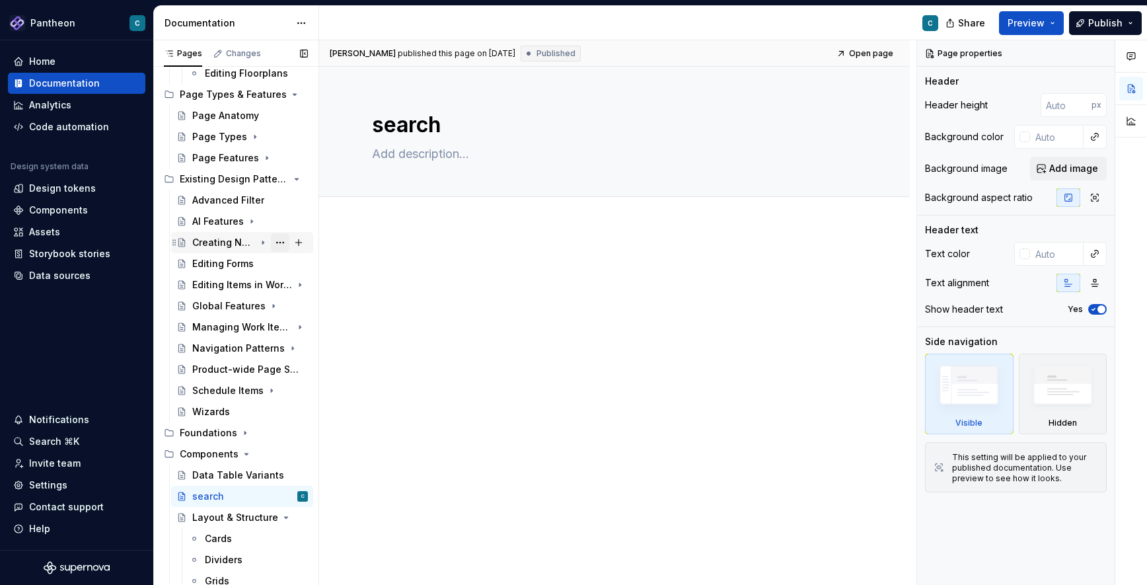
click at [282, 243] on button "Page tree" at bounding box center [280, 242] width 18 height 18
click at [233, 242] on div "Pages Changes Add Accessibility guide for tree Page tree. Navigate the tree wit…" at bounding box center [235, 315] width 165 height 550
click at [233, 242] on div "Creating New Items" at bounding box center [237, 242] width 91 height 13
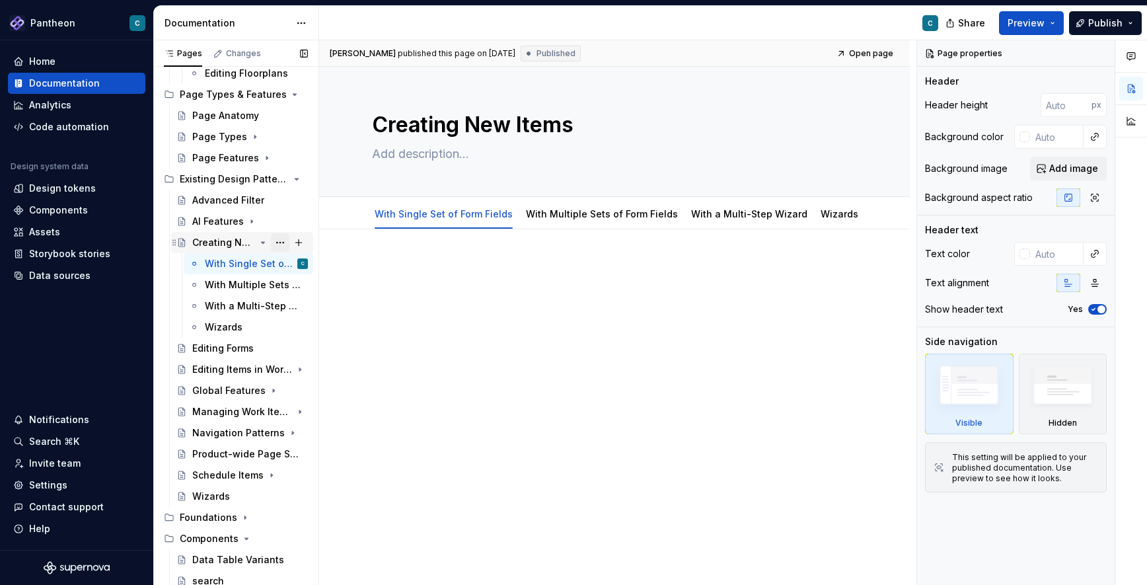
click at [281, 244] on button "Page tree" at bounding box center [280, 242] width 18 height 18
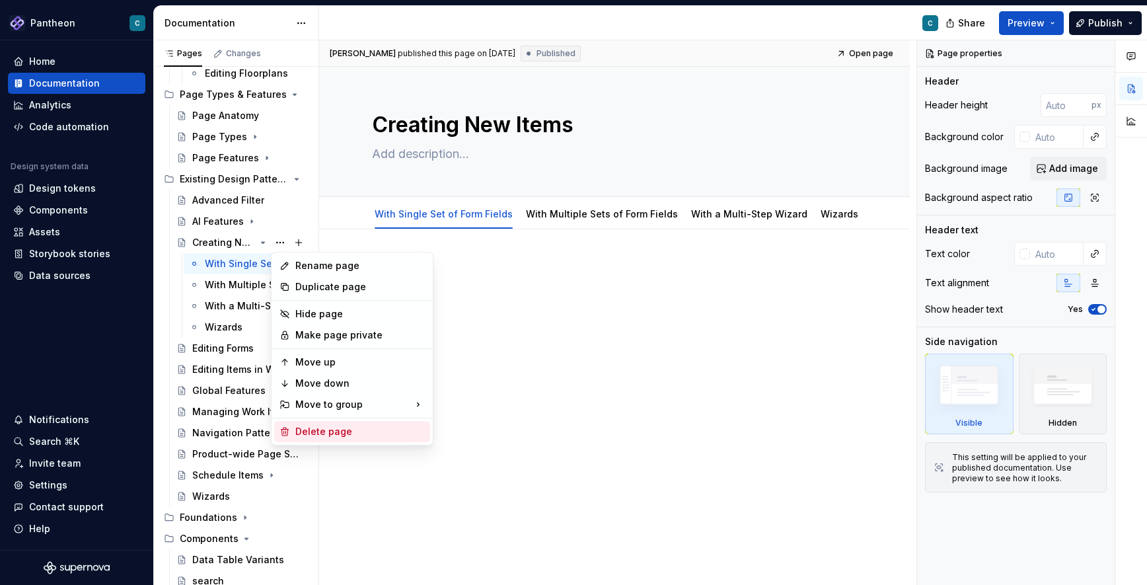
click at [316, 432] on div "Delete page" at bounding box center [359, 431] width 129 height 13
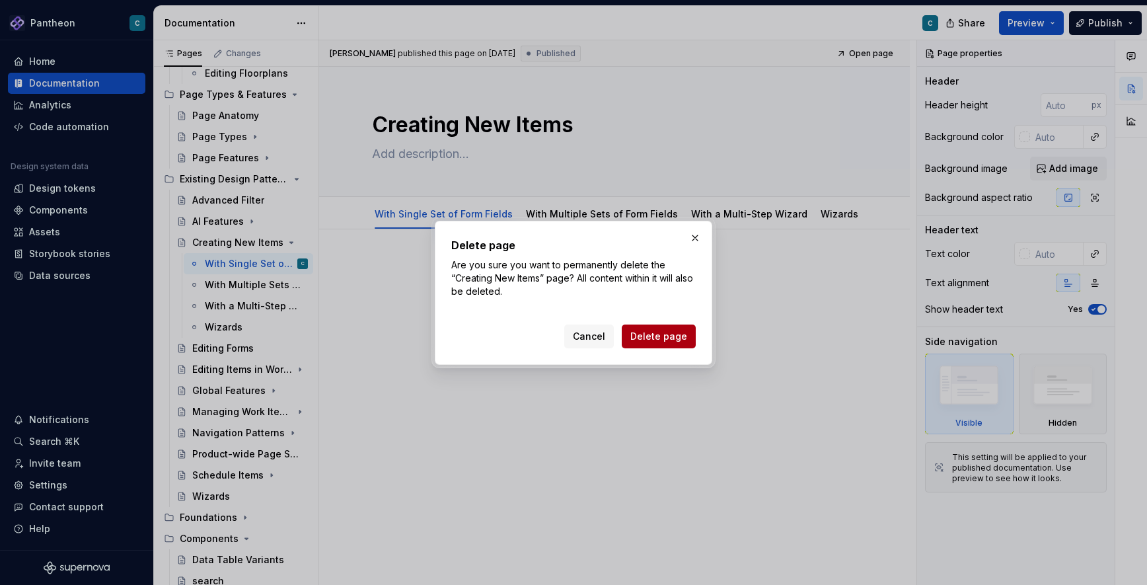
click at [663, 335] on span "Delete page" at bounding box center [658, 336] width 57 height 13
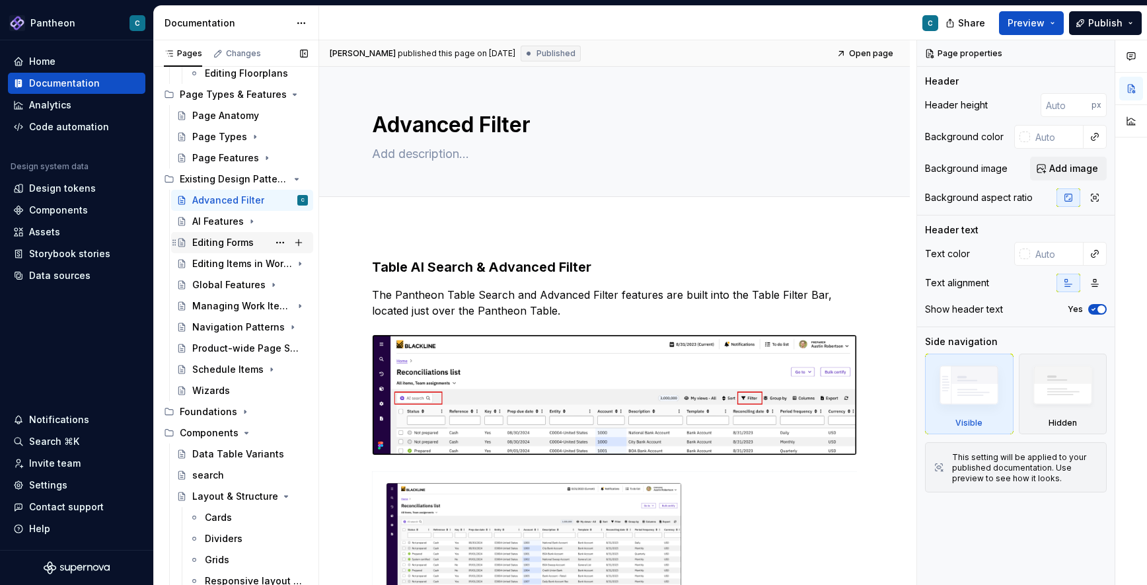
click at [239, 242] on div "Editing Forms" at bounding box center [222, 242] width 61 height 13
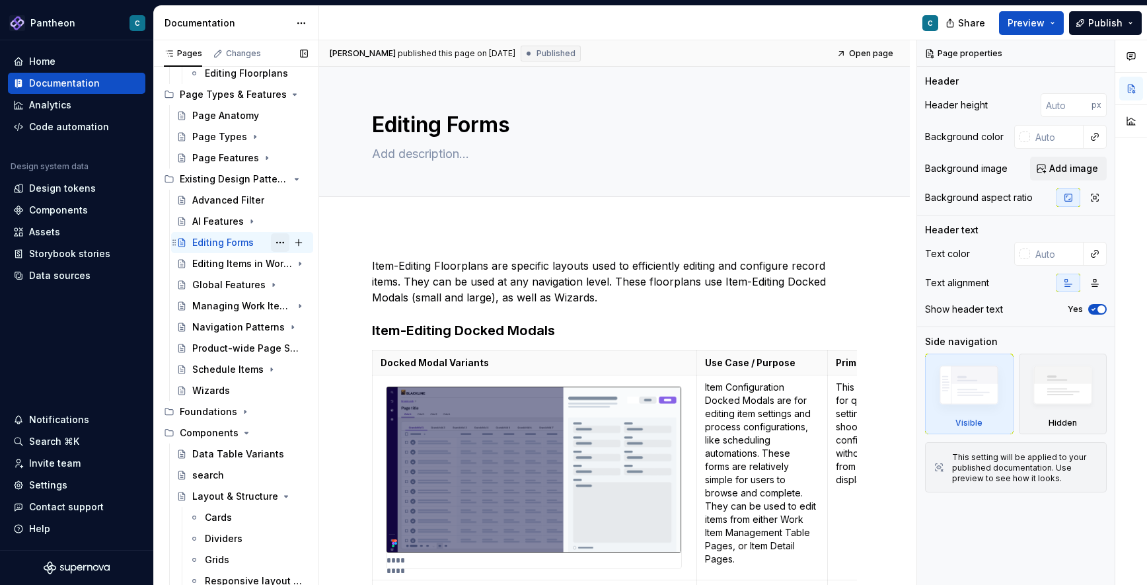
click at [279, 242] on button "Page tree" at bounding box center [280, 242] width 18 height 18
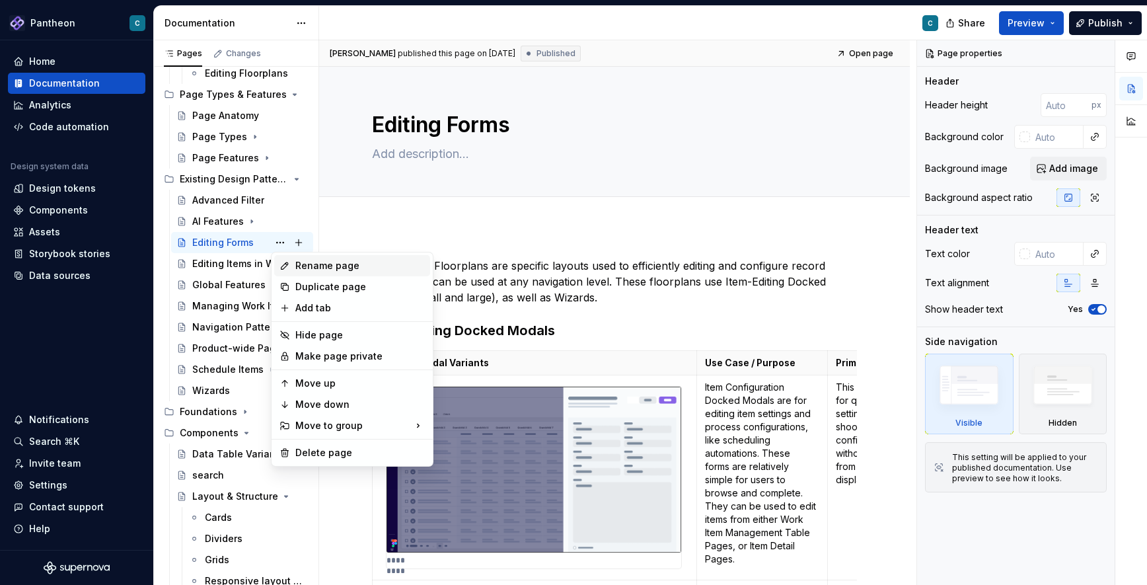
click at [304, 265] on div "Rename page" at bounding box center [359, 265] width 129 height 13
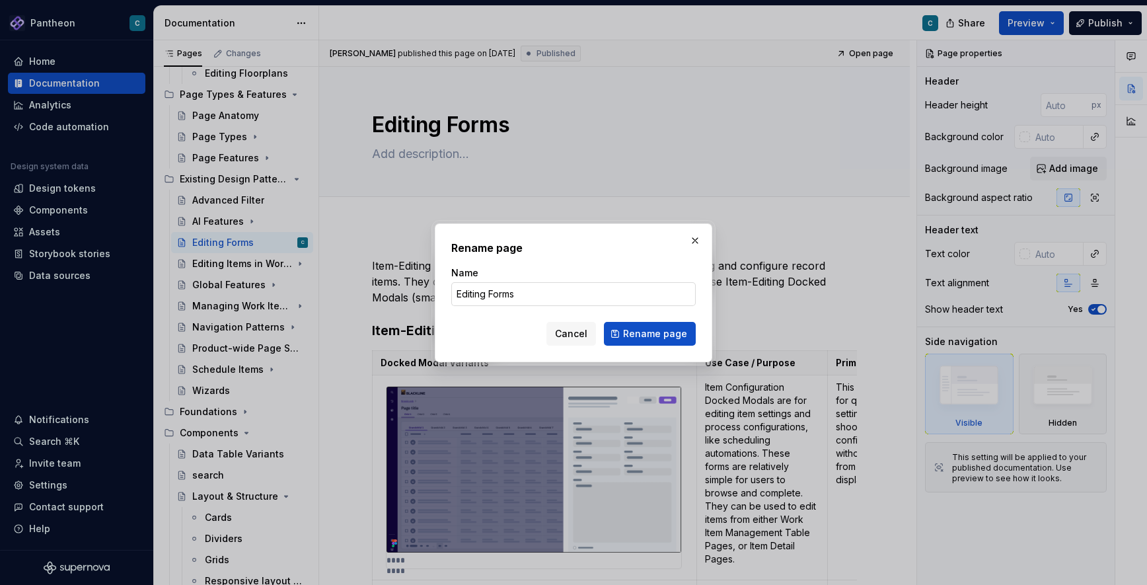
click at [458, 295] on input "Editing Forms" at bounding box center [573, 294] width 244 height 24
type textarea "*"
click at [489, 296] on input "Editing Forms" at bounding box center [573, 294] width 244 height 24
click at [527, 298] on input "Editing Items with Forms" at bounding box center [573, 294] width 244 height 24
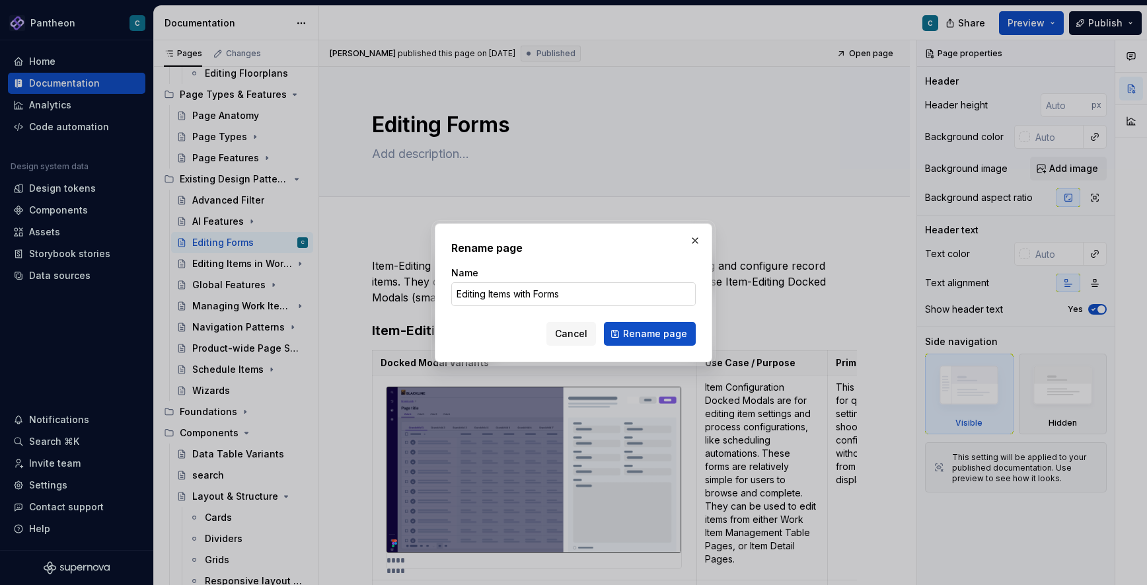
click at [458, 295] on input "Editing Items with Forms" at bounding box center [573, 294] width 244 height 24
drag, startPoint x: 558, startPoint y: 294, endPoint x: 524, endPoint y: 294, distance: 34.4
click at [524, 294] on input "Create or Editing Items with Forms" at bounding box center [573, 294] width 244 height 24
click at [485, 295] on input "Create or Editing Items with Forms" at bounding box center [573, 294] width 244 height 24
drag, startPoint x: 567, startPoint y: 295, endPoint x: 540, endPoint y: 293, distance: 26.5
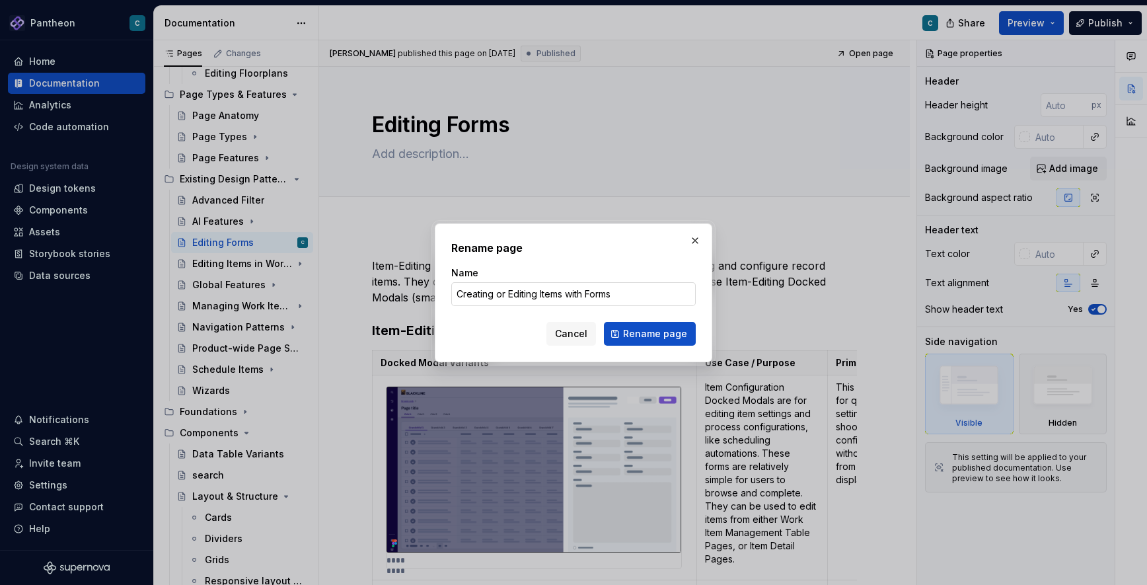
click at [540, 293] on input "Creating or Editing Items with Forms" at bounding box center [573, 294] width 244 height 24
type input "Creating or Editing with Forms"
click at [660, 330] on span "Rename page" at bounding box center [655, 333] width 64 height 13
type textarea "*"
type textarea "Creating or Editing with Forms"
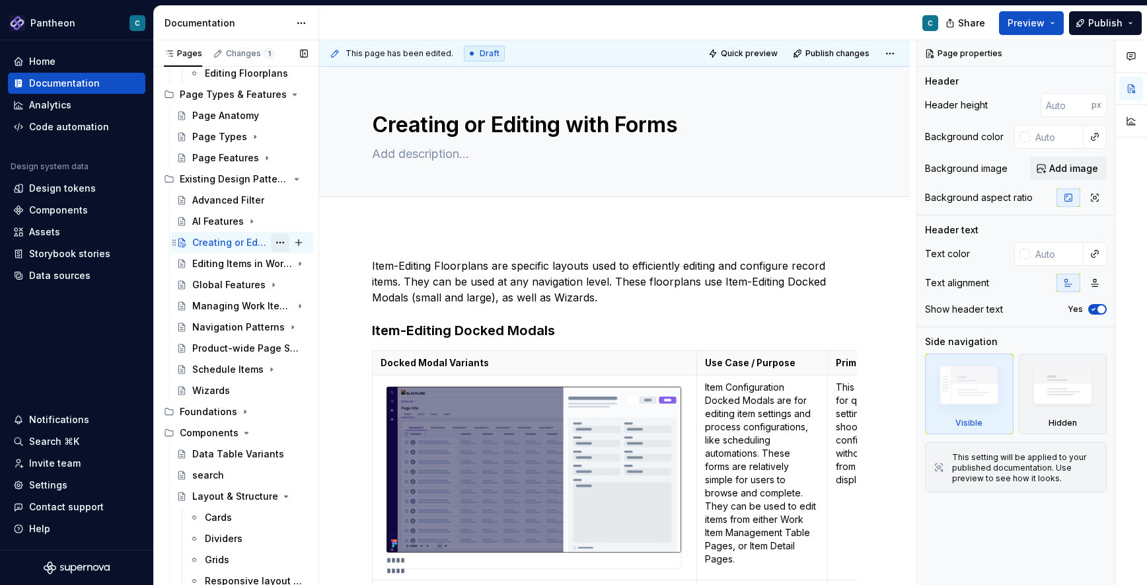
click at [283, 244] on button "Page tree" at bounding box center [280, 242] width 18 height 18
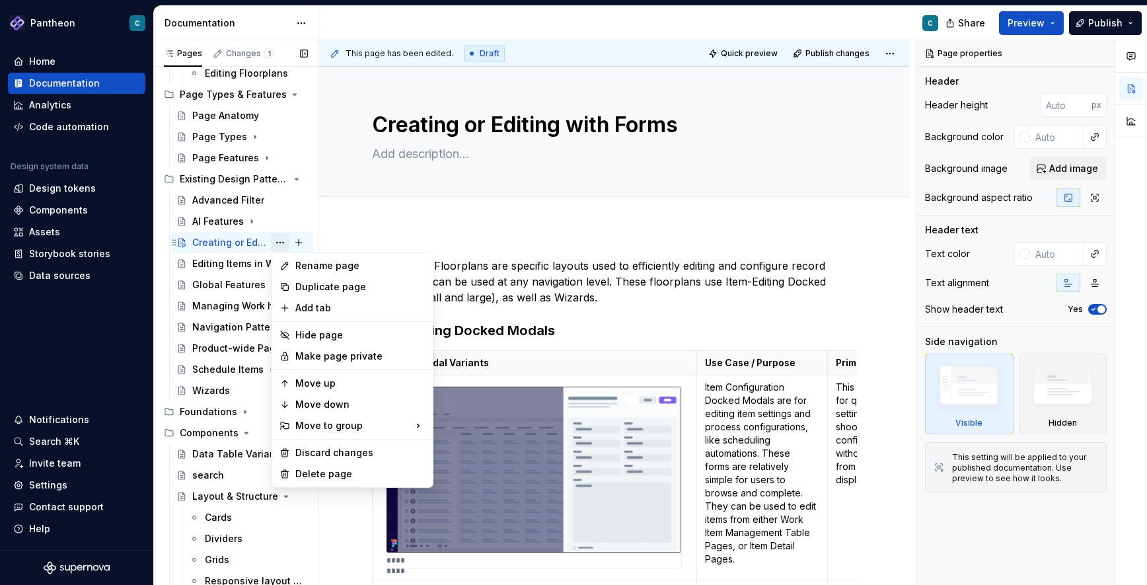
type textarea "*"
click at [301, 261] on div "Rename page" at bounding box center [359, 265] width 129 height 13
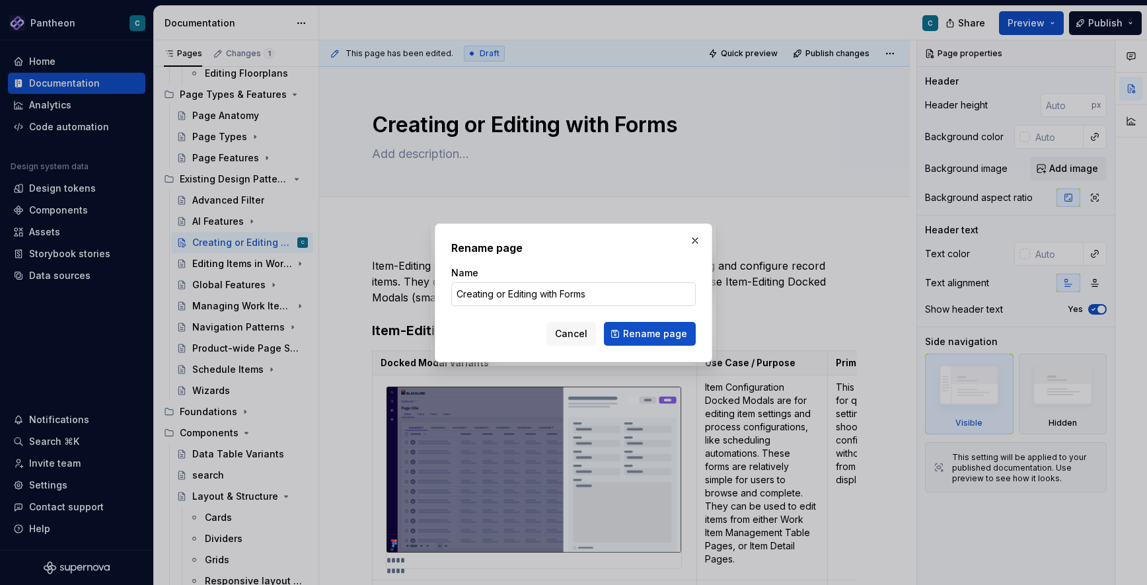
click at [493, 297] on input "Creating or Editing with Forms" at bounding box center [573, 294] width 244 height 24
drag, startPoint x: 558, startPoint y: 295, endPoint x: 486, endPoint y: 296, distance: 71.4
click at [486, 296] on input "Creating or Editing with Forms" at bounding box center [573, 294] width 244 height 24
type input "Create New or Editing Items Forms"
type textarea "*"
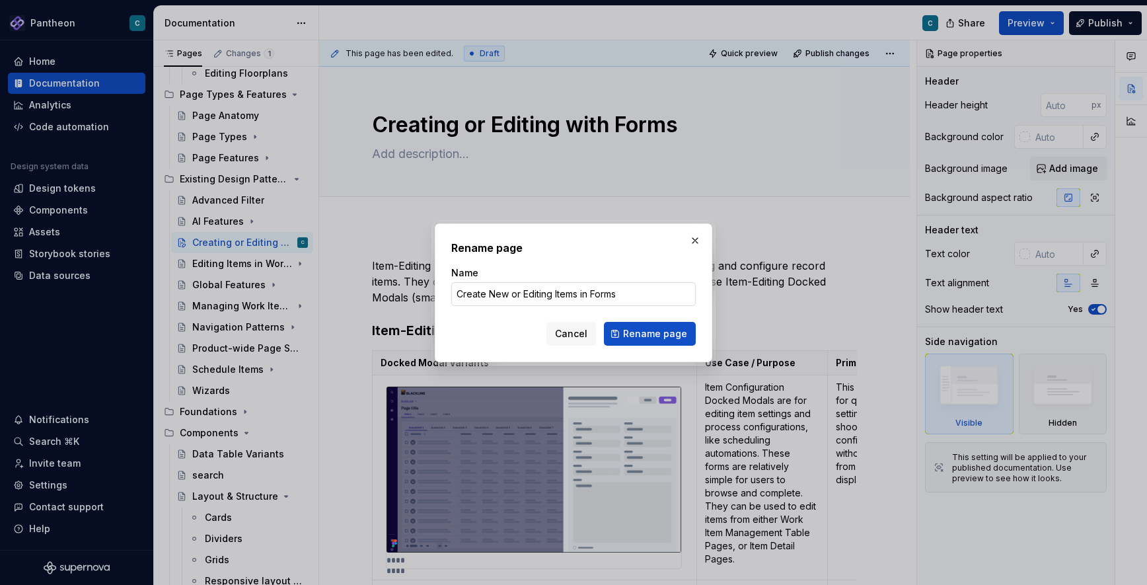
drag, startPoint x: 509, startPoint y: 294, endPoint x: 490, endPoint y: 294, distance: 18.5
click at [490, 294] on input "Create New or Editing Items in Forms" at bounding box center [573, 294] width 244 height 24
drag, startPoint x: 530, startPoint y: 297, endPoint x: 523, endPoint y: 297, distance: 7.9
click at [523, 297] on input "Create or Editing Items in Forms" at bounding box center [573, 294] width 244 height 24
type input "Create or Edit Items in Forms"
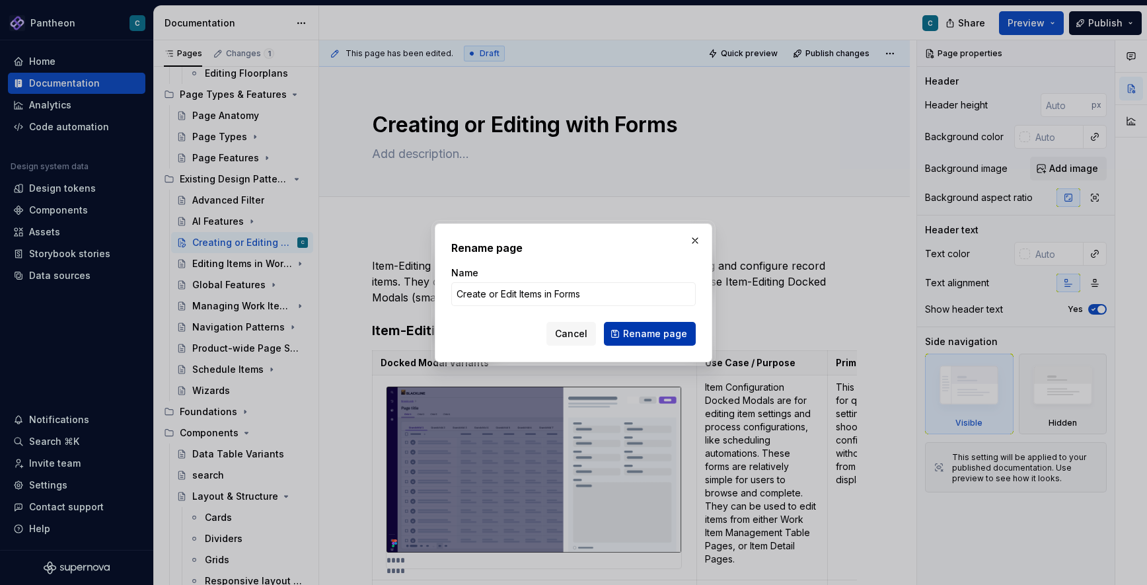
click at [646, 334] on span "Rename page" at bounding box center [655, 333] width 64 height 13
type textarea "*"
type textarea "Create or Edit Items in Forms"
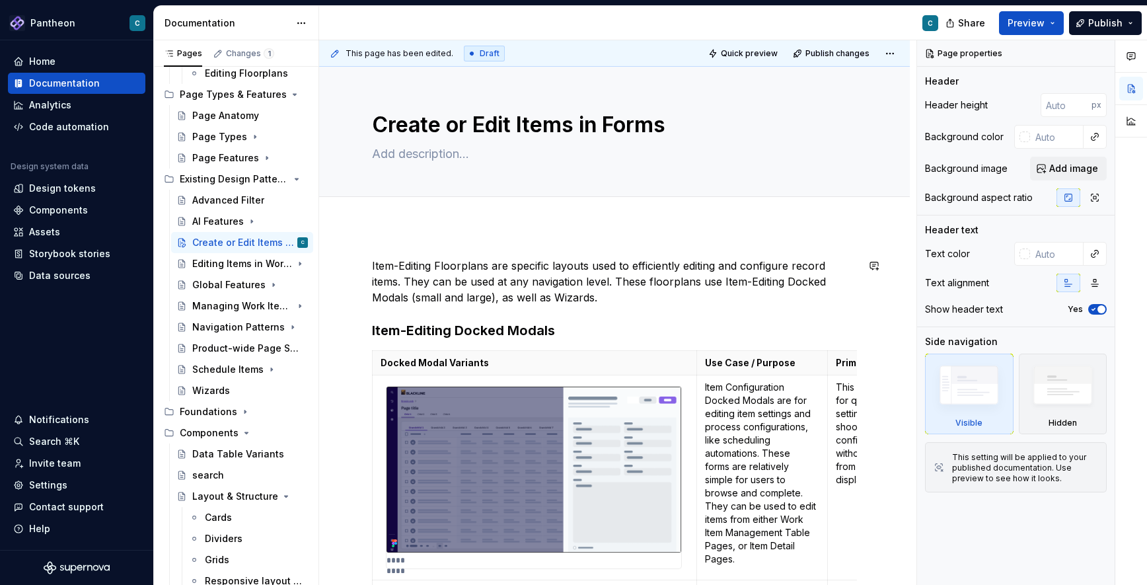
type textarea "*"
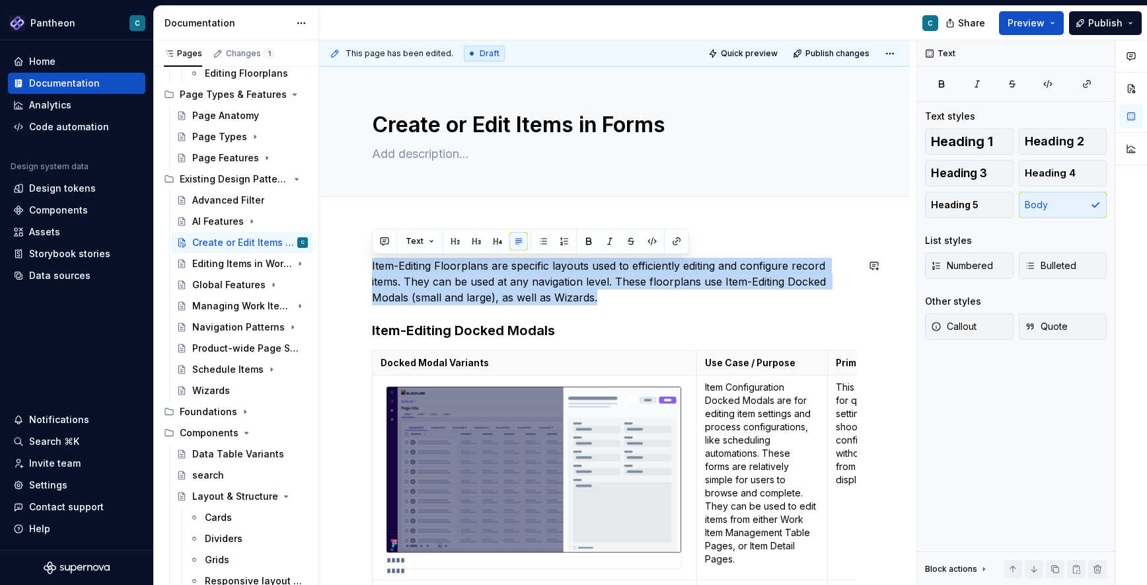
drag, startPoint x: 557, startPoint y: 299, endPoint x: 369, endPoint y: 258, distance: 192.0
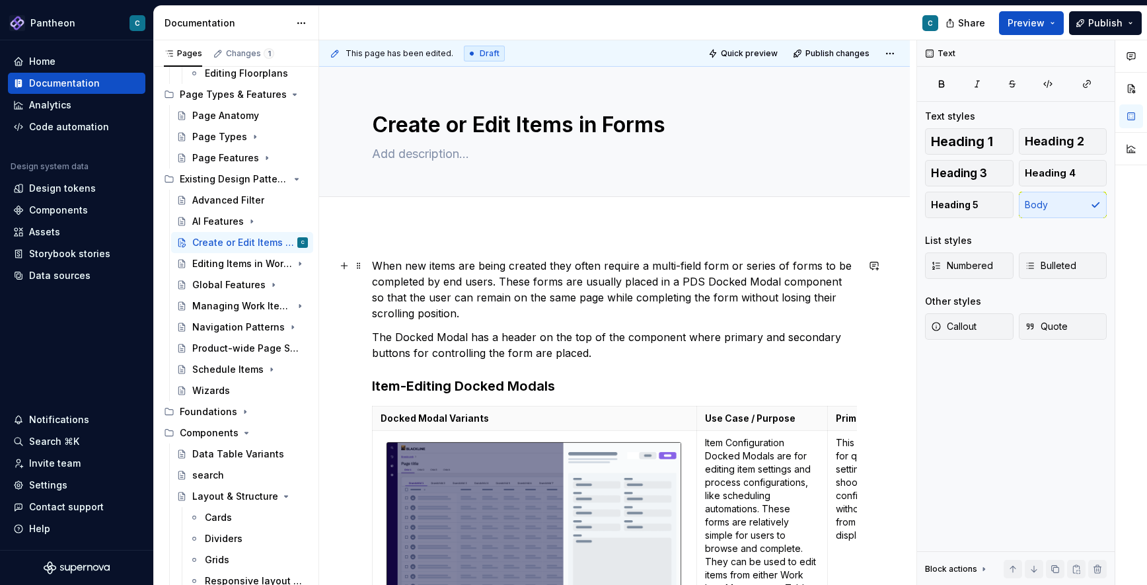
click at [589, 283] on p "When new items are being created they often require a multi-field form or serie…" at bounding box center [614, 289] width 485 height 63
click at [466, 312] on p "When new items are being created they often require a multi-field form or serie…" at bounding box center [614, 289] width 485 height 63
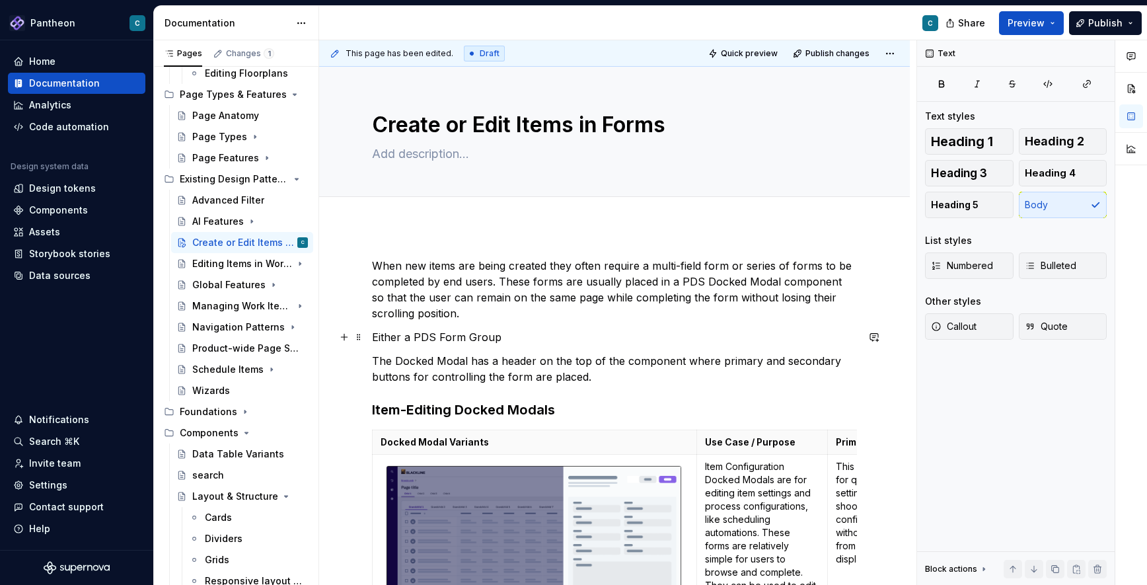
click at [390, 337] on p "Either a PDS Form Group" at bounding box center [614, 337] width 485 height 16
click at [505, 340] on p "Usually a PDS Form Group" at bounding box center [614, 337] width 485 height 16
click at [519, 339] on p "Usually a PDS Form Group, a set of forms" at bounding box center [614, 337] width 485 height 16
click at [617, 335] on p "Usually a PDS Form Group, a tabbed set of forms" at bounding box center [614, 337] width 485 height 16
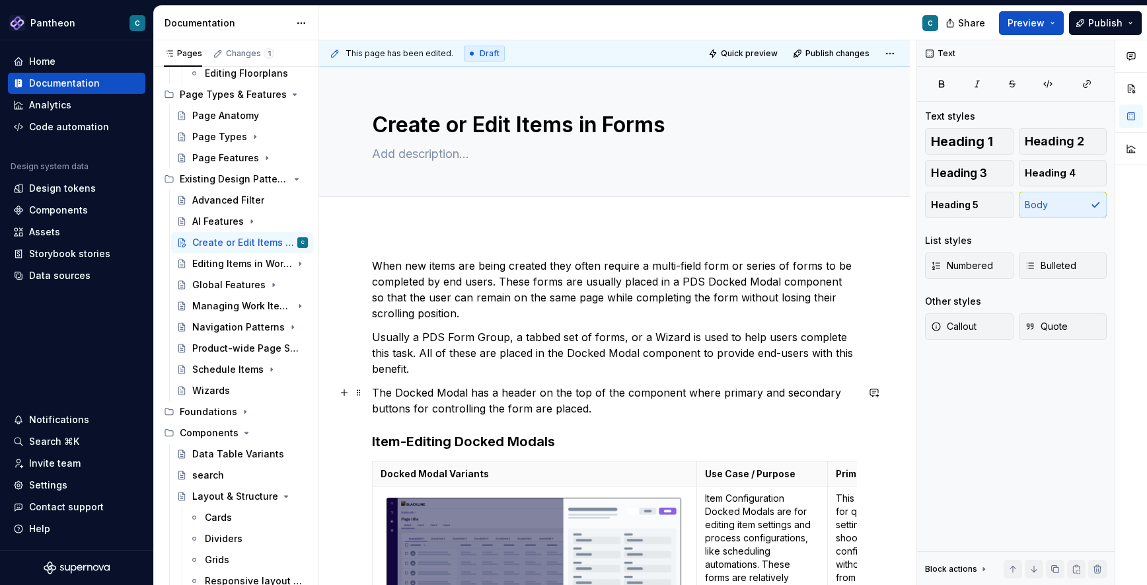
click at [598, 408] on p "The Docked Modal has a header on the top of the component where primary and sec…" at bounding box center [614, 400] width 485 height 32
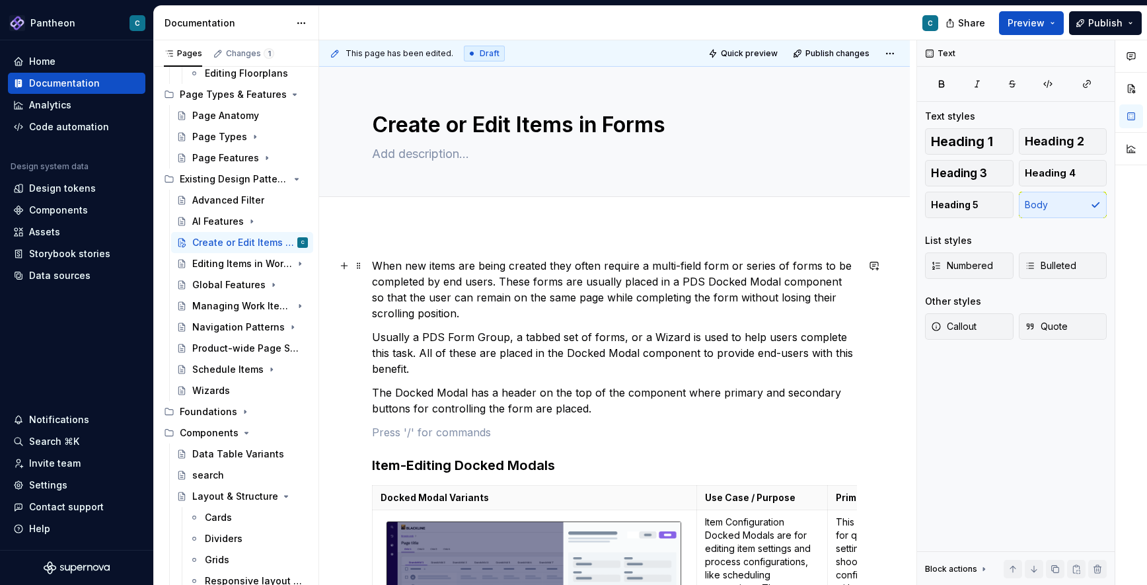
click at [373, 264] on p "When new items are being created they often require a multi-field form or serie…" at bounding box center [614, 289] width 485 height 63
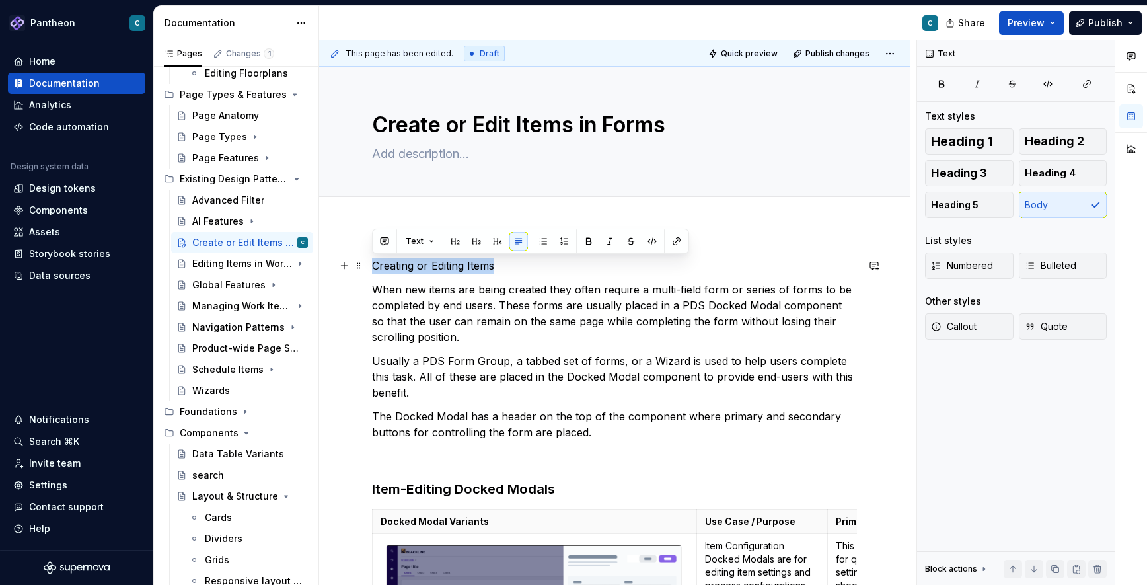
drag, startPoint x: 502, startPoint y: 264, endPoint x: 367, endPoint y: 265, distance: 135.4
click at [981, 164] on button "Heading 3" at bounding box center [969, 173] width 89 height 26
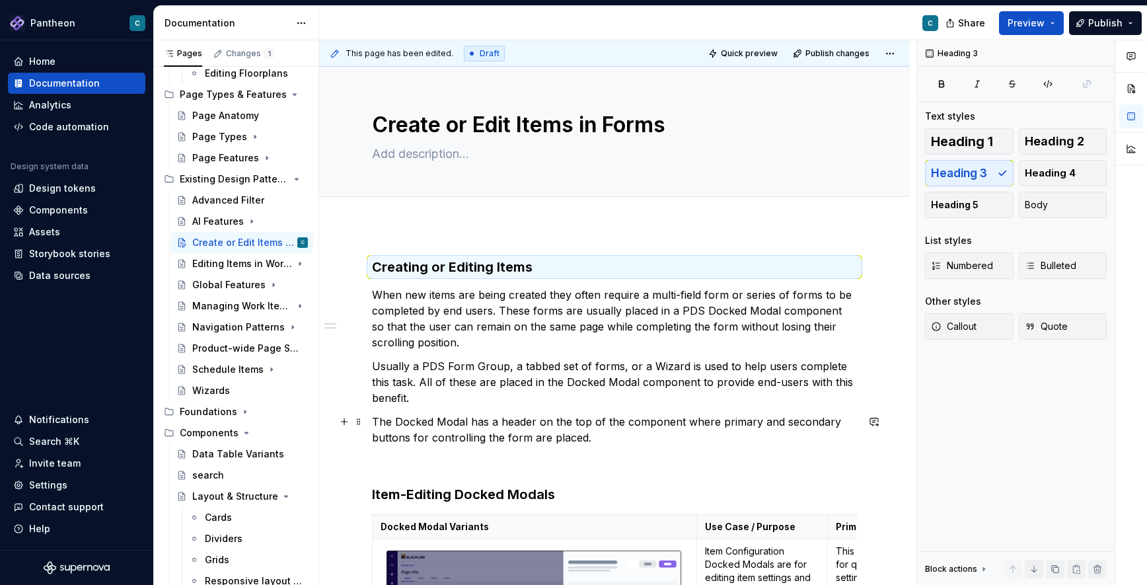
click at [589, 441] on p "The Docked Modal has a header on the top of the component where primary and sec…" at bounding box center [614, 430] width 485 height 32
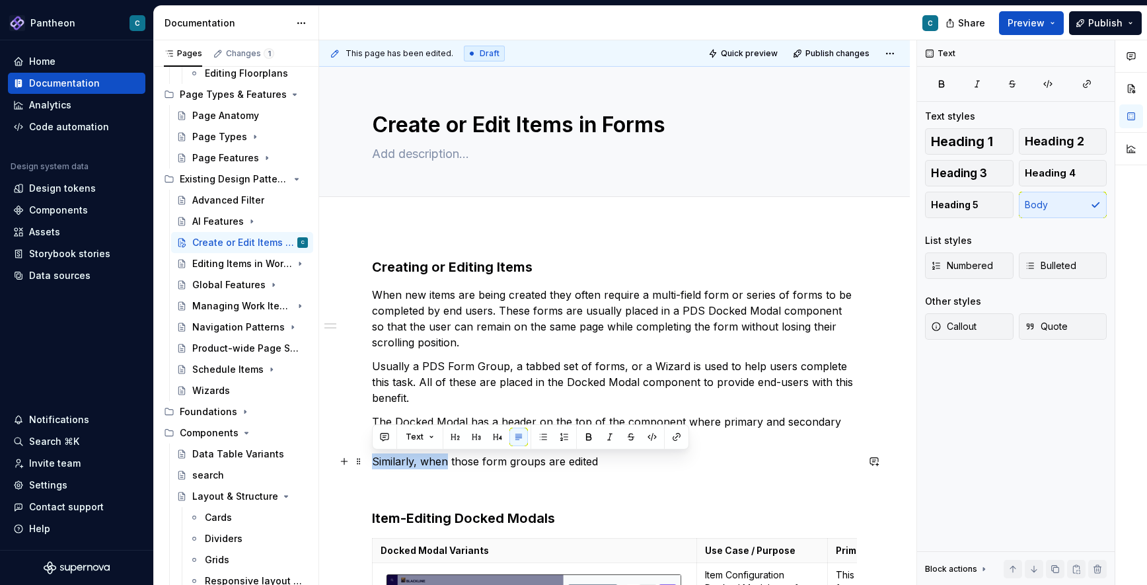
drag, startPoint x: 446, startPoint y: 463, endPoint x: 372, endPoint y: 465, distance: 74.0
click at [372, 465] on p "Similarly, when those form groups are edited" at bounding box center [614, 461] width 485 height 16
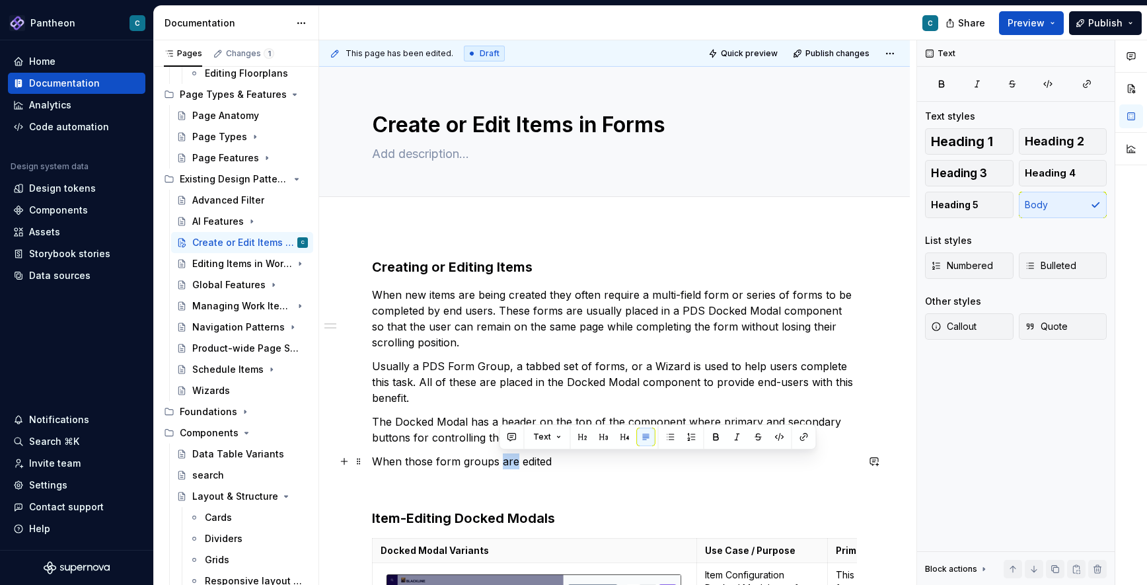
drag, startPoint x: 514, startPoint y: 462, endPoint x: 499, endPoint y: 462, distance: 14.5
click at [499, 462] on p "When those form groups are edited" at bounding box center [614, 461] width 485 height 16
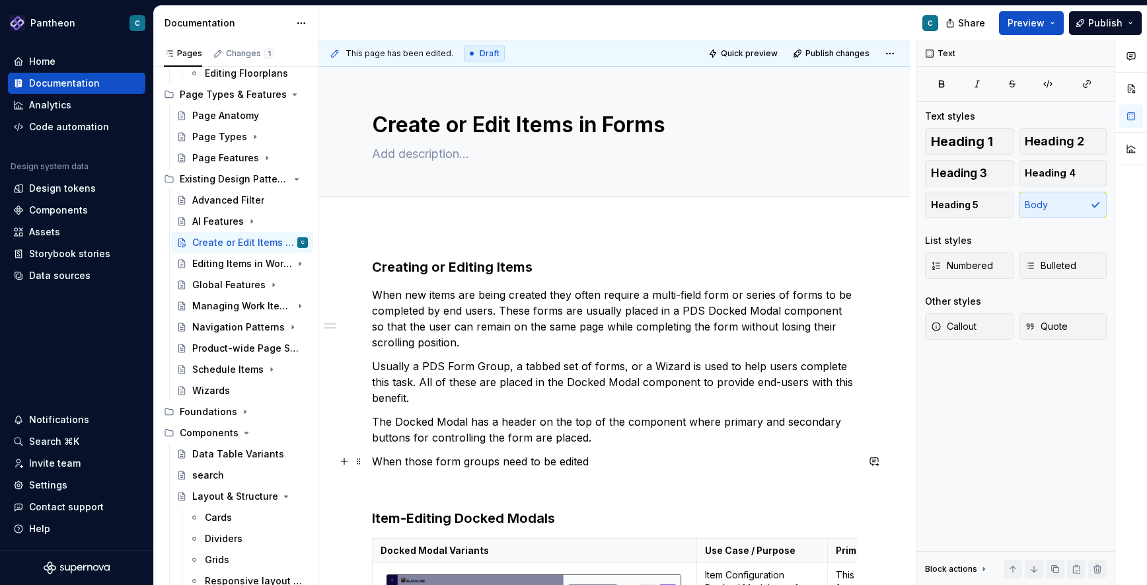
click at [589, 462] on p "When those form groups need to be edited" at bounding box center [614, 461] width 485 height 16
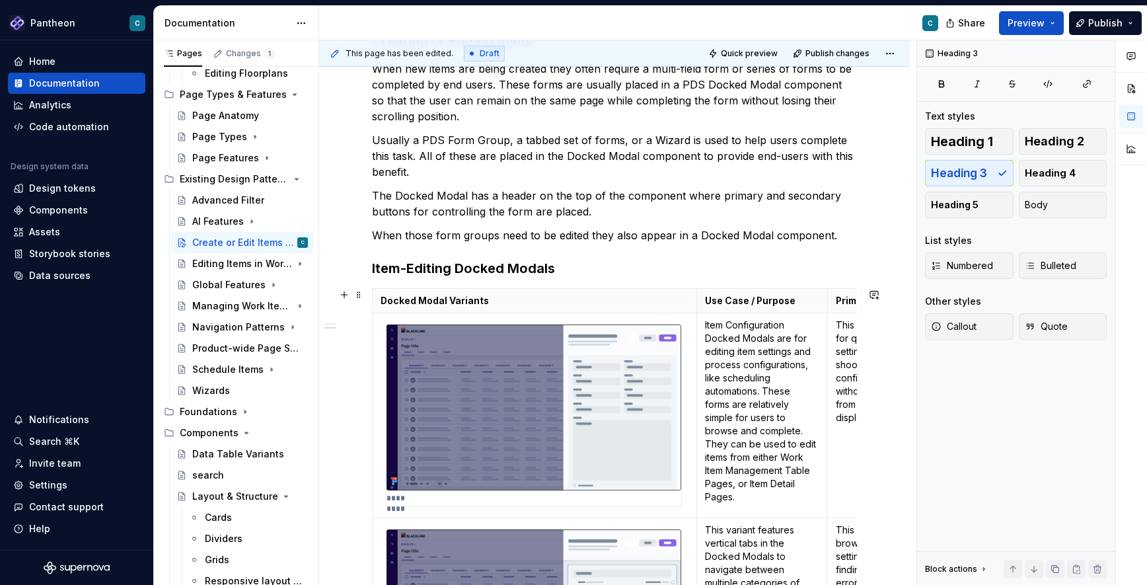
scroll to position [279, 0]
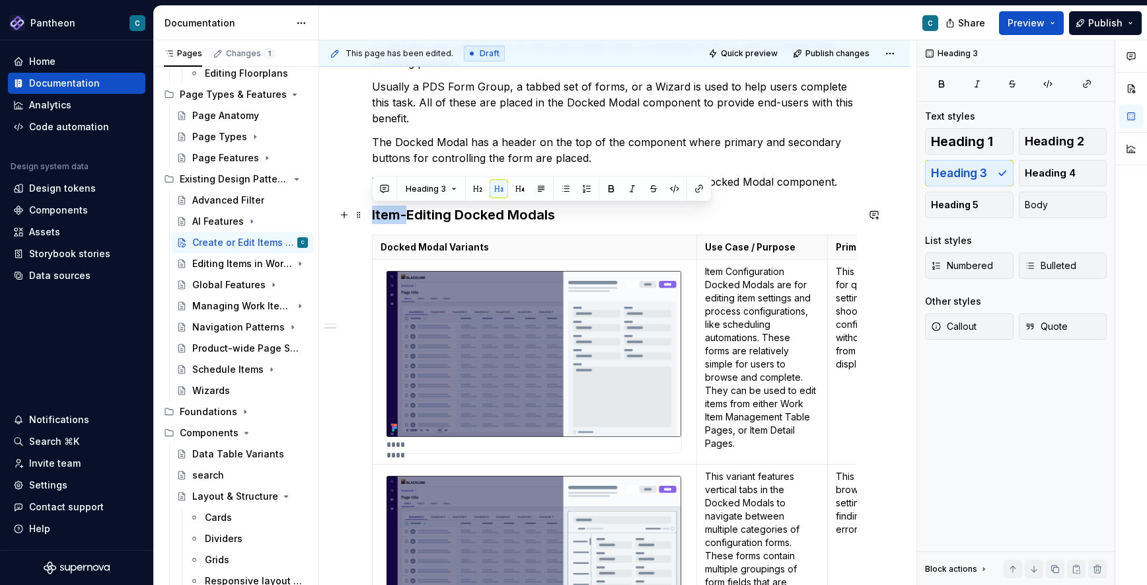
drag, startPoint x: 406, startPoint y: 215, endPoint x: 372, endPoint y: 214, distance: 34.4
click at [372, 214] on h3 "Item-Editing Docked Modals" at bounding box center [614, 214] width 485 height 18
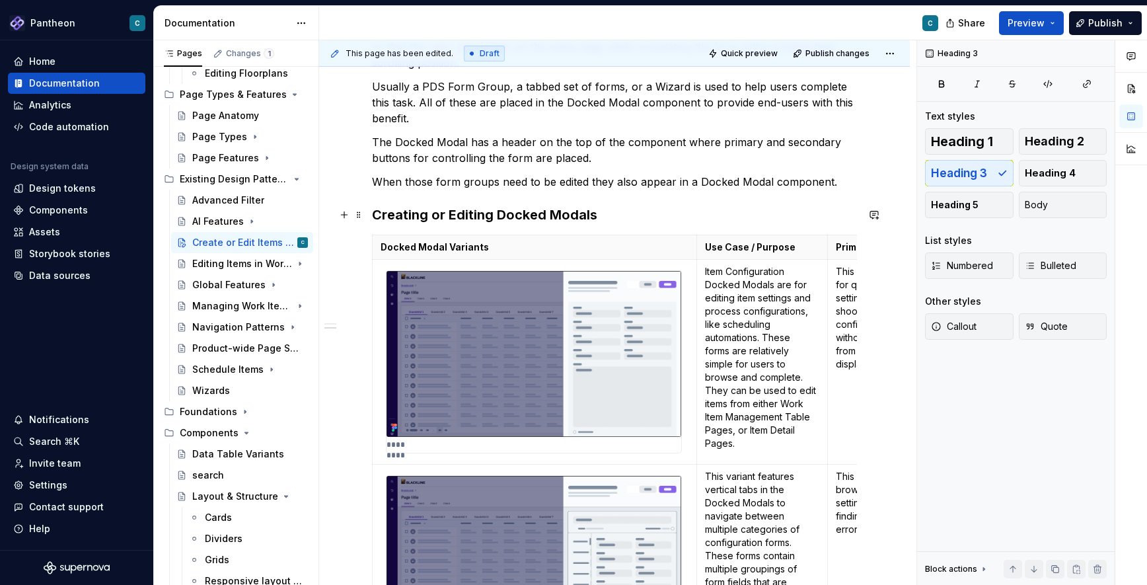
click at [491, 215] on h3 "Creating or Editing Docked Modals" at bounding box center [614, 214] width 485 height 18
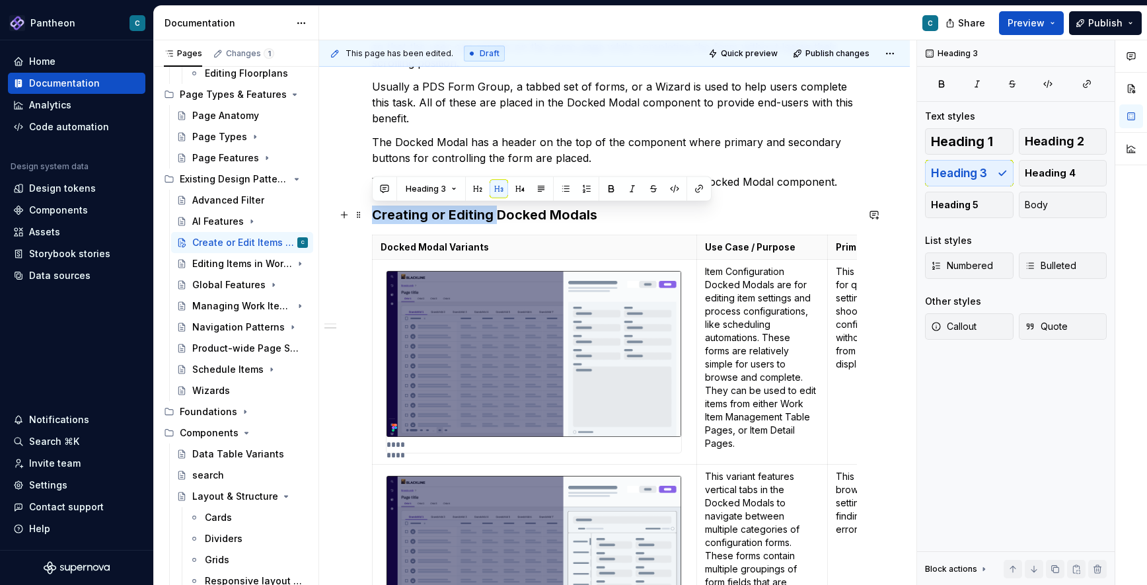
drag, startPoint x: 497, startPoint y: 215, endPoint x: 376, endPoint y: 213, distance: 121.6
click at [376, 213] on h3 "Creating or Editing Docked Modals" at bounding box center [614, 214] width 485 height 18
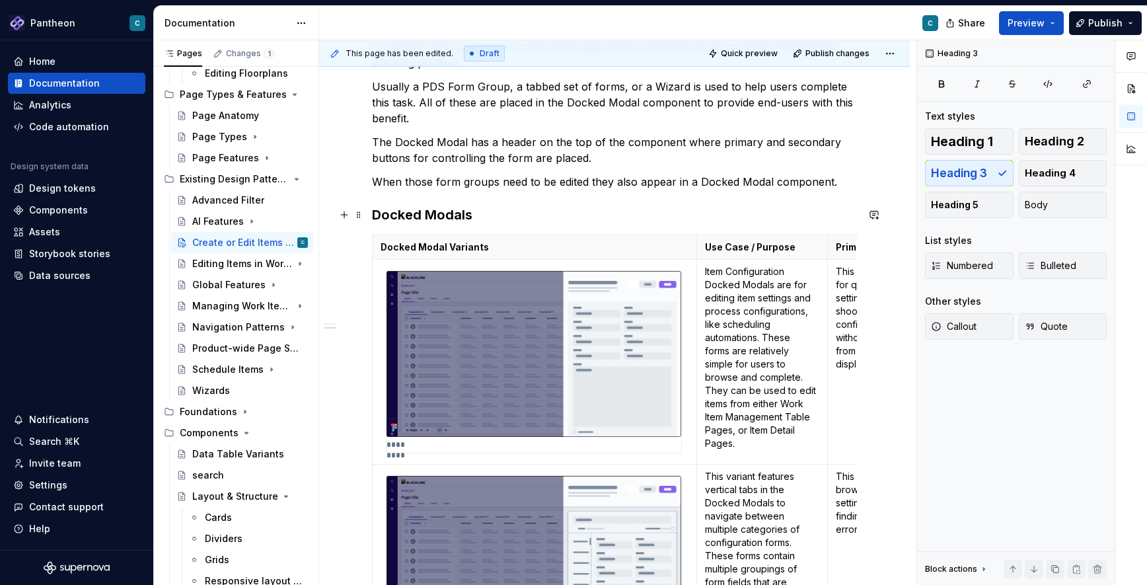
click at [472, 213] on h3 "Docked Modals" at bounding box center [614, 214] width 485 height 18
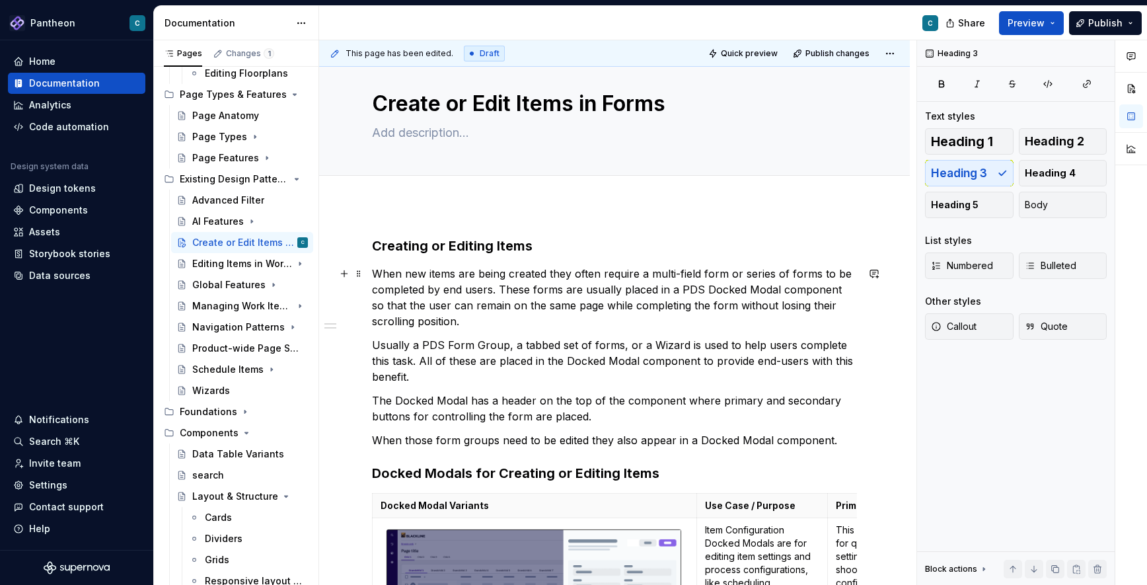
scroll to position [0, 0]
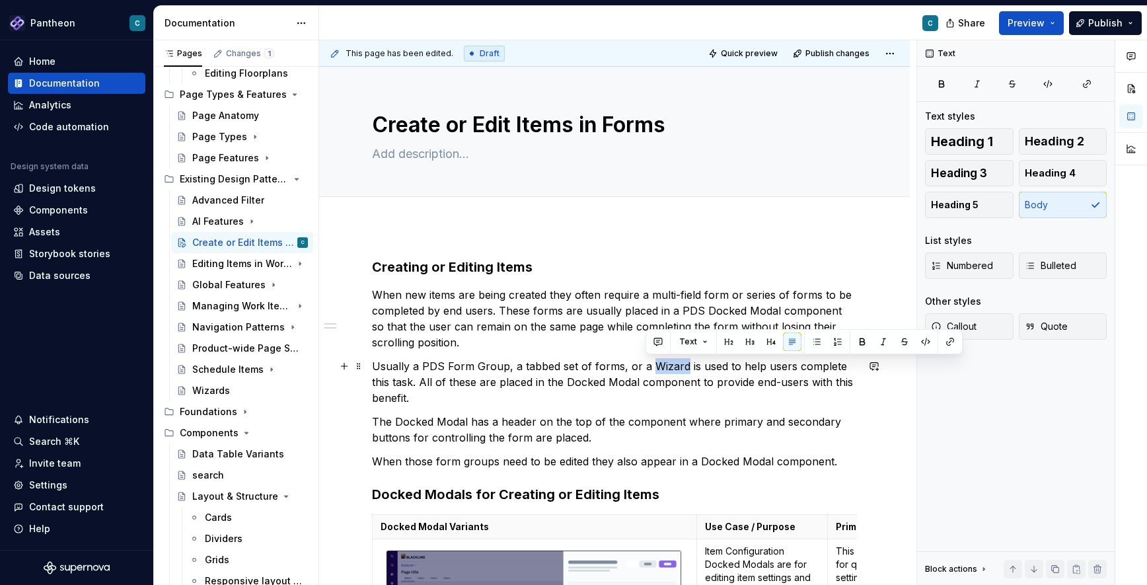
drag, startPoint x: 645, startPoint y: 365, endPoint x: 679, endPoint y: 367, distance: 33.7
click at [679, 367] on p "Usually a PDS Form Group, a tabbed set of forms, or a Wizard is used to help us…" at bounding box center [614, 382] width 485 height 48
click at [951, 342] on button "button" at bounding box center [950, 341] width 18 height 18
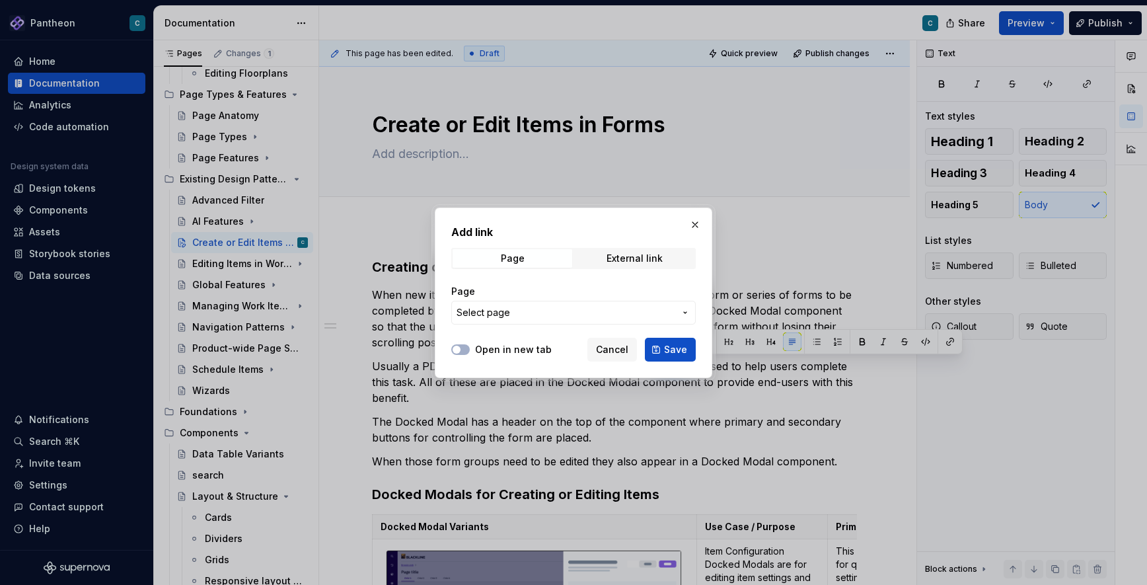
click at [579, 314] on span "Select page" at bounding box center [565, 312] width 218 height 13
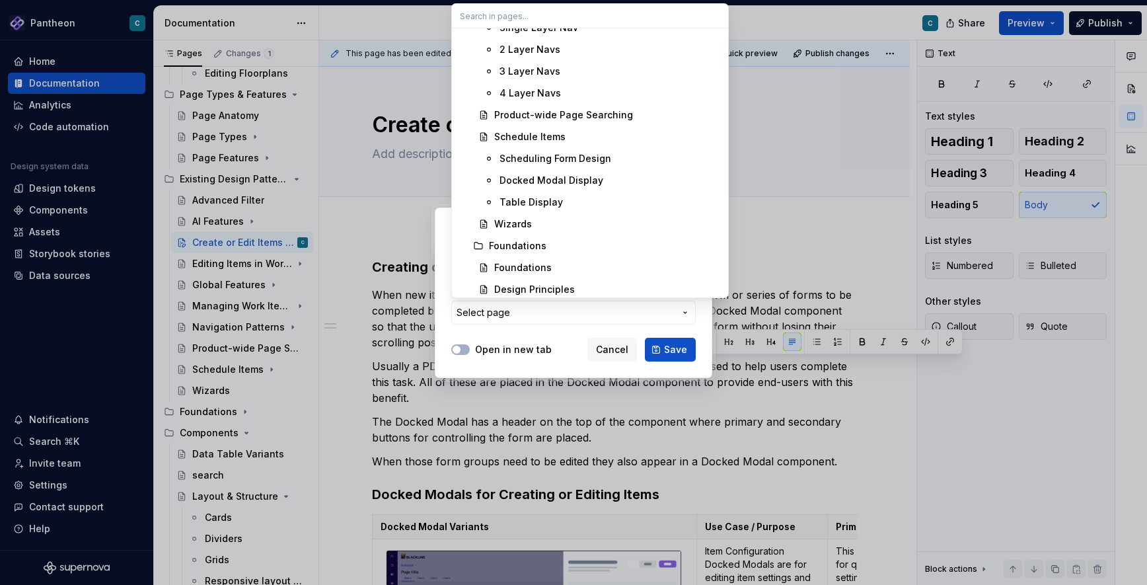
scroll to position [1164, 0]
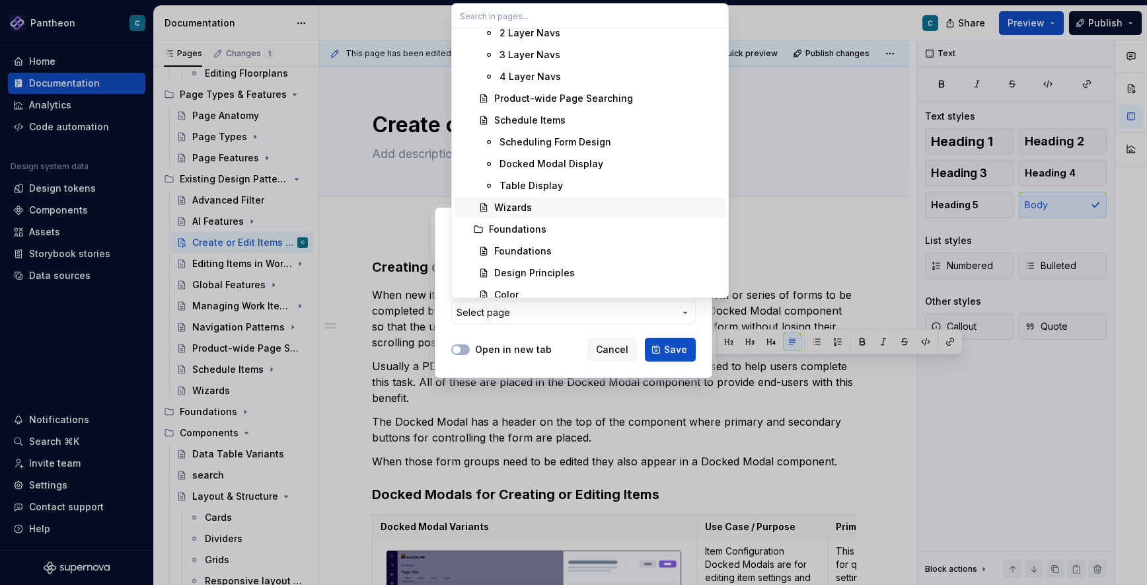
click at [519, 207] on div "Wizards" at bounding box center [513, 207] width 38 height 13
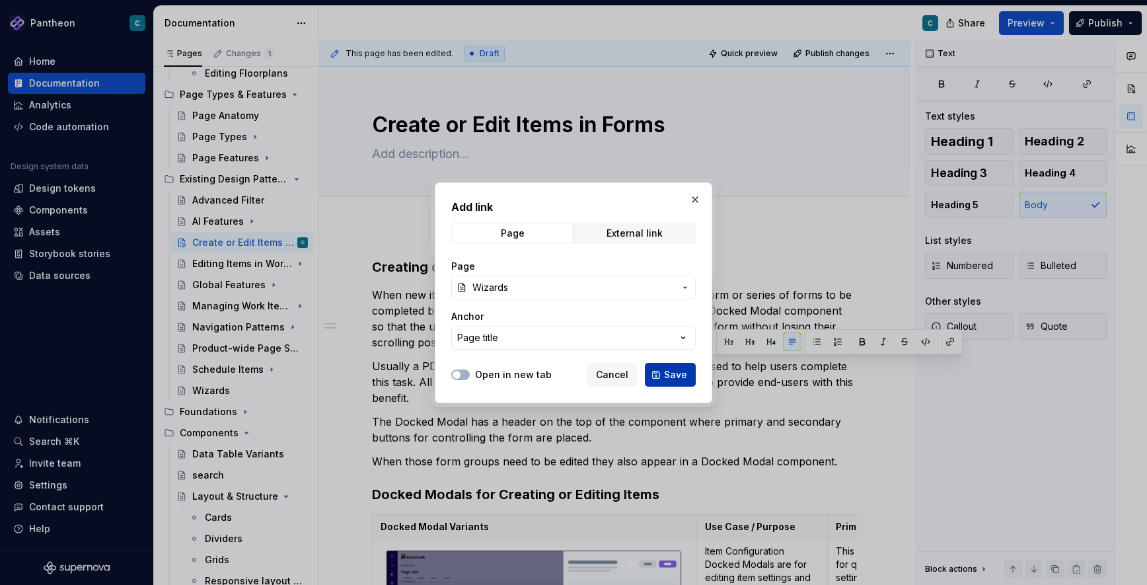
click at [672, 379] on span "Save" at bounding box center [675, 374] width 23 height 13
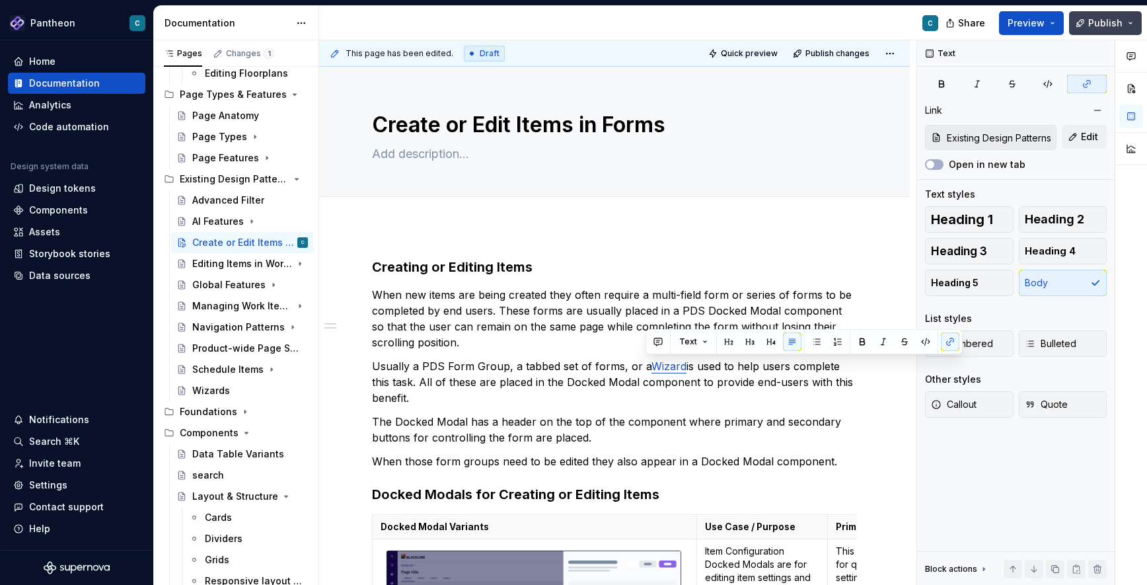
click at [1096, 20] on span "Publish" at bounding box center [1105, 23] width 34 height 13
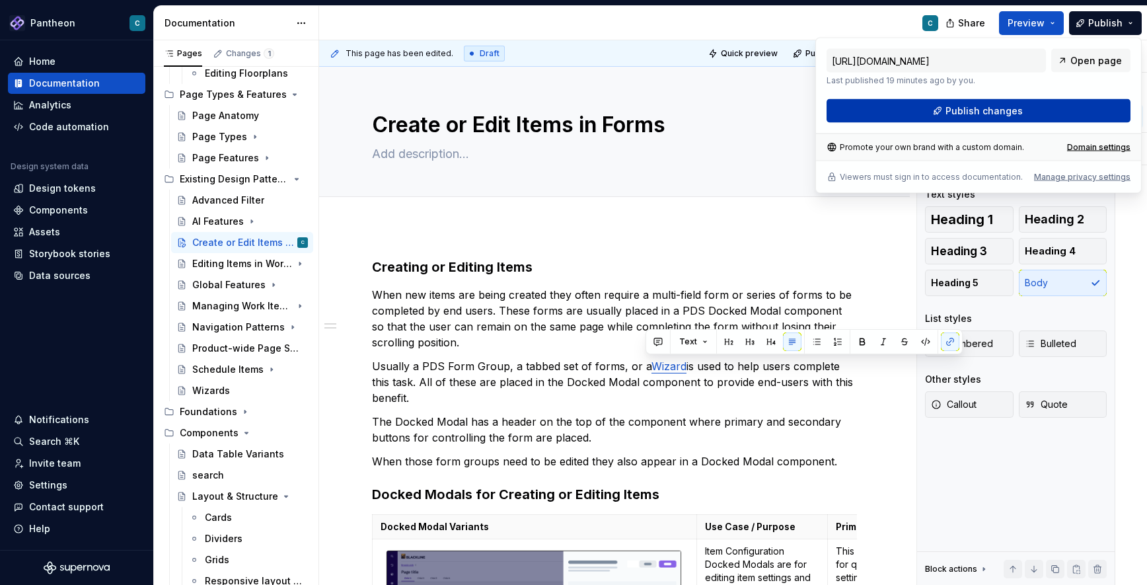
click at [966, 111] on span "Publish changes" at bounding box center [983, 110] width 77 height 13
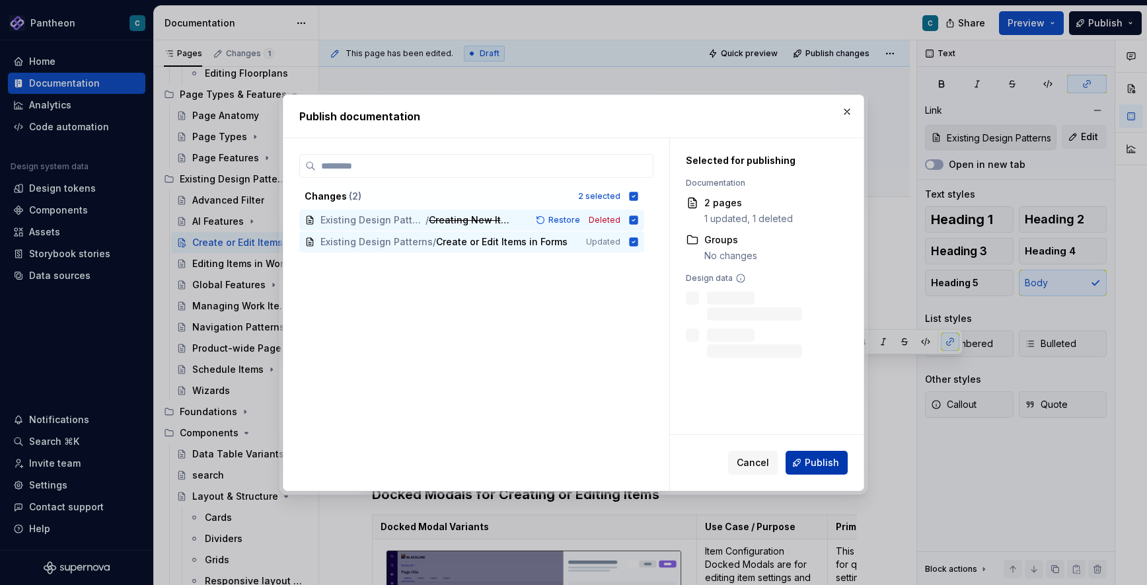
click at [819, 463] on span "Publish" at bounding box center [822, 462] width 34 height 13
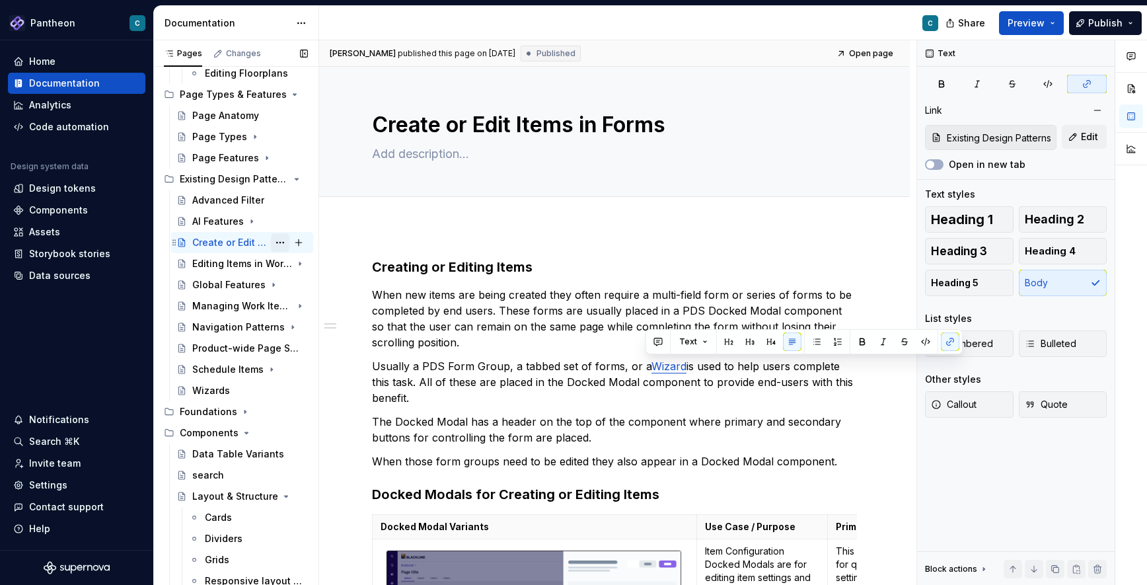
click at [277, 240] on button "Page tree" at bounding box center [280, 242] width 18 height 18
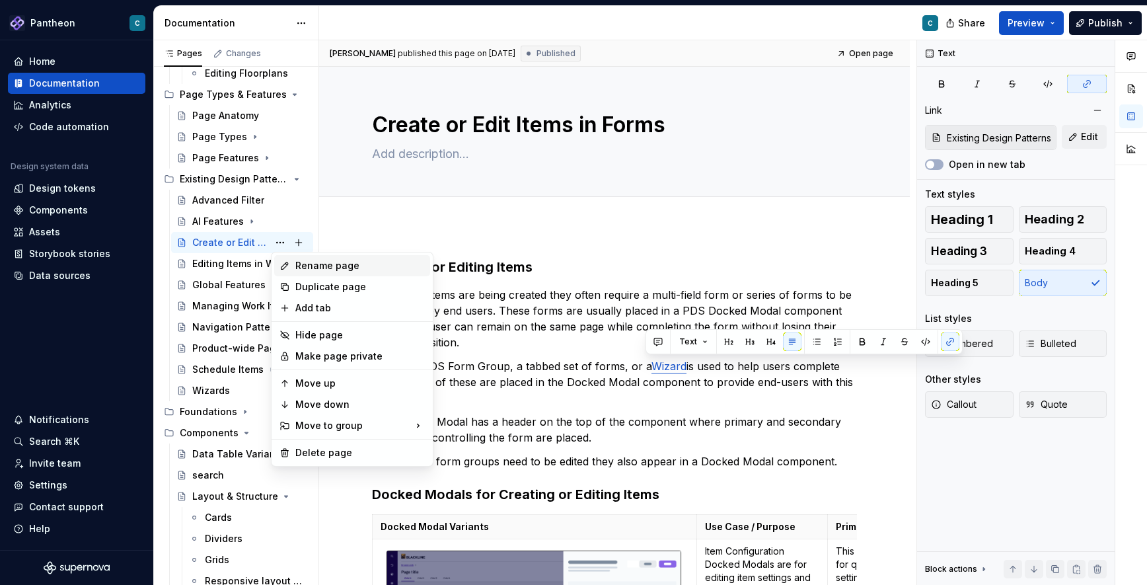
type textarea "*"
click at [301, 262] on div "Rename page" at bounding box center [359, 265] width 129 height 13
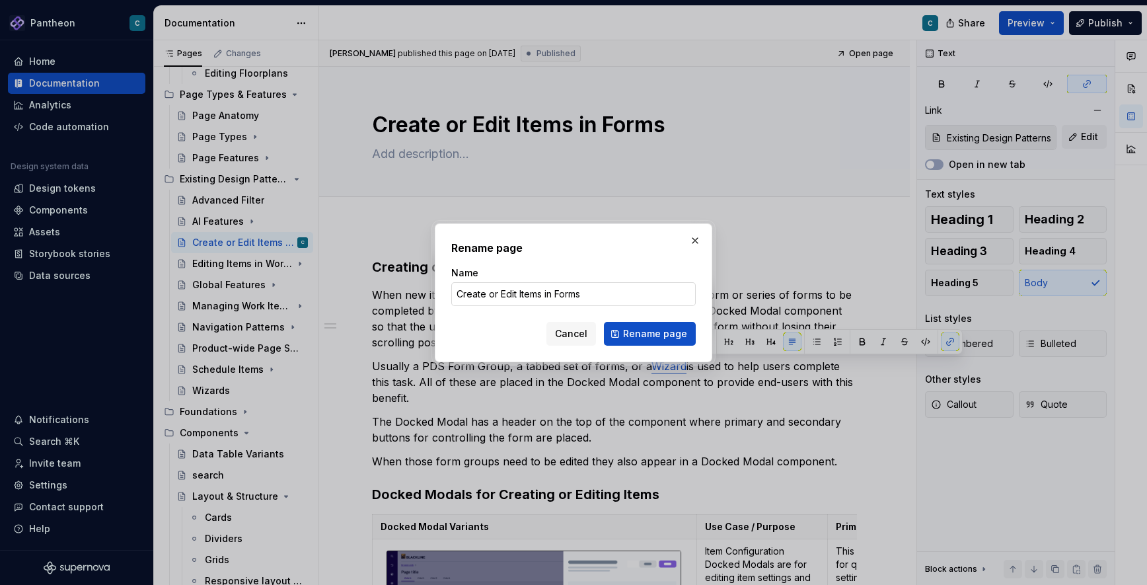
click at [484, 295] on input "Create or Edit Items in Forms" at bounding box center [573, 294] width 244 height 24
click at [524, 295] on input "Creating or Edit Items in Forms" at bounding box center [573, 294] width 244 height 24
type input "Creating or Editing Items in Forms"
click at [656, 333] on span "Rename page" at bounding box center [655, 333] width 64 height 13
type textarea "*"
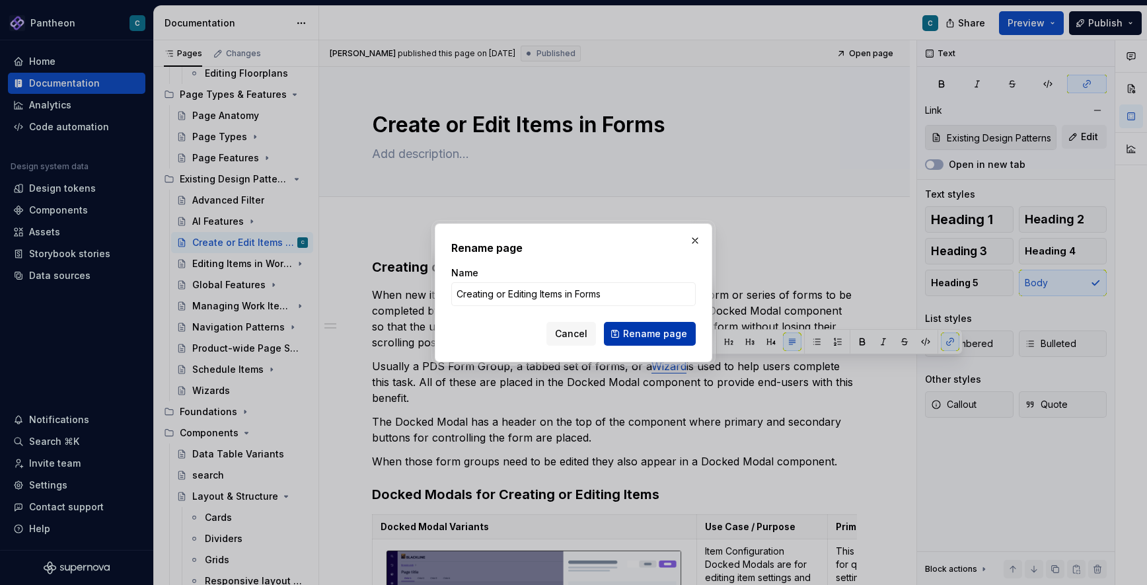
type textarea "Creating or Editing Items in Forms"
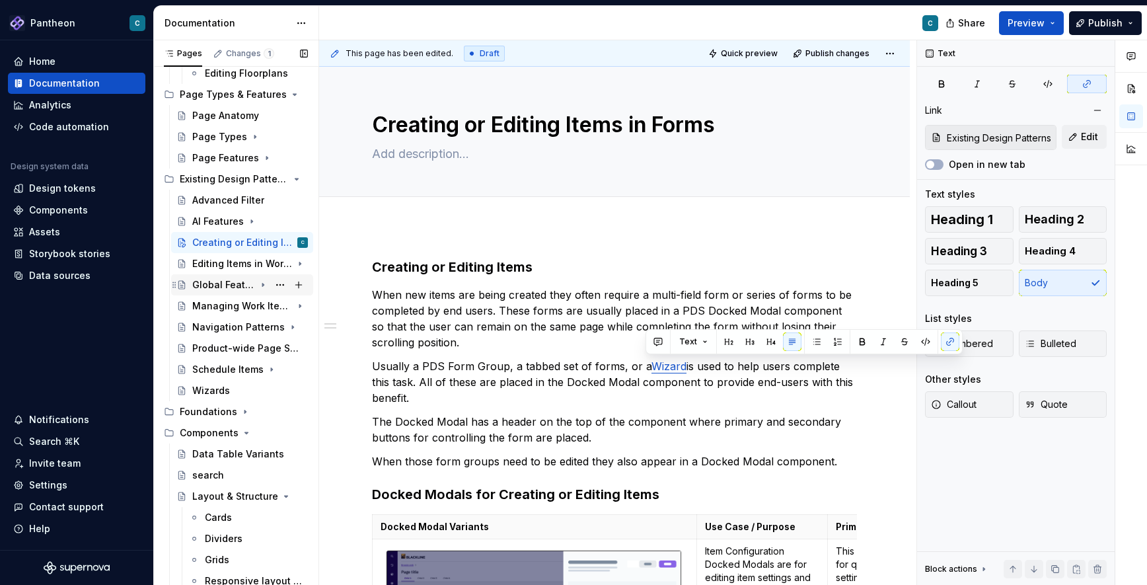
click at [264, 283] on icon "Page tree" at bounding box center [263, 284] width 11 height 11
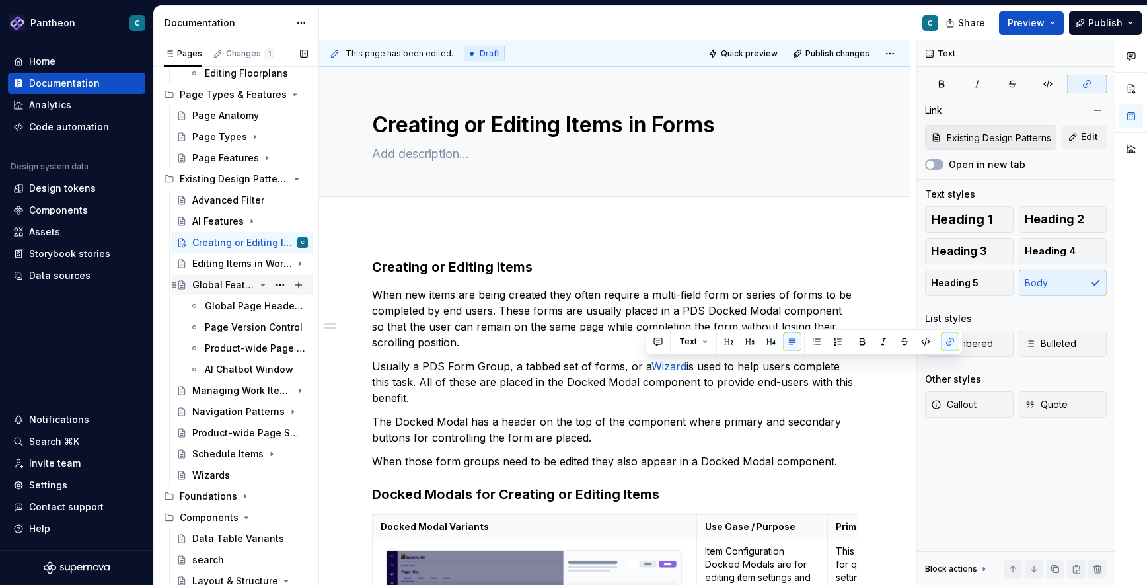
click at [219, 283] on div "Global Features" at bounding box center [223, 284] width 63 height 13
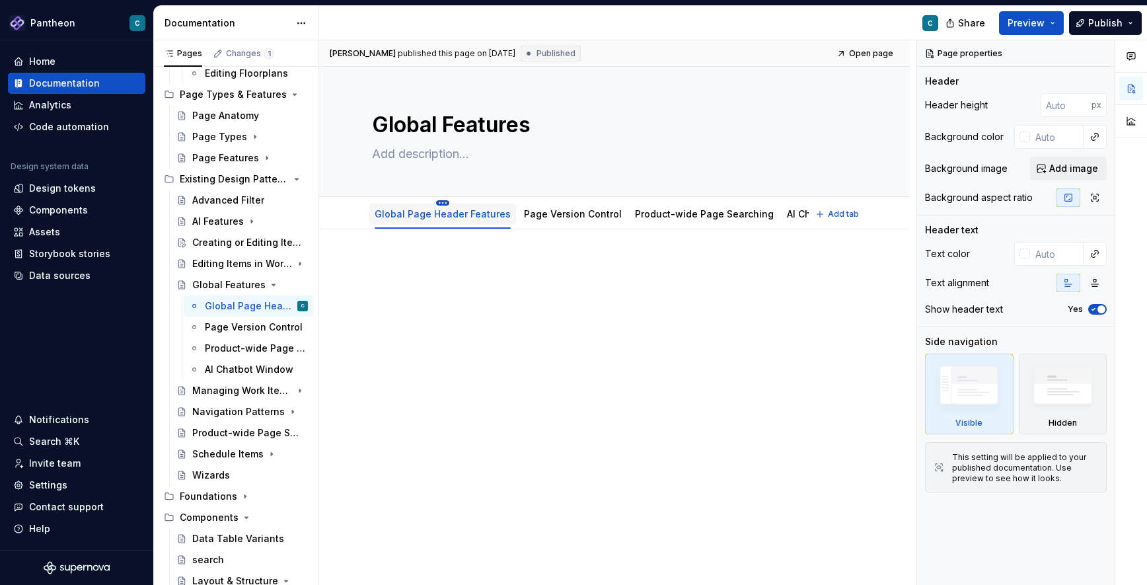
click at [440, 203] on html "Pantheon C Home Documentation Analytics Code automation Design system data Desi…" at bounding box center [573, 292] width 1147 height 585
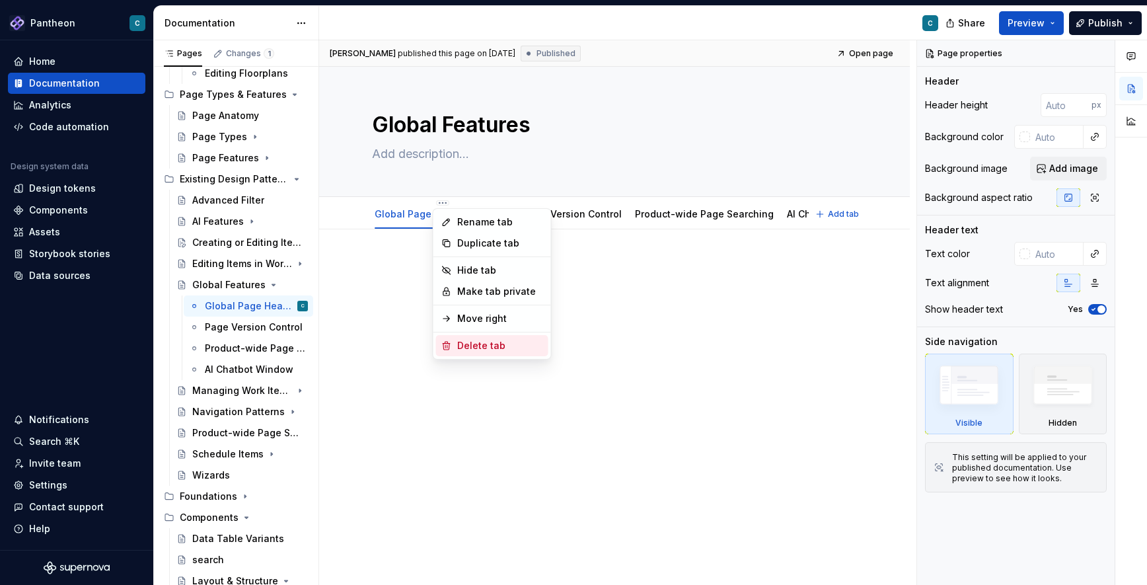
click at [463, 348] on div "Delete tab" at bounding box center [500, 345] width 86 height 13
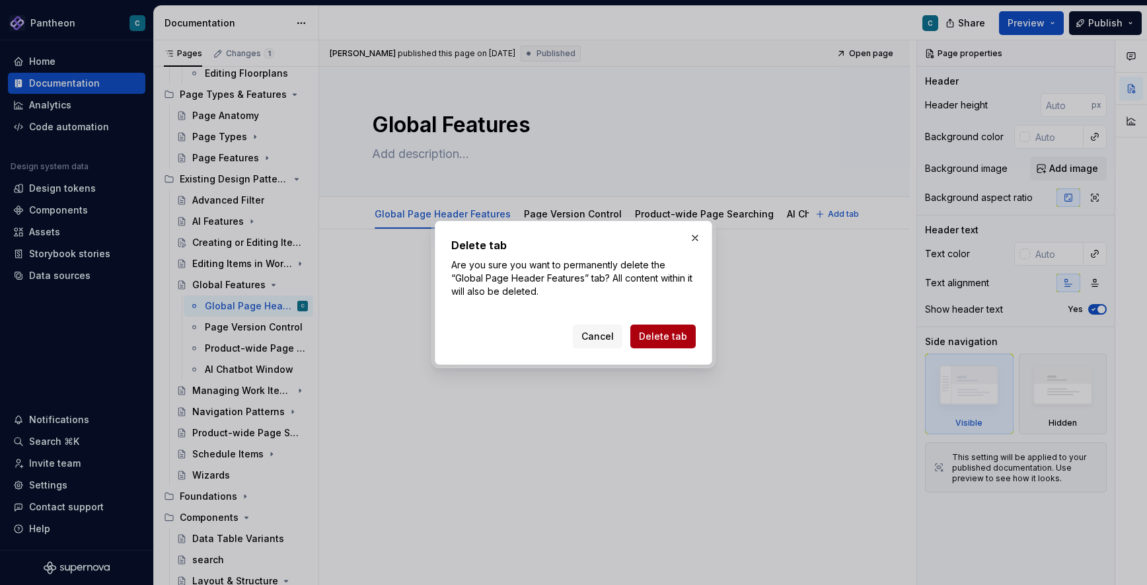
click at [661, 331] on span "Delete tab" at bounding box center [663, 336] width 48 height 13
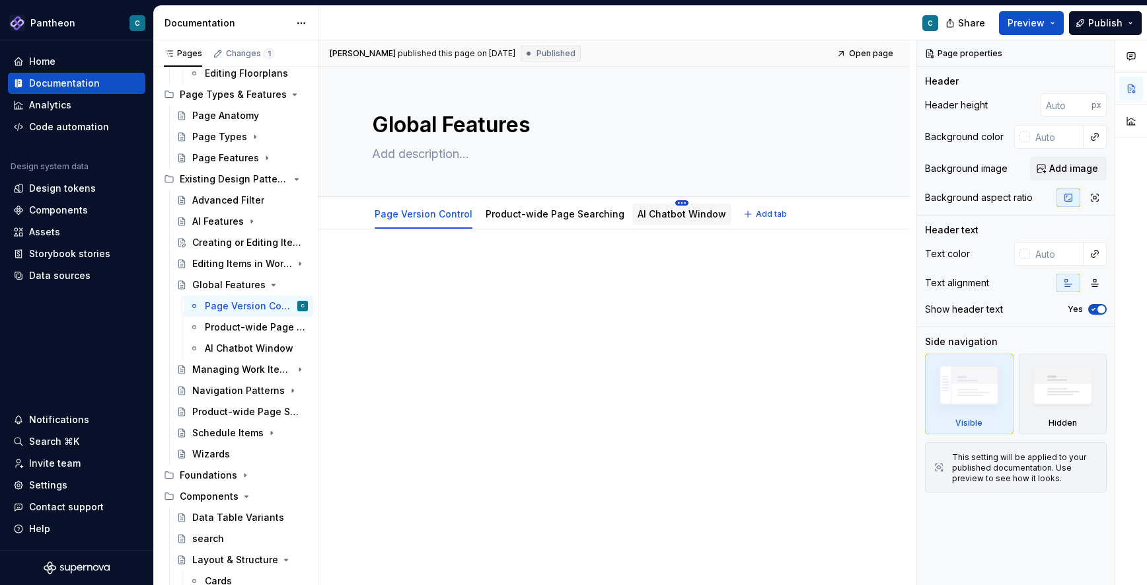
click at [667, 201] on html "Pantheon C Home Documentation Analytics Code automation Design system data Desi…" at bounding box center [573, 292] width 1147 height 585
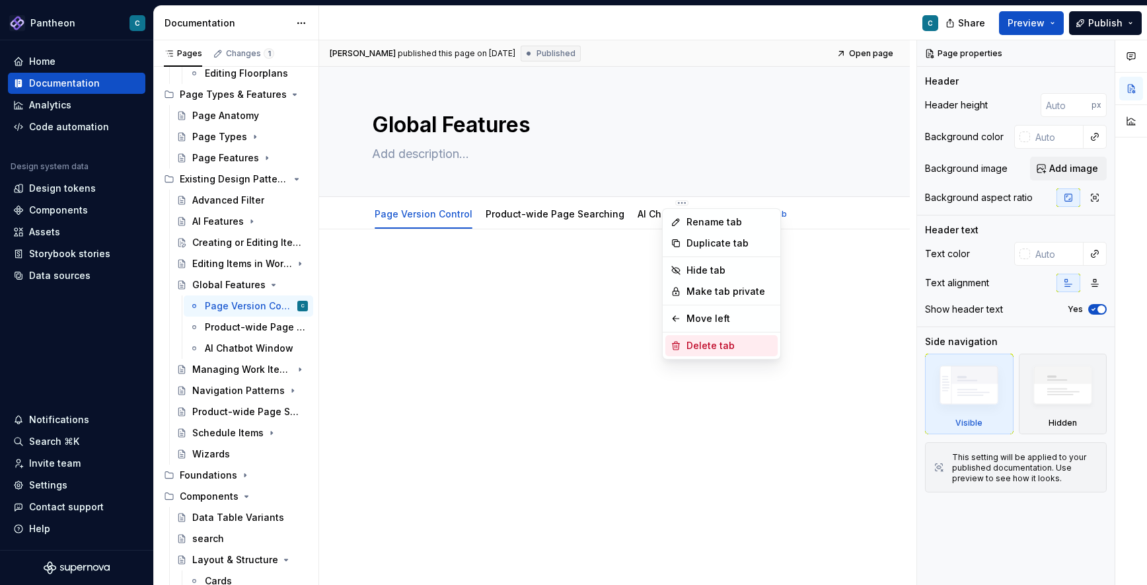
click at [686, 343] on div "Delete tab" at bounding box center [721, 345] width 112 height 21
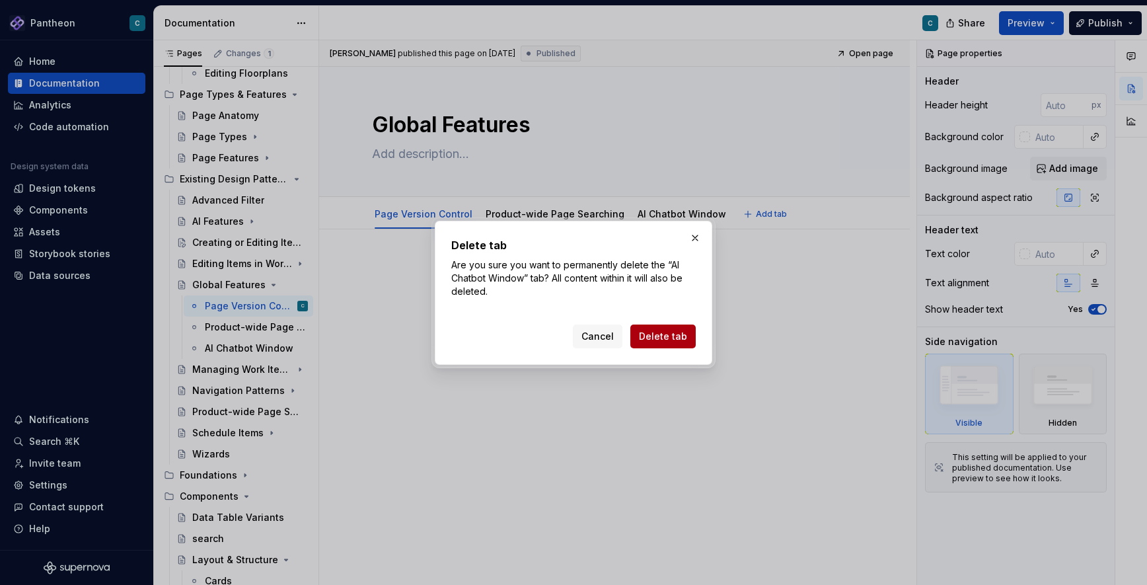
click at [659, 332] on span "Delete tab" at bounding box center [663, 336] width 48 height 13
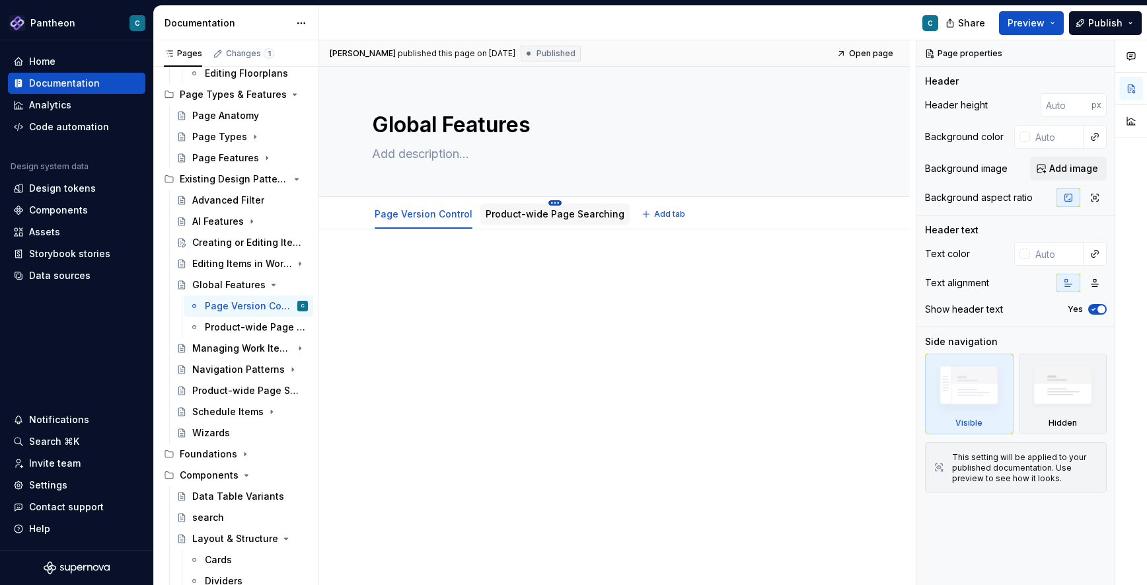
click at [546, 202] on html "Pantheon C Home Documentation Analytics Code automation Design system data Desi…" at bounding box center [573, 292] width 1147 height 585
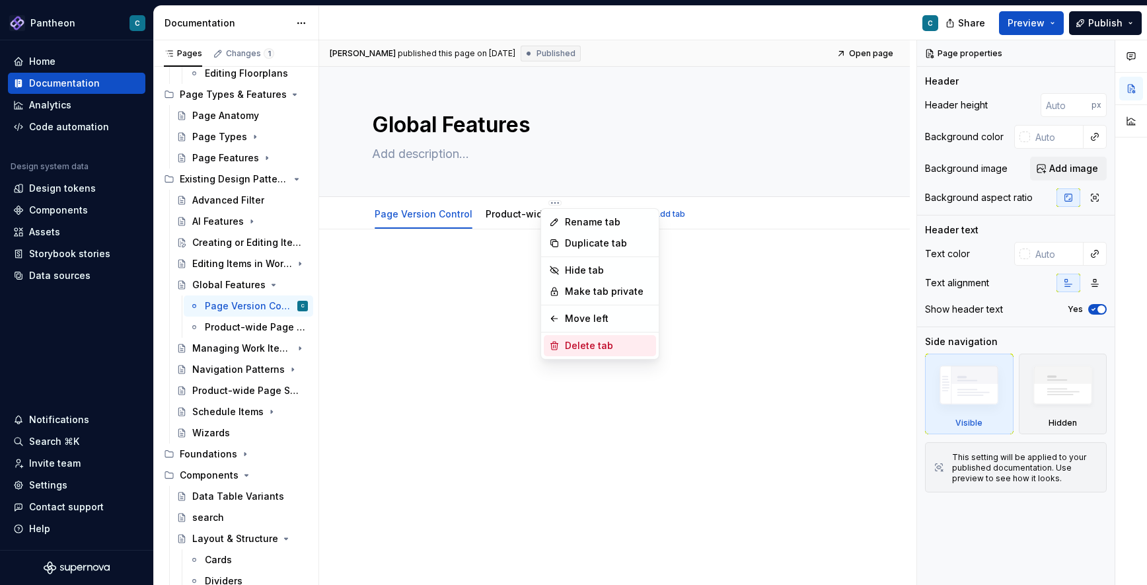
click at [569, 343] on div "Delete tab" at bounding box center [608, 345] width 86 height 13
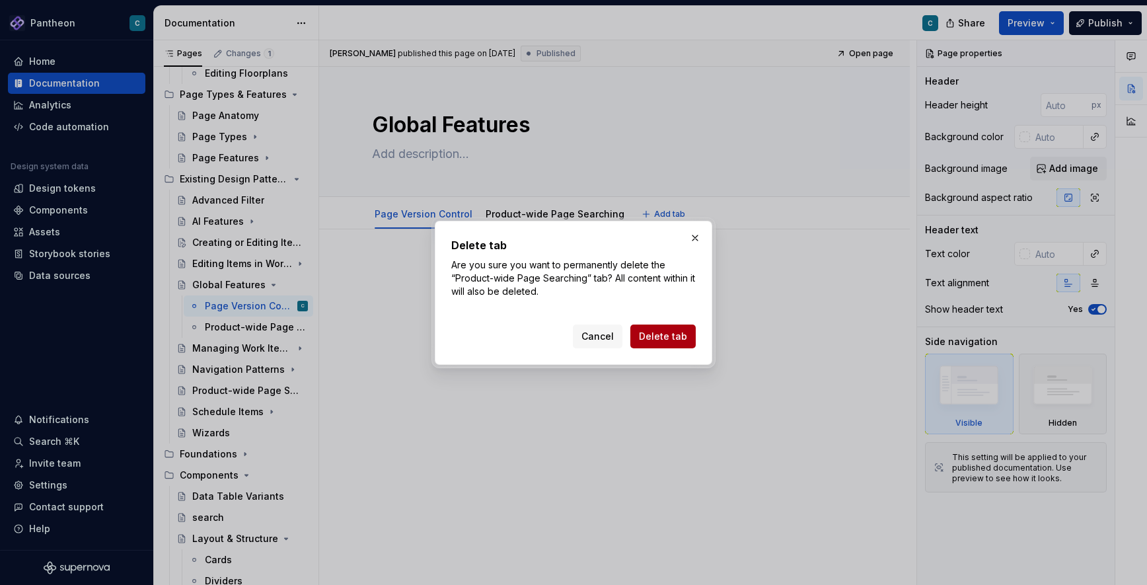
click at [661, 330] on span "Delete tab" at bounding box center [663, 336] width 48 height 13
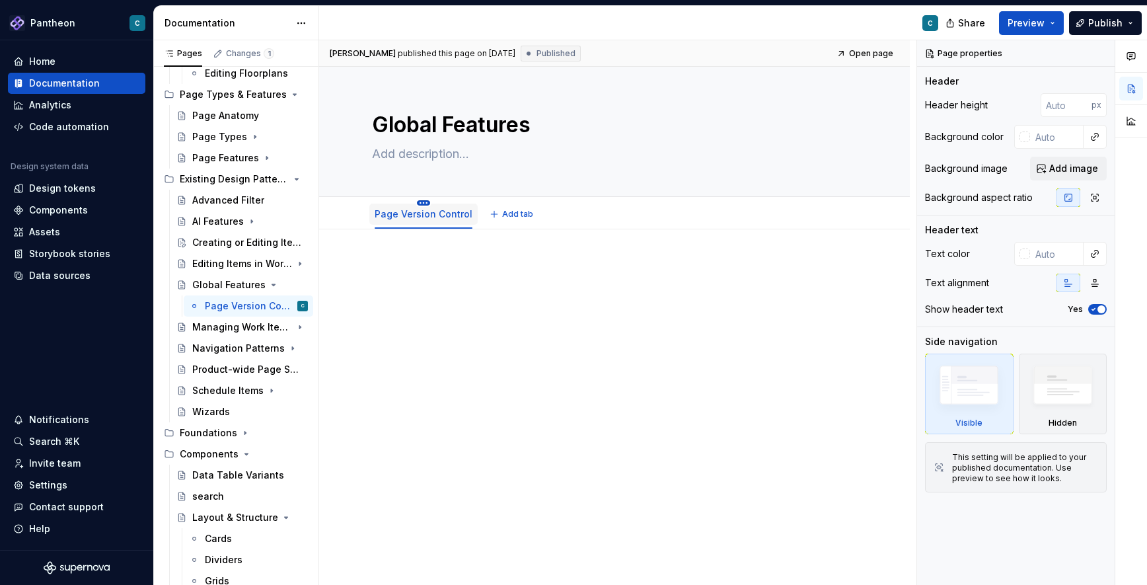
click at [420, 200] on html "Pantheon C Home Documentation Analytics Code automation Design system data Desi…" at bounding box center [573, 292] width 1147 height 585
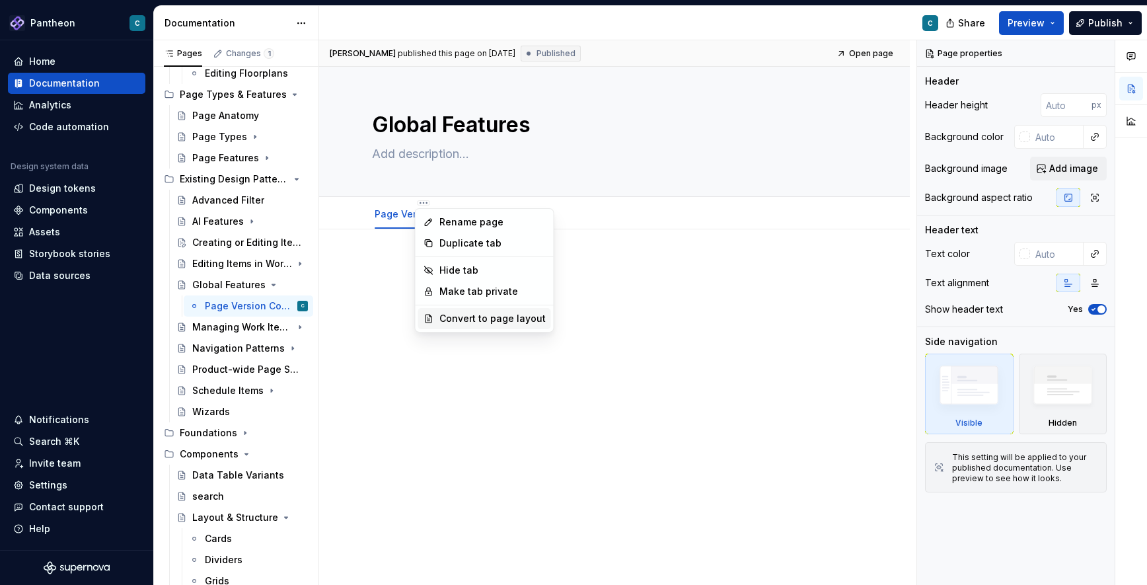
click at [448, 317] on div "Convert to page layout" at bounding box center [492, 318] width 106 height 13
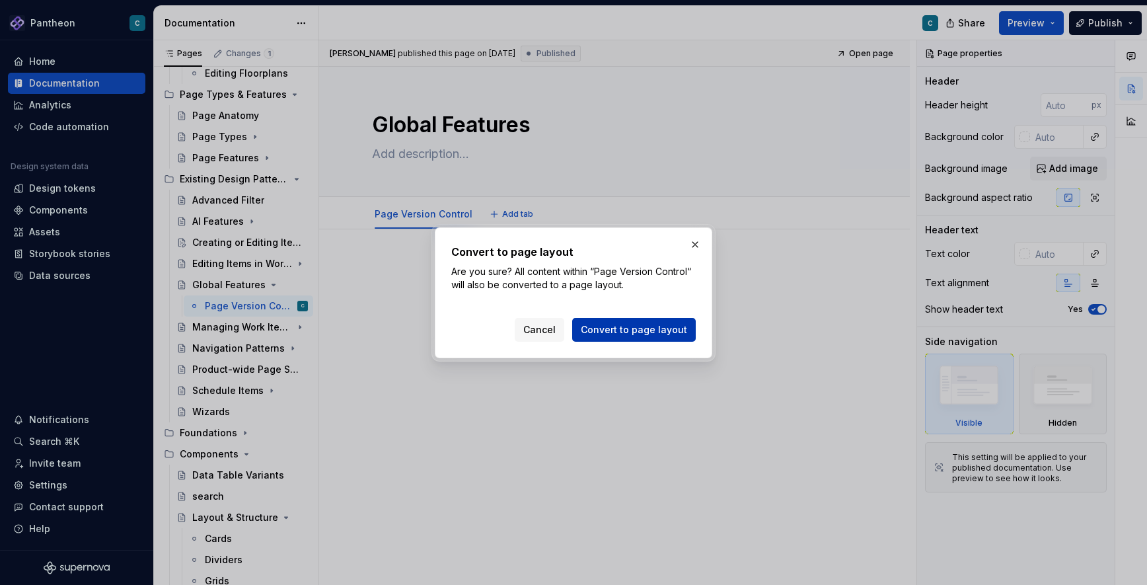
click at [618, 325] on span "Convert to page layout" at bounding box center [634, 329] width 106 height 13
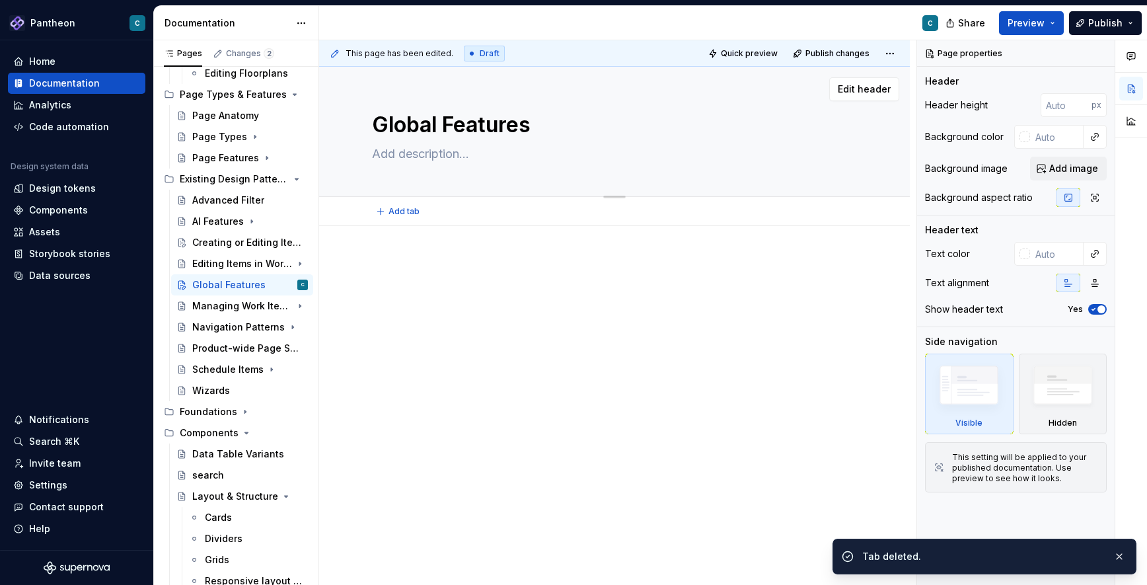
click at [466, 127] on textarea "Global Features" at bounding box center [611, 125] width 485 height 32
type textarea "*"
type textarea "P"
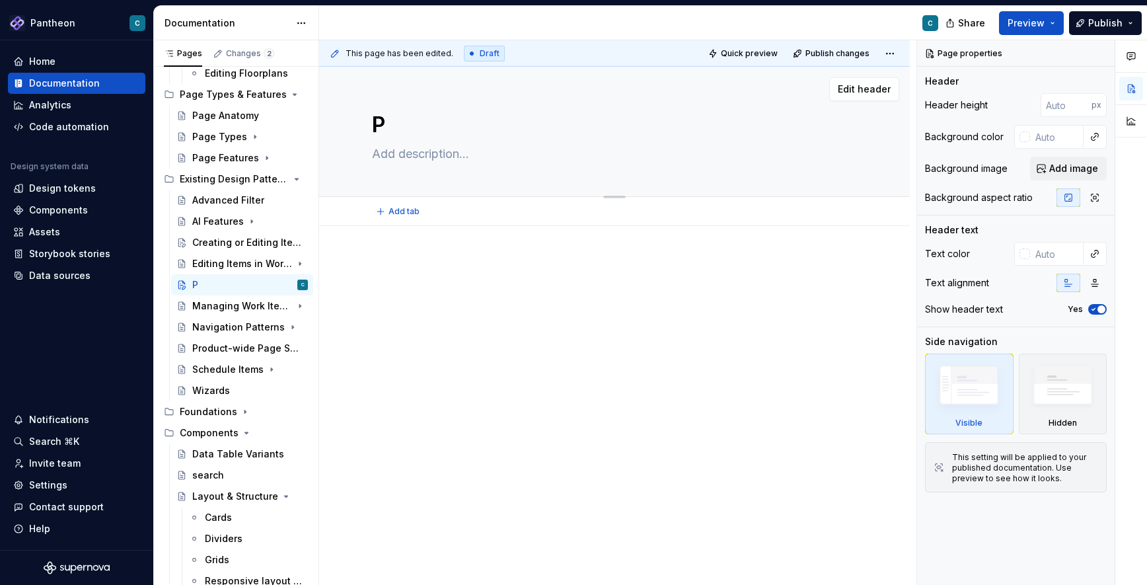
type textarea "*"
type textarea "Pa"
type textarea "*"
type textarea "Pag"
type textarea "*"
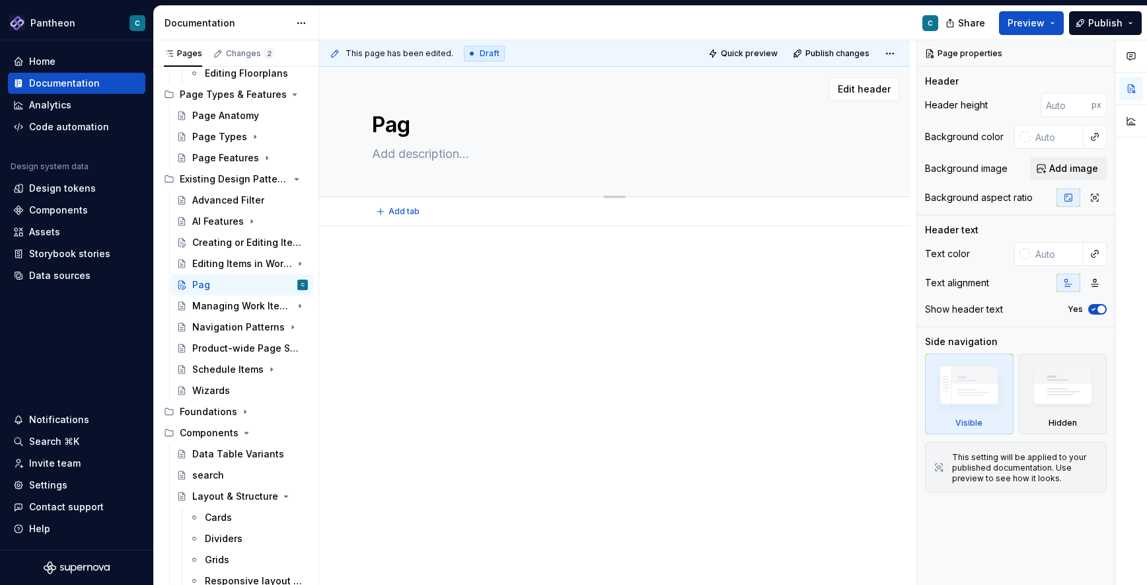
type textarea "Page"
type textarea "*"
type textarea "Page"
type textarea "*"
type textarea "Page V"
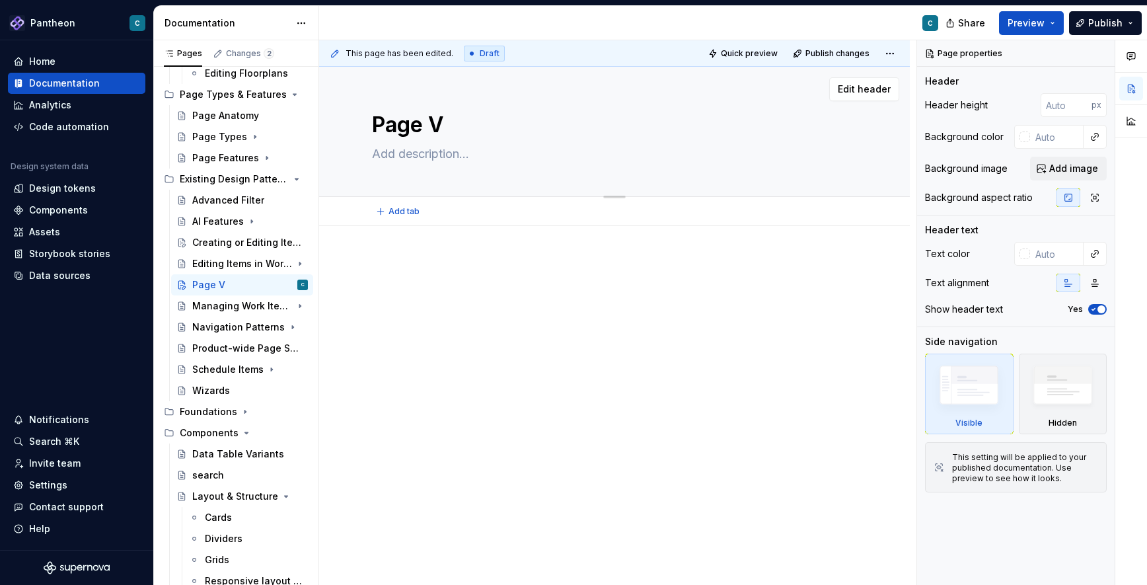
type textarea "*"
type textarea "Page Ve"
type textarea "*"
type textarea "Page Ver"
type textarea "*"
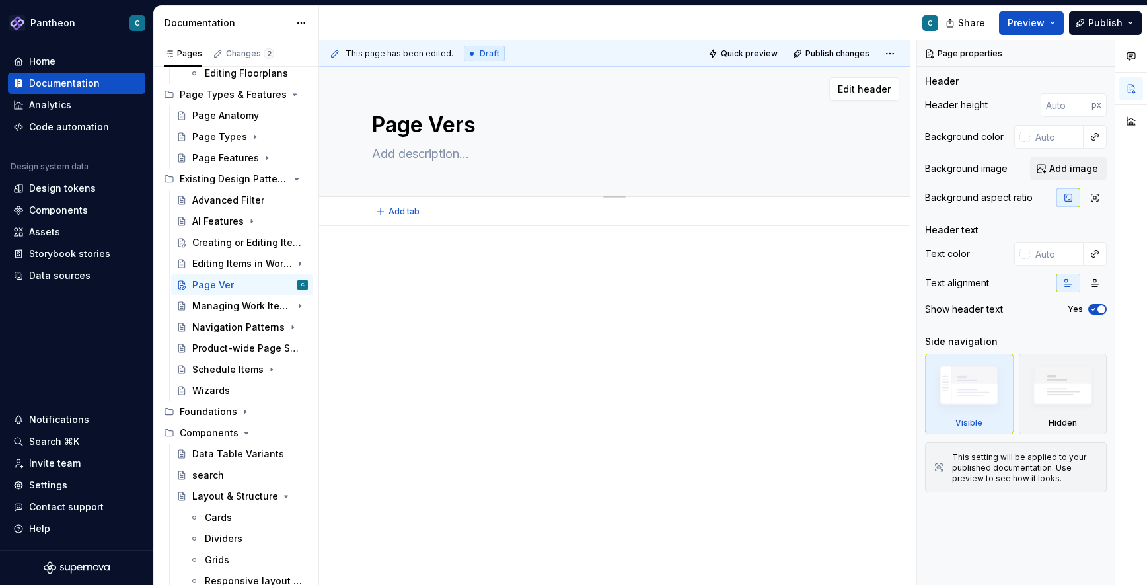
type textarea "Page Versi"
type textarea "*"
type textarea "Page Versio"
type textarea "*"
type textarea "Page Version"
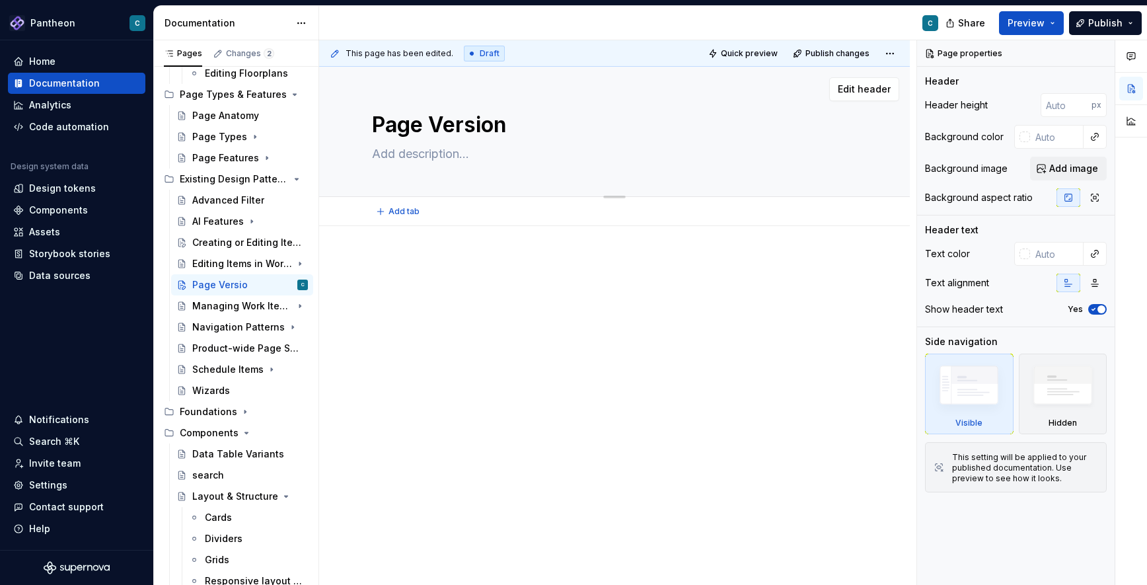
type textarea "*"
type textarea "Page Version"
type textarea "*"
type textarea "Page Version C"
type textarea "*"
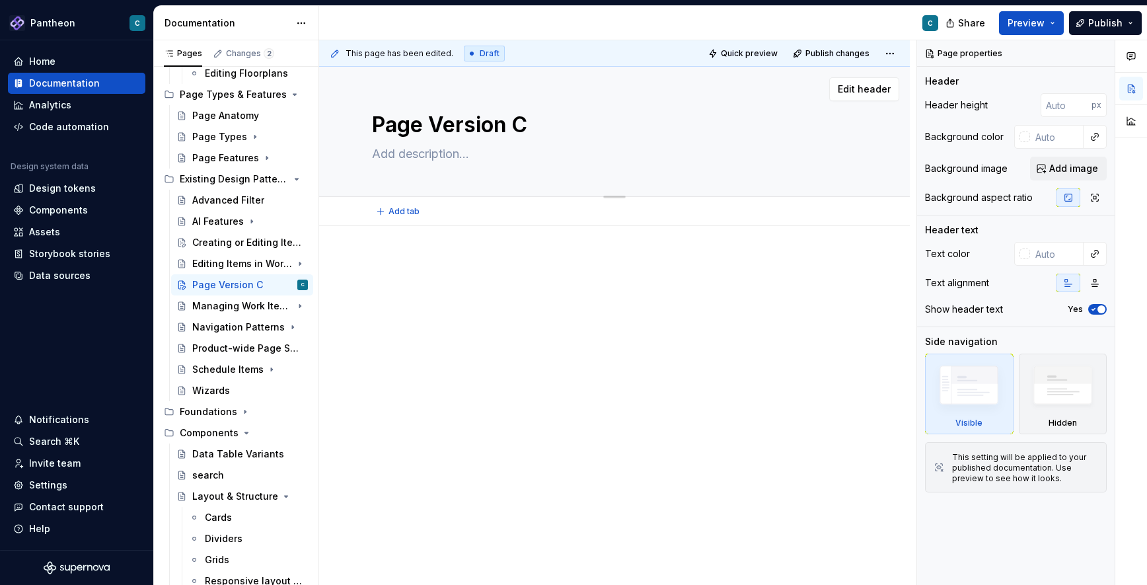
type textarea "Page Version Co"
type textarea "*"
type textarea "Page Version Con"
type textarea "*"
type textarea "Page Version Cont"
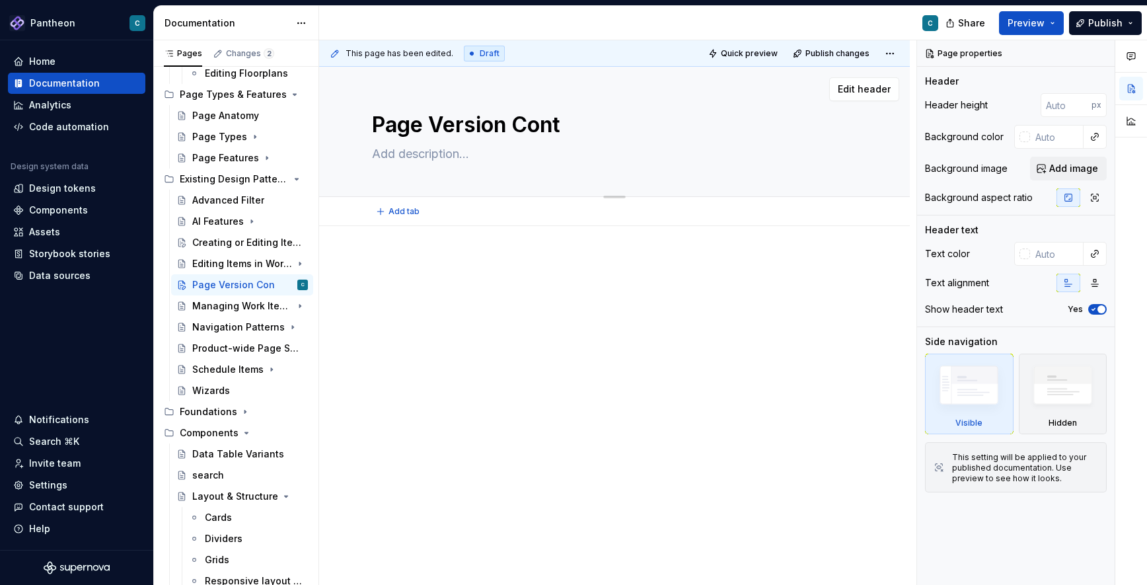
type textarea "*"
type textarea "Page Version Contr"
type textarea "*"
type textarea "Page Version Contro"
type textarea "*"
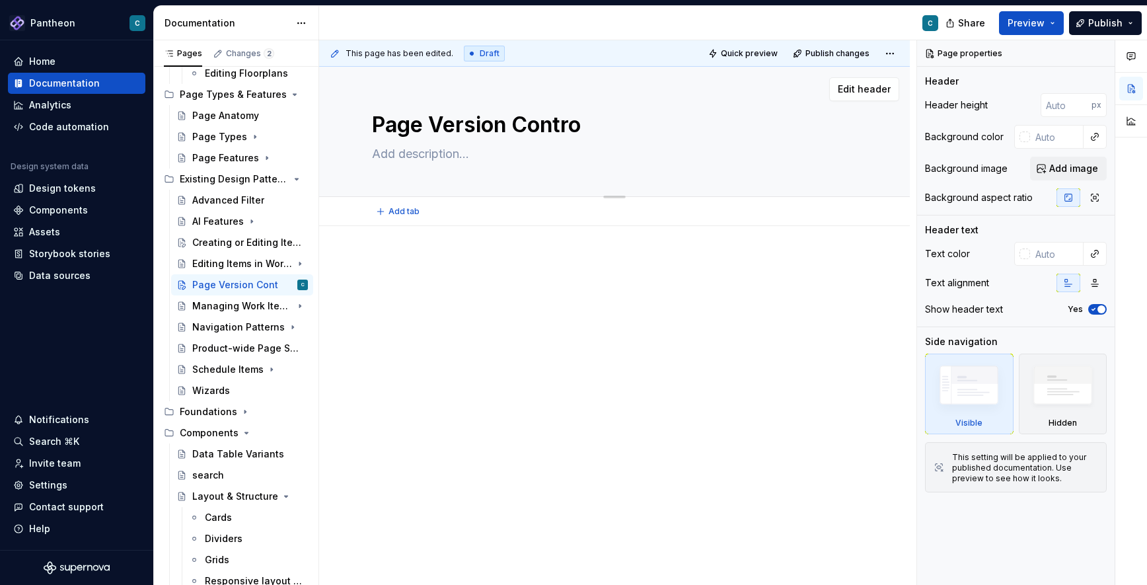
type textarea "Page Version Control"
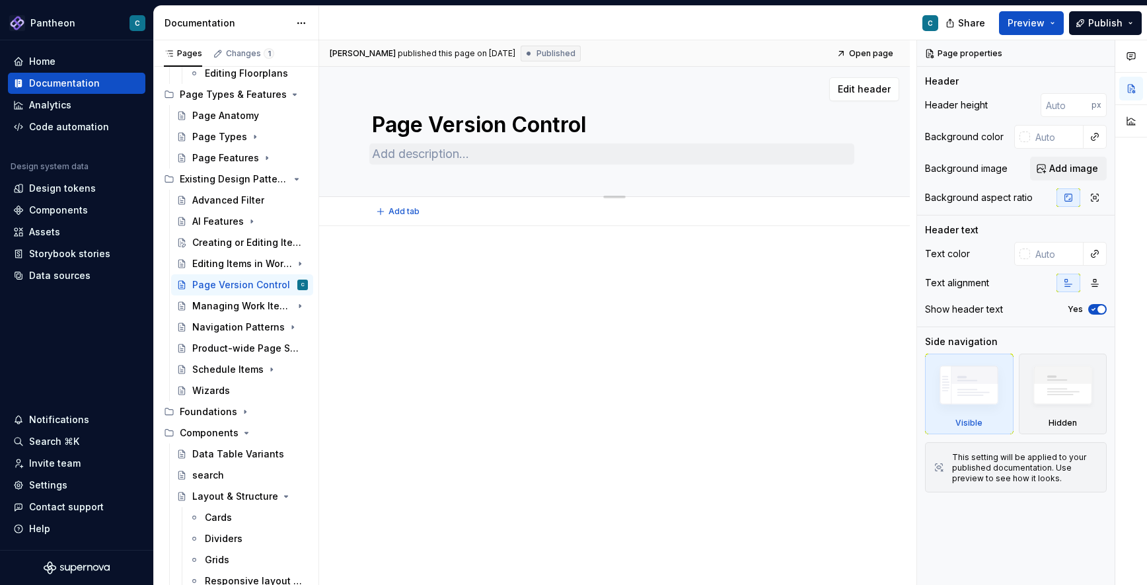
type textarea "*"
type textarea "Page Version Control"
click at [394, 155] on textarea at bounding box center [611, 153] width 485 height 21
type textarea "*"
type textarea "F"
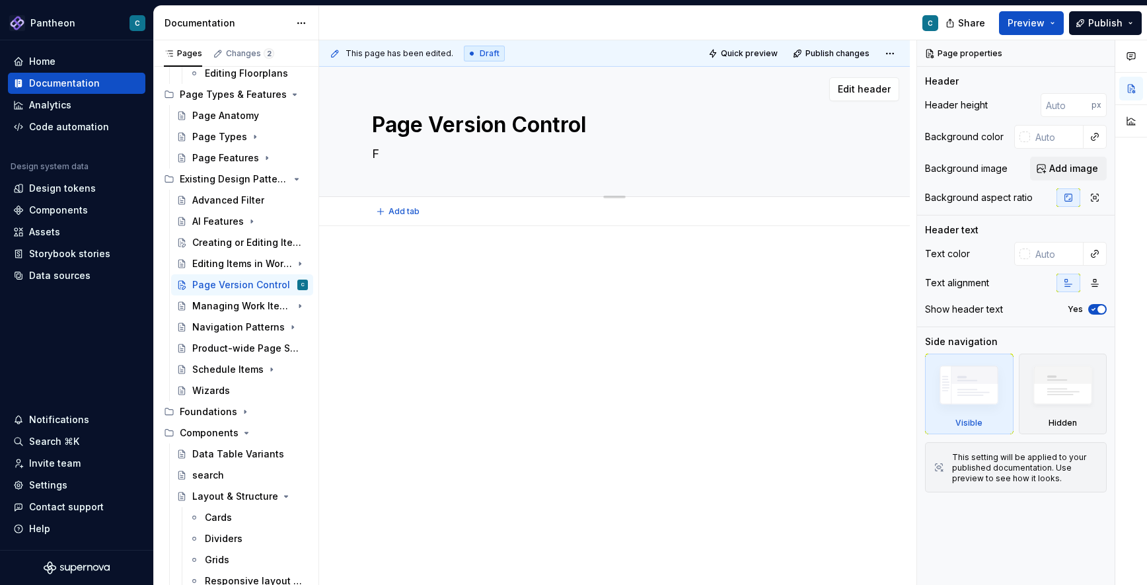
type textarea "*"
type textarea "For"
type textarea "*"
type textarea "For"
type textarea "*"
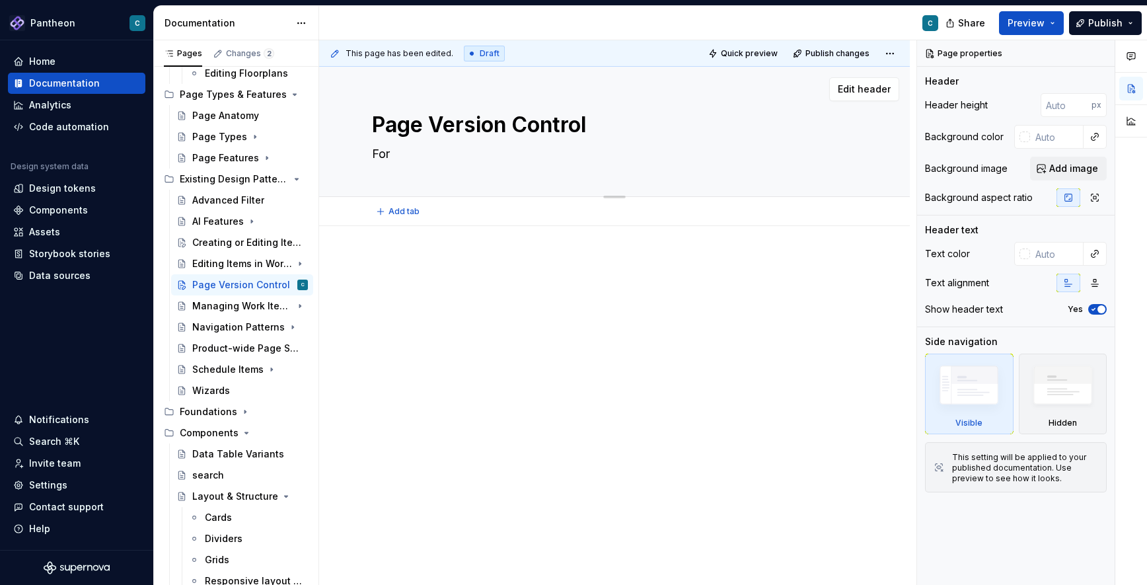
type textarea "For t"
type textarea "*"
type textarea "For to"
type textarea "*"
type textarea "For tog"
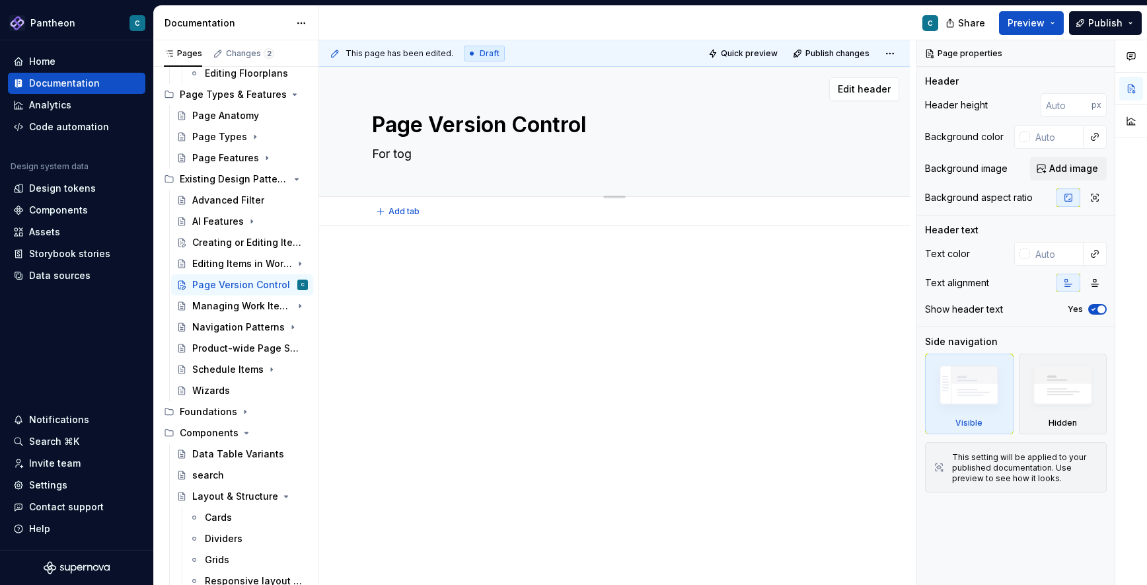
type textarea "*"
type textarea "For togg"
type textarea "*"
type textarea "For toggl"
type textarea "*"
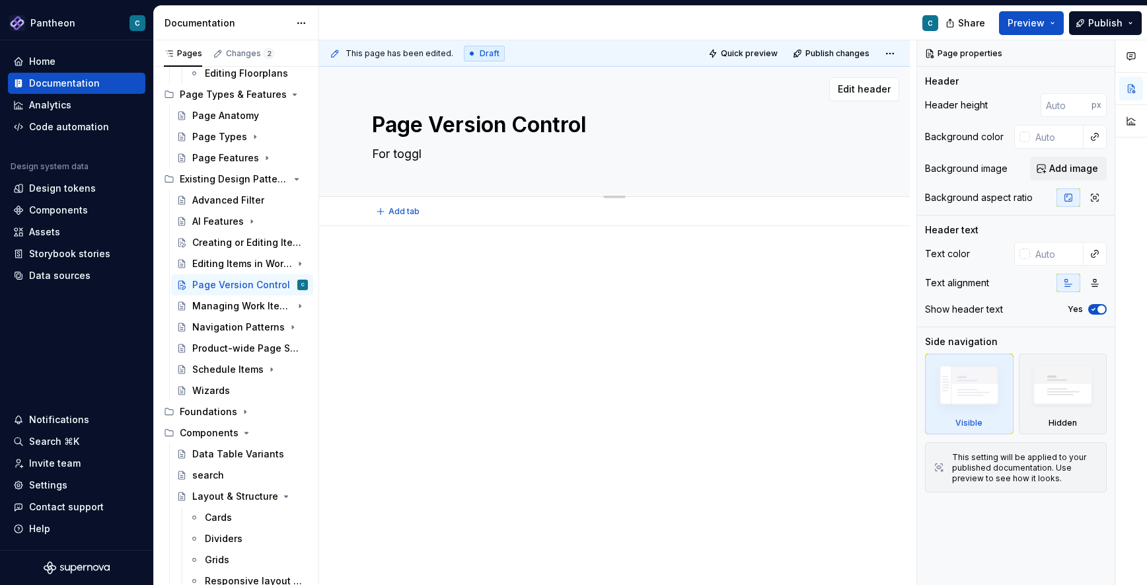
type textarea "For toggli"
type textarea "*"
type textarea "For togglin"
type textarea "*"
type textarea "For toggling"
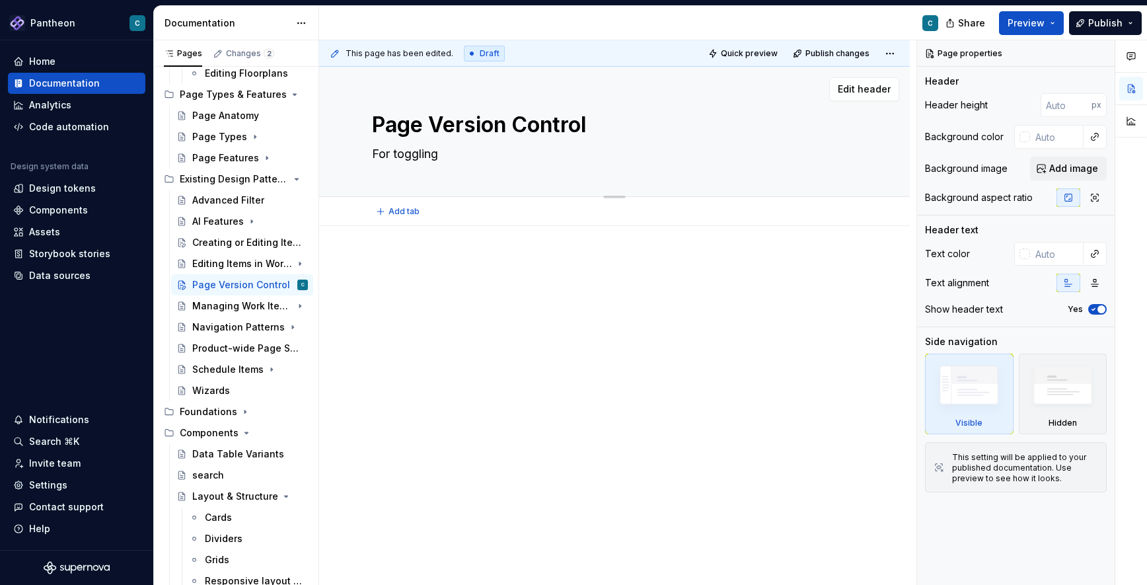
type textarea "*"
type textarea "For toggling"
drag, startPoint x: 372, startPoint y: 155, endPoint x: 445, endPoint y: 157, distance: 72.7
click at [445, 157] on textarea "For toggling" at bounding box center [611, 153] width 485 height 21
type textarea "*"
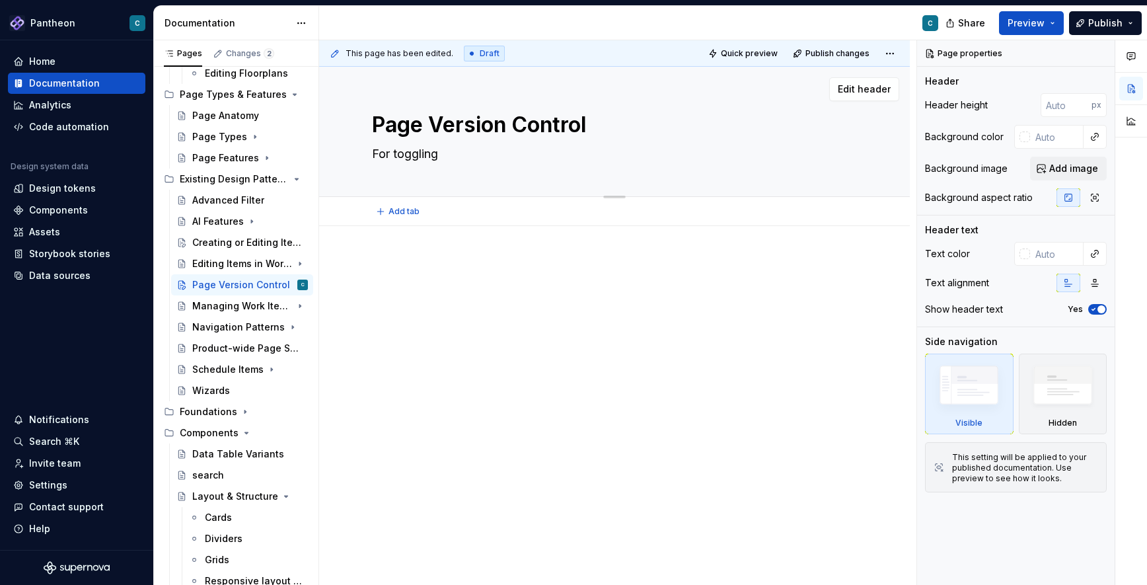
type textarea "T"
type textarea "*"
type textarea "To"
type textarea "*"
type textarea "Tog"
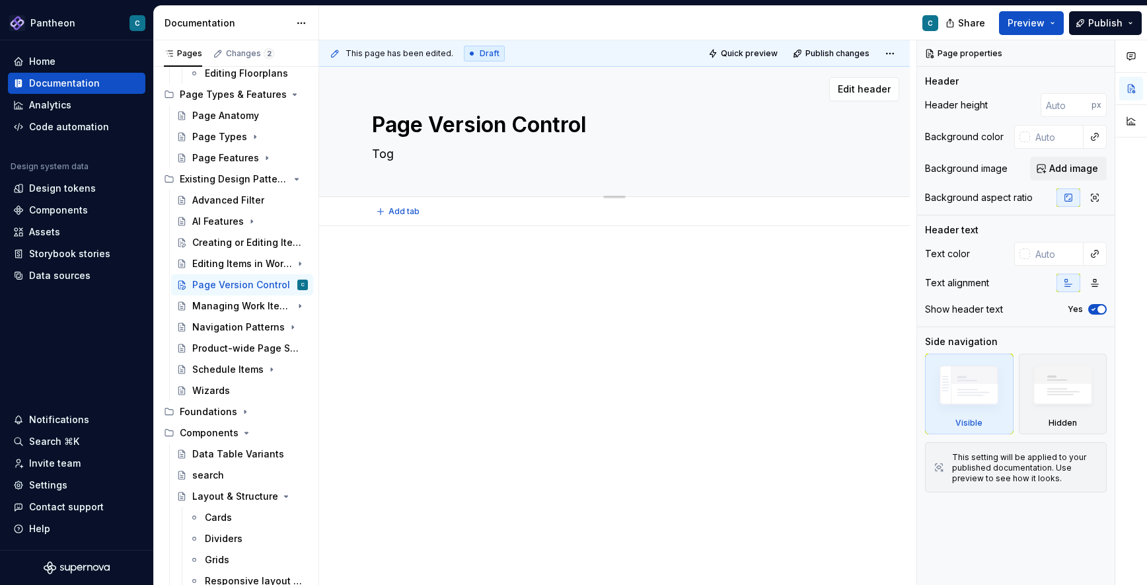
type textarea "*"
type textarea "To"
type textarea "*"
type textarea "T"
type textarea "*"
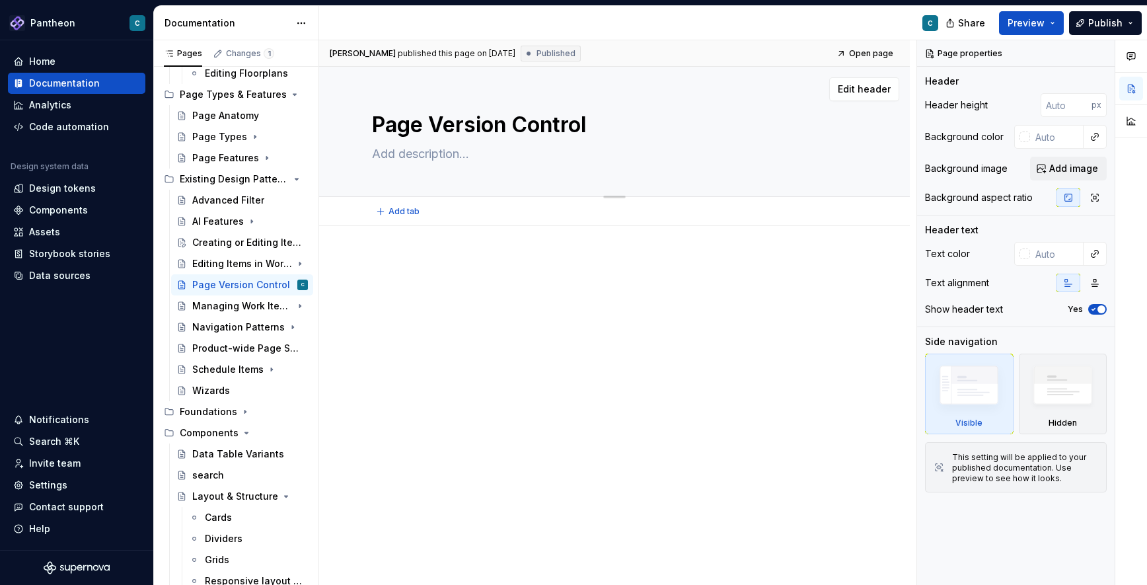
type textarea "*"
type textarea "C"
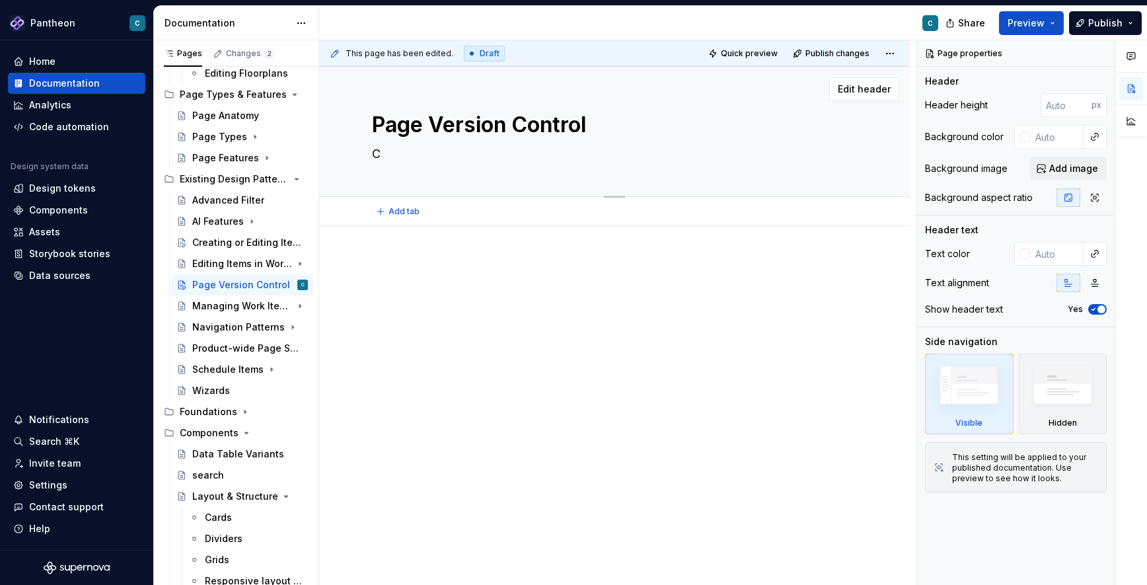
type textarea "*"
type textarea "Co"
type textarea "*"
type textarea "Con"
type textarea "*"
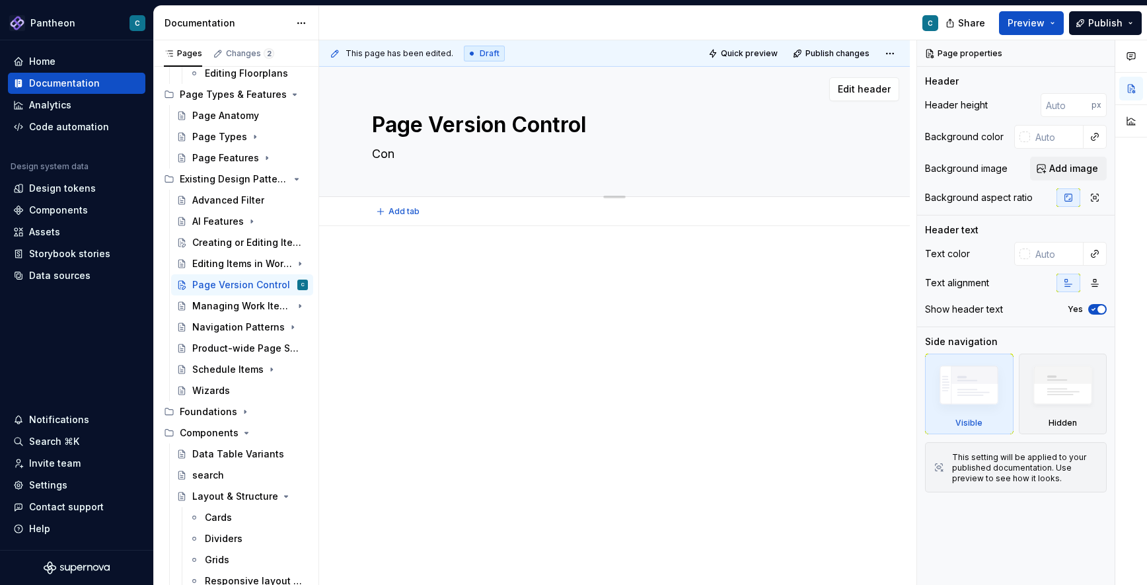
type textarea "Co"
click at [479, 157] on textarea "For user access to Legacy or New version of a page" at bounding box center [611, 153] width 485 height 21
click at [524, 157] on textarea "For user access to "Legacy or New version of a page" at bounding box center [611, 153] width 485 height 21
click at [549, 156] on textarea "For user access to "Legacy" or New version of a page" at bounding box center [611, 153] width 485 height 21
click at [579, 155] on textarea "For user access to "Legacy" or "New version of a page" at bounding box center [611, 153] width 485 height 21
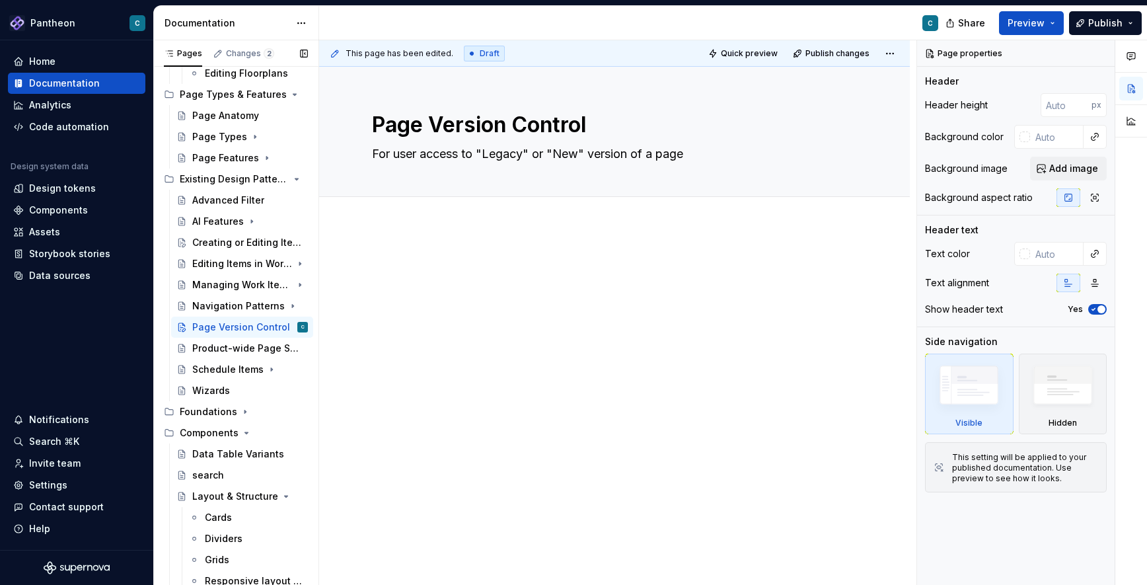
drag, startPoint x: 174, startPoint y: 285, endPoint x: 440, endPoint y: 583, distance: 400.0
click at [216, 391] on div "Wizards" at bounding box center [211, 390] width 38 height 13
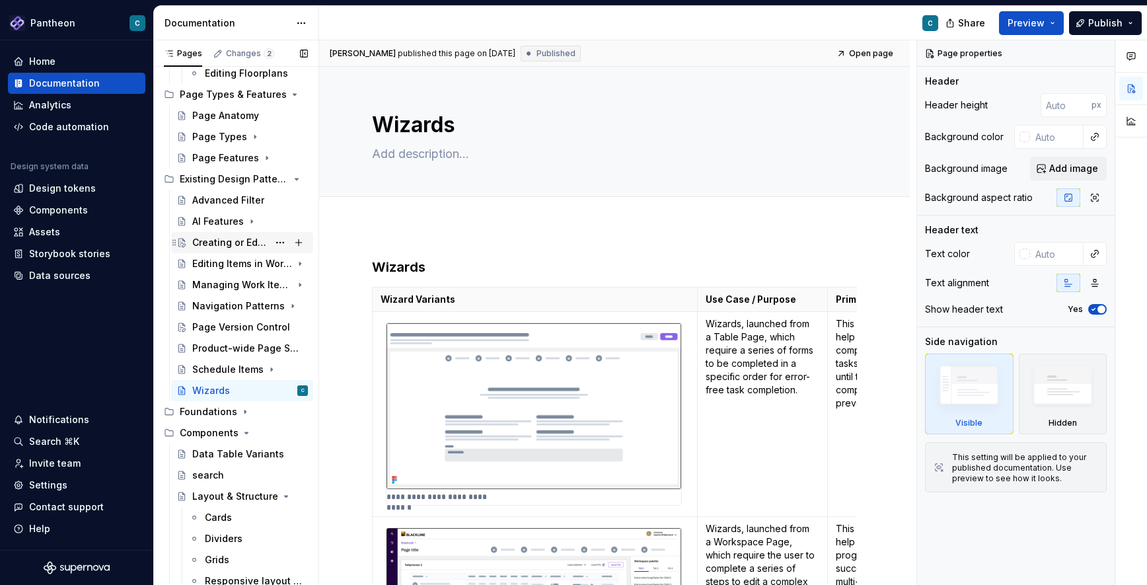
click at [243, 241] on div "Creating or Editing Items in Forms" at bounding box center [230, 242] width 76 height 13
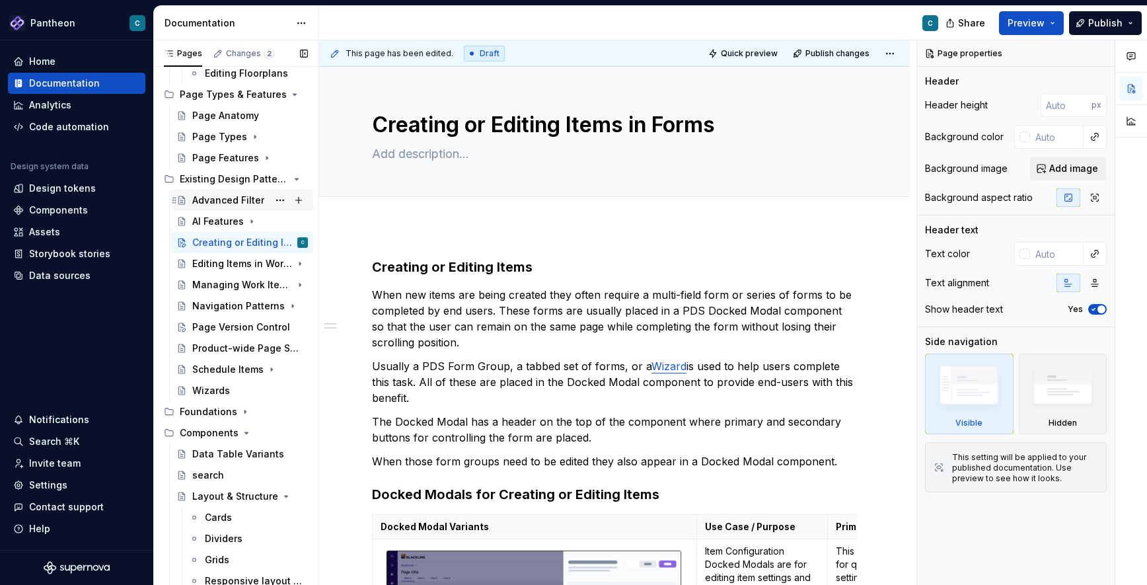
click at [232, 201] on div "Advanced Filter" at bounding box center [228, 200] width 72 height 13
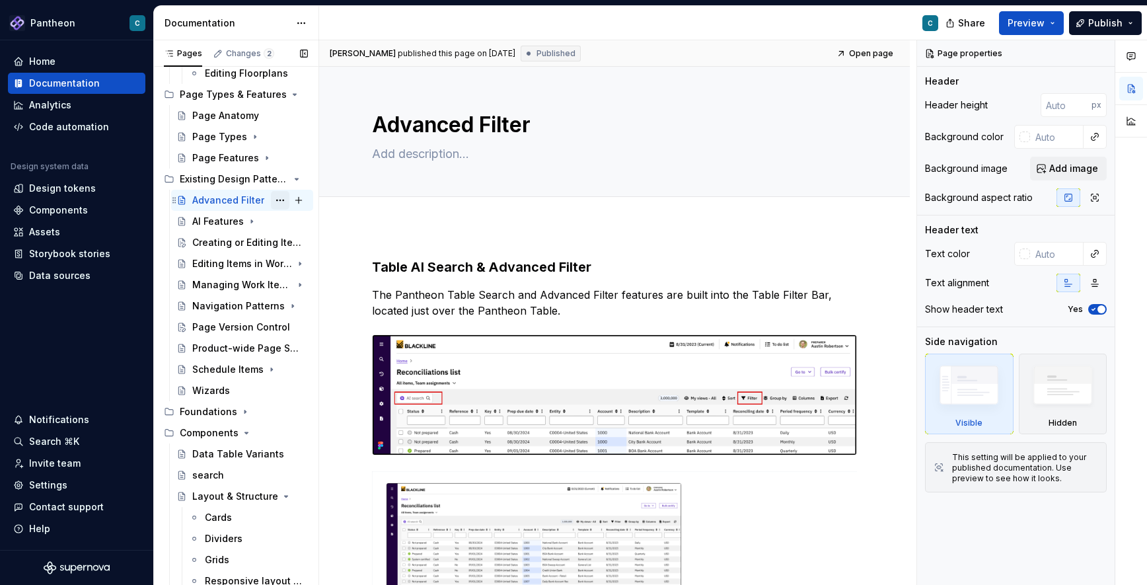
click at [279, 198] on button "Page tree" at bounding box center [280, 200] width 18 height 18
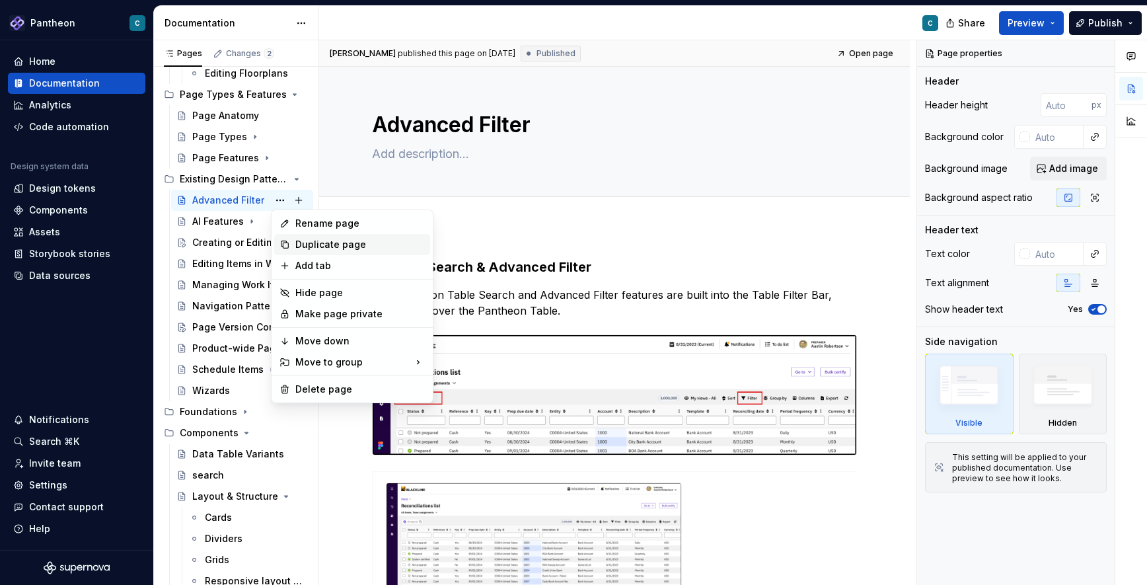
click at [302, 240] on div "Duplicate page" at bounding box center [359, 244] width 129 height 13
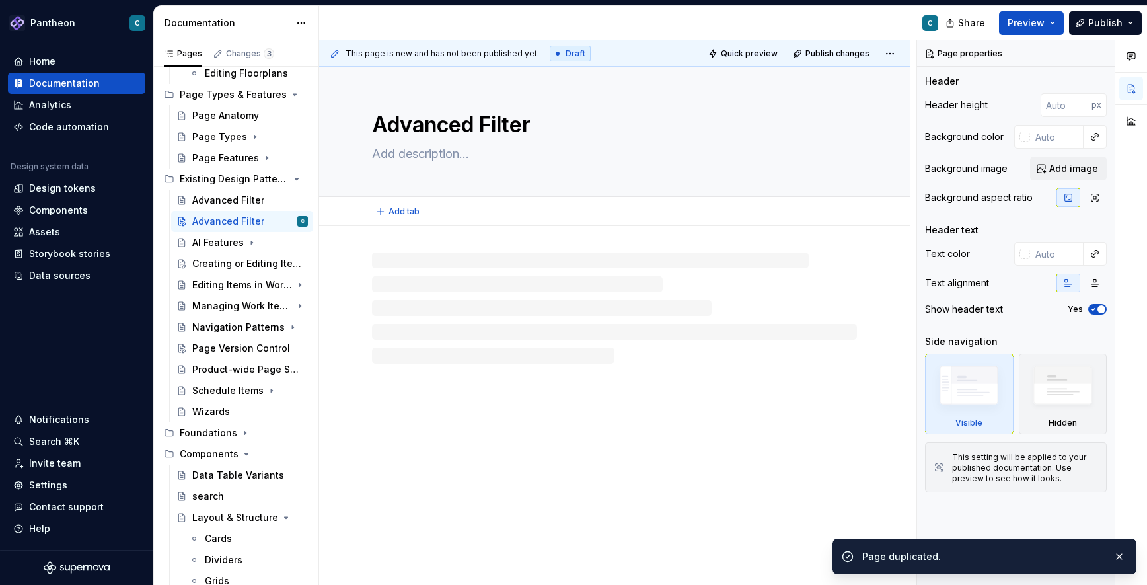
click at [421, 127] on textarea "Advanced Filter" at bounding box center [611, 125] width 485 height 32
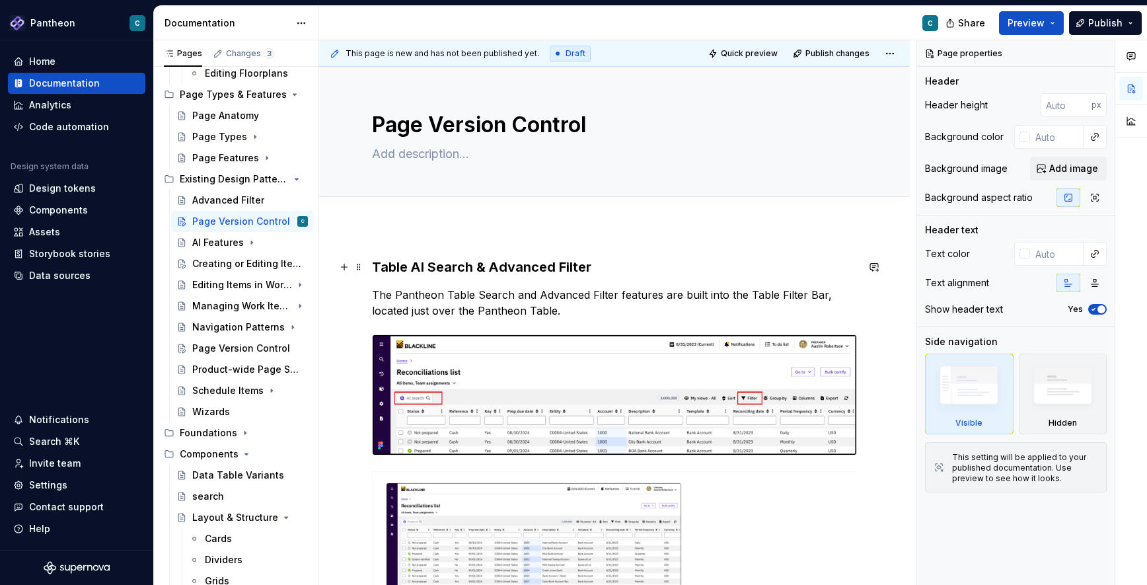
click at [459, 265] on h3 "Table AI Search & Advanced Filter" at bounding box center [614, 267] width 485 height 18
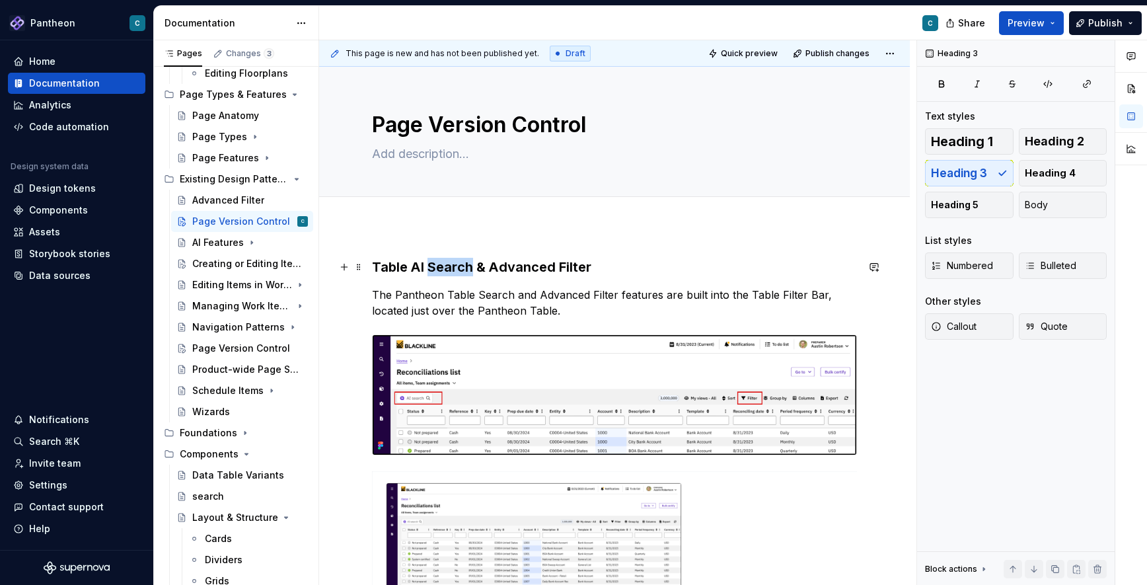
click at [459, 265] on h3 "Table AI Search & Advanced Filter" at bounding box center [614, 267] width 485 height 18
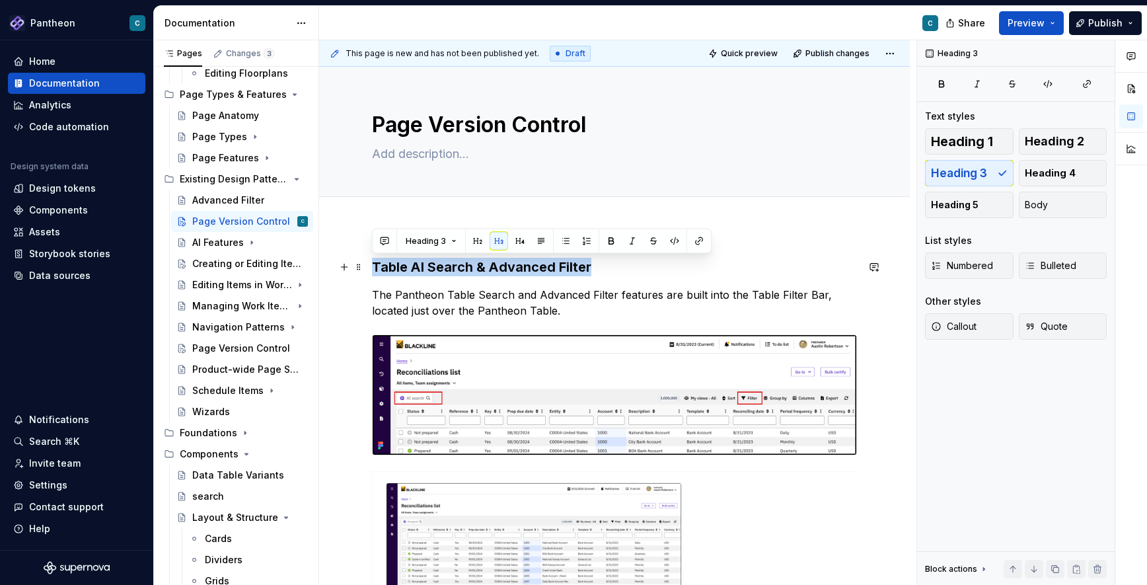
click at [459, 265] on h3 "Table AI Search & Advanced Filter" at bounding box center [614, 267] width 485 height 18
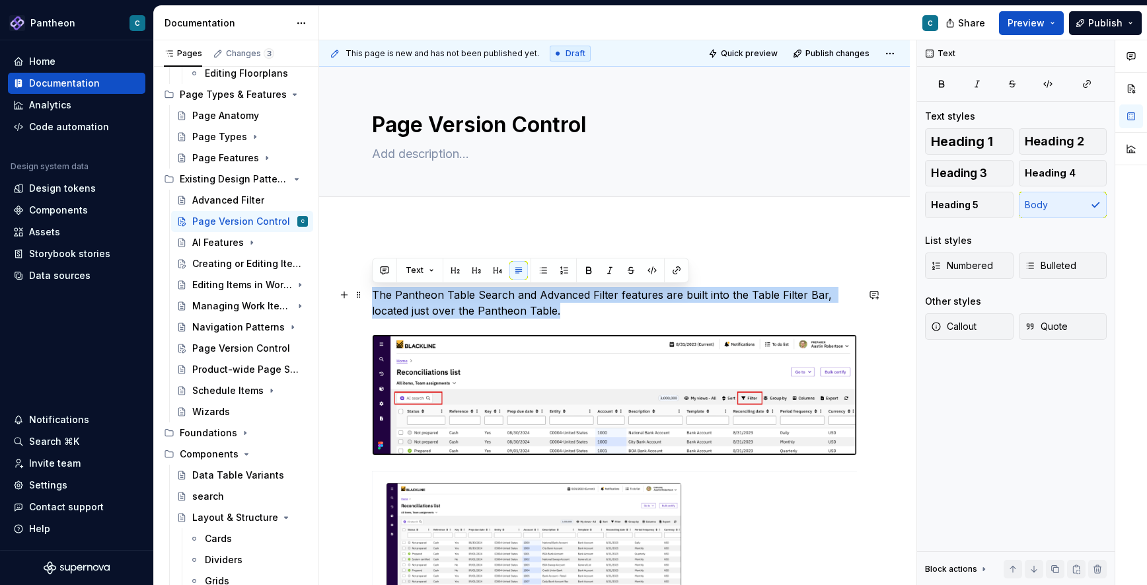
drag, startPoint x: 563, startPoint y: 310, endPoint x: 372, endPoint y: 295, distance: 192.2
click at [372, 295] on p "The Pantheon Table Search and Advanced Filter features are built into the Table…" at bounding box center [614, 303] width 485 height 32
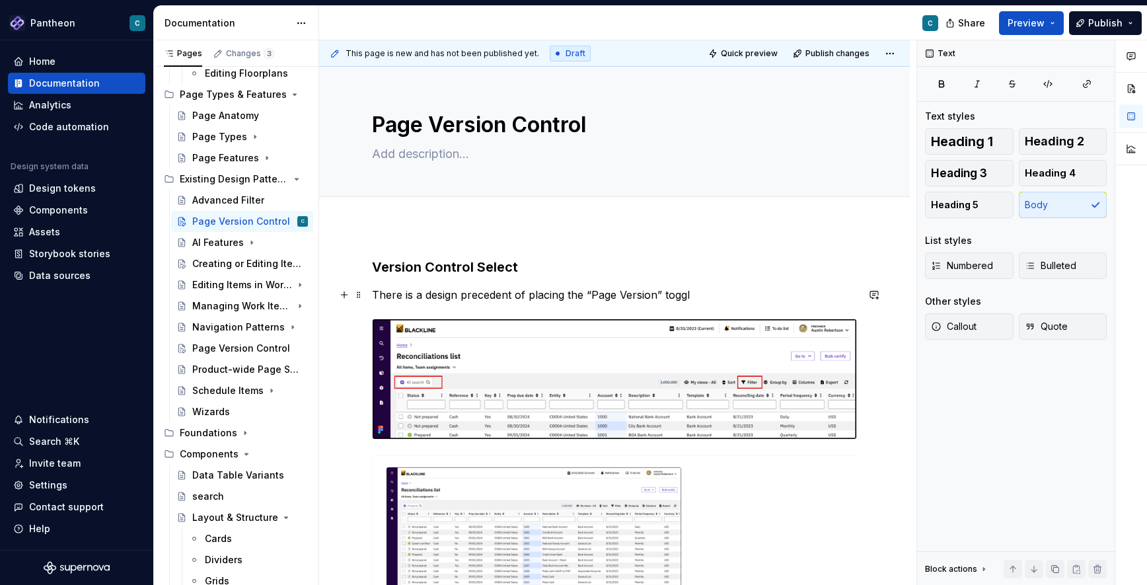
click at [572, 297] on p "There is a design precedent of placing the “Page Version” toggl" at bounding box center [614, 295] width 485 height 16
click at [683, 296] on p "There is a design precedent of placing a “Page Version” toggl" at bounding box center [614, 295] width 485 height 16
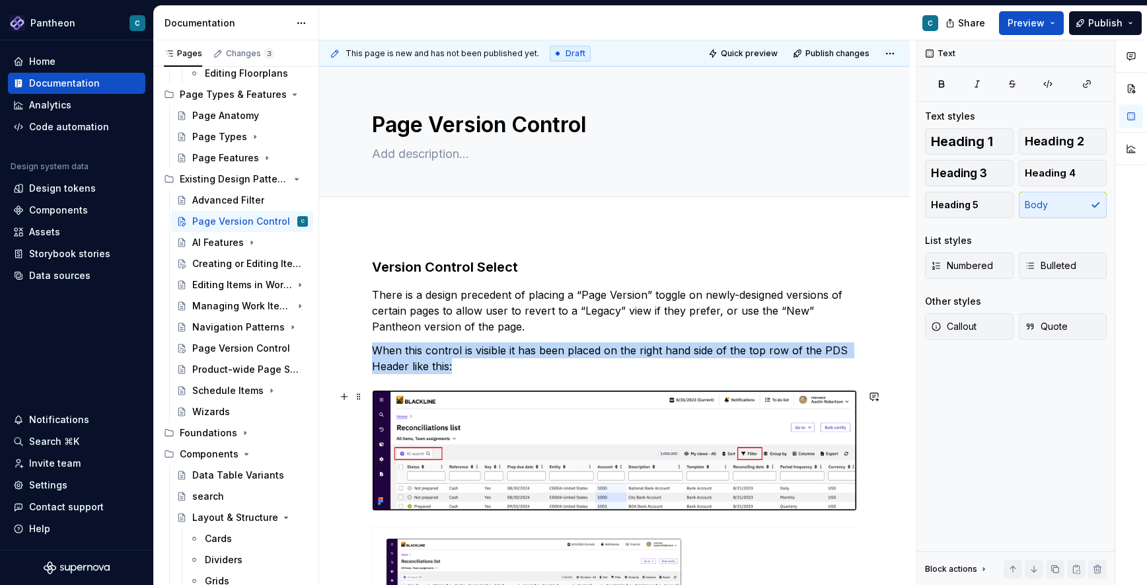
click at [673, 451] on img at bounding box center [615, 450] width 484 height 120
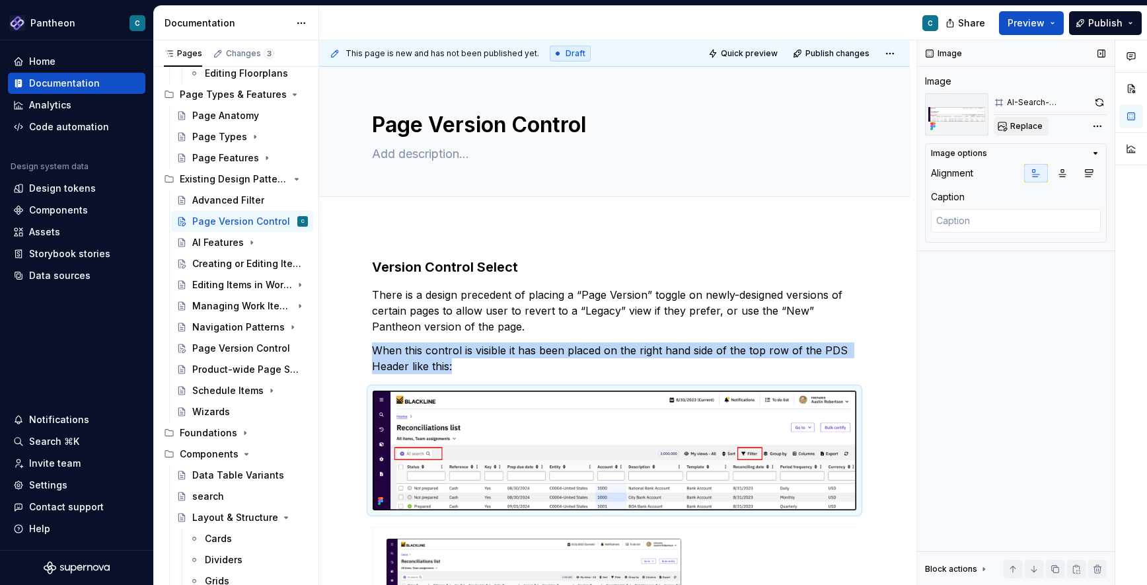
click at [1023, 125] on span "Replace" at bounding box center [1026, 126] width 32 height 11
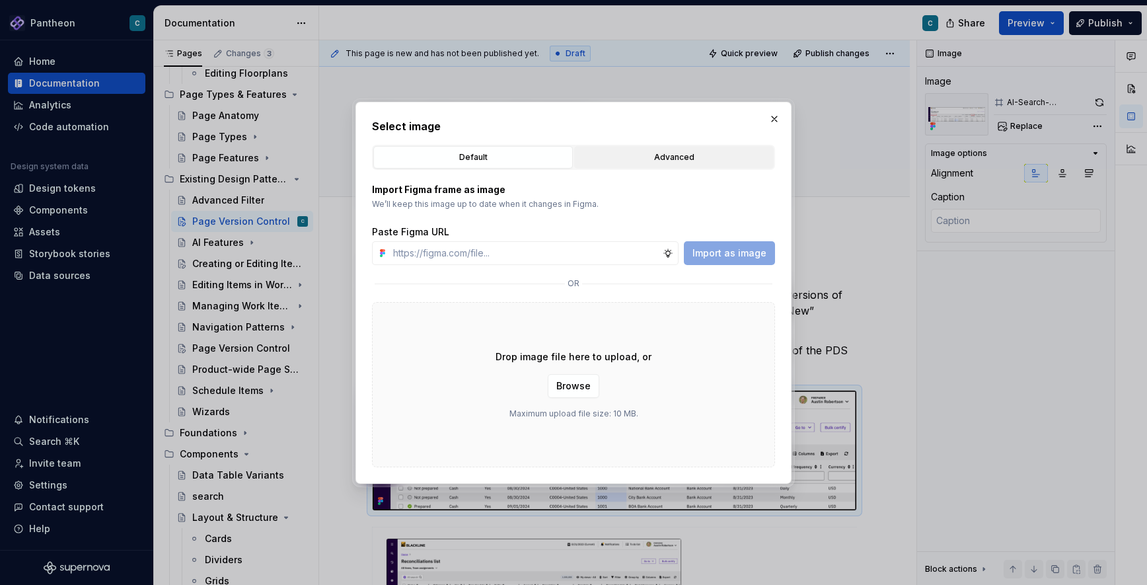
click at [692, 161] on div "Advanced" at bounding box center [674, 157] width 190 height 13
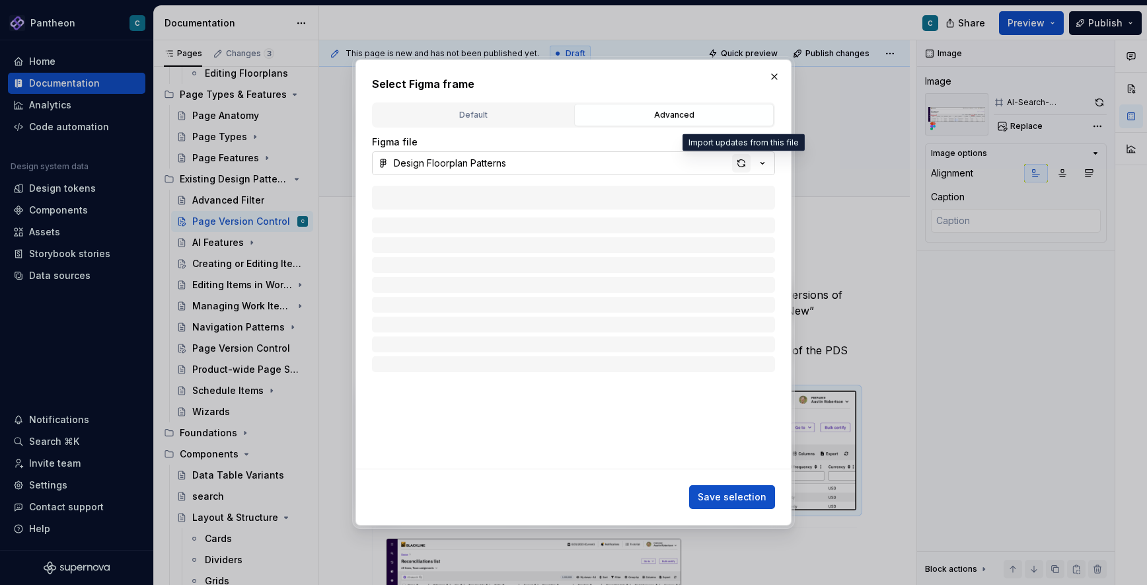
click at [741, 164] on div "button" at bounding box center [741, 163] width 18 height 18
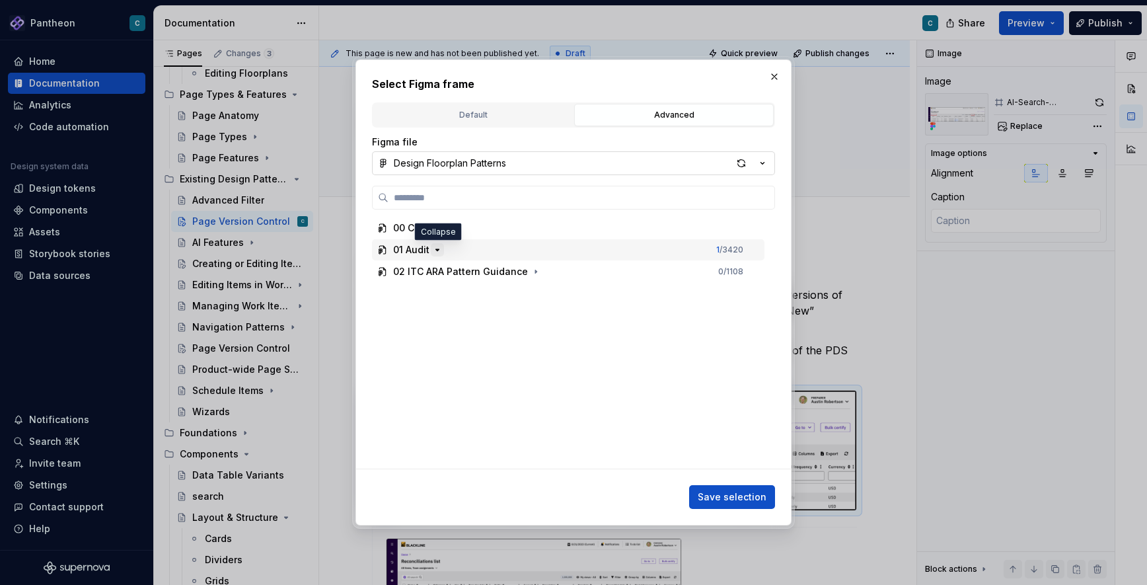
click at [433, 250] on icon "button" at bounding box center [437, 249] width 11 height 11
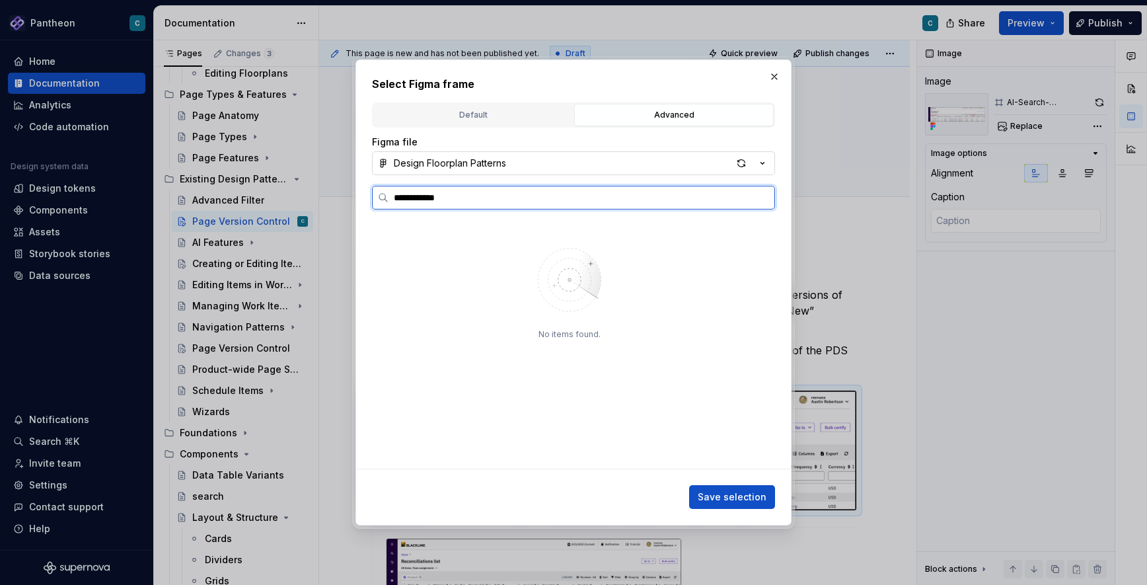
drag, startPoint x: 452, startPoint y: 201, endPoint x: 369, endPoint y: 197, distance: 82.7
click at [369, 197] on div "**********" at bounding box center [573, 292] width 436 height 466
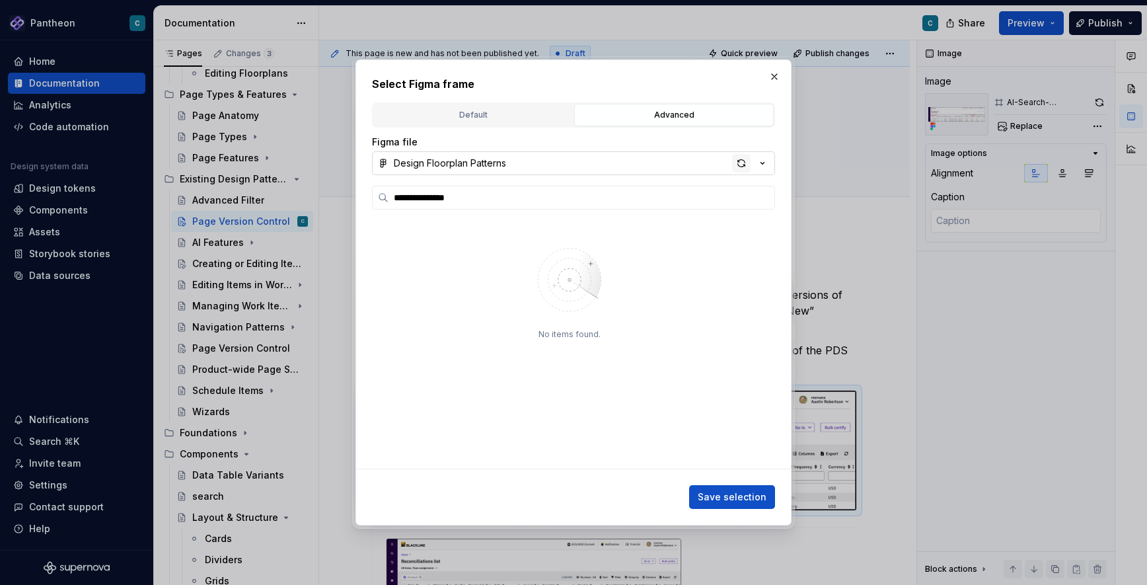
click at [739, 162] on div "button" at bounding box center [741, 163] width 18 height 18
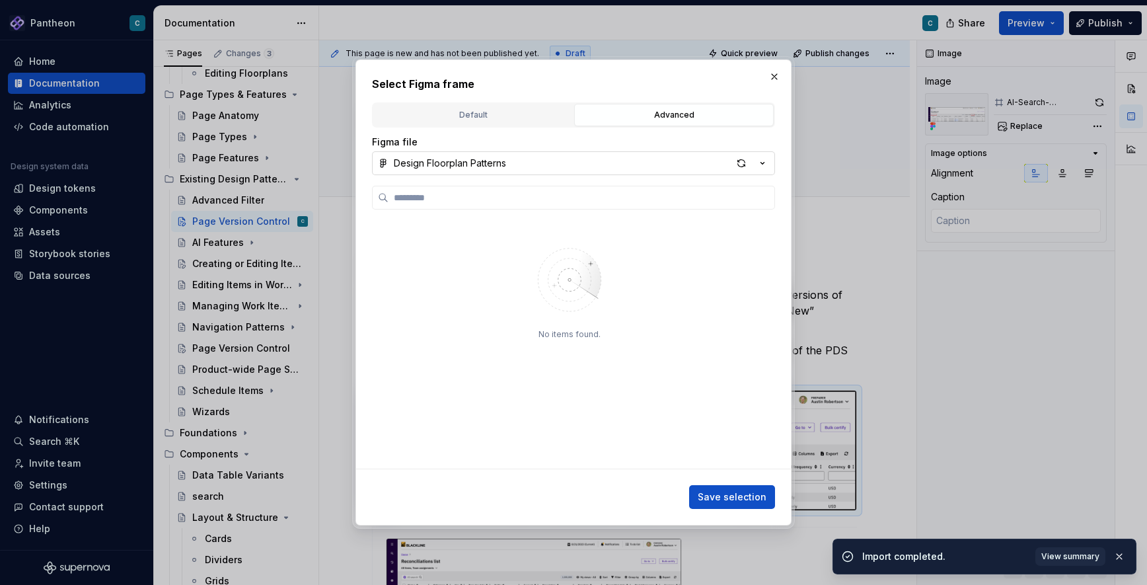
click at [759, 163] on icon "button" at bounding box center [762, 163] width 13 height 13
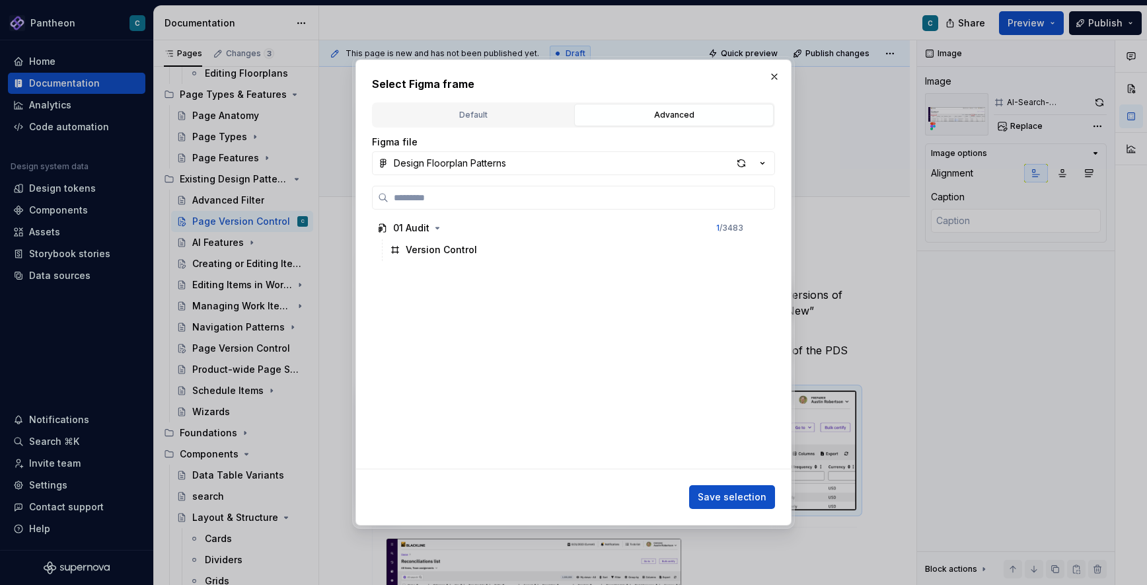
click at [764, 164] on div "Select Figma frame Default Advanced Import Figma frame as image We’ll keep this…" at bounding box center [573, 292] width 1147 height 585
click at [438, 230] on icon "button" at bounding box center [437, 228] width 11 height 11
click at [436, 227] on icon "button" at bounding box center [437, 227] width 3 height 1
click at [435, 239] on div "Version Control" at bounding box center [574, 249] width 380 height 21
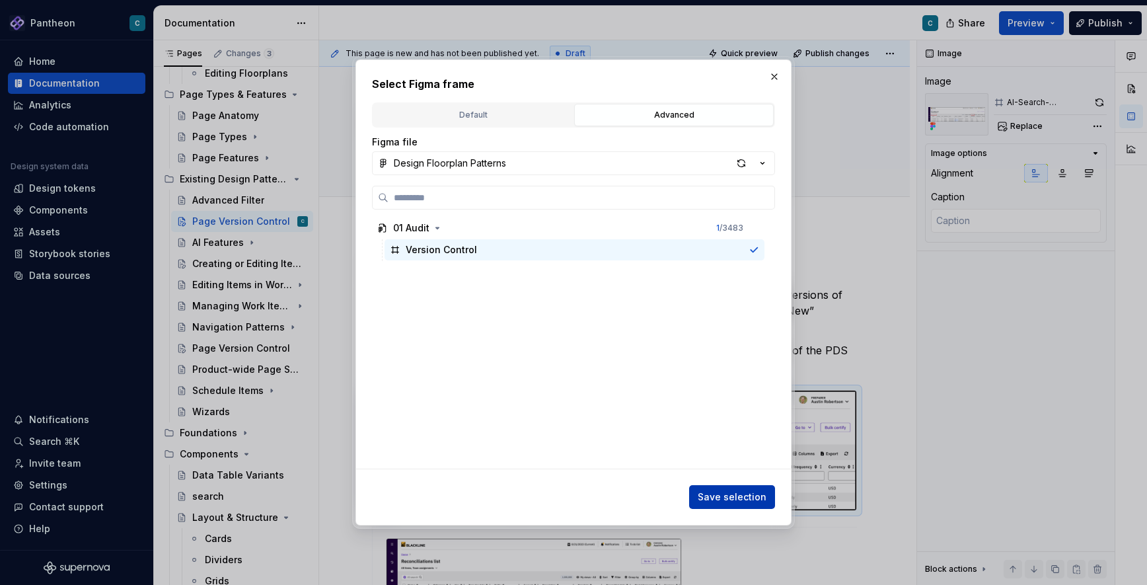
click at [748, 497] on span "Save selection" at bounding box center [732, 496] width 69 height 13
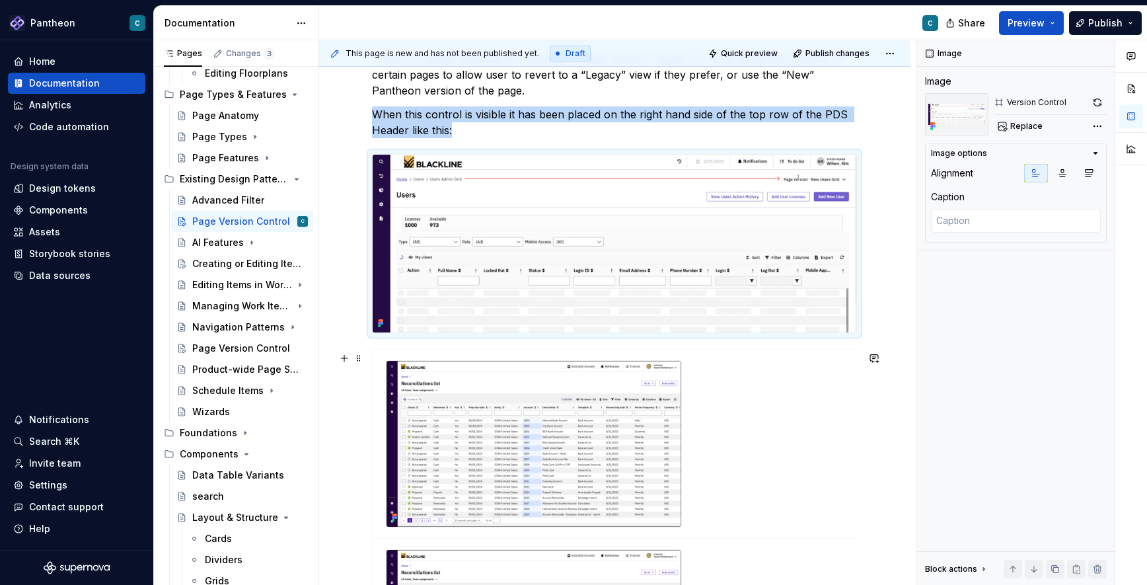
scroll to position [245, 0]
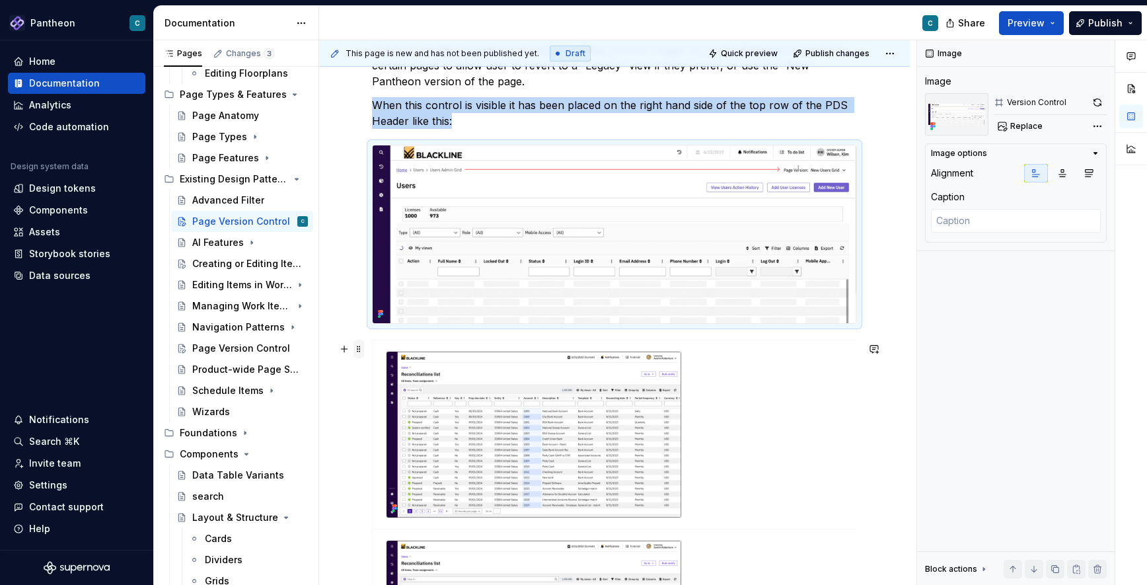
click at [359, 352] on span at bounding box center [358, 349] width 11 height 18
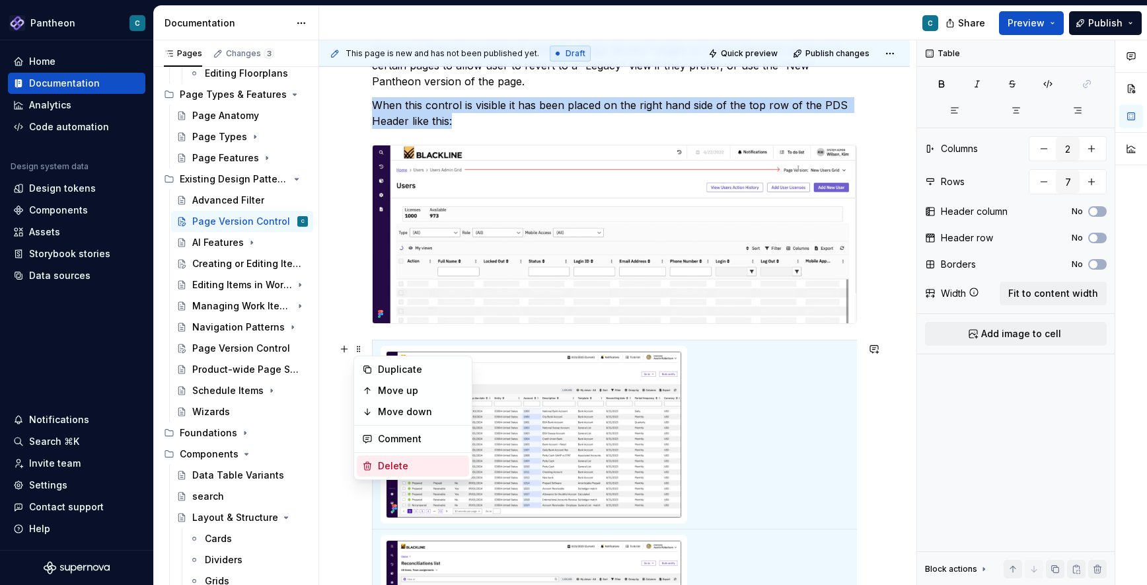
click at [398, 462] on div "Delete" at bounding box center [421, 465] width 86 height 13
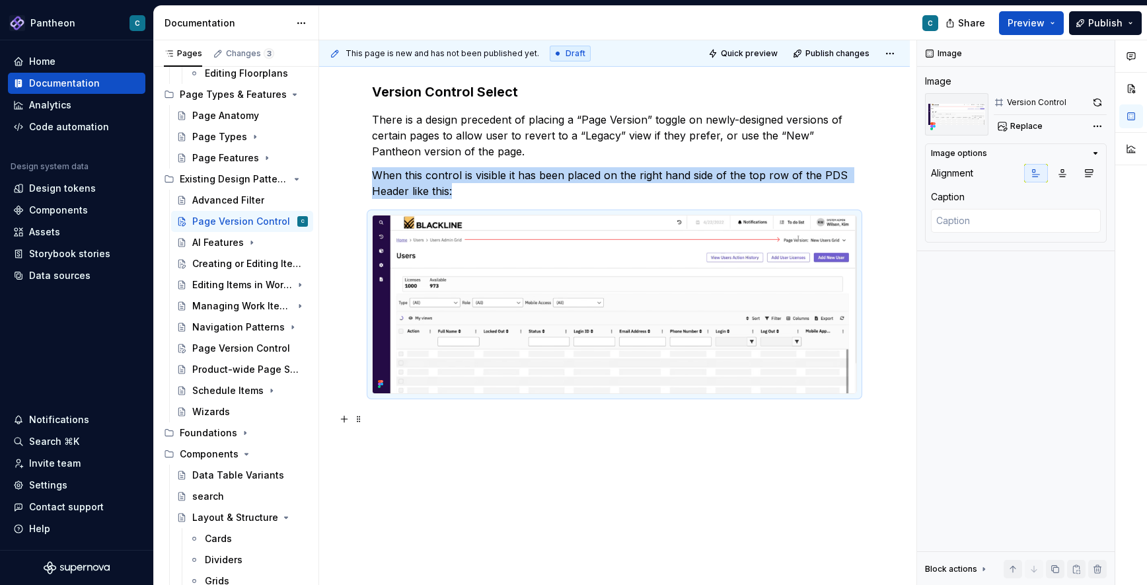
scroll to position [177, 0]
click at [281, 346] on button "Page tree" at bounding box center [280, 348] width 18 height 18
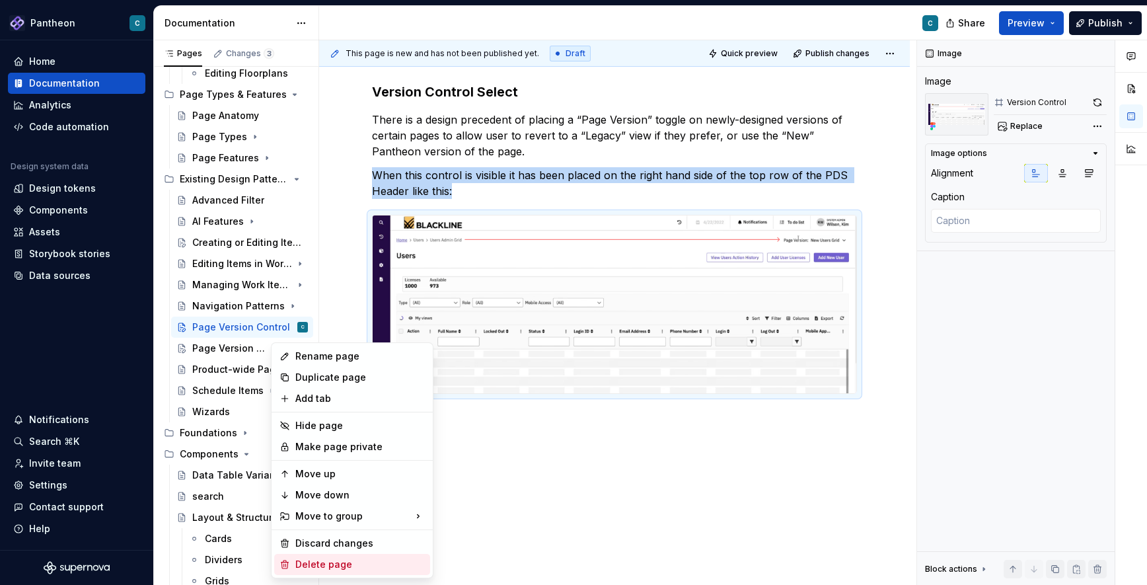
click at [322, 560] on div "Delete page" at bounding box center [359, 564] width 129 height 13
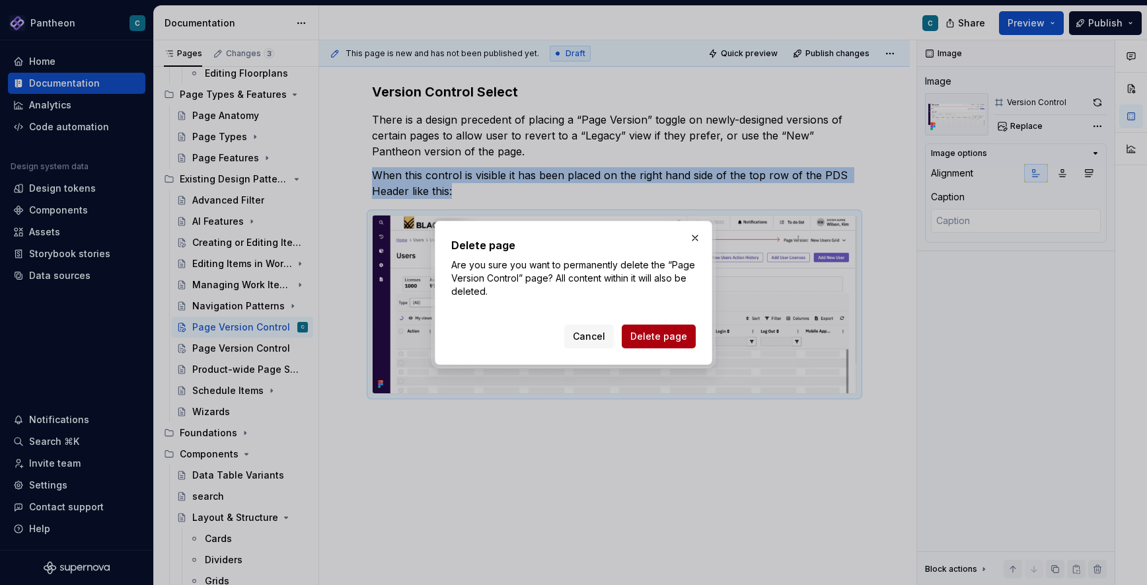
click at [657, 330] on span "Delete page" at bounding box center [658, 336] width 57 height 13
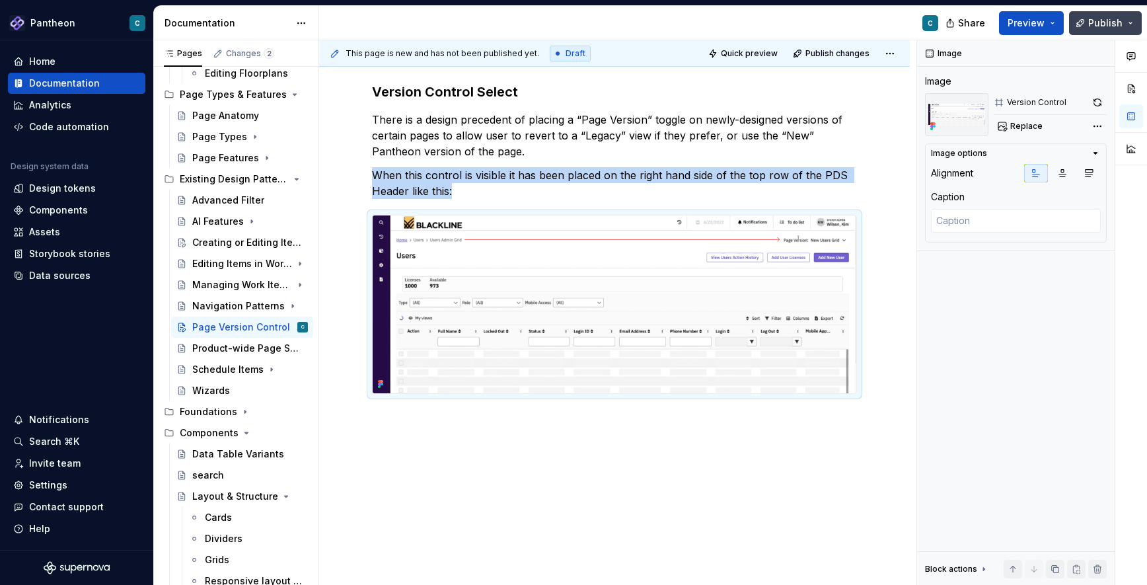
click at [1104, 20] on span "Publish" at bounding box center [1105, 23] width 34 height 13
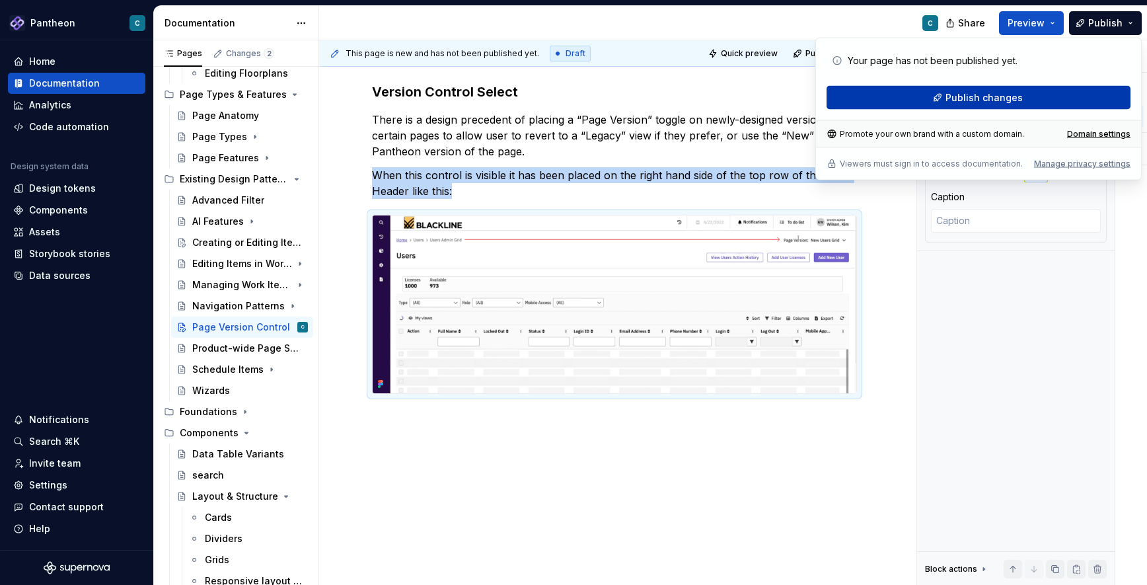
click at [1002, 100] on span "Publish changes" at bounding box center [983, 97] width 77 height 13
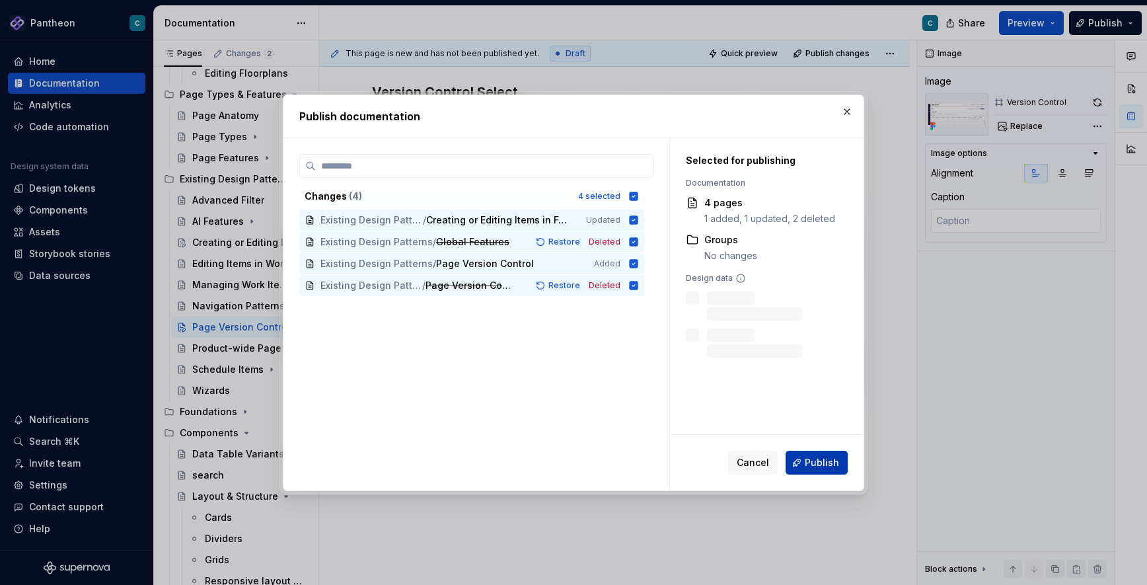
click at [815, 460] on span "Publish" at bounding box center [822, 462] width 34 height 13
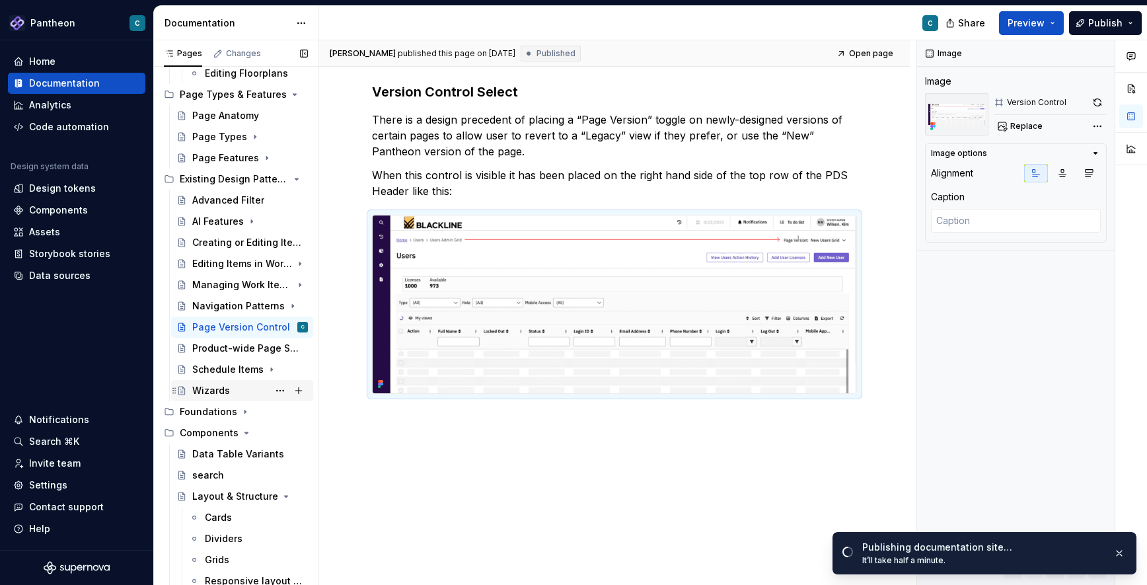
click at [209, 388] on div "Wizards" at bounding box center [211, 390] width 38 height 13
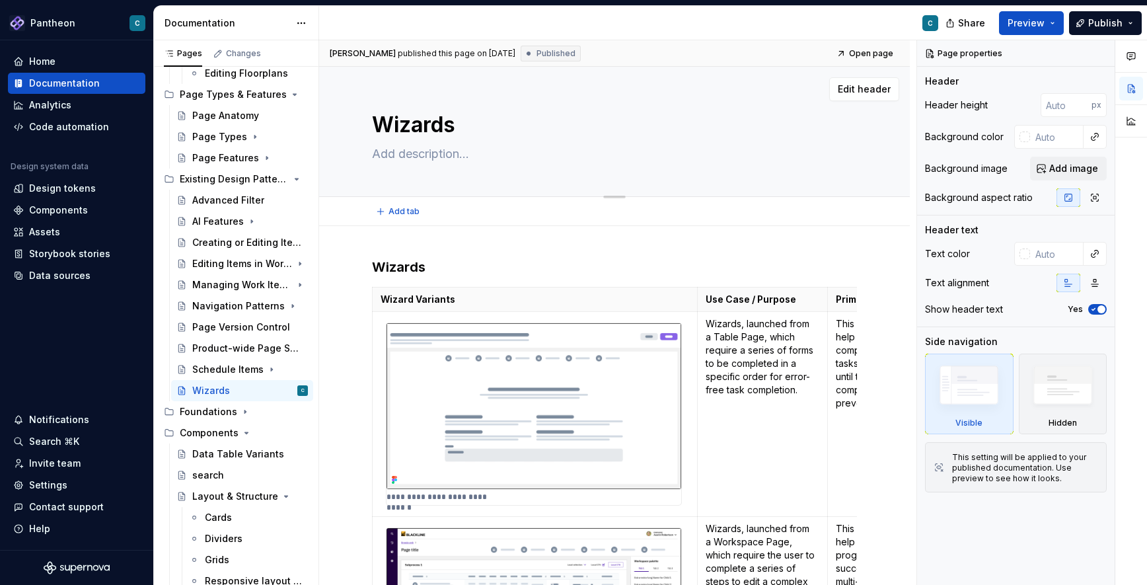
click at [792, 144] on textarea at bounding box center [611, 153] width 485 height 21
click at [965, 24] on span "Share" at bounding box center [971, 23] width 27 height 13
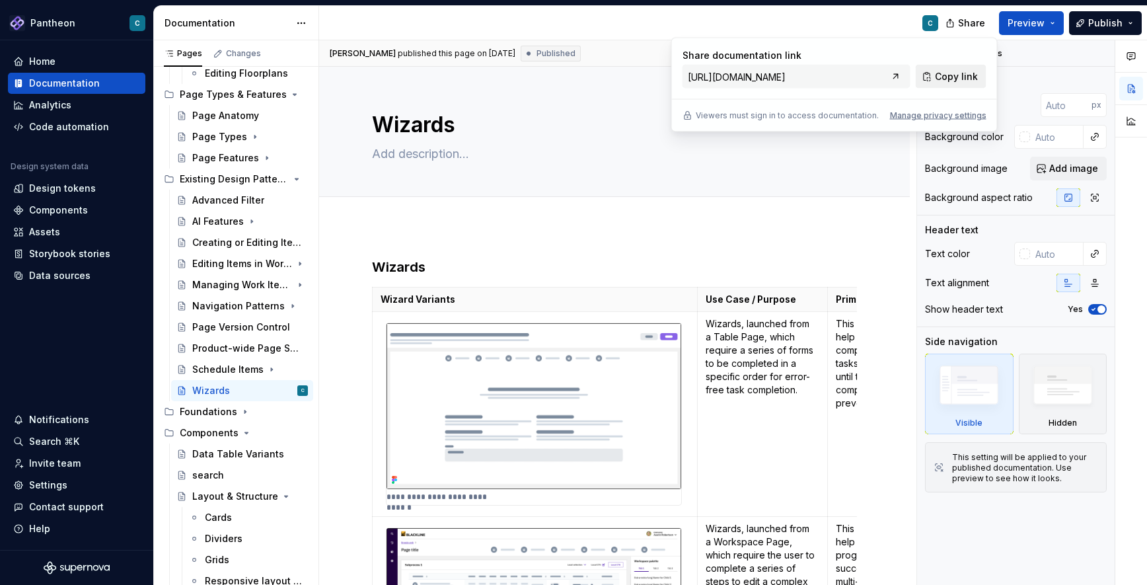
click at [945, 71] on span "Copy link" at bounding box center [956, 76] width 43 height 13
click at [846, 26] on div "C" at bounding box center [634, 23] width 630 height 34
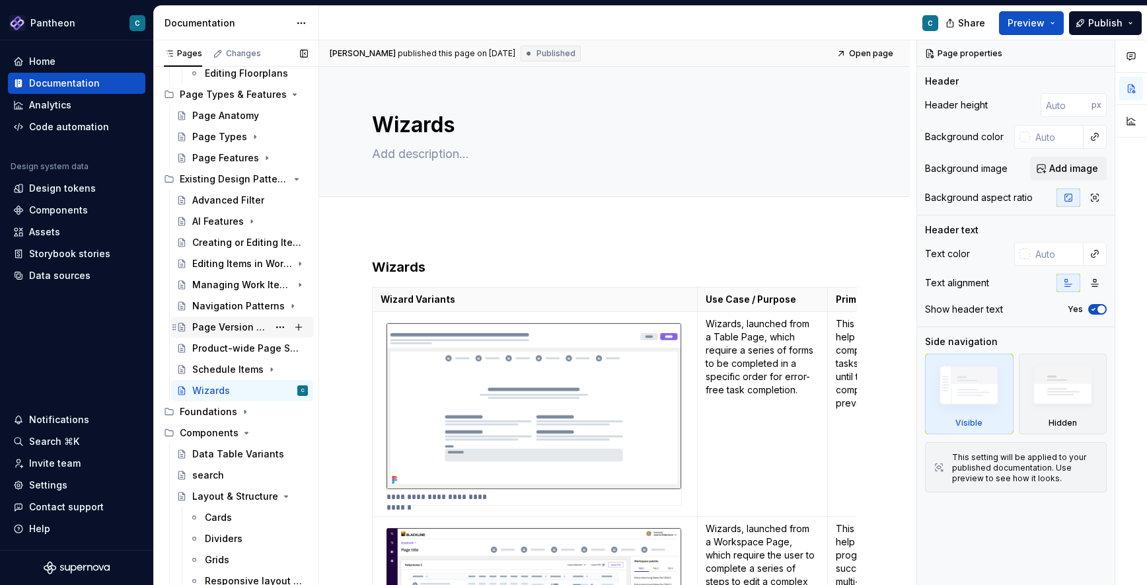
click at [213, 327] on div "Page Version Control" at bounding box center [230, 326] width 76 height 13
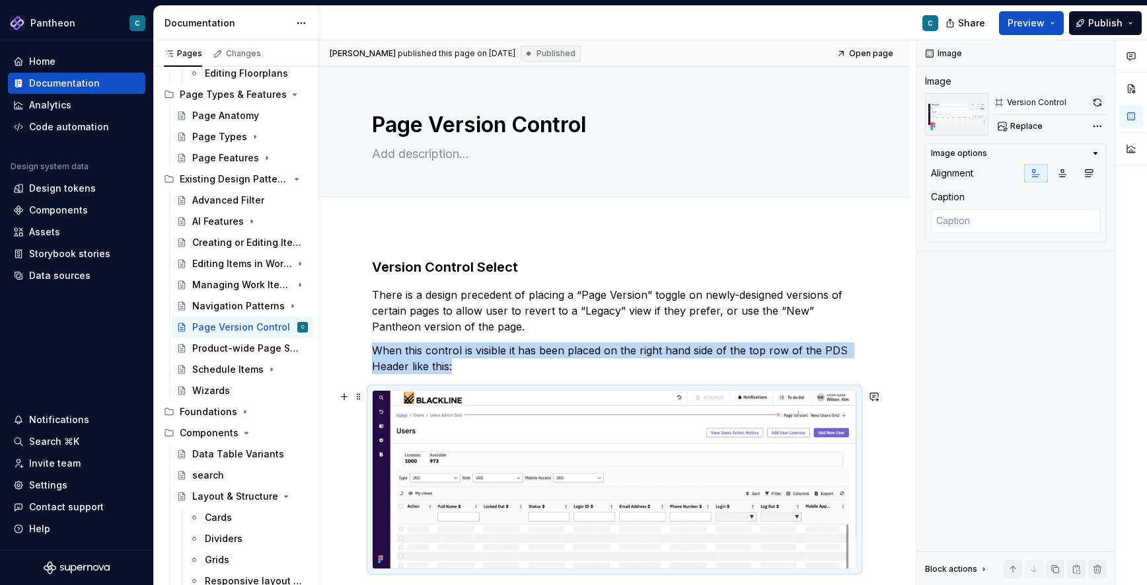
click at [601, 451] on img at bounding box center [615, 479] width 484 height 178
click at [1099, 100] on button "button" at bounding box center [1097, 102] width 18 height 18
click at [1099, 19] on span "Publish" at bounding box center [1105, 23] width 34 height 13
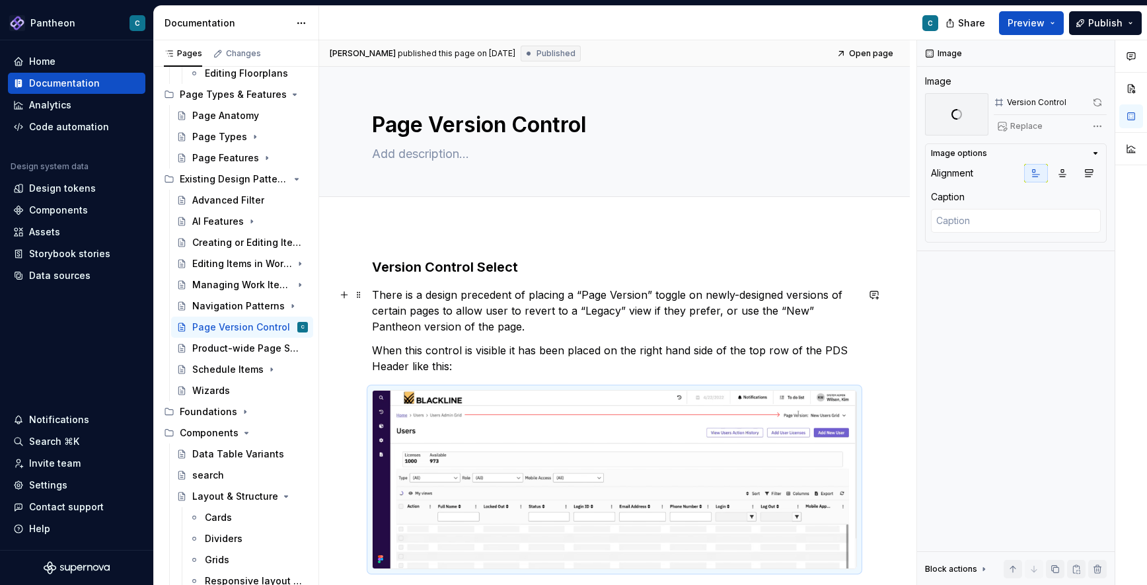
click at [895, 330] on div "Version Control Select There is a design precedent of placing a “Page Version” …" at bounding box center [614, 493] width 591 height 534
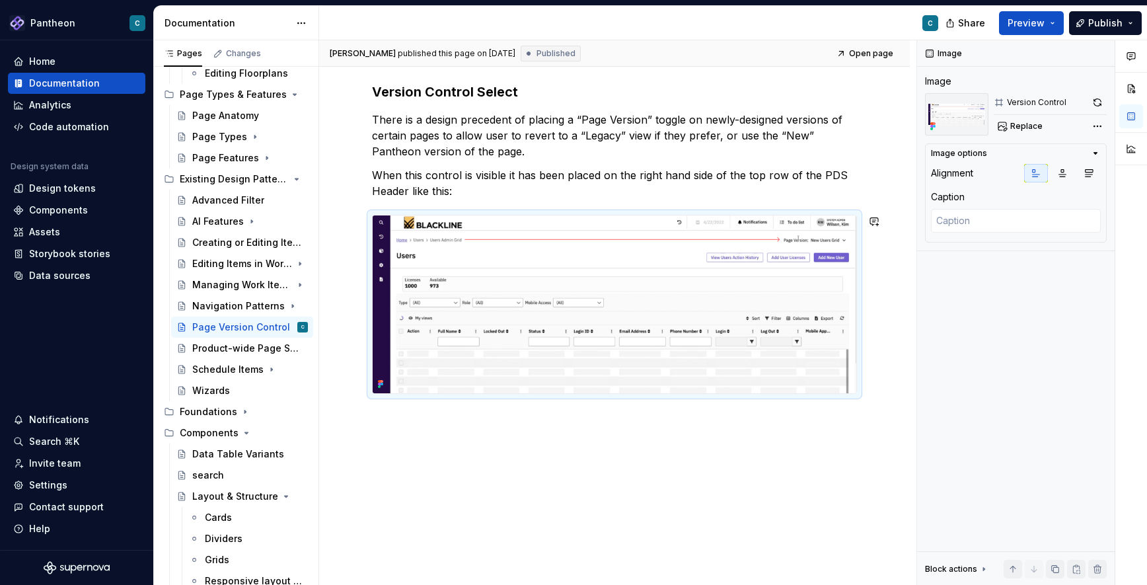
scroll to position [147, 0]
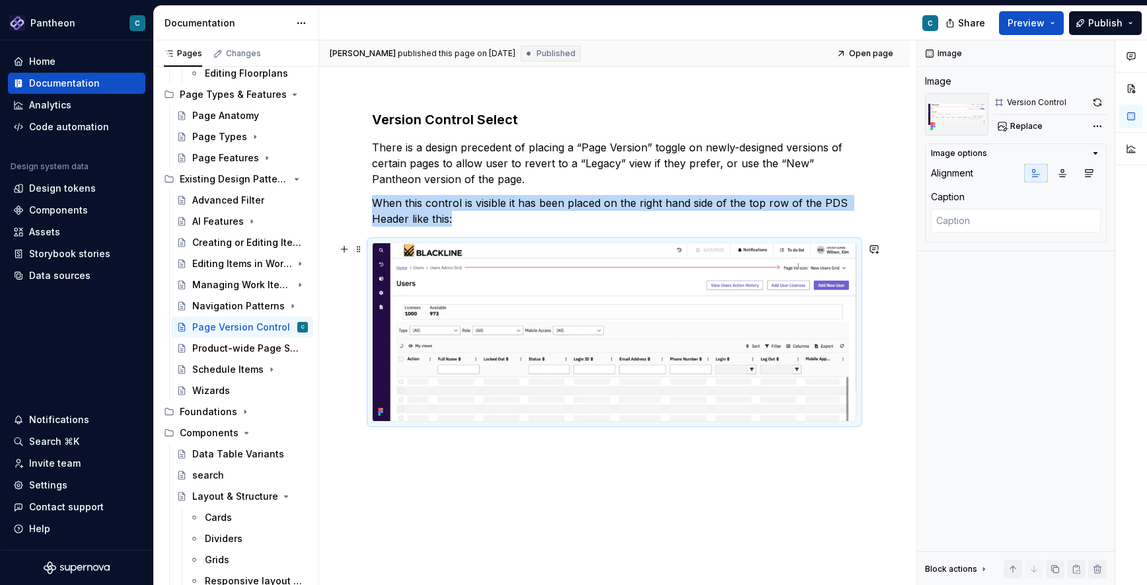
click at [769, 353] on img at bounding box center [615, 332] width 484 height 178
click at [684, 509] on div "Version Control Select There is a design precedent of placing a “Page Version” …" at bounding box center [614, 346] width 591 height 534
click at [727, 376] on img at bounding box center [615, 332] width 484 height 178
click at [719, 305] on img at bounding box center [615, 332] width 484 height 178
click at [689, 338] on img at bounding box center [615, 332] width 484 height 178
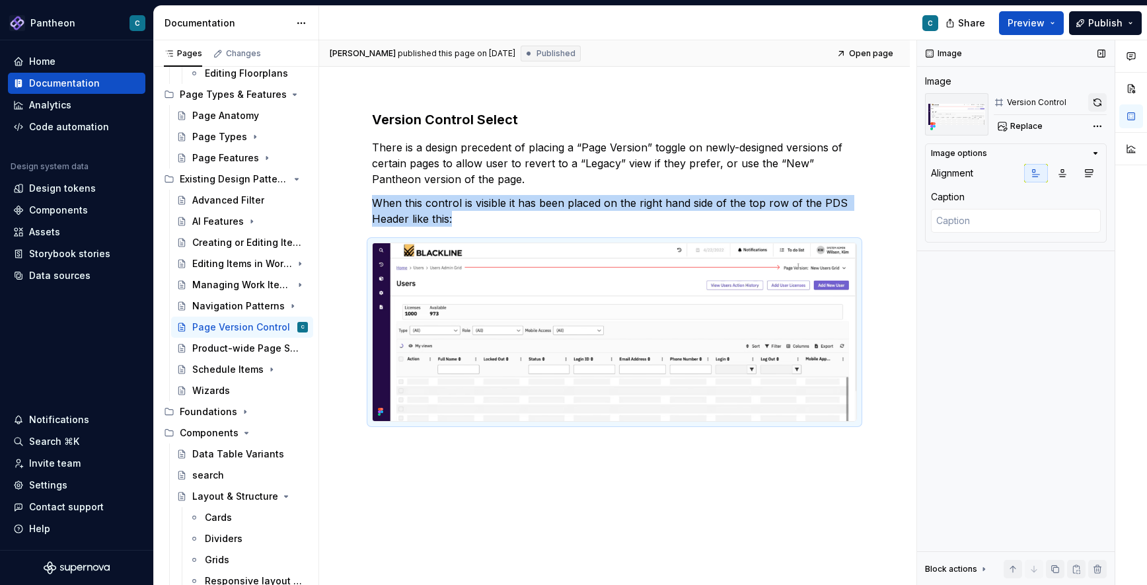
click at [1096, 100] on button "button" at bounding box center [1097, 102] width 18 height 18
click at [614, 394] on img at bounding box center [615, 332] width 484 height 178
click at [1020, 123] on span "Replace" at bounding box center [1026, 126] width 32 height 11
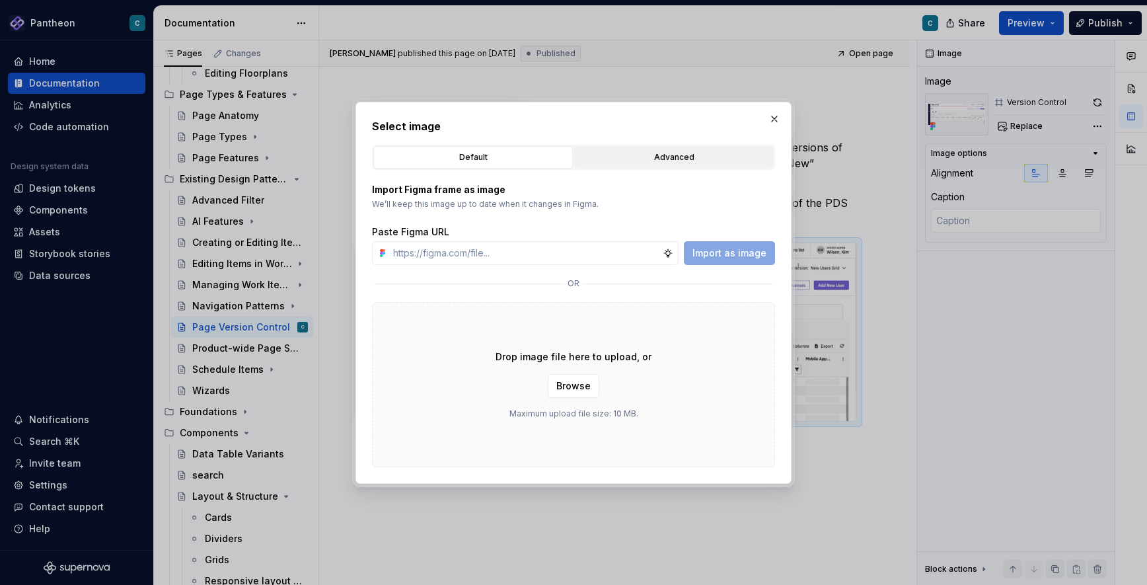
click at [677, 157] on div "Advanced" at bounding box center [674, 157] width 190 height 13
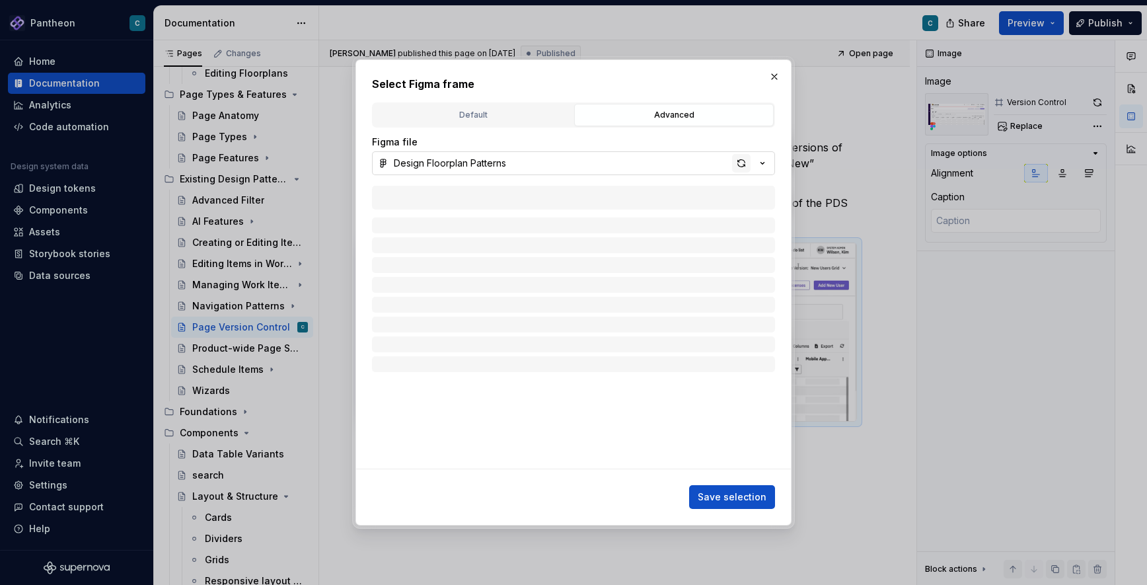
click at [743, 165] on div "button" at bounding box center [741, 163] width 18 height 18
click at [433, 250] on icon "button" at bounding box center [437, 249] width 11 height 11
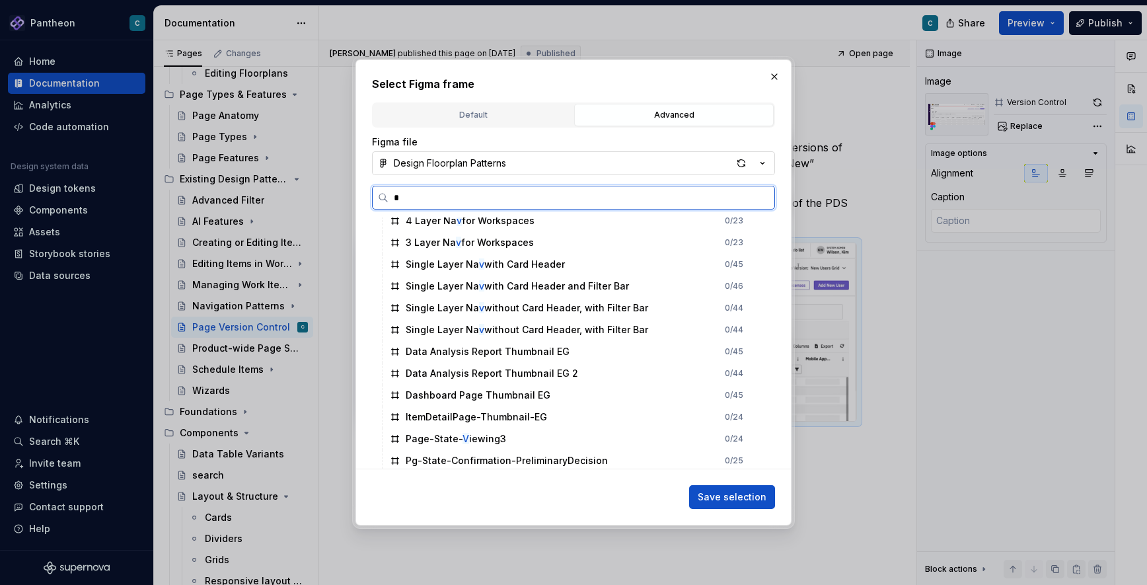
scroll to position [0, 0]
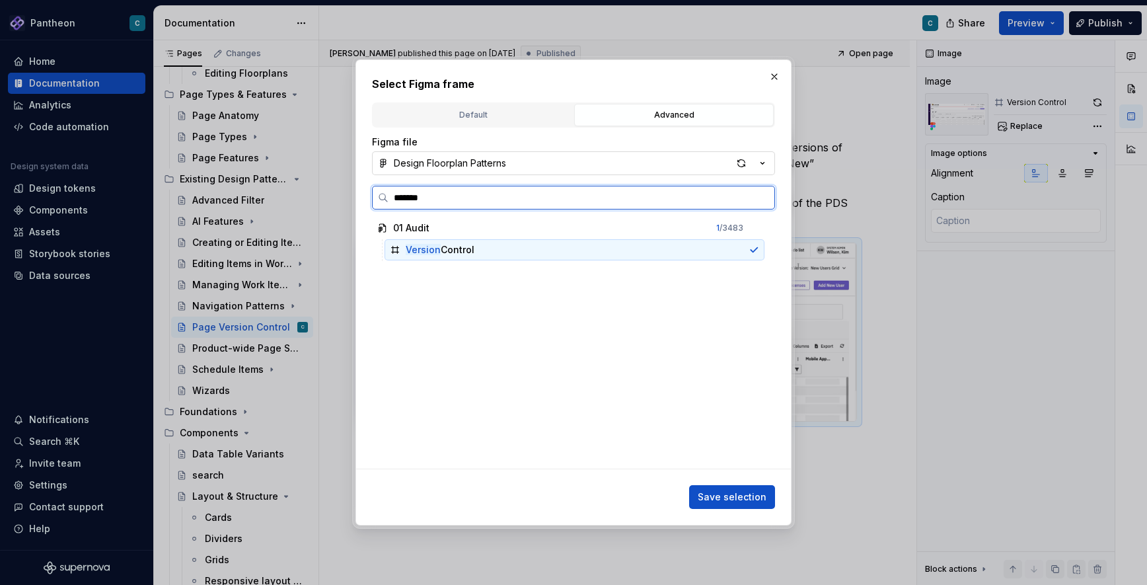
click at [468, 247] on div "Version Control" at bounding box center [440, 249] width 69 height 13
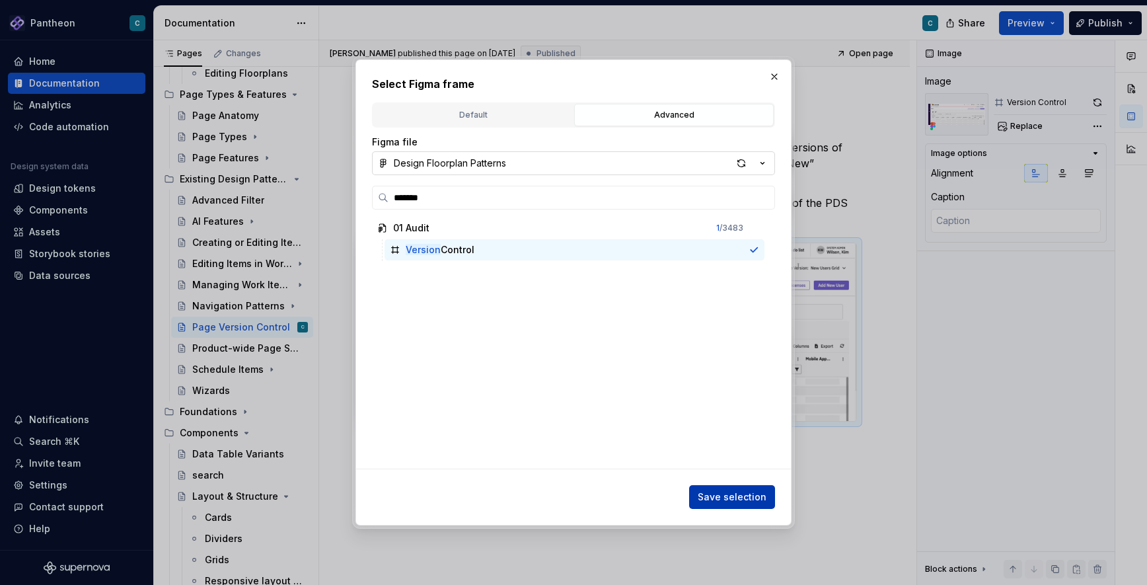
click at [739, 491] on span "Save selection" at bounding box center [732, 496] width 69 height 13
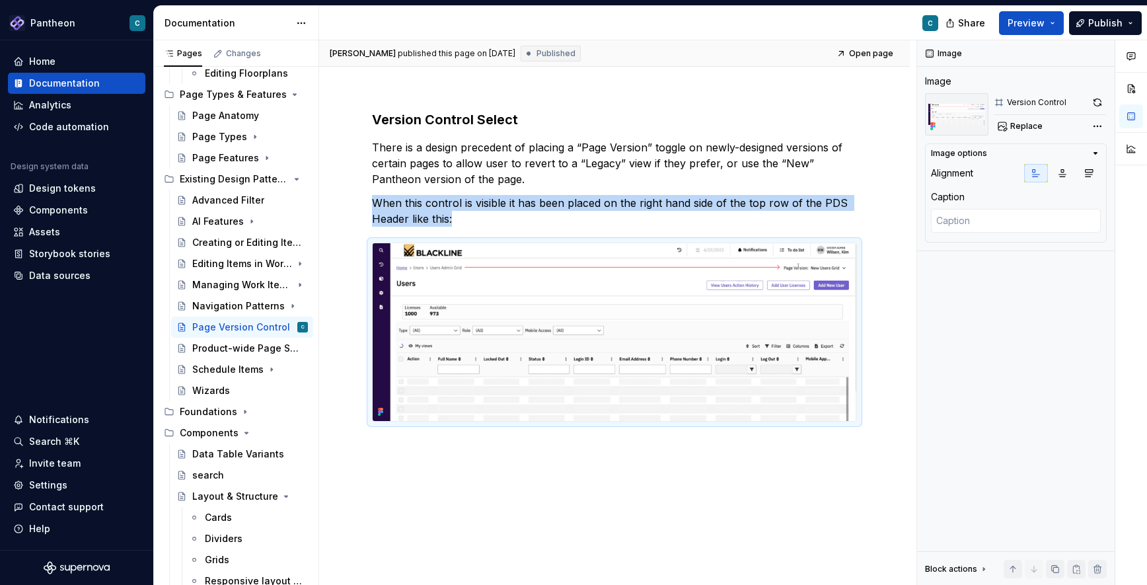
click at [735, 486] on div "Version Control Select There is a design precedent of placing a “Page Version” …" at bounding box center [614, 346] width 591 height 534
click at [1095, 102] on button "button" at bounding box center [1097, 102] width 18 height 18
click at [203, 351] on div "Product-wide Page Searching" at bounding box center [230, 348] width 76 height 13
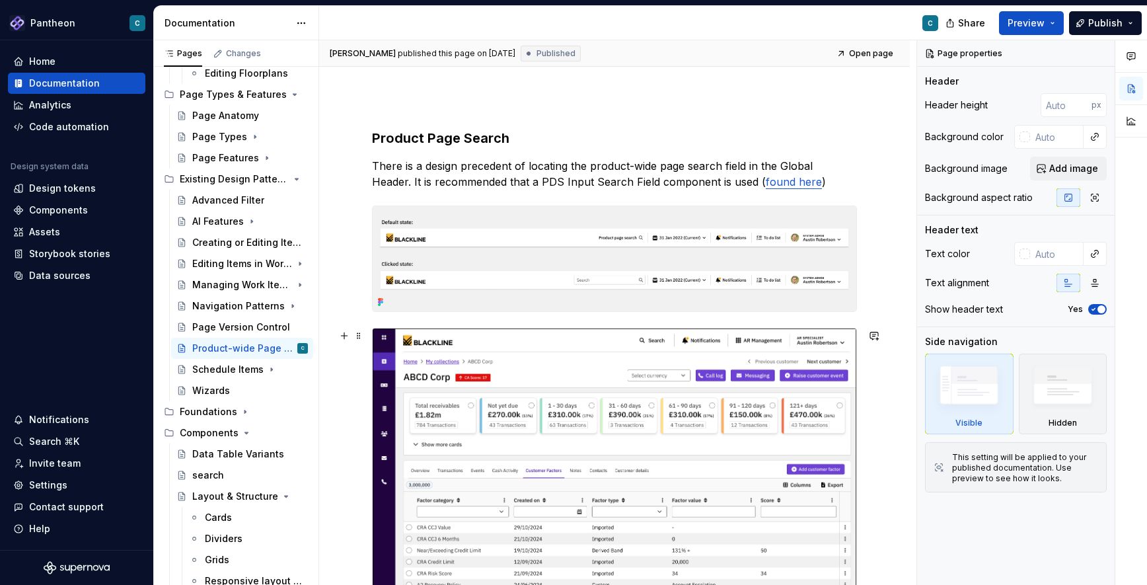
scroll to position [176, 0]
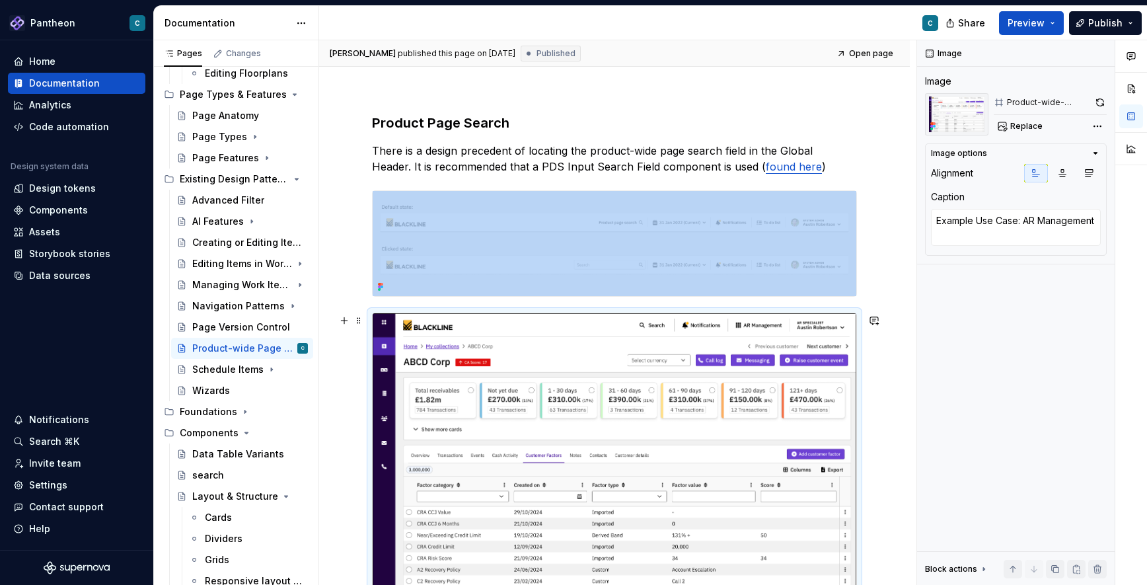
click at [672, 388] on img at bounding box center [615, 469] width 484 height 312
click at [1099, 103] on button "button" at bounding box center [1099, 102] width 13 height 18
click at [1110, 19] on span "Publish" at bounding box center [1105, 23] width 34 height 13
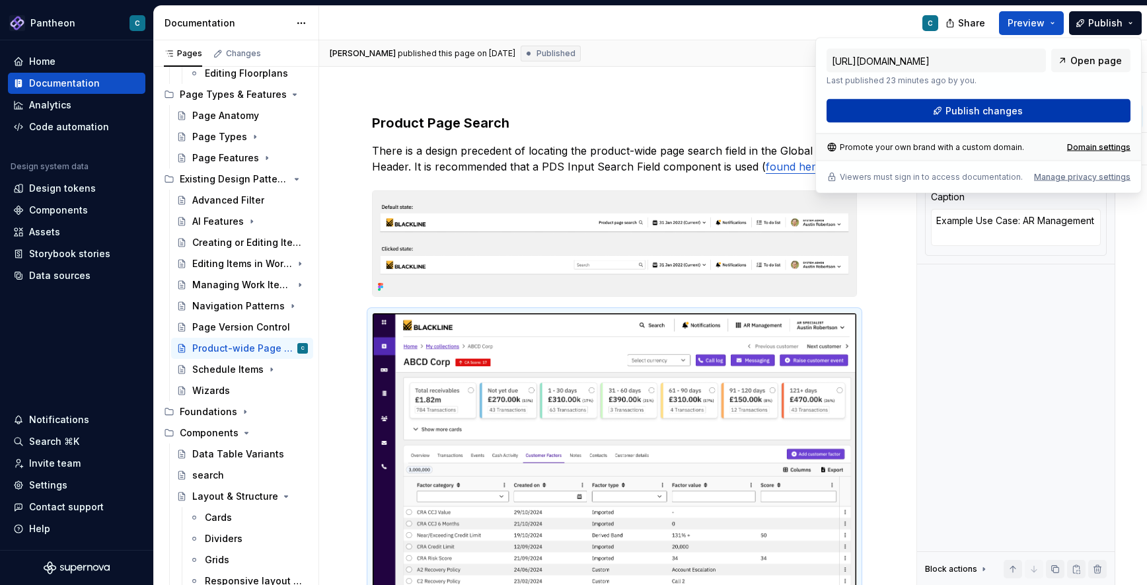
click at [968, 112] on span "Publish changes" at bounding box center [983, 110] width 77 height 13
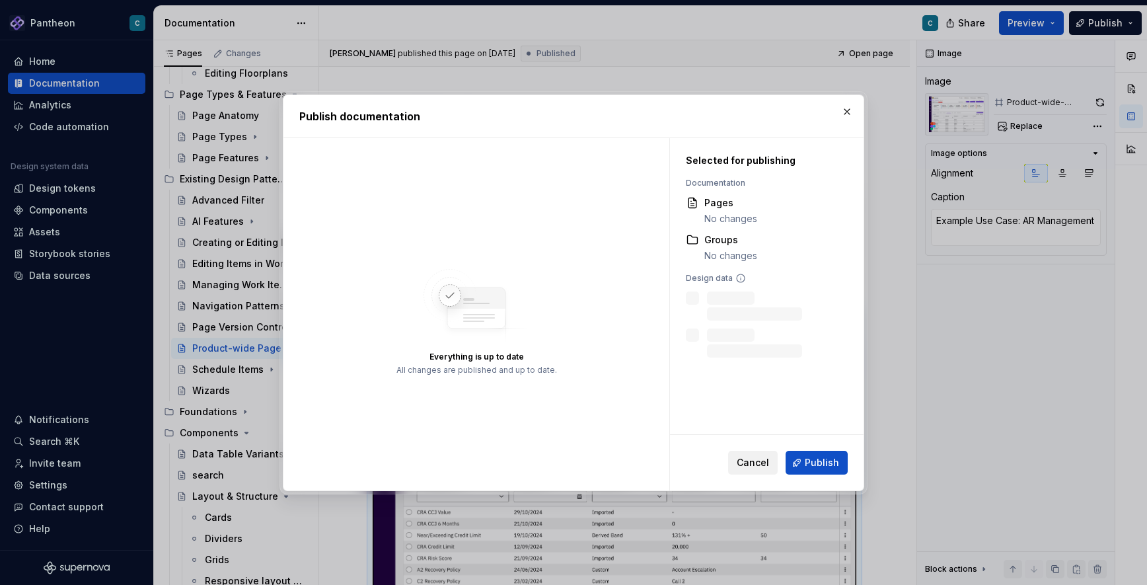
click at [753, 462] on span "Cancel" at bounding box center [753, 462] width 32 height 13
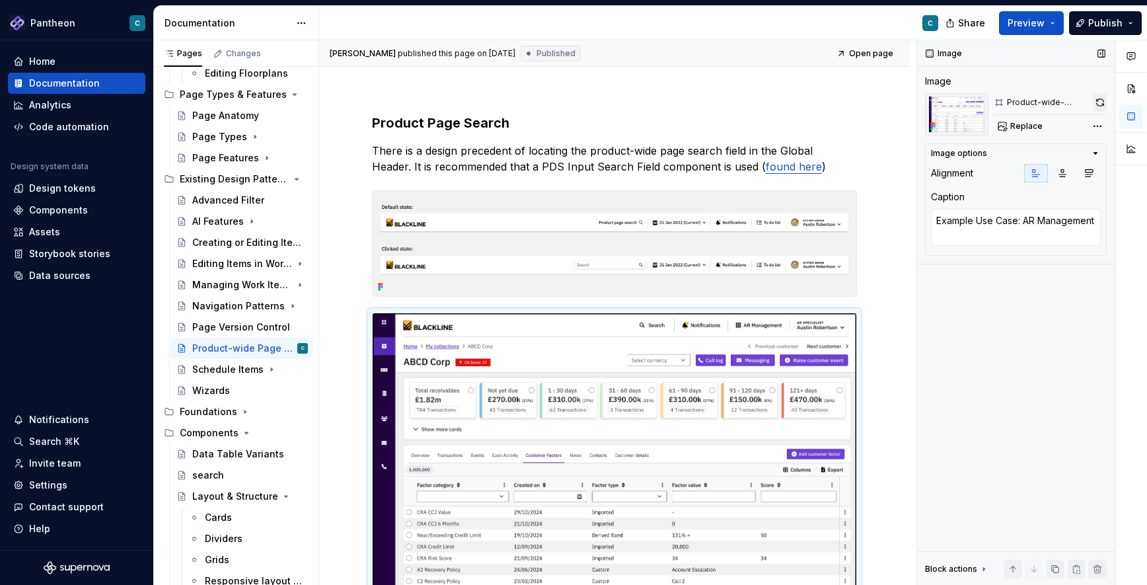
click at [1100, 100] on button "button" at bounding box center [1099, 102] width 13 height 18
click at [1094, 26] on span "Publish" at bounding box center [1105, 23] width 34 height 13
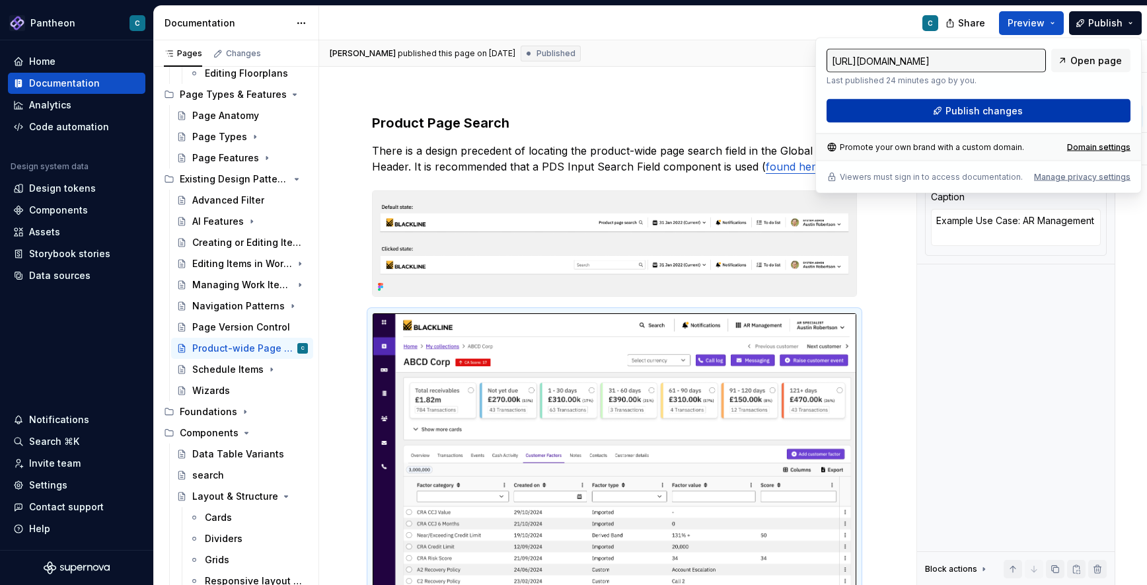
click at [1015, 112] on span "Publish changes" at bounding box center [983, 110] width 77 height 13
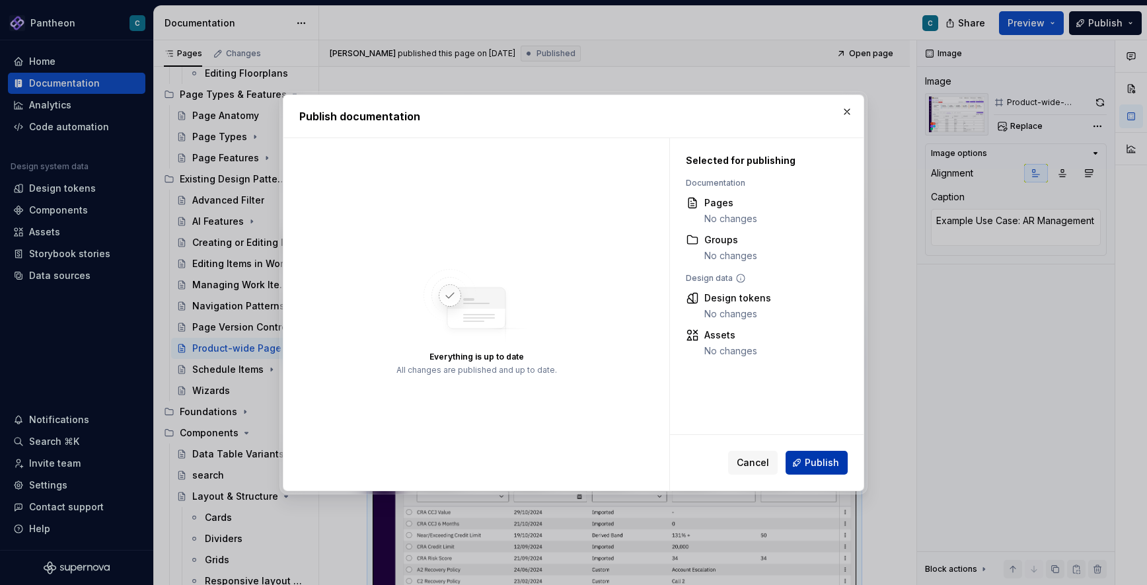
click at [822, 465] on span "Publish" at bounding box center [822, 462] width 34 height 13
